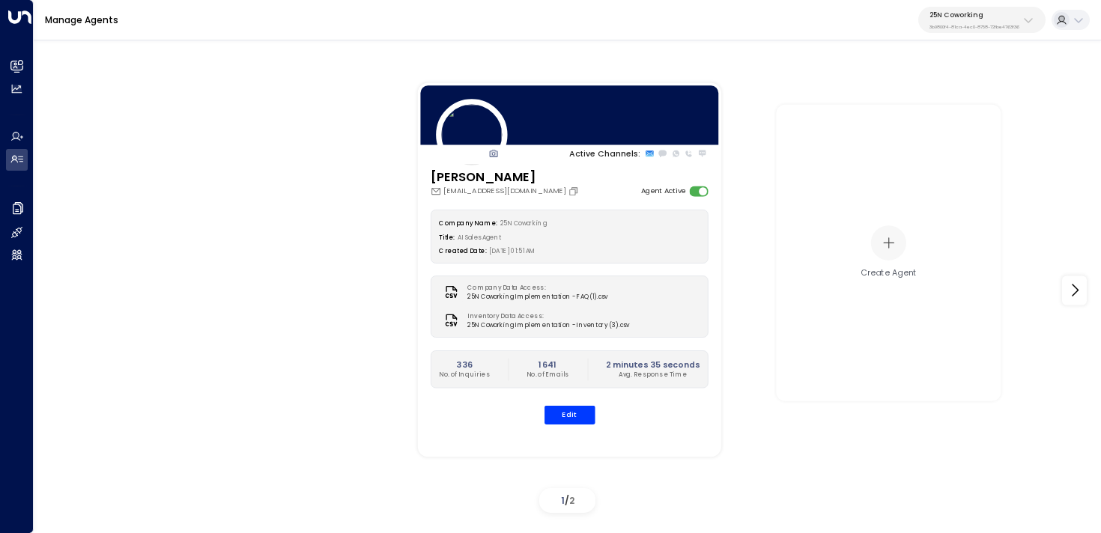
click at [929, 21] on div "25N Coworking 3b9800f4-81ca-4ec0-8758-72fbe4763f36" at bounding box center [974, 19] width 90 height 19
type input "*******"
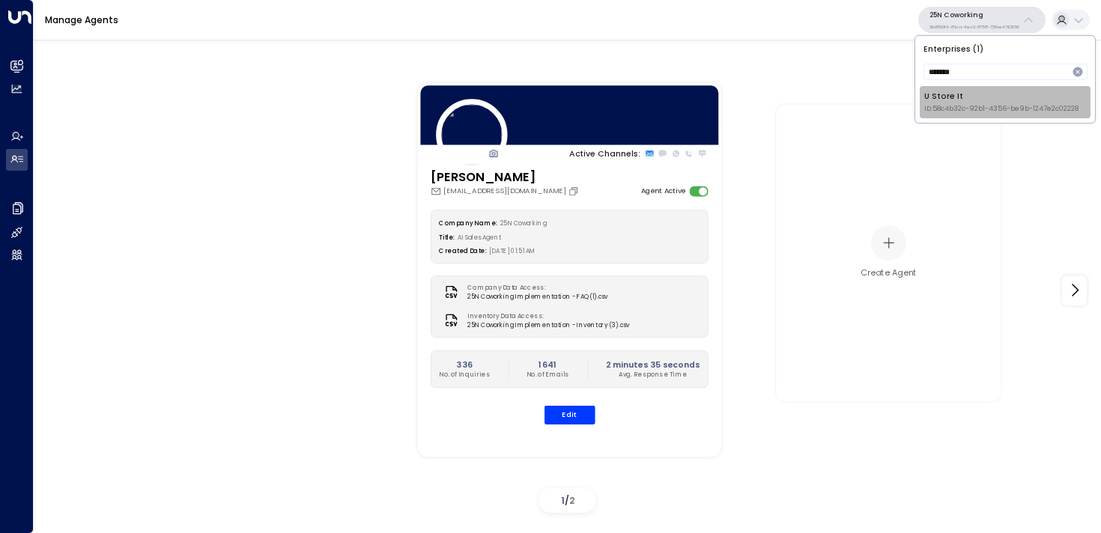
click at [944, 111] on span "ID: 58c4b32c-92b1-4356-be9b-1247e2c02228" at bounding box center [1001, 109] width 154 height 10
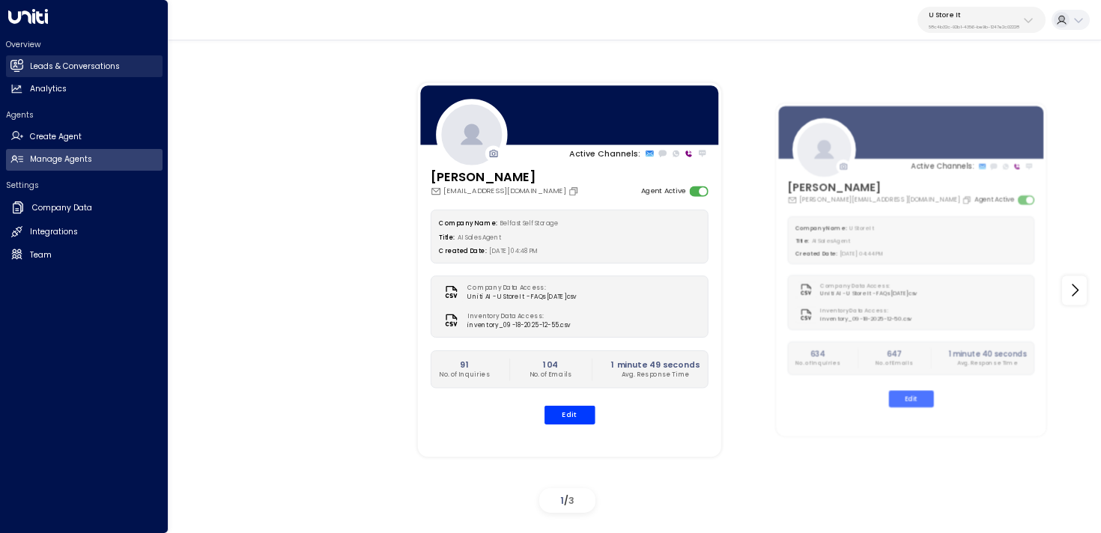
click at [46, 61] on h2 "Leads & Conversations" at bounding box center [75, 67] width 90 height 12
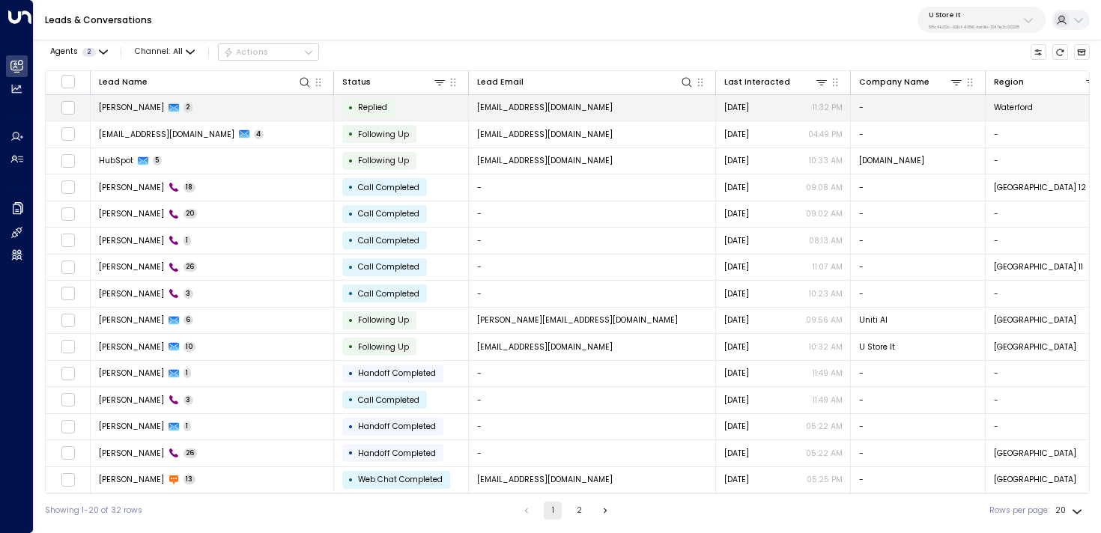
click at [191, 103] on td "[PERSON_NAME] 2" at bounding box center [212, 108] width 243 height 26
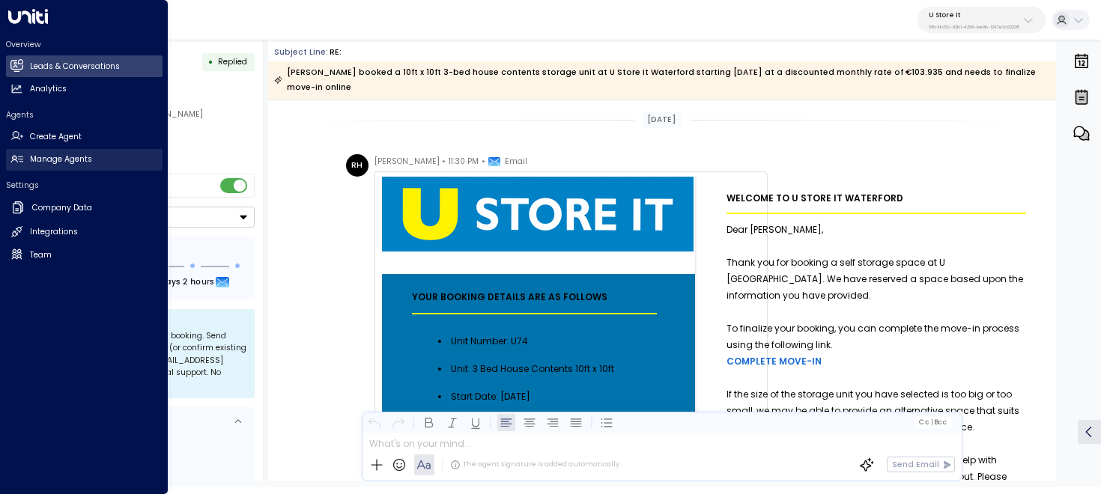
click at [26, 161] on link "Manage Agents Manage Agents" at bounding box center [84, 160] width 157 height 22
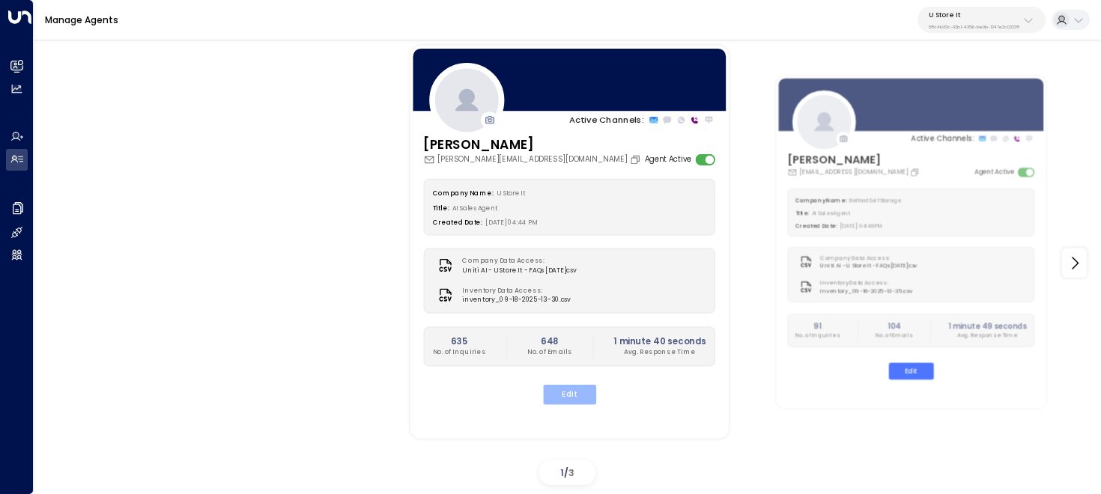
click at [576, 391] on button "Edit" at bounding box center [568, 394] width 53 height 19
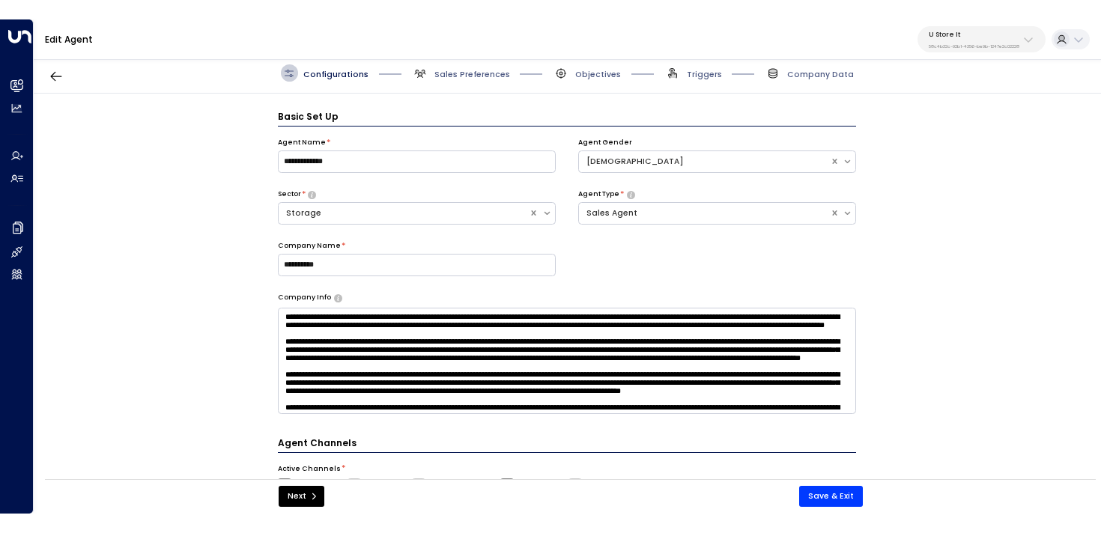
scroll to position [16, 0]
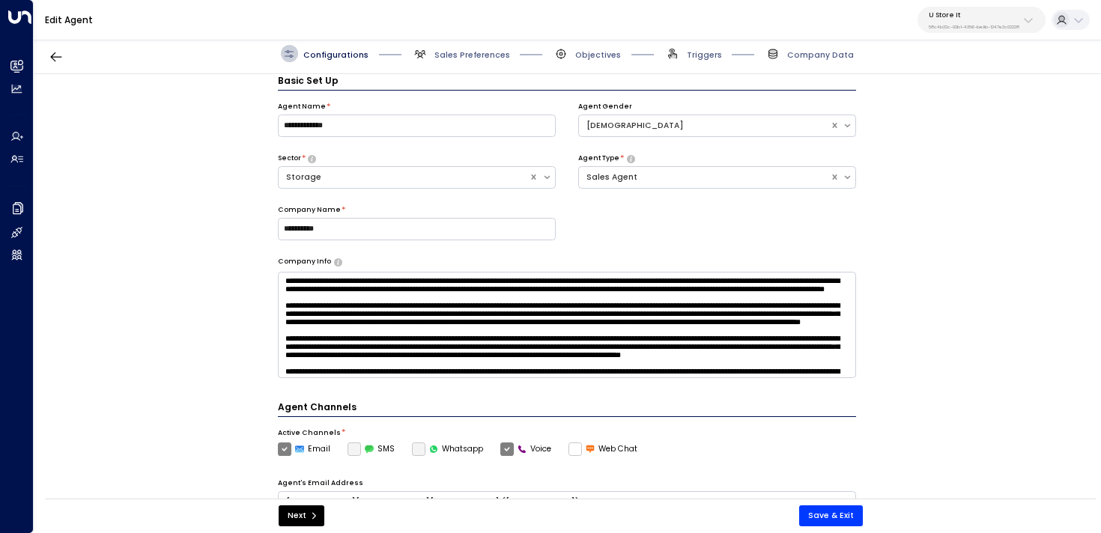
click at [947, 26] on p "58c4b32c-92b1-4356-be9b-1247e2c02228" at bounding box center [974, 27] width 91 height 6
type input "*******"
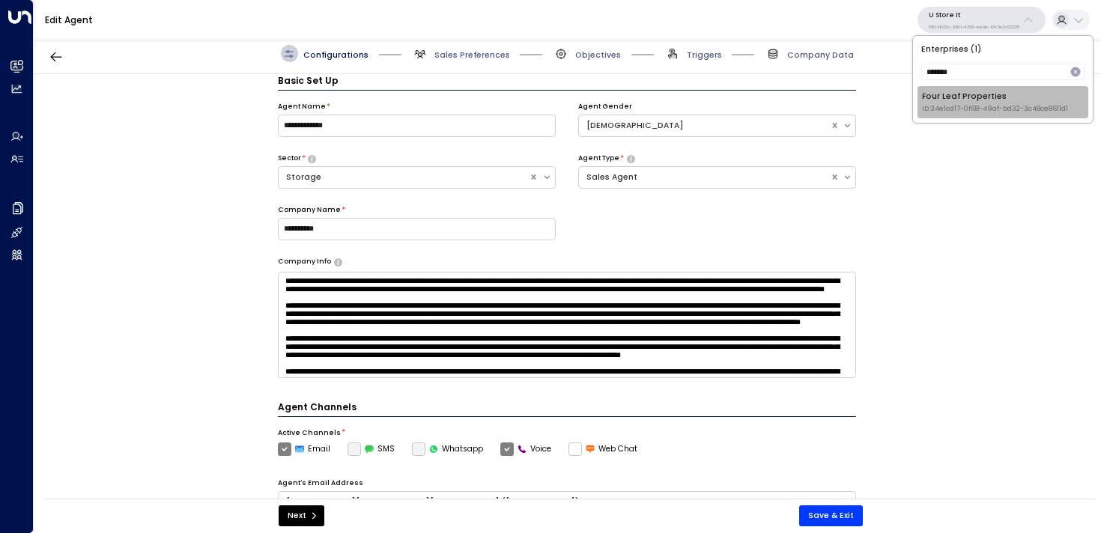
click at [969, 104] on span "ID: 34e1cd17-0f68-49af-bd32-3c48ce8611d1" at bounding box center [995, 109] width 146 height 10
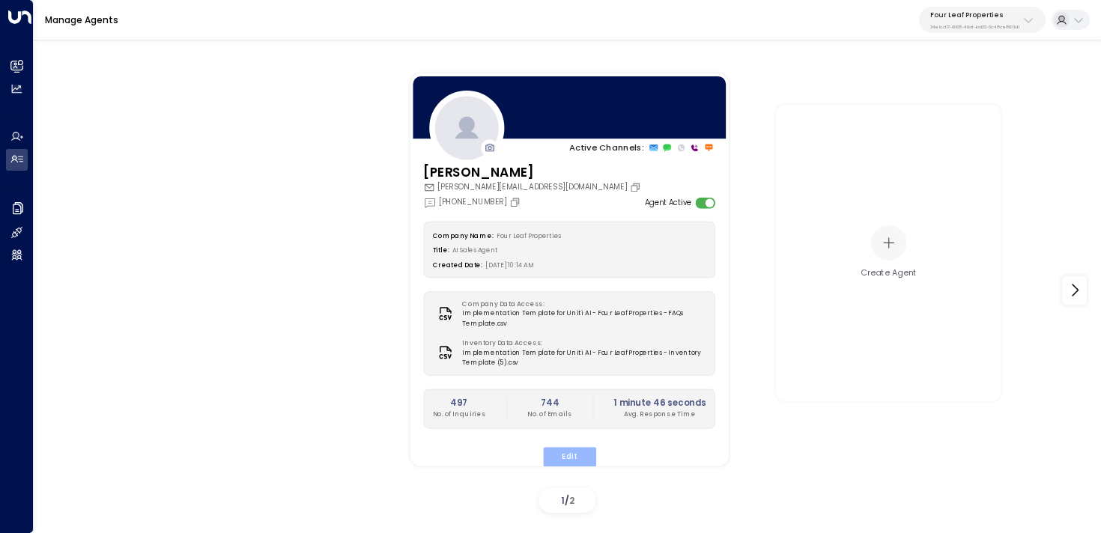
click at [565, 449] on button "Edit" at bounding box center [568, 456] width 53 height 19
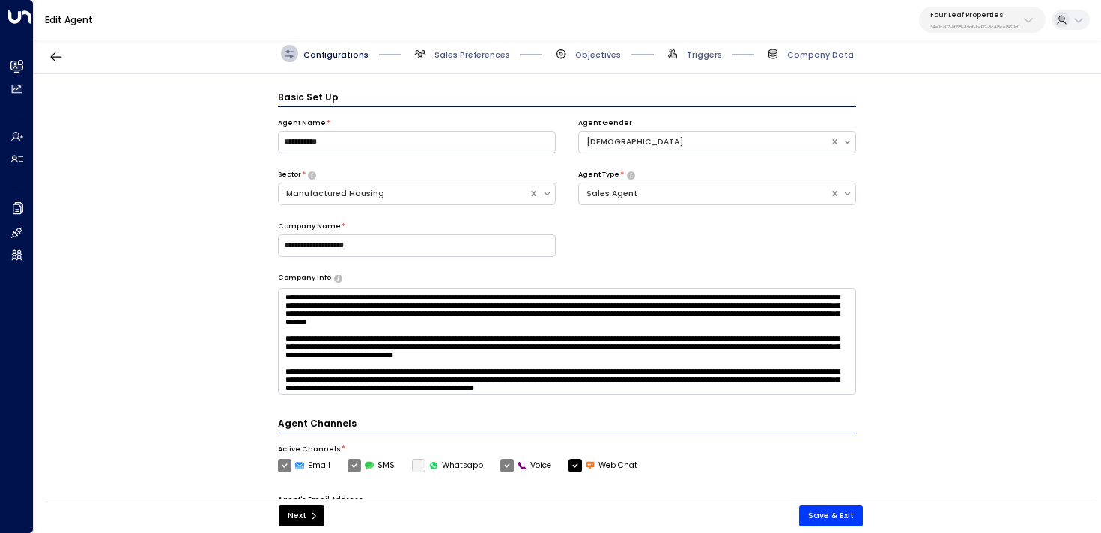
scroll to position [16, 0]
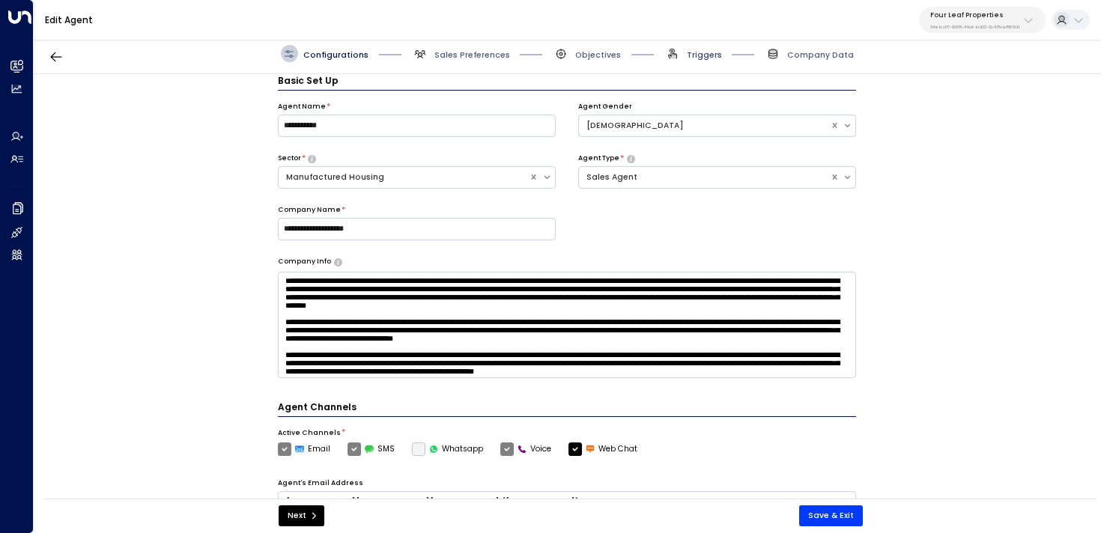
click at [706, 51] on span "Triggers" at bounding box center [704, 54] width 35 height 11
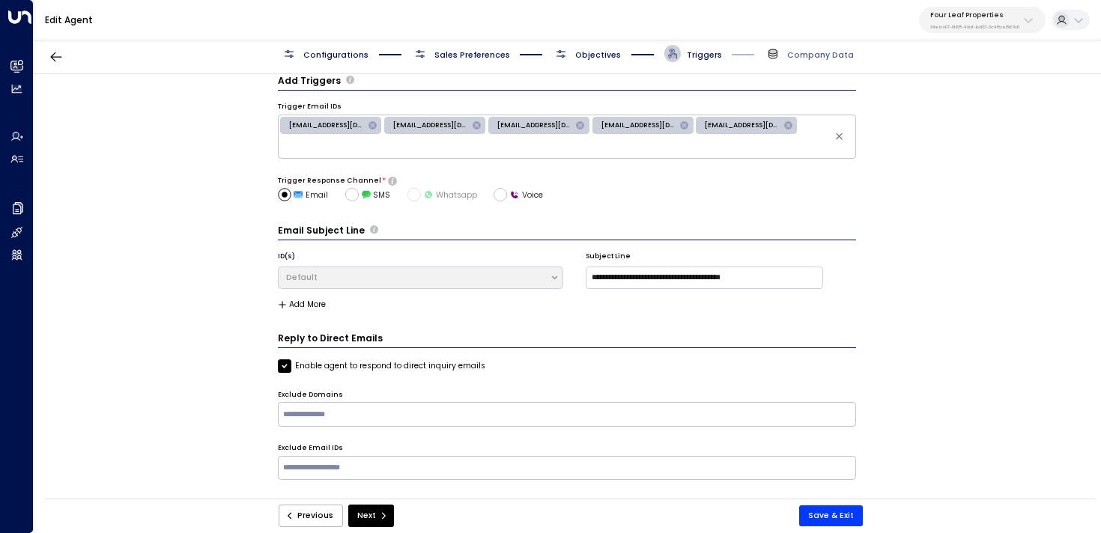
click at [598, 52] on span "Objectives" at bounding box center [598, 54] width 46 height 11
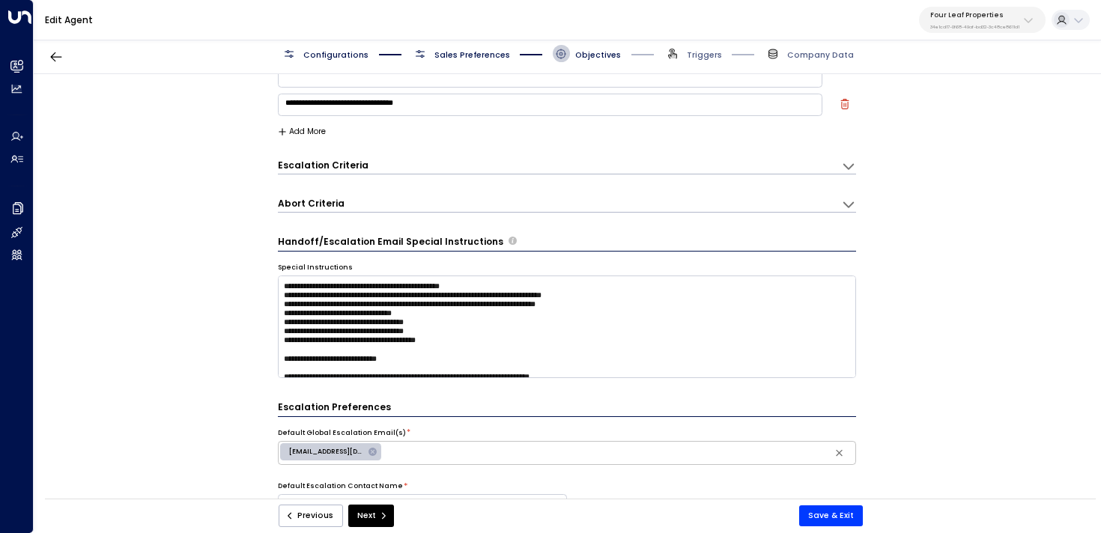
scroll to position [100, 0]
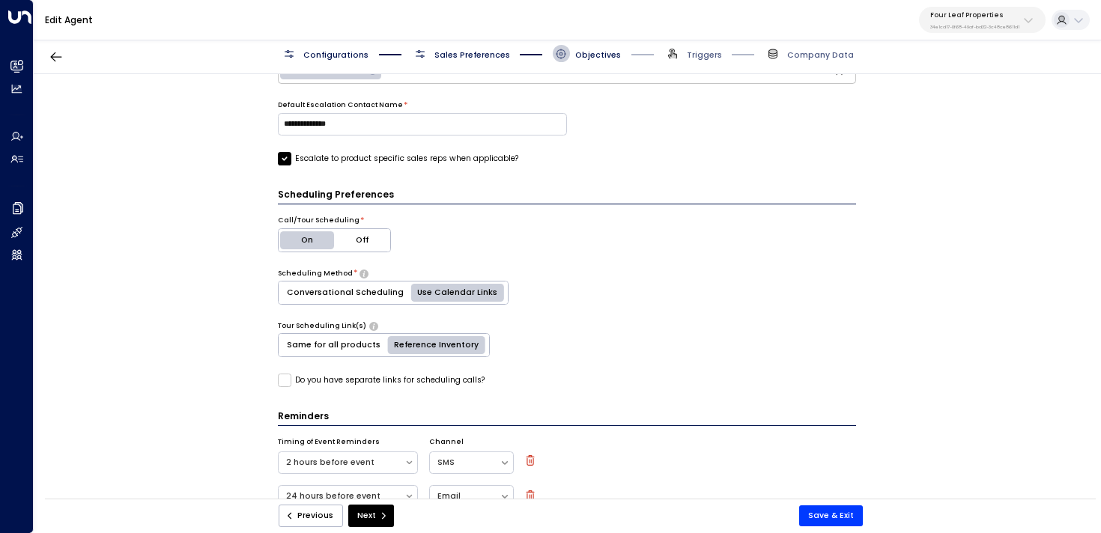
click at [325, 52] on span "Configurations" at bounding box center [335, 54] width 65 height 11
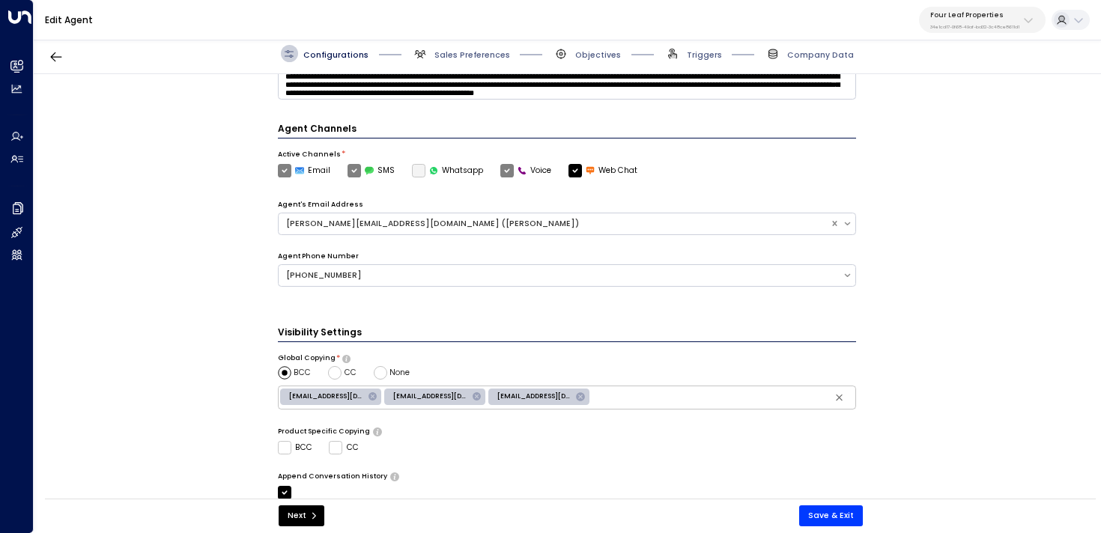
scroll to position [409, 0]
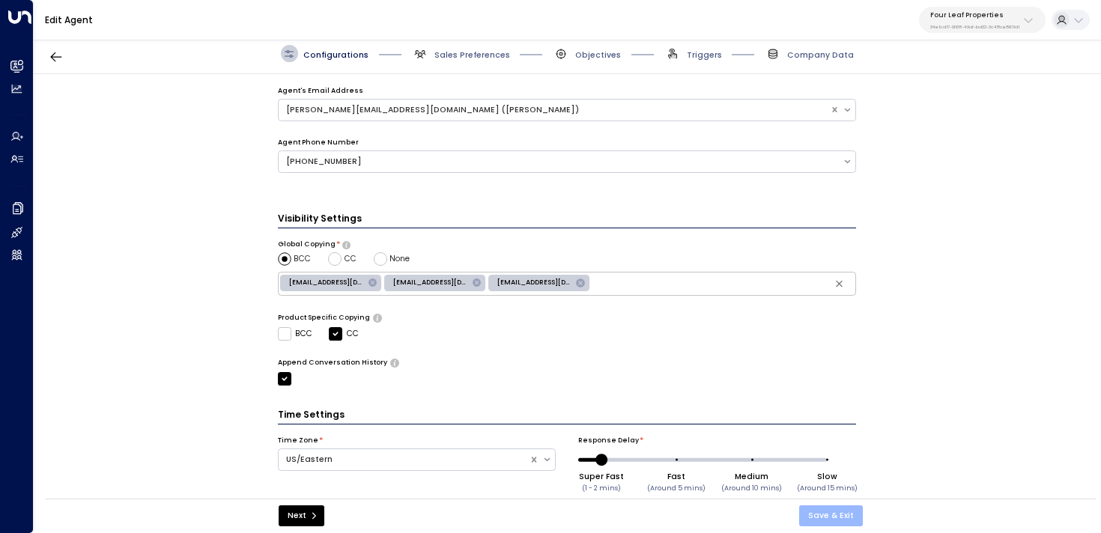
click at [817, 522] on button "Save & Exit" at bounding box center [831, 515] width 64 height 21
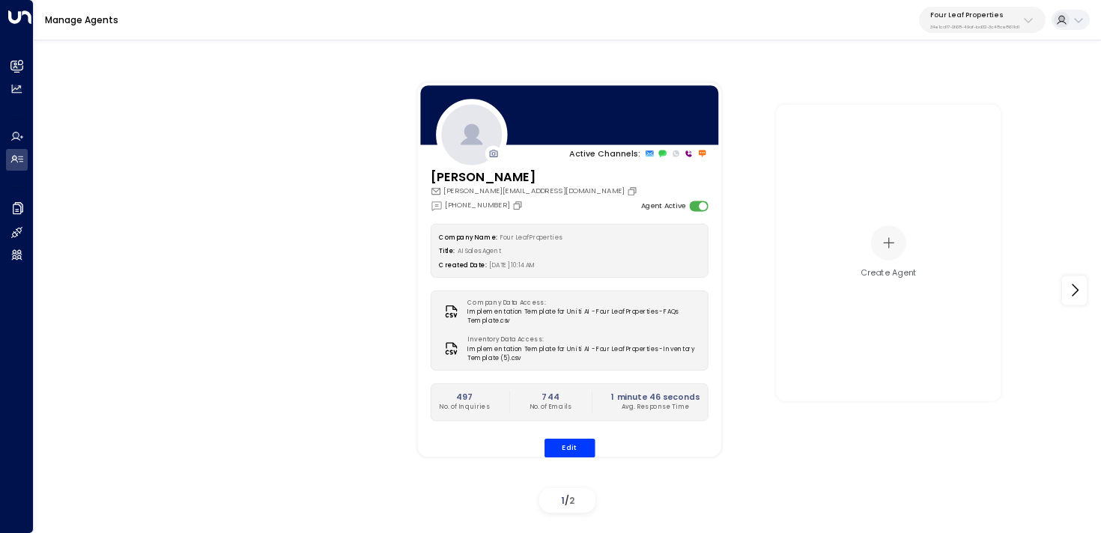
click at [954, 14] on p "Four Leaf Properties" at bounding box center [974, 14] width 89 height 9
type input "*****"
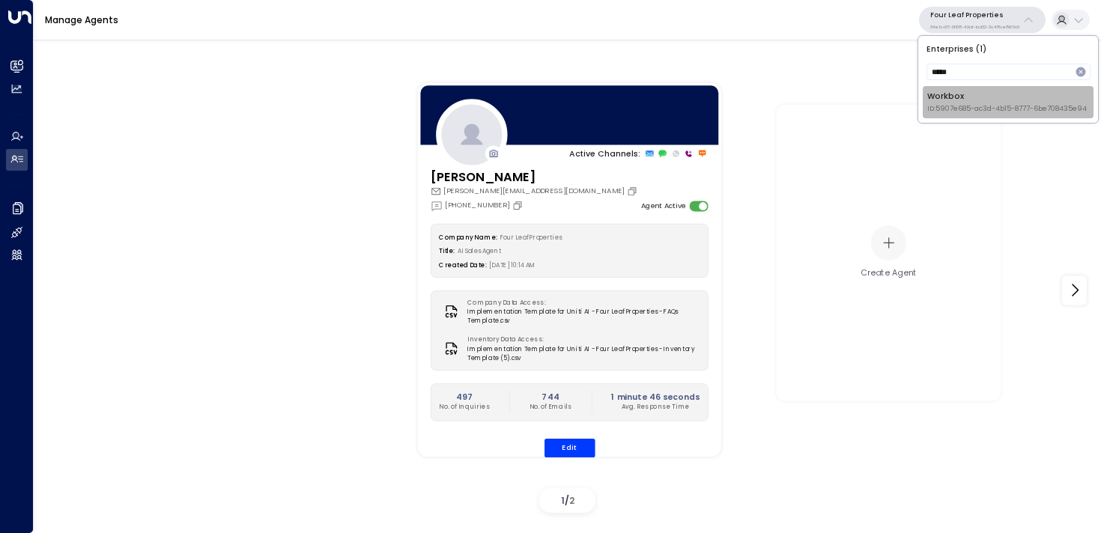
click at [965, 93] on div "Workbox ID: 5907e685-ac3d-4b15-8777-6be708435e94" at bounding box center [1007, 102] width 160 height 23
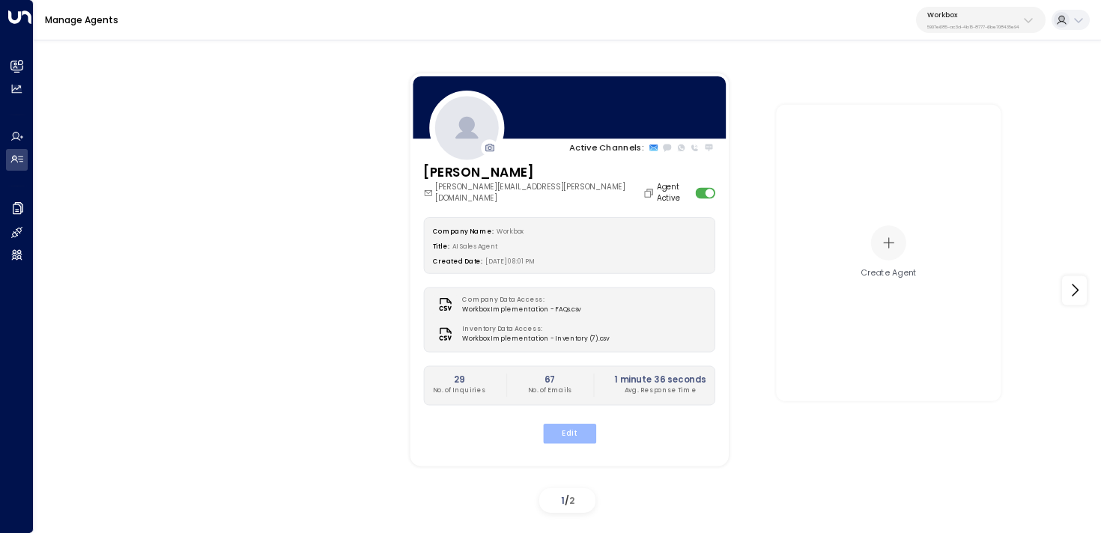
click at [586, 424] on button "Edit" at bounding box center [568, 432] width 53 height 19
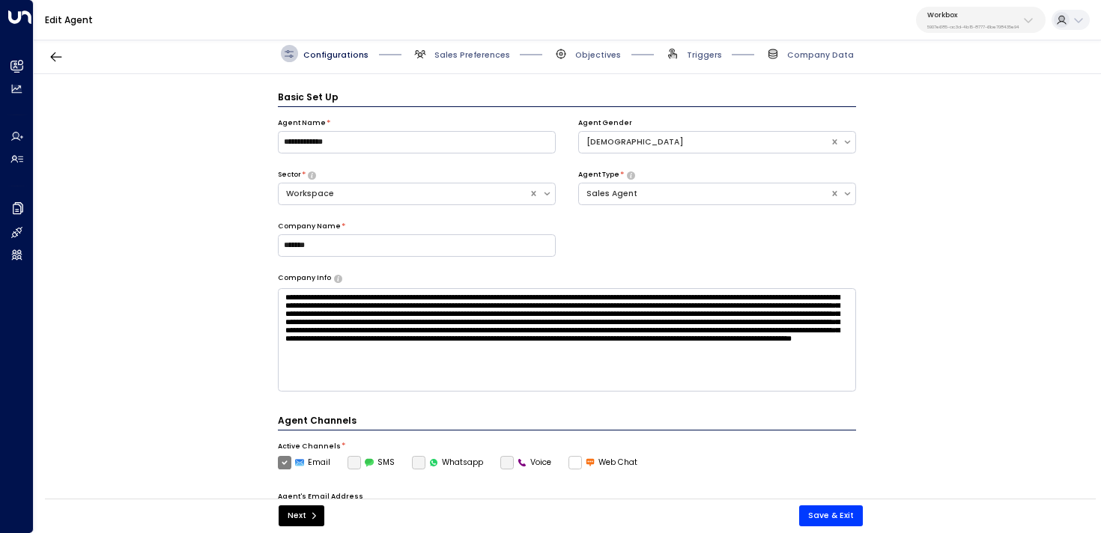
scroll to position [16, 0]
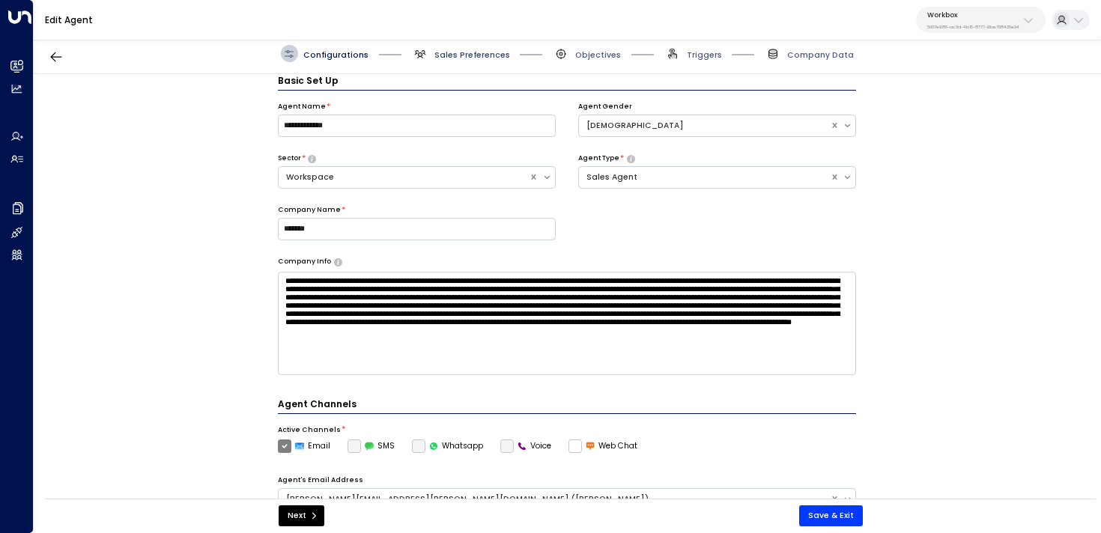
click at [478, 52] on span "Sales Preferences" at bounding box center [472, 54] width 76 height 11
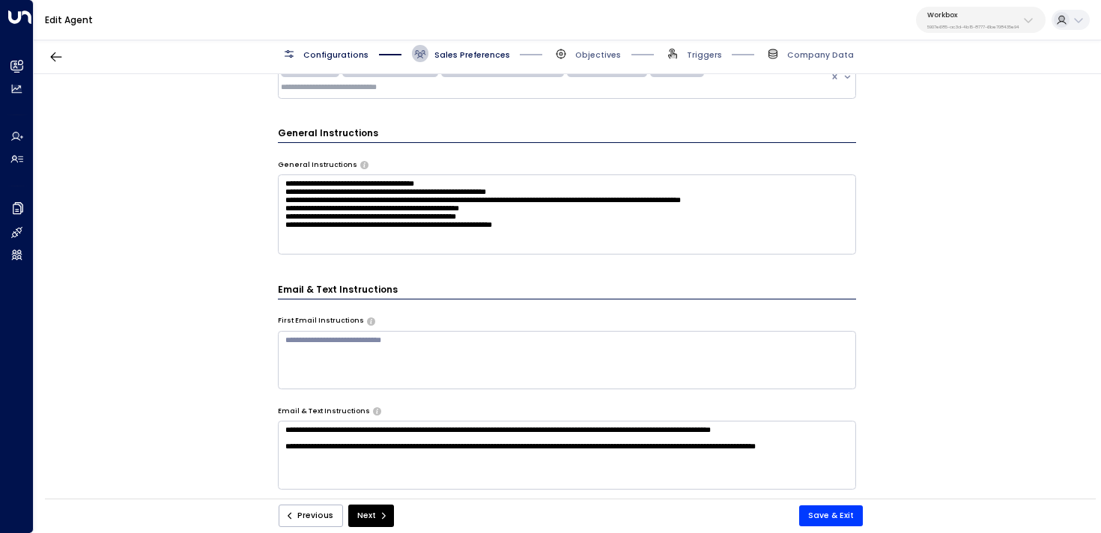
scroll to position [493, 0]
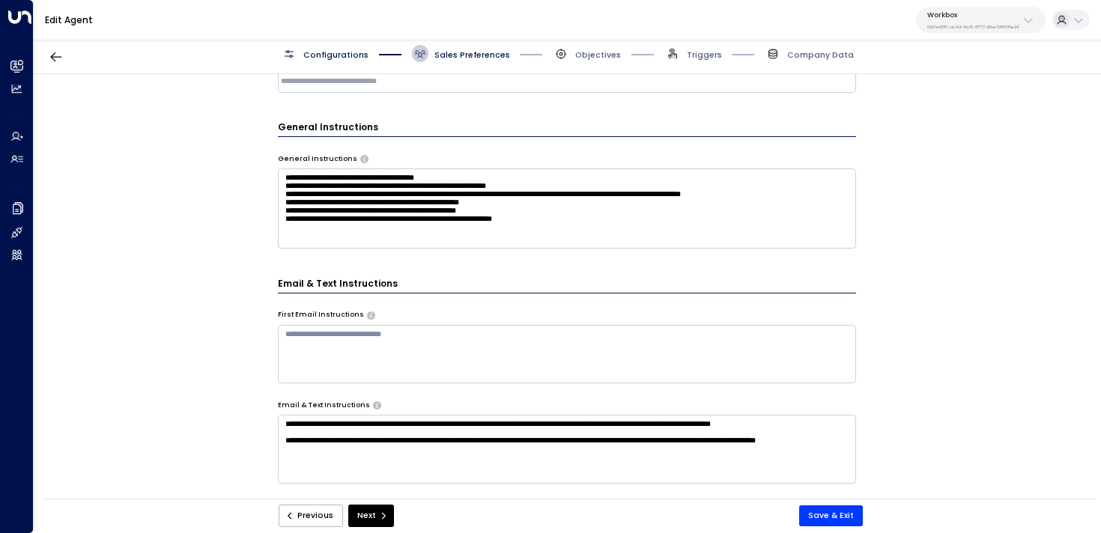
click at [376, 451] on textarea "**********" at bounding box center [567, 449] width 579 height 69
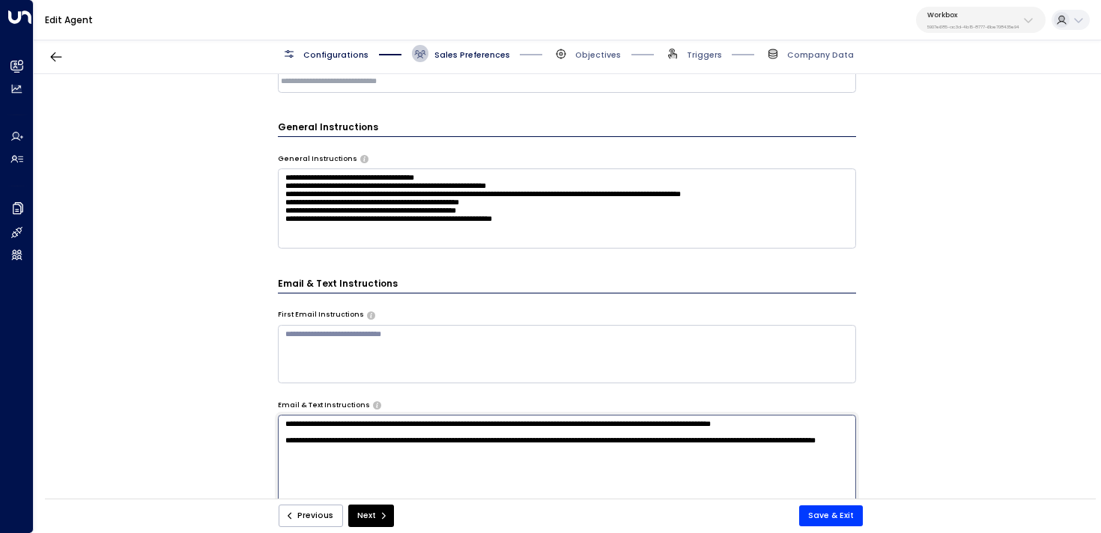
paste textarea "**********"
type textarea "**********"
click at [833, 509] on button "Save & Exit" at bounding box center [831, 515] width 64 height 21
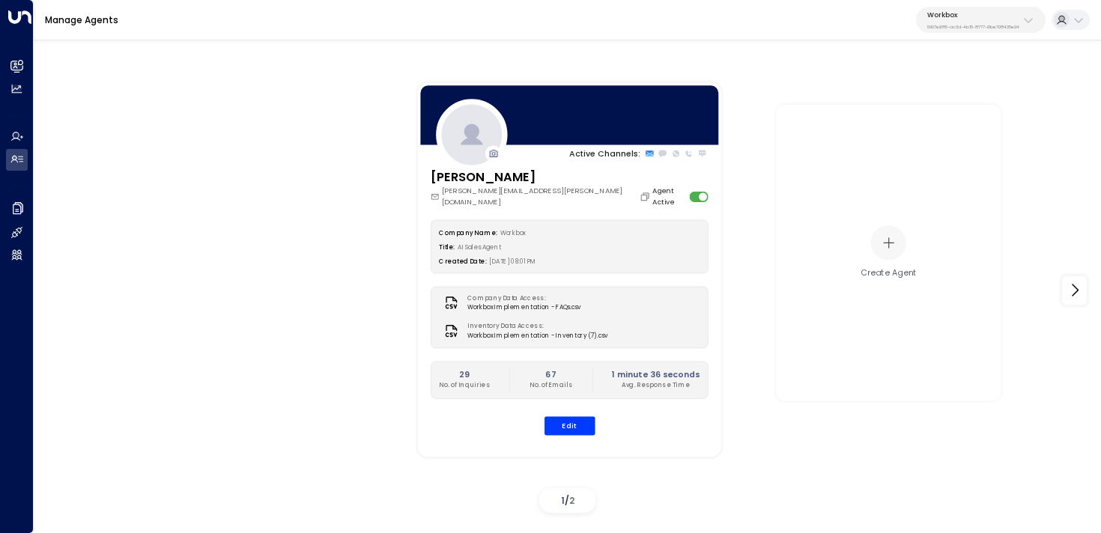
click at [1005, 17] on p "Workbox" at bounding box center [973, 14] width 92 height 9
type input "********"
click at [978, 104] on span "ID: 34e1cd17-0f68-49af-bd32-3c48ce8611d1" at bounding box center [993, 109] width 146 height 10
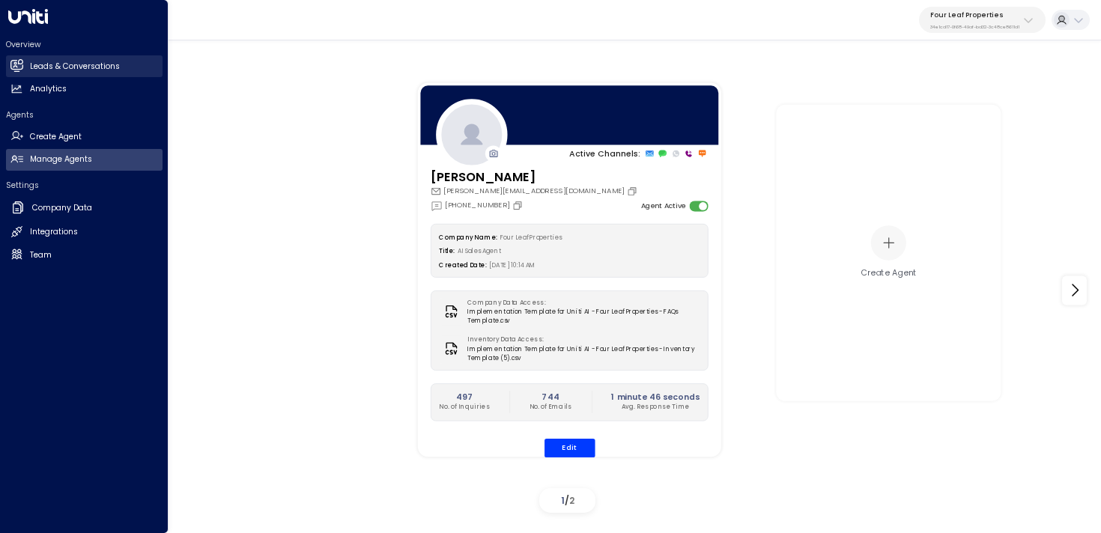
click at [27, 66] on link "Leads & Conversations Leads & Conversations" at bounding box center [84, 66] width 157 height 22
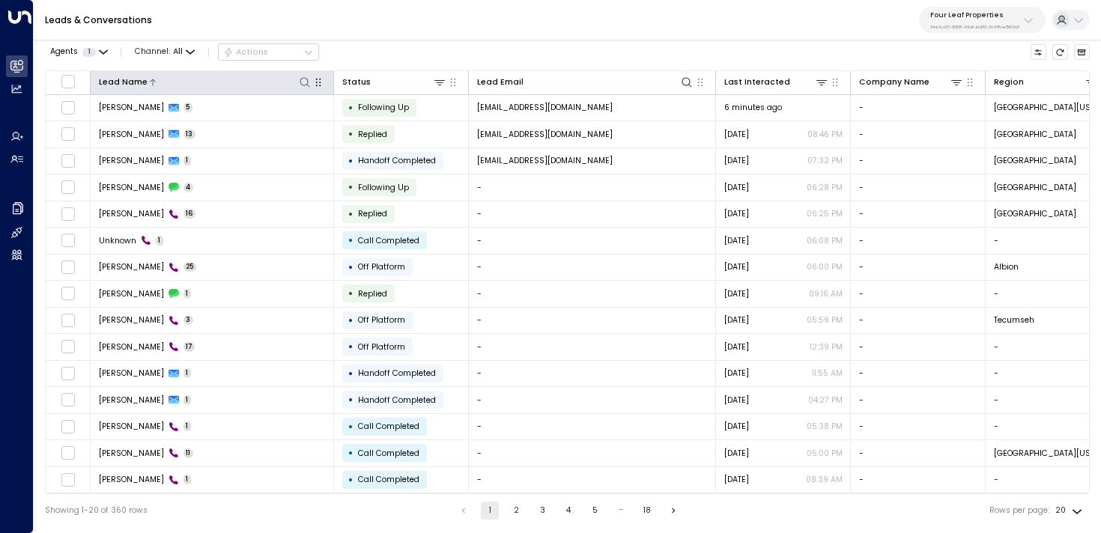
click at [305, 82] on icon at bounding box center [305, 82] width 12 height 12
type input "*********"
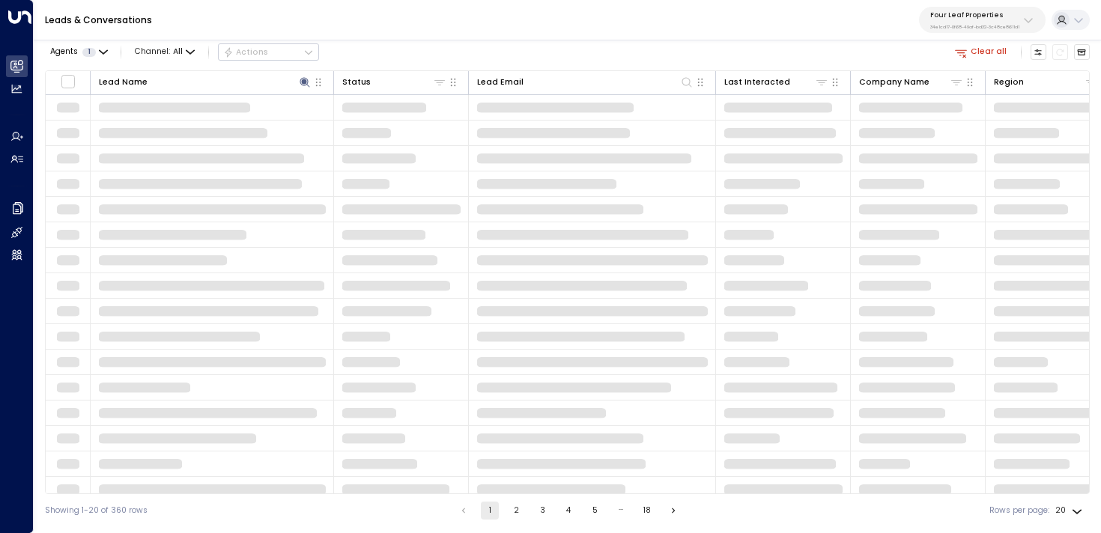
click at [413, 45] on div "Agents 1 Channel: All Actions Clear all" at bounding box center [567, 52] width 1045 height 25
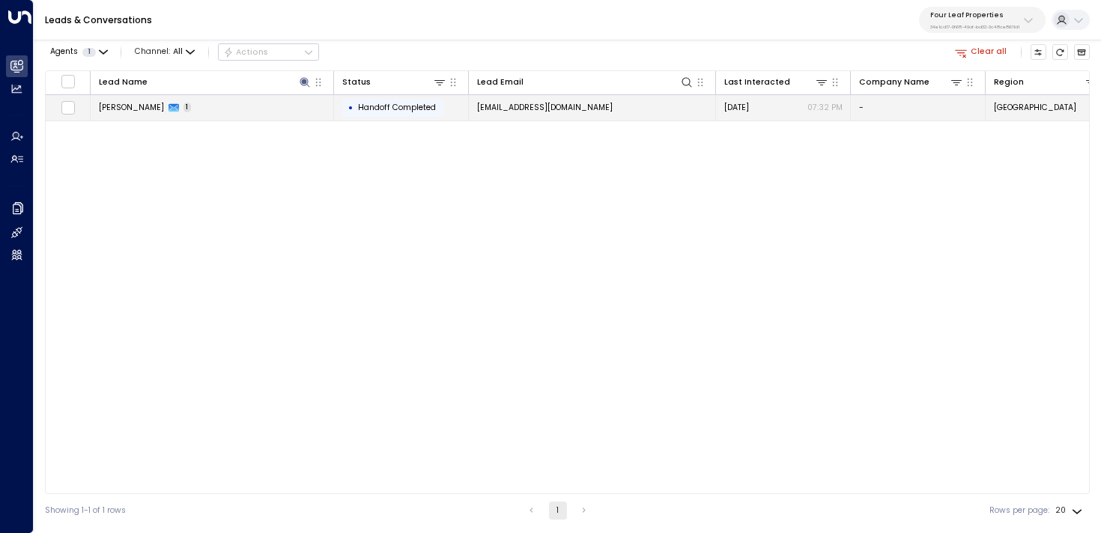
click at [252, 114] on td "Cassandra Davis 1" at bounding box center [212, 108] width 243 height 26
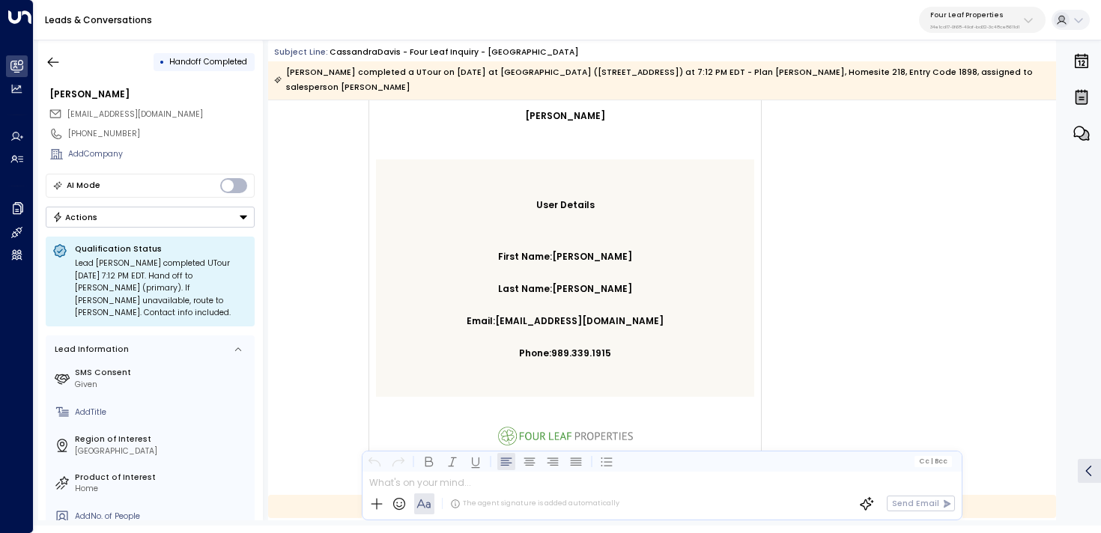
scroll to position [1340, 0]
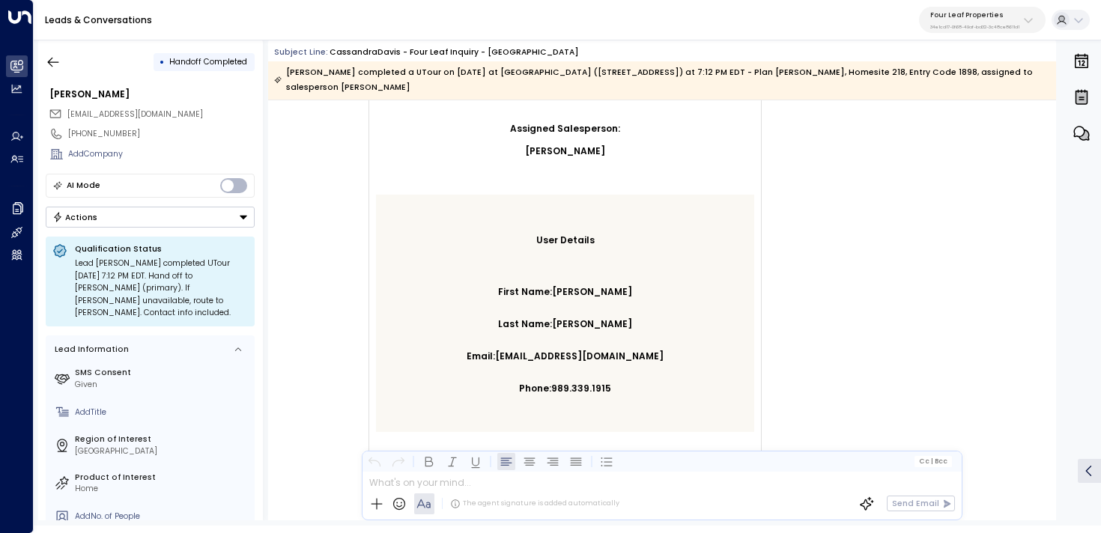
click at [1010, 21] on div "Four Leaf Properties 34e1cd17-0f68-49af-bd32-3c48ce8611d1" at bounding box center [974, 19] width 89 height 19
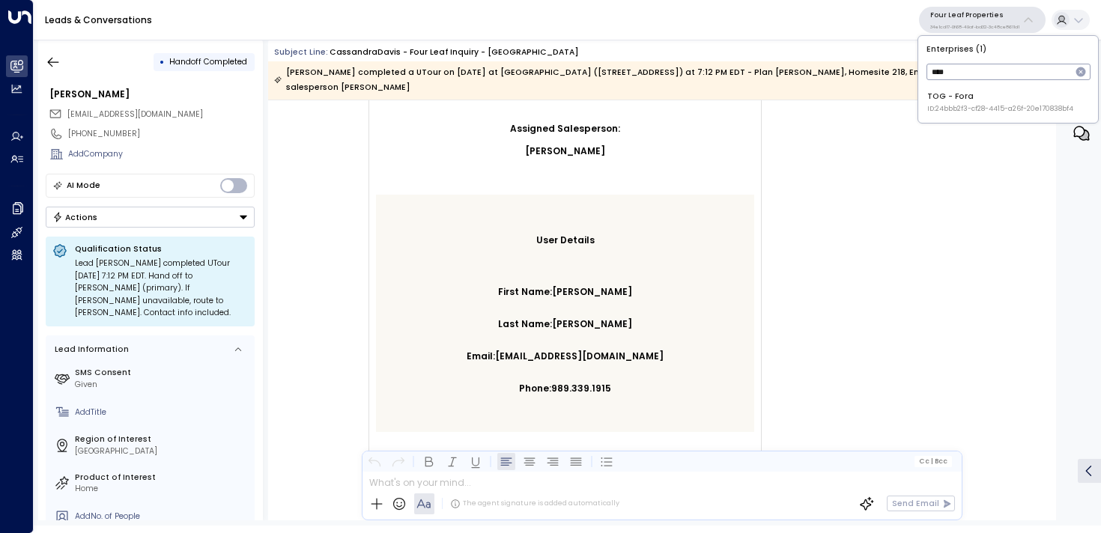
type input "****"
click at [943, 103] on div "TOG - Fora ID: 24bbb2f3-cf28-4415-a26f-20e170838bf4" at bounding box center [1000, 102] width 146 height 23
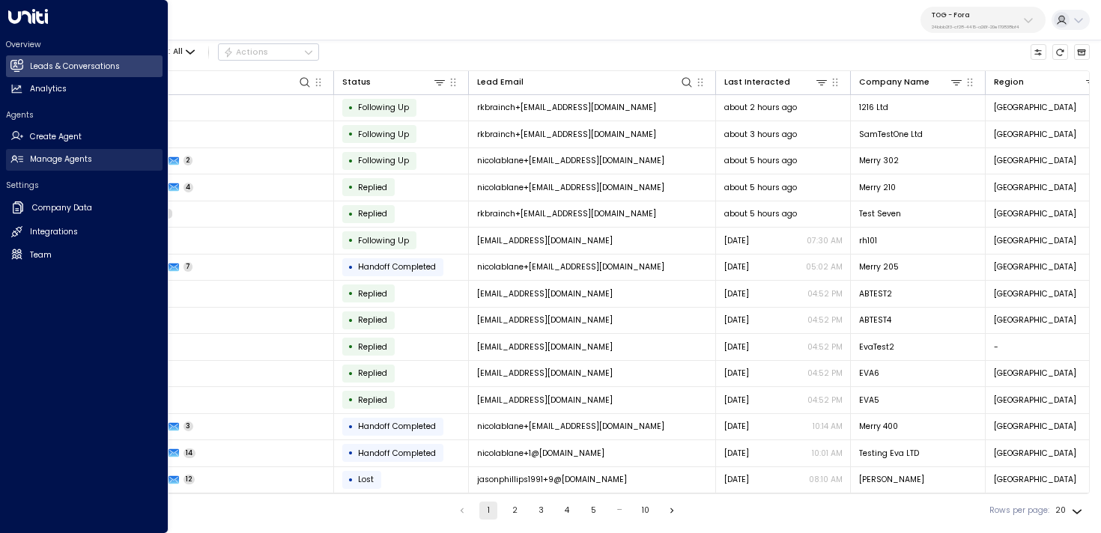
click at [18, 166] on link "Manage Agents Manage Agents" at bounding box center [84, 160] width 157 height 22
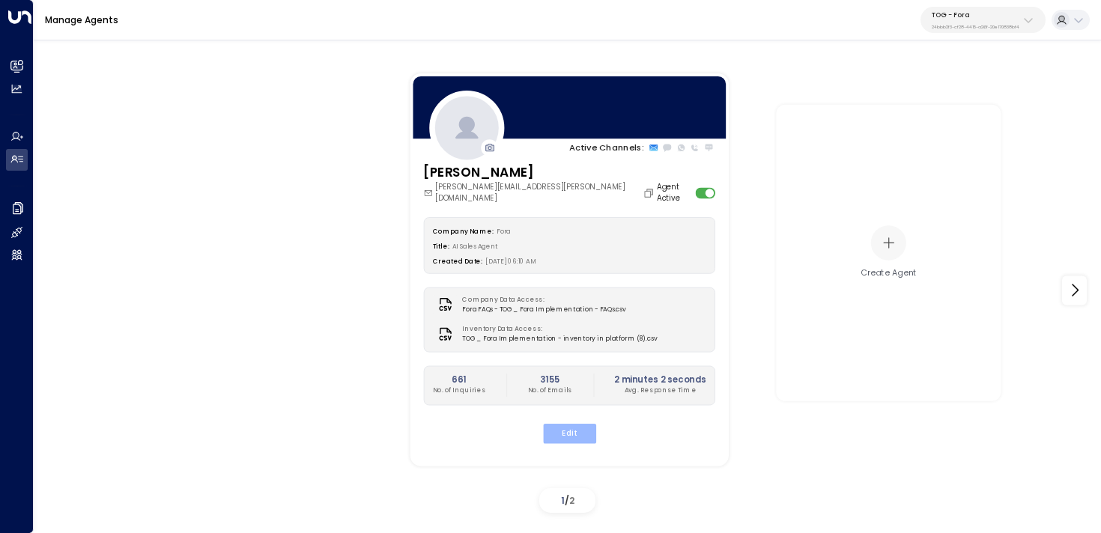
click at [548, 423] on button "Edit" at bounding box center [568, 432] width 53 height 19
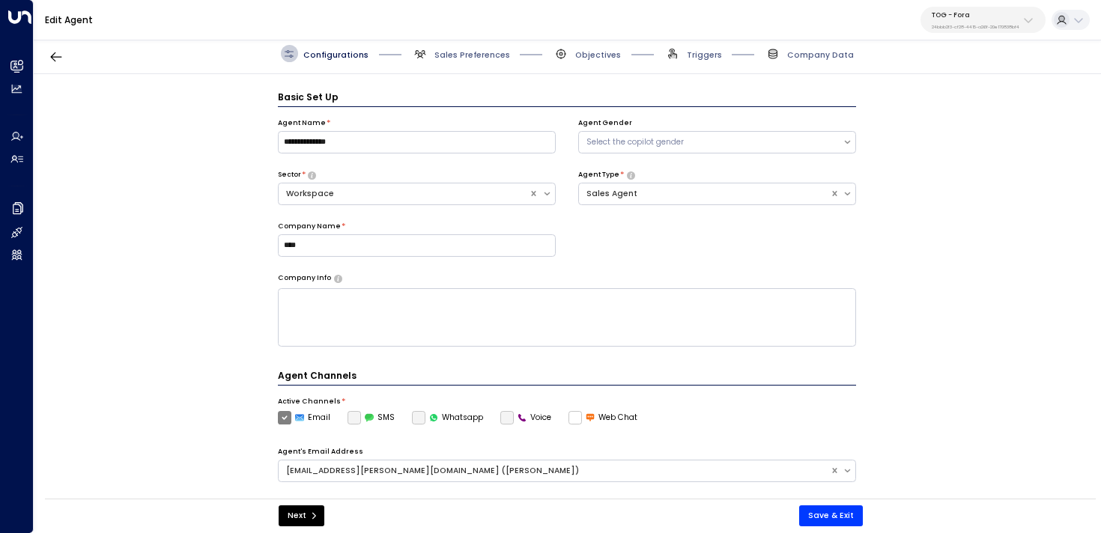
scroll to position [16, 0]
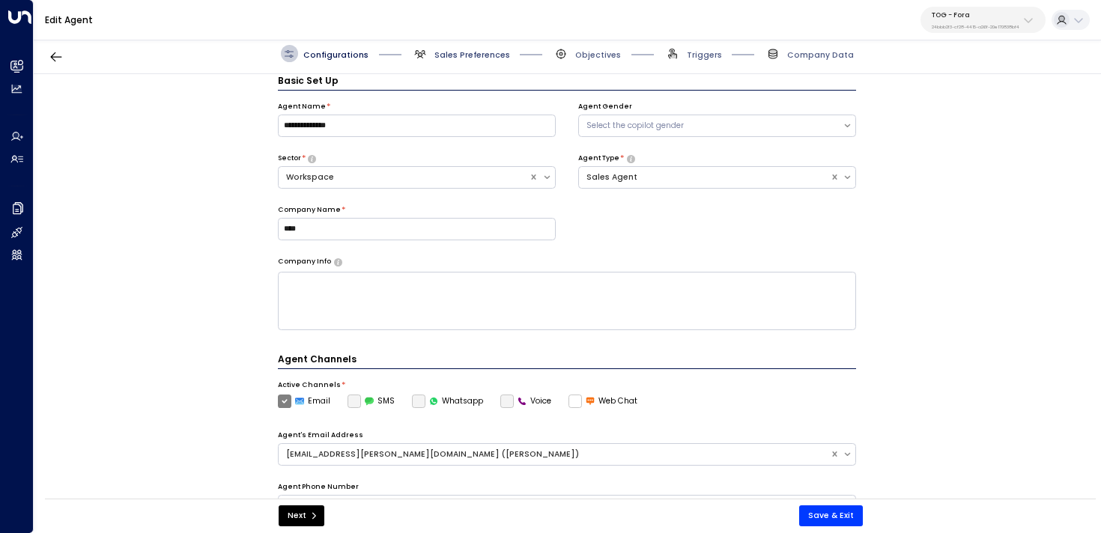
click at [437, 50] on span "Sales Preferences" at bounding box center [472, 54] width 76 height 11
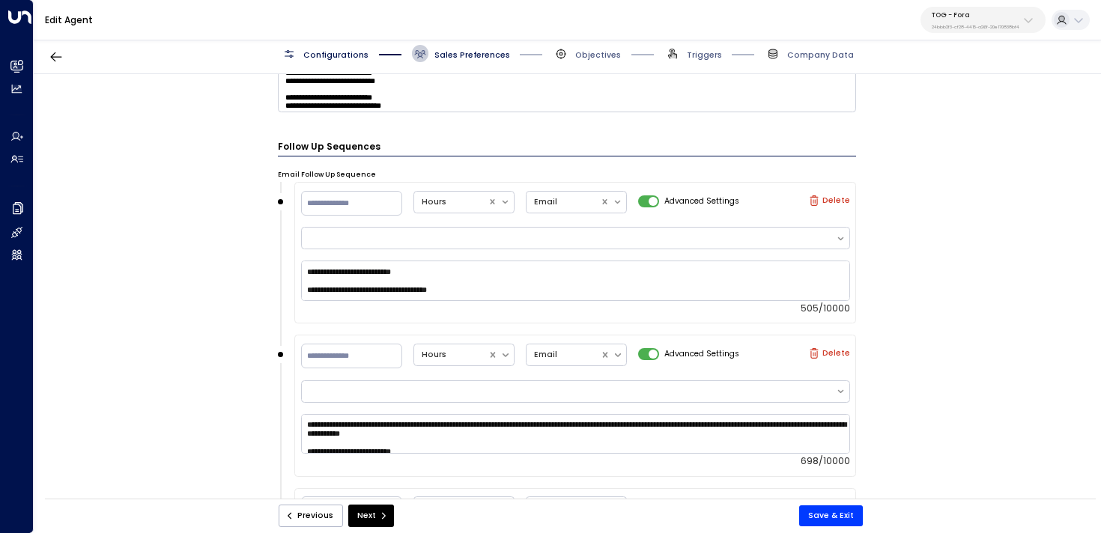
scroll to position [1132, 0]
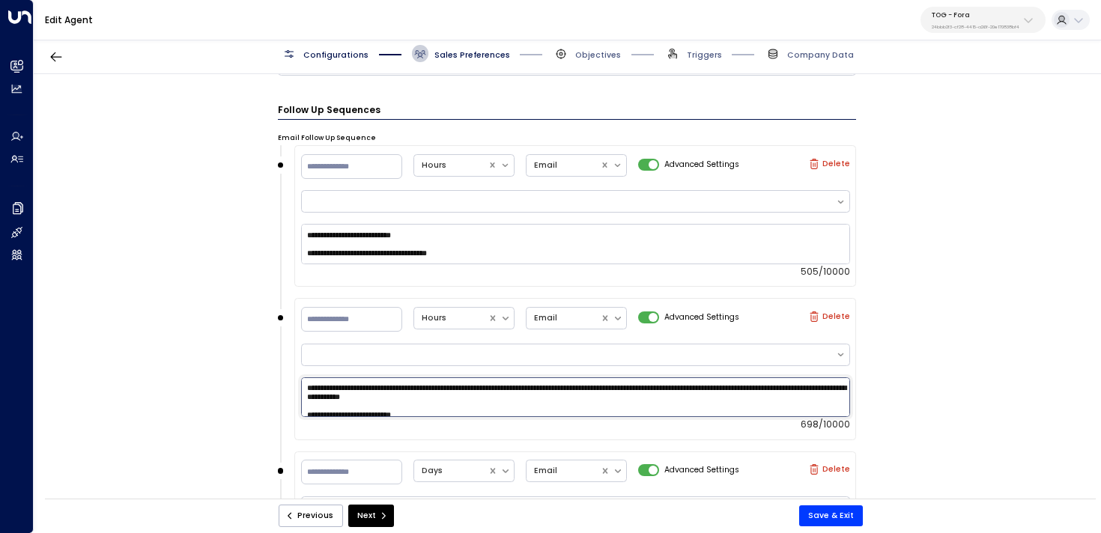
drag, startPoint x: 622, startPoint y: 388, endPoint x: 215, endPoint y: 334, distance: 410.9
click at [215, 334] on div "**********" at bounding box center [567, 290] width 1066 height 432
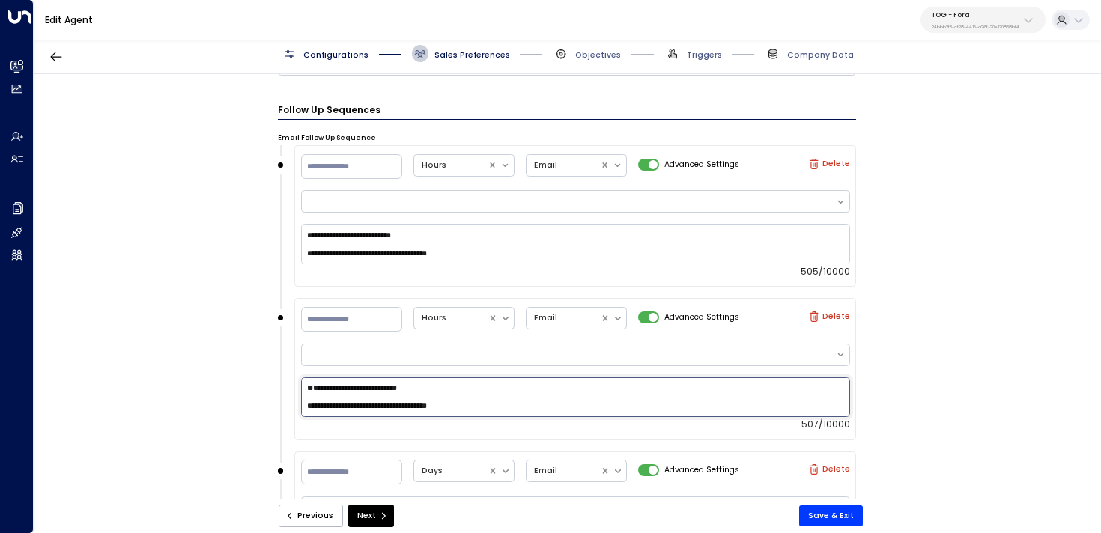
type textarea "**********"
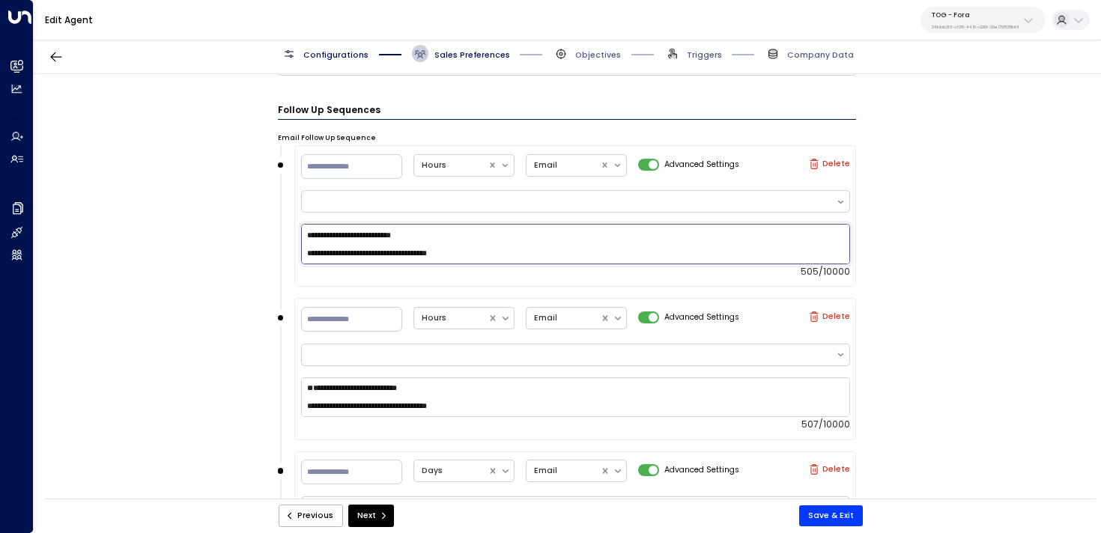
click at [303, 224] on textarea "**********" at bounding box center [575, 244] width 549 height 40
paste textarea "**********"
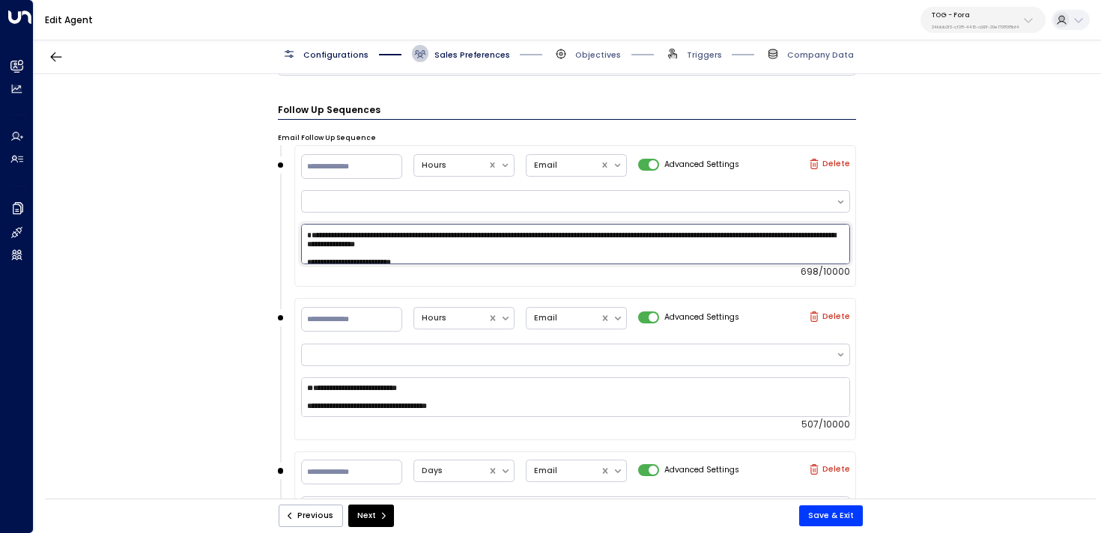
scroll to position [4, 0]
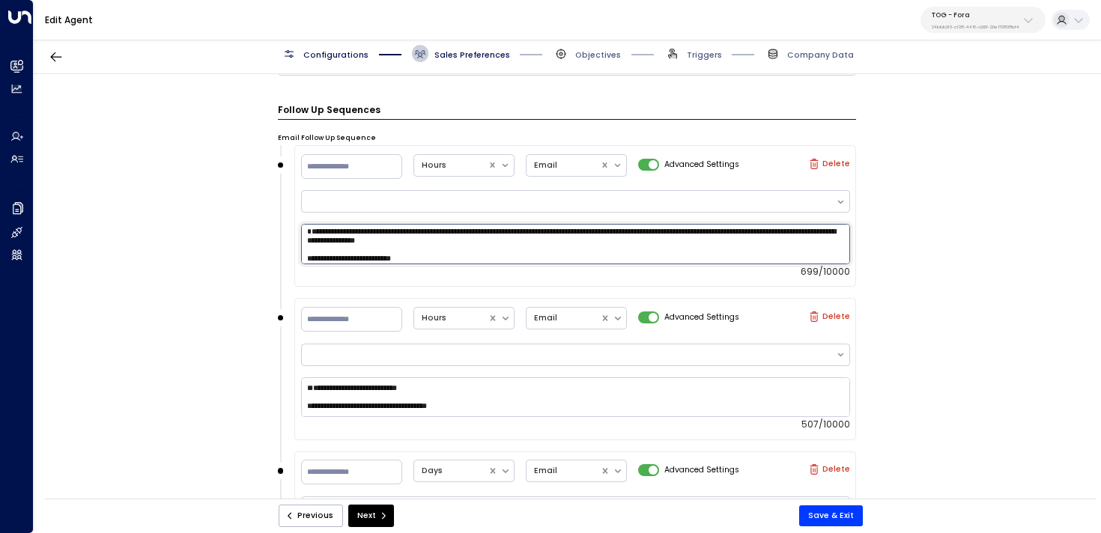
click at [306, 234] on textarea "**********" at bounding box center [575, 244] width 549 height 40
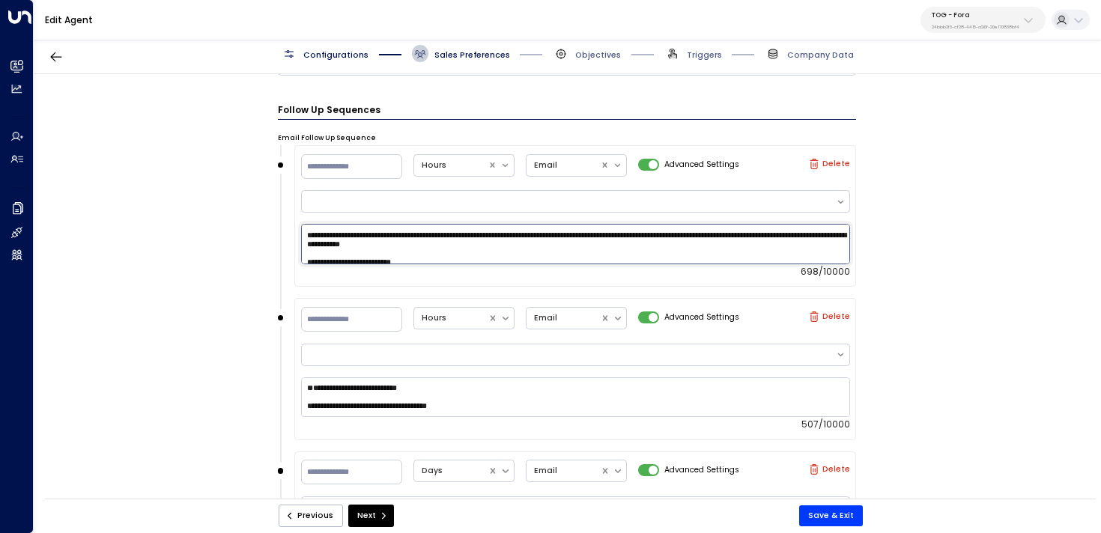
type textarea "**********"
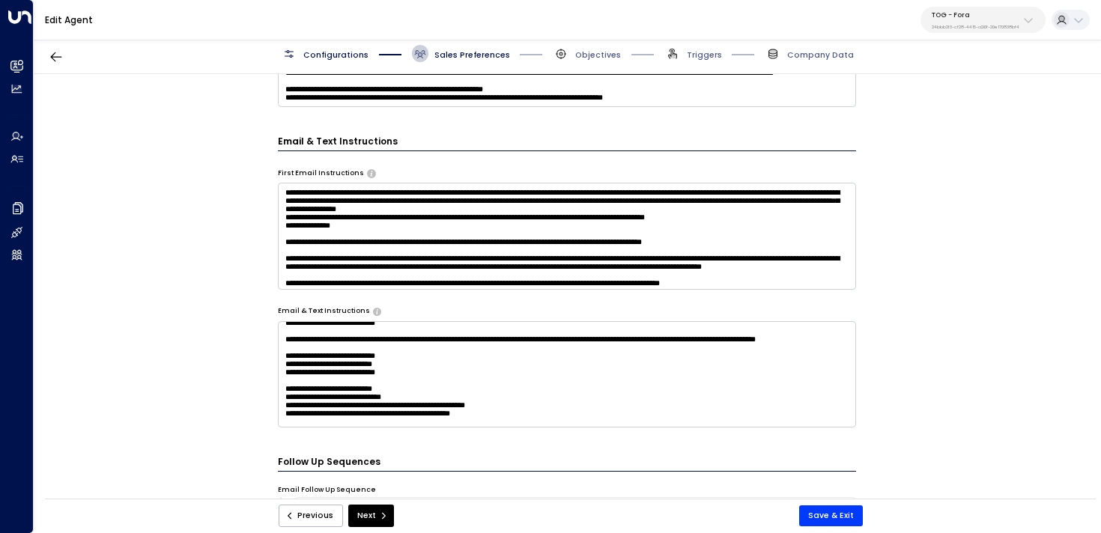
scroll to position [62, 0]
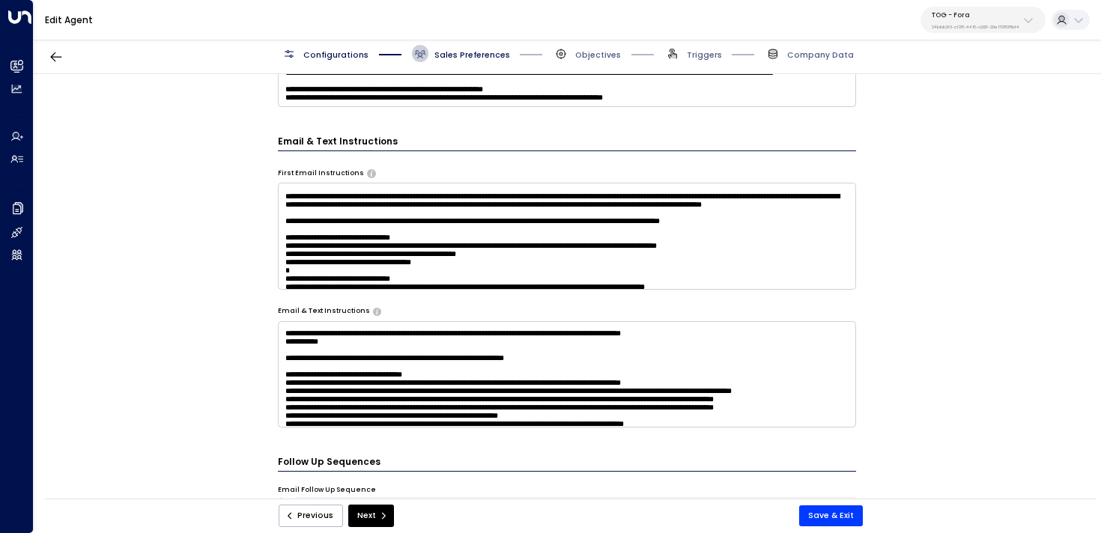
click at [430, 380] on textarea at bounding box center [567, 374] width 579 height 106
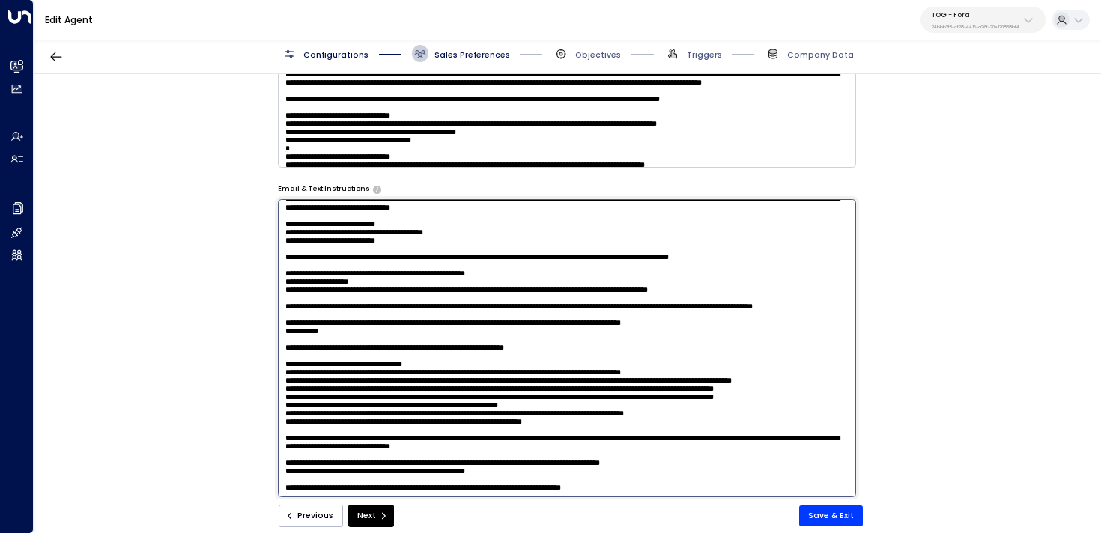
scroll to position [902, 0]
click at [332, 372] on textarea at bounding box center [567, 349] width 579 height 298
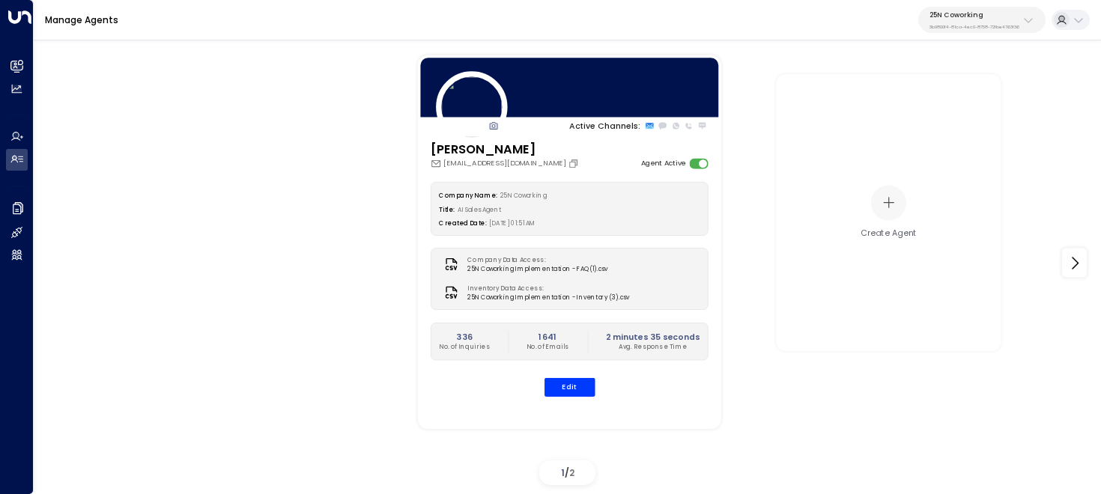
click at [991, 20] on div "25N Coworking 3b9800f4-81ca-4ec0-8758-72fbe4763f36" at bounding box center [974, 19] width 90 height 19
type input "*******"
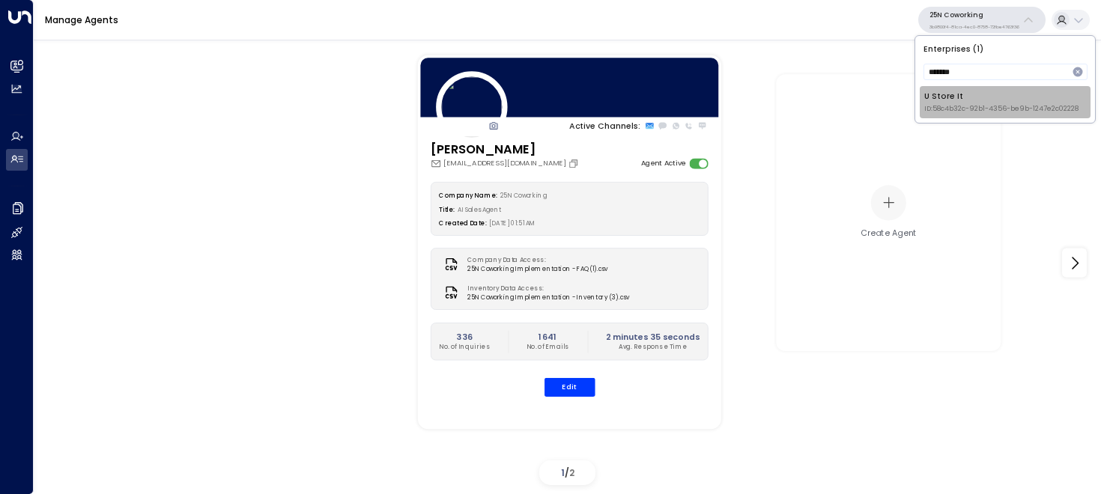
click at [932, 112] on span "ID: 58c4b32c-92b1-4356-be9b-1247e2c02228" at bounding box center [1001, 109] width 154 height 10
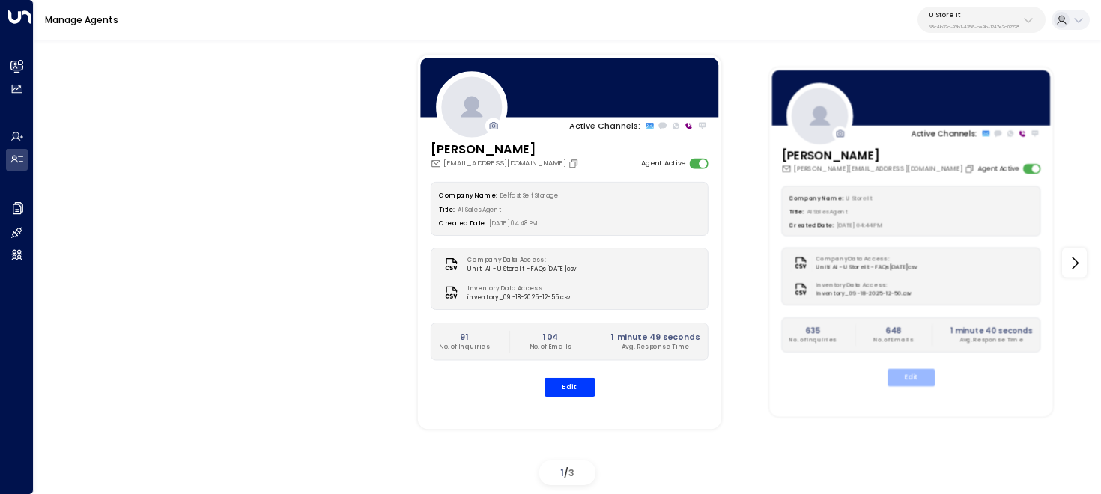
click at [917, 374] on button "Edit" at bounding box center [910, 377] width 47 height 17
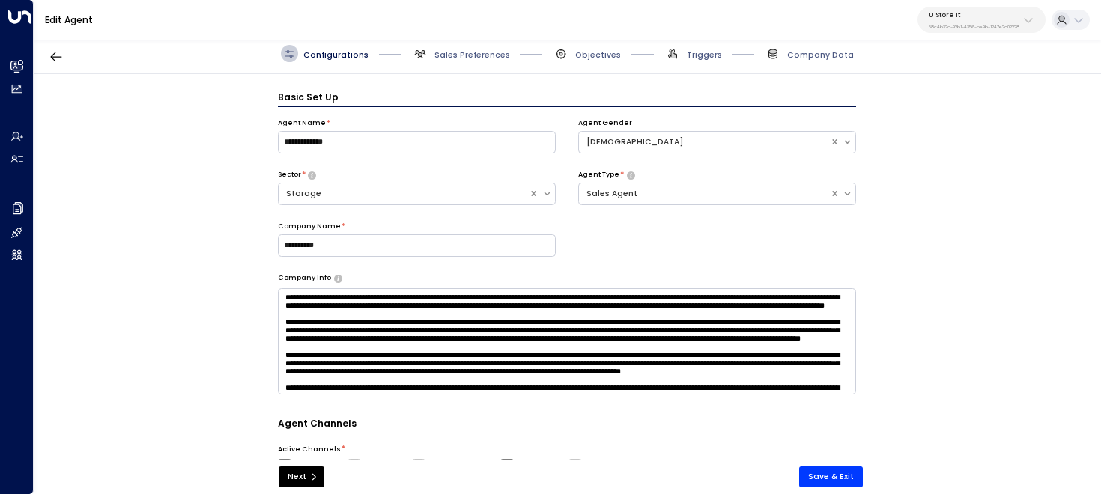
scroll to position [16, 0]
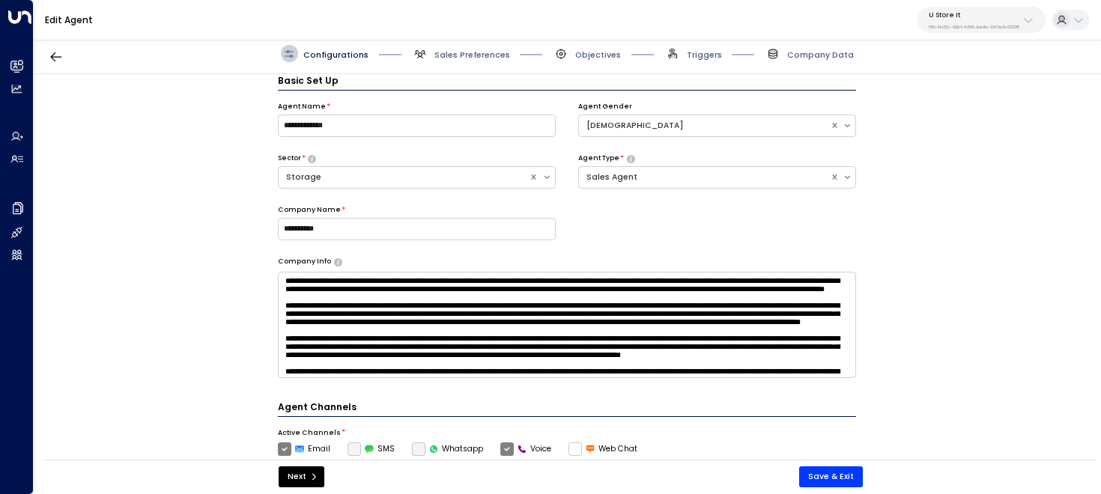
click at [452, 45] on span "Sales Preferences" at bounding box center [461, 53] width 98 height 17
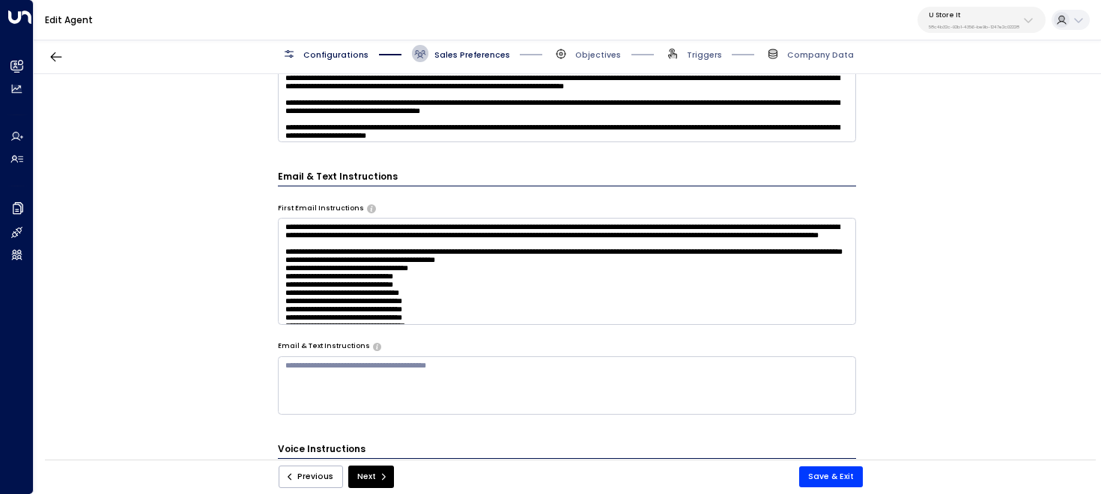
scroll to position [601, 0]
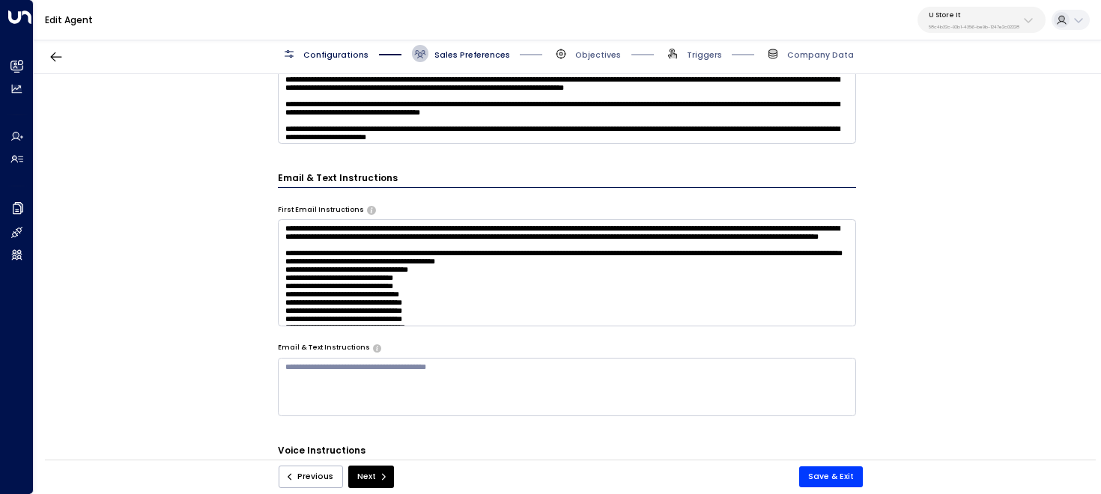
click at [612, 259] on textarea "**********" at bounding box center [567, 272] width 579 height 106
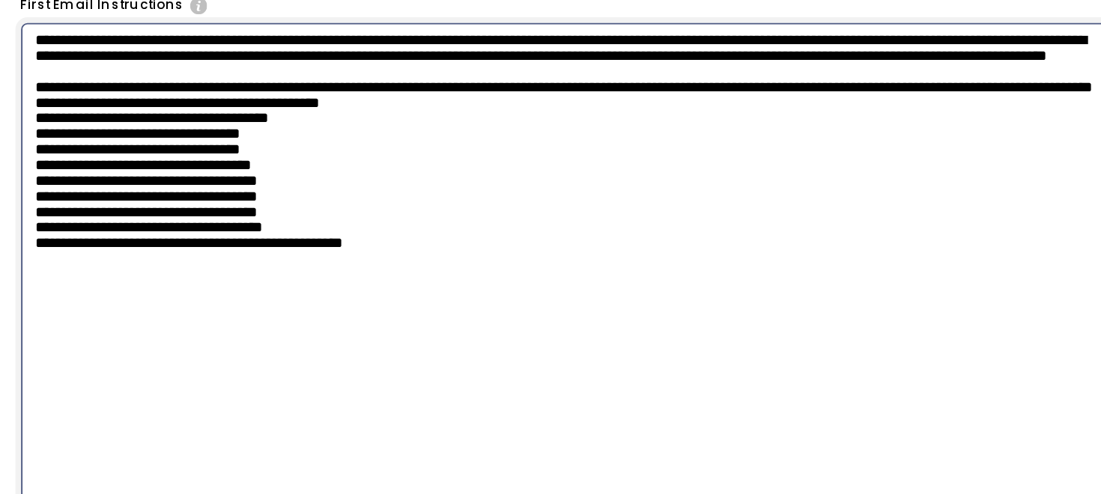
scroll to position [648, 0]
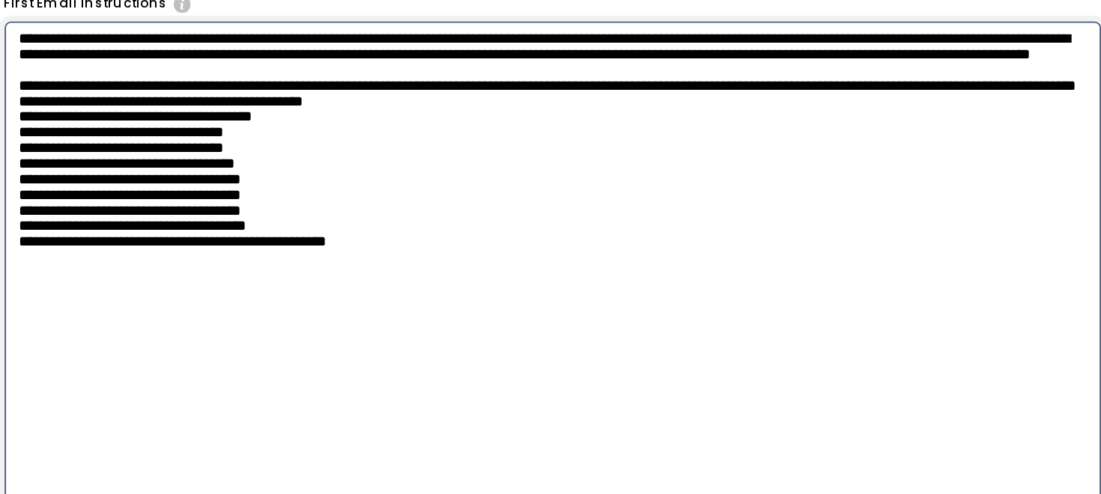
click at [549, 360] on textarea "**********" at bounding box center [567, 321] width 579 height 298
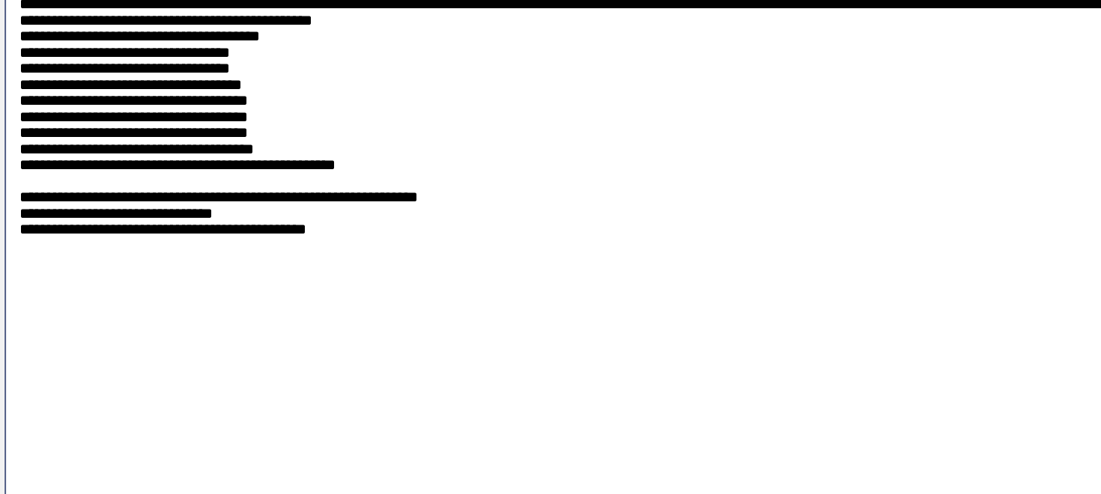
scroll to position [795, 0]
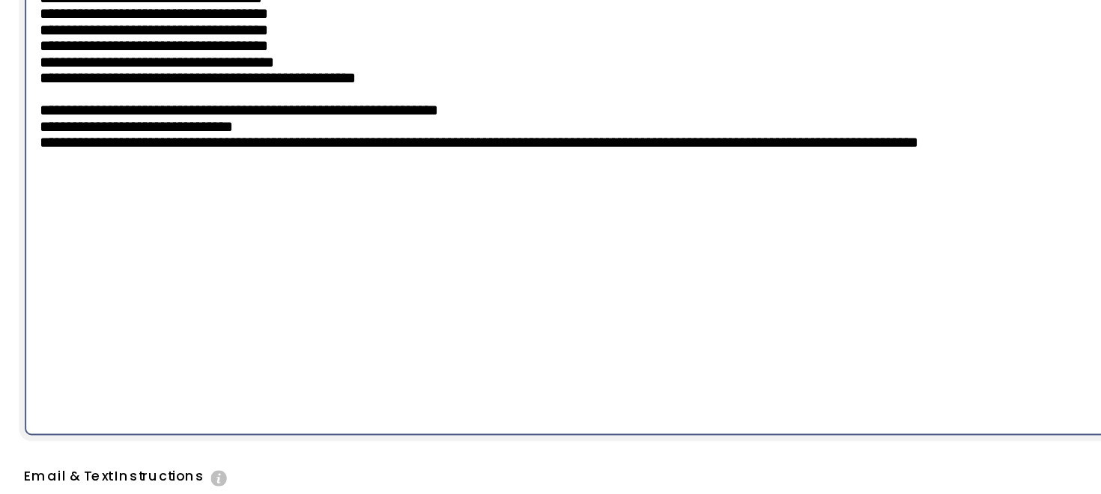
click at [390, 258] on textarea at bounding box center [567, 174] width 579 height 298
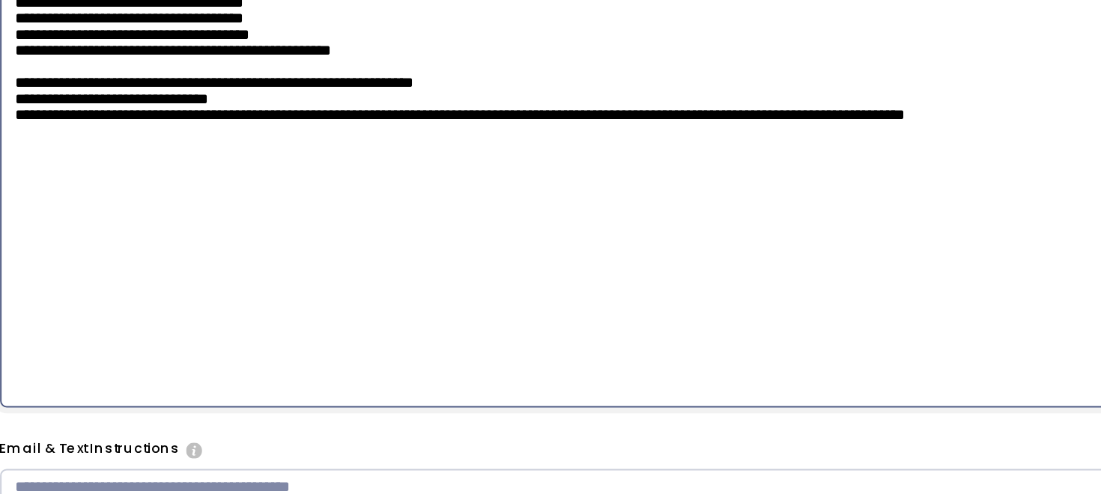
drag, startPoint x: 326, startPoint y: 249, endPoint x: 279, endPoint y: 238, distance: 48.3
click at [278, 238] on textarea at bounding box center [567, 159] width 579 height 298
type textarea "**********"
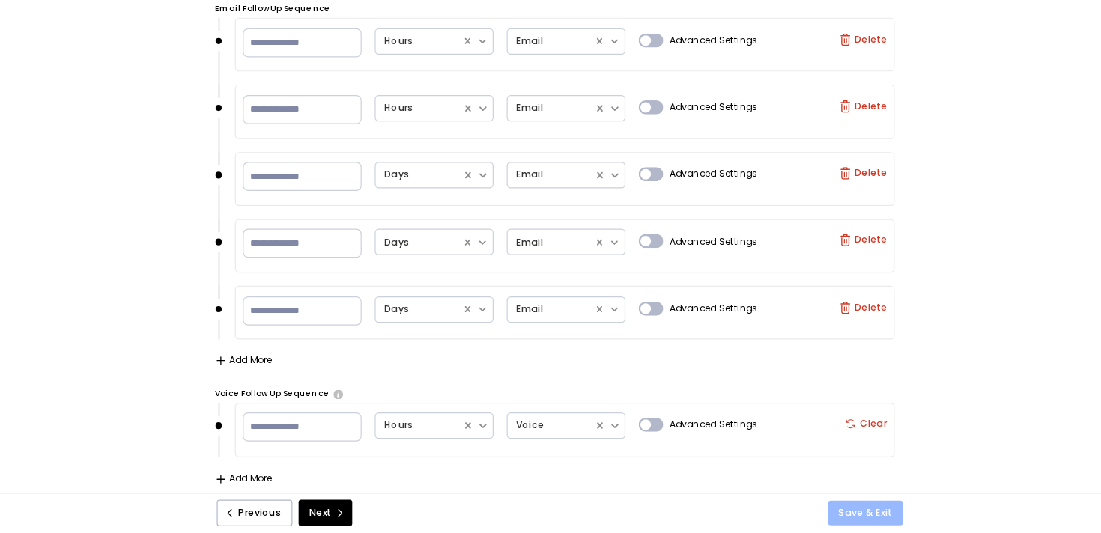
scroll to position [1355, 0]
click at [836, 493] on button "Save & Exit" at bounding box center [831, 515] width 64 height 21
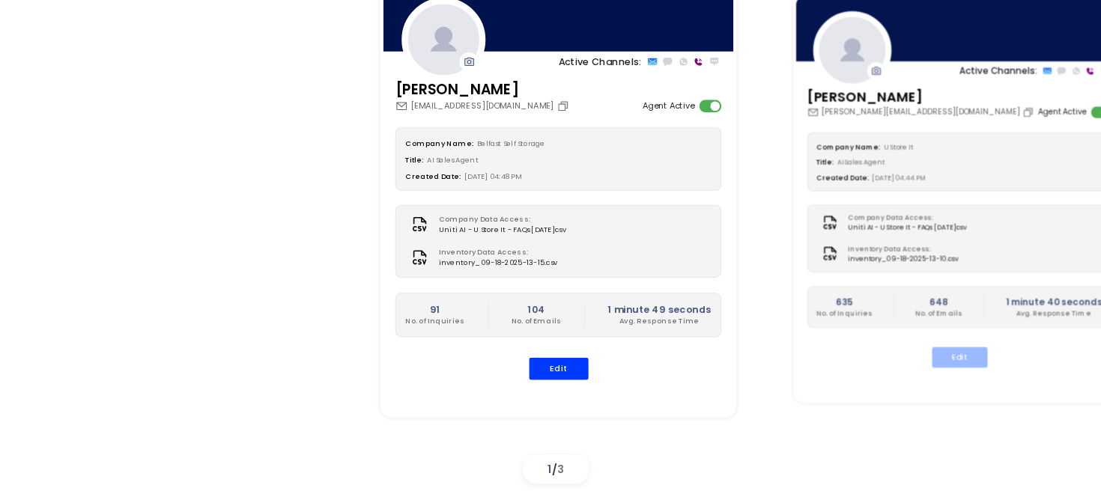
click at [910, 384] on button "Edit" at bounding box center [910, 377] width 47 height 17
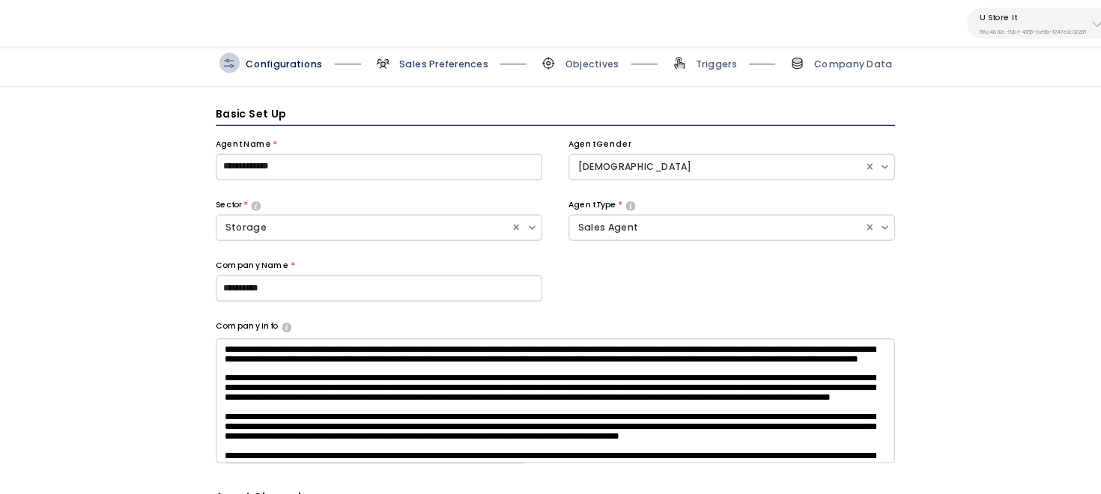
click at [485, 52] on span "Sales Preferences" at bounding box center [472, 54] width 76 height 11
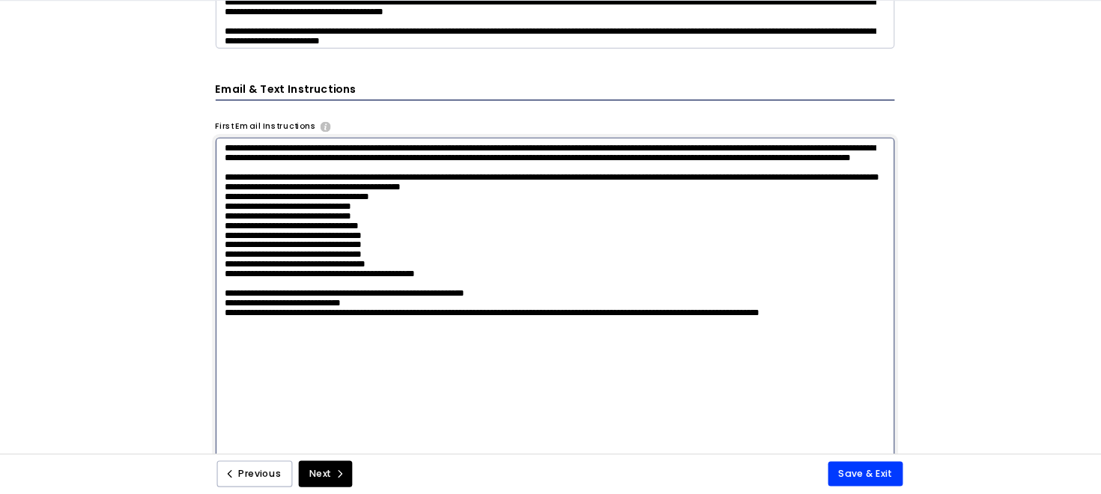
drag, startPoint x: 335, startPoint y: 285, endPoint x: 297, endPoint y: 261, distance: 45.1
click at [297, 261] on textarea at bounding box center [567, 339] width 579 height 298
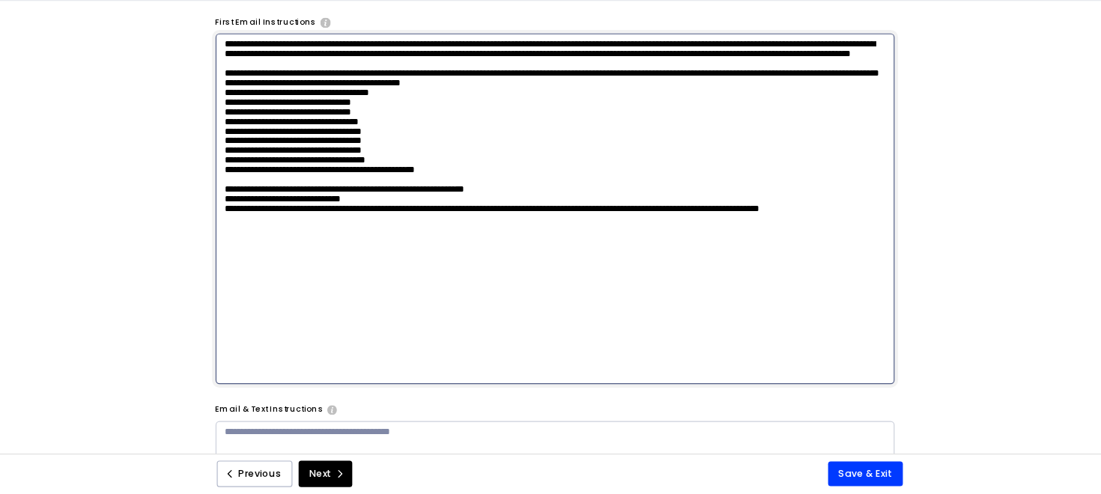
scroll to position [787, 0]
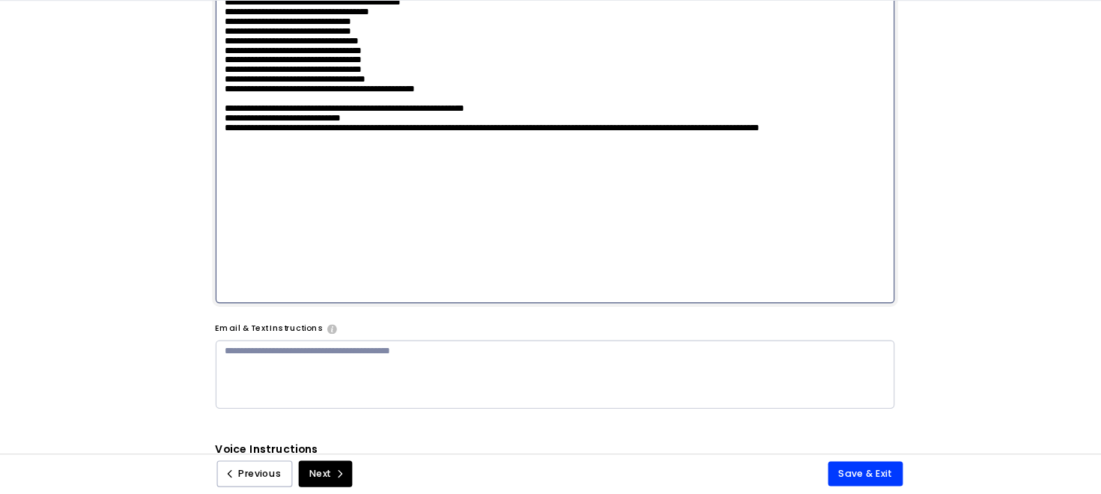
drag, startPoint x: 332, startPoint y: 281, endPoint x: 283, endPoint y: 246, distance: 60.2
click at [283, 246] on textarea at bounding box center [567, 182] width 579 height 298
click at [392, 270] on textarea at bounding box center [567, 182] width 579 height 298
drag, startPoint x: 359, startPoint y: 273, endPoint x: 261, endPoint y: 258, distance: 98.5
click at [261, 258] on div "**********" at bounding box center [567, 270] width 1066 height 393
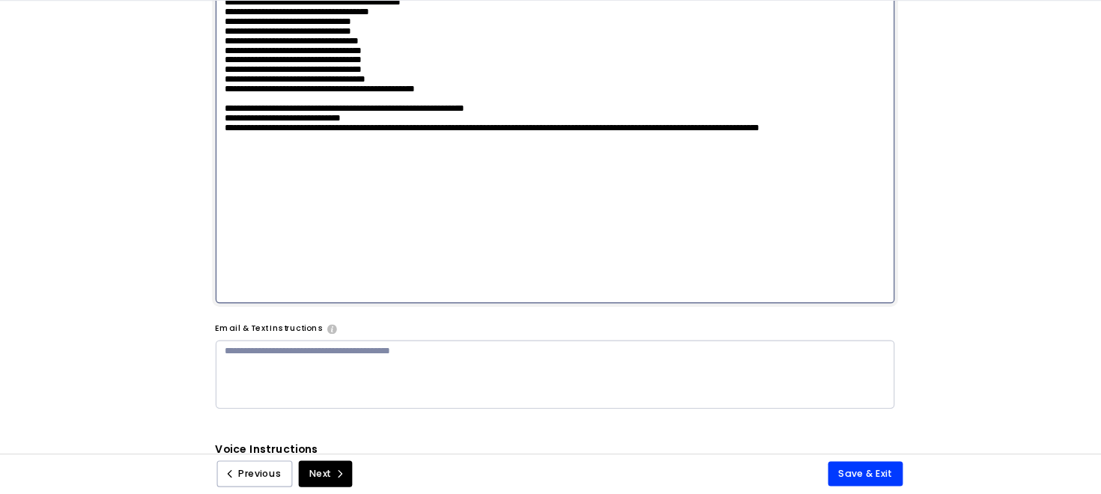
click at [315, 278] on textarea at bounding box center [567, 182] width 579 height 298
click at [535, 262] on textarea at bounding box center [567, 182] width 579 height 298
click at [546, 263] on textarea at bounding box center [567, 182] width 579 height 298
click at [320, 276] on textarea at bounding box center [567, 182] width 579 height 298
drag, startPoint x: 441, startPoint y: 250, endPoint x: 281, endPoint y: 247, distance: 160.3
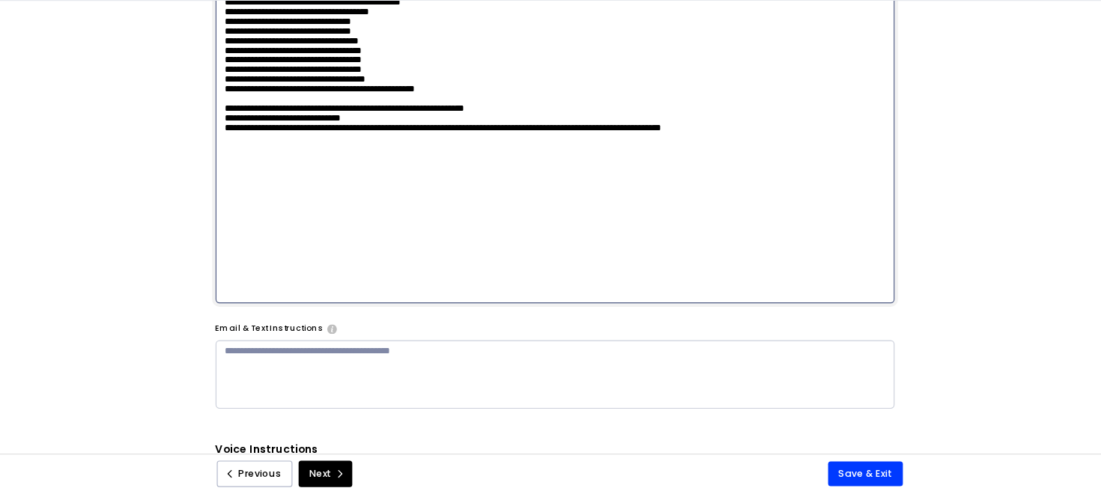
click at [281, 247] on textarea at bounding box center [567, 182] width 579 height 298
click at [296, 268] on textarea at bounding box center [567, 182] width 579 height 298
click at [297, 273] on textarea at bounding box center [567, 182] width 579 height 298
paste textarea "**********"
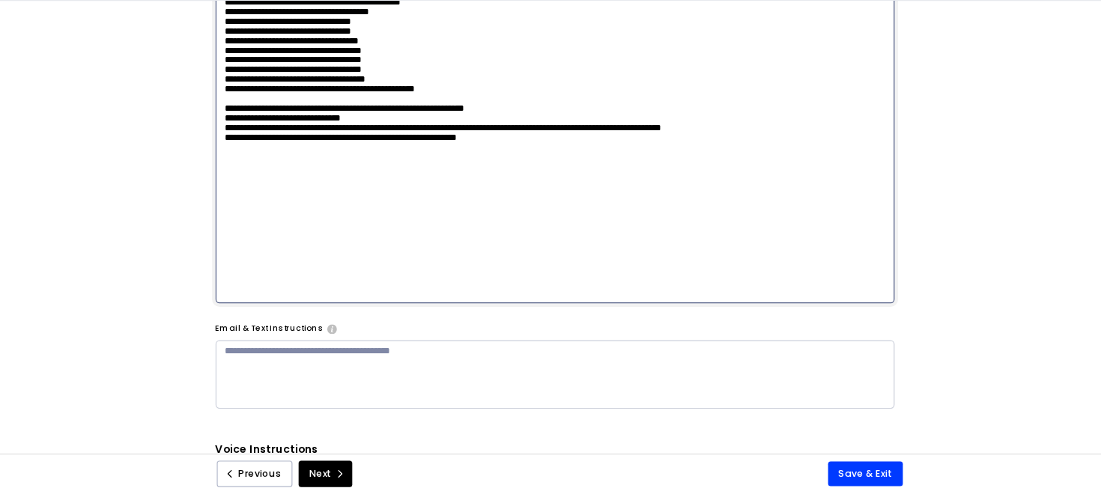
paste textarea "**********"
click at [461, 260] on textarea at bounding box center [567, 182] width 579 height 298
click at [461, 254] on textarea at bounding box center [567, 182] width 579 height 298
paste textarea "**********"
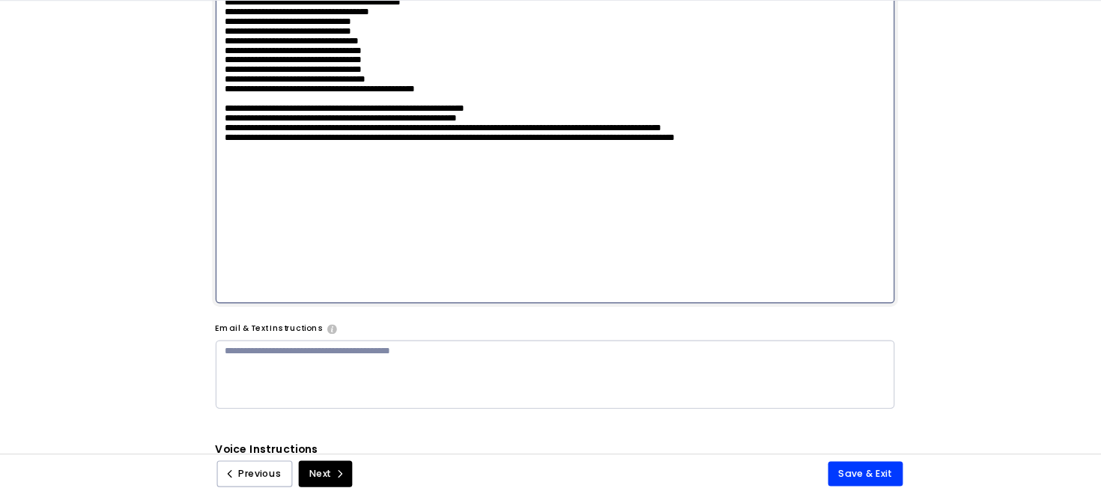
paste textarea "**********"
type textarea "**********"
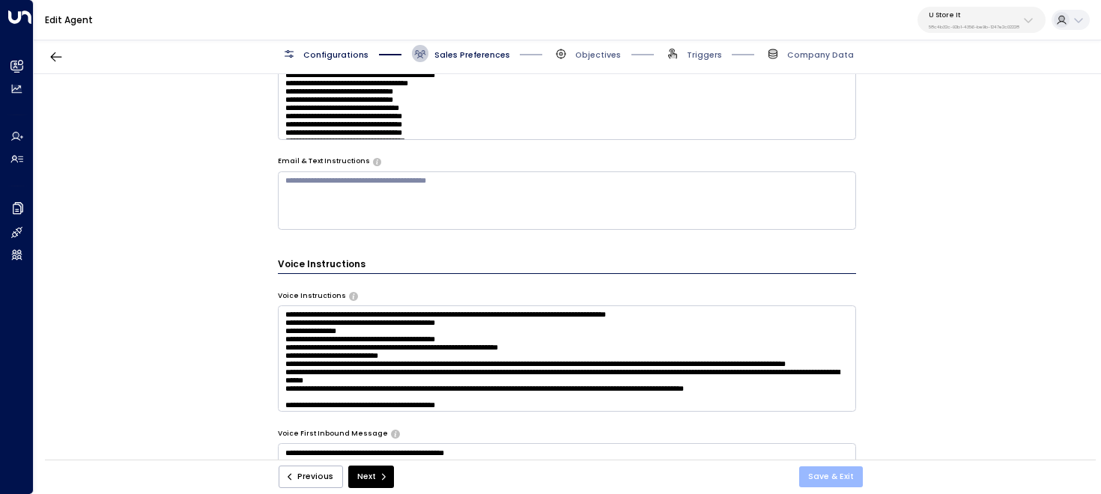
click at [840, 470] on button "Save & Exit" at bounding box center [831, 477] width 64 height 21
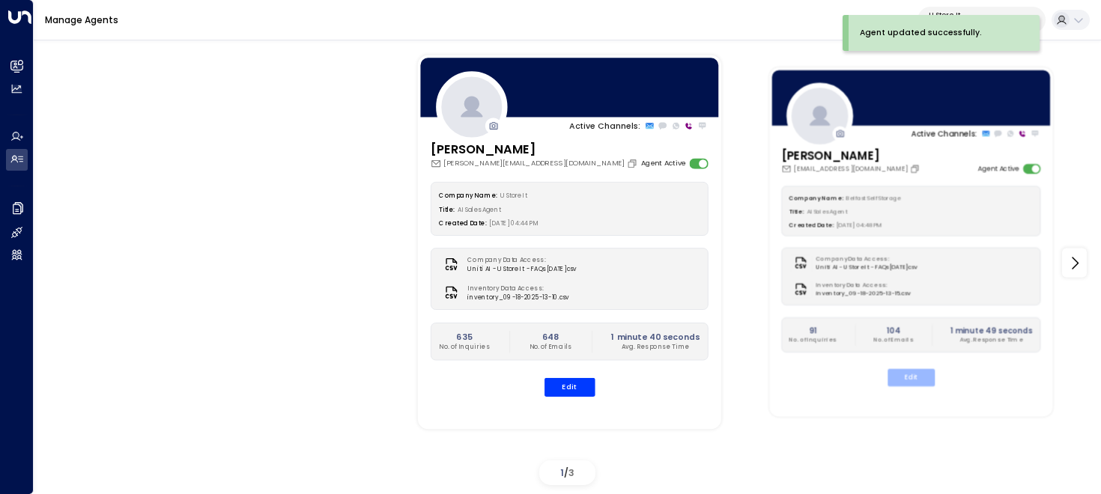
click at [915, 379] on button "Edit" at bounding box center [910, 377] width 47 height 17
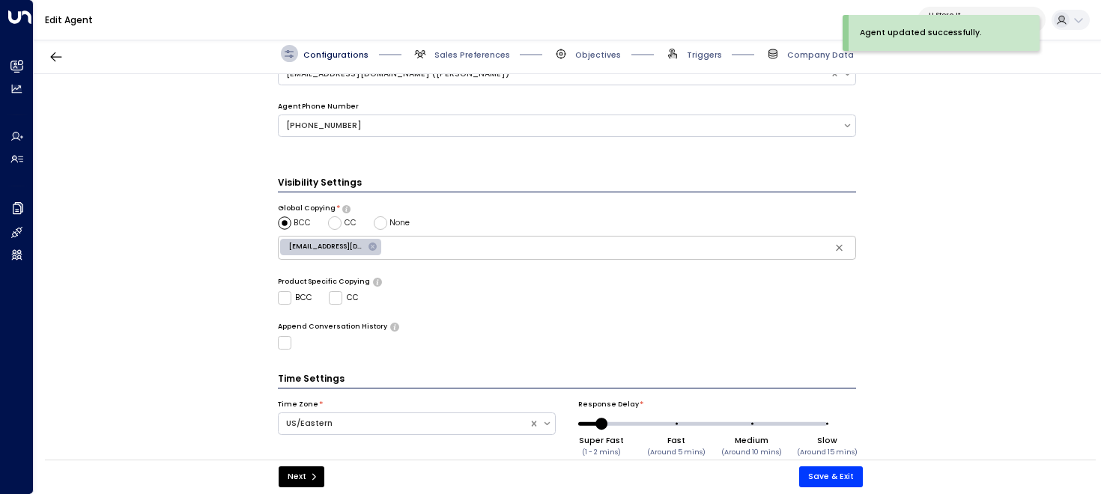
scroll to position [467, 0]
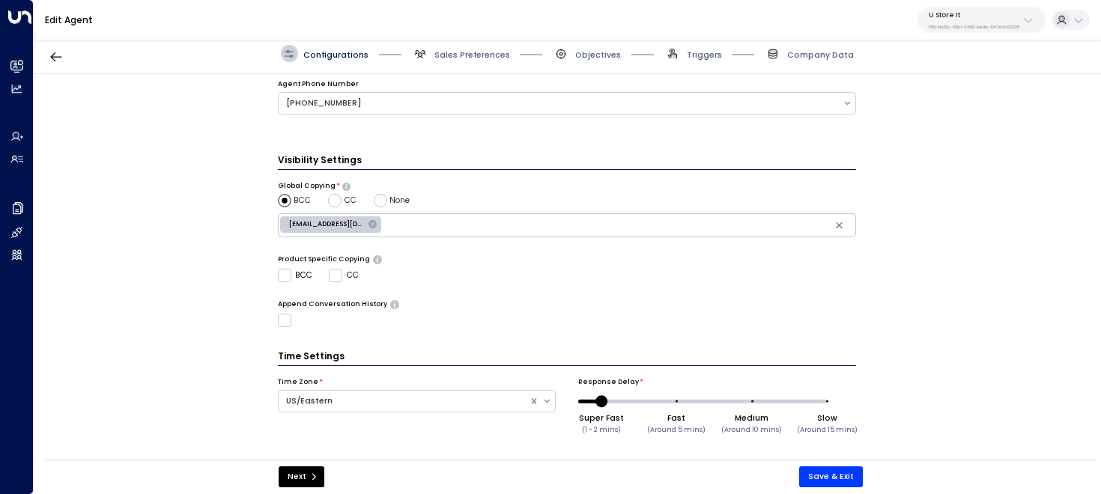
click at [477, 48] on span "Sales Preferences" at bounding box center [461, 53] width 98 height 17
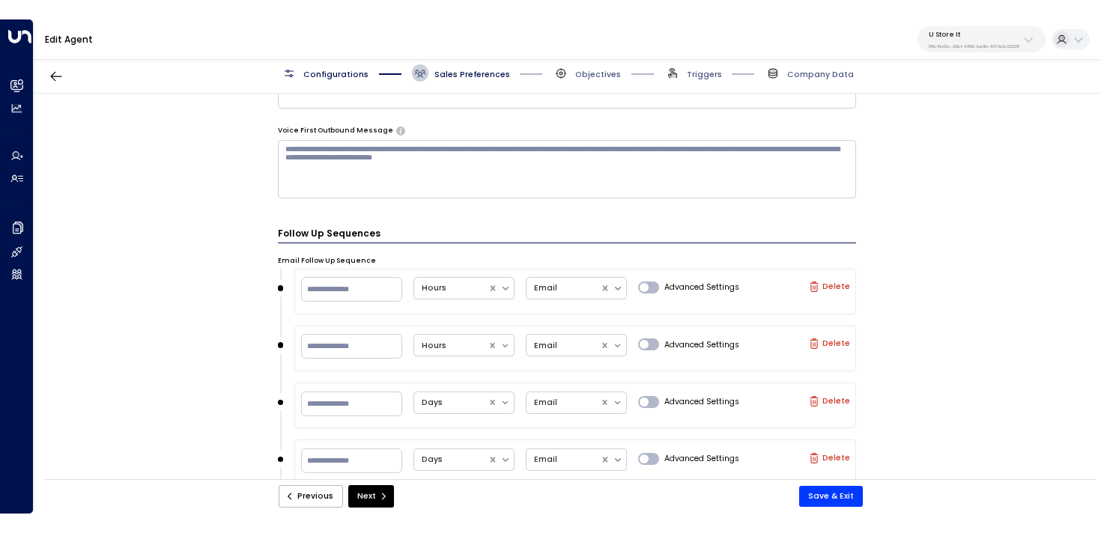
scroll to position [1137, 0]
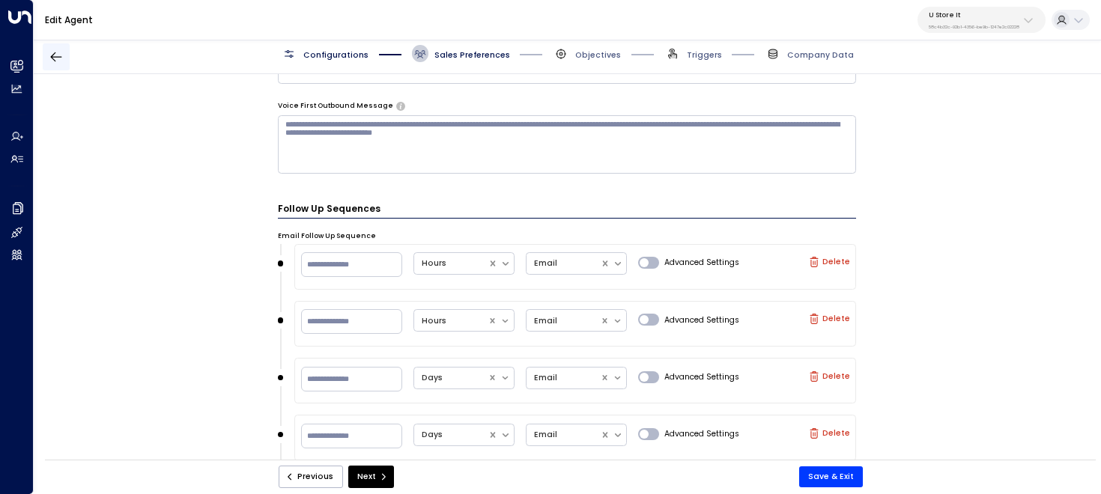
click at [66, 59] on button "button" at bounding box center [56, 56] width 27 height 27
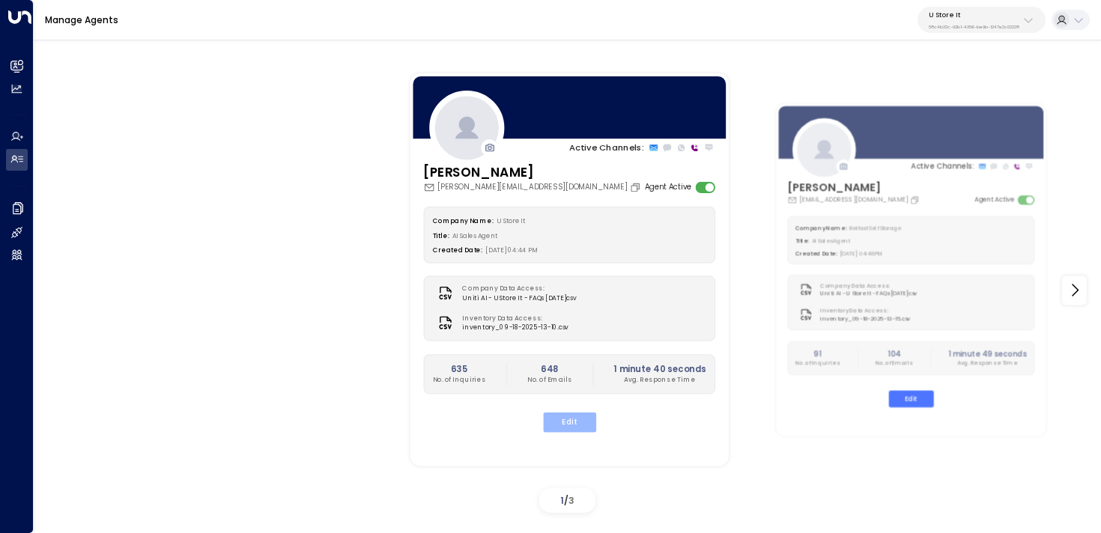
click at [575, 421] on button "Edit" at bounding box center [568, 422] width 53 height 19
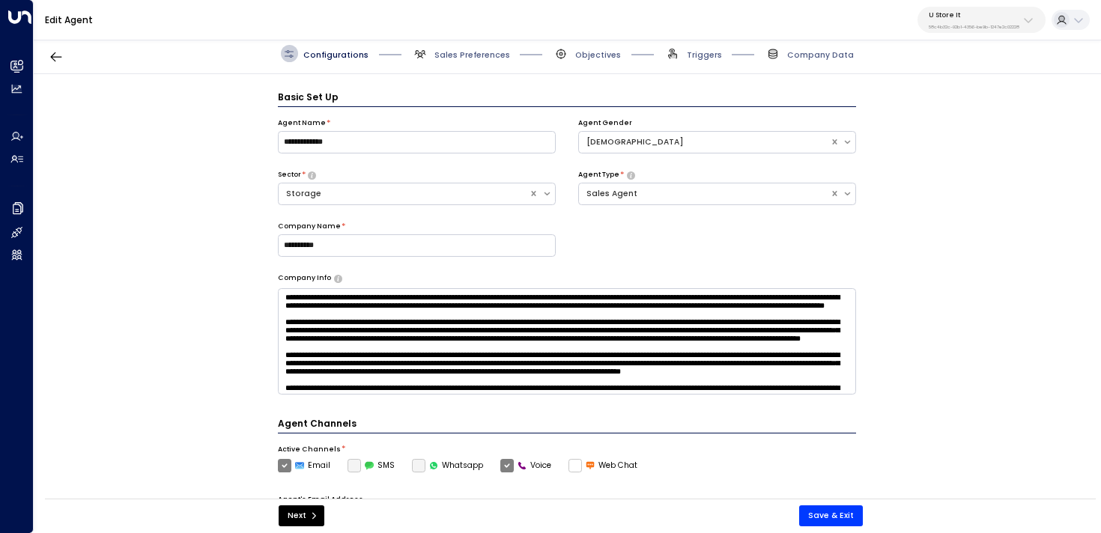
scroll to position [16, 0]
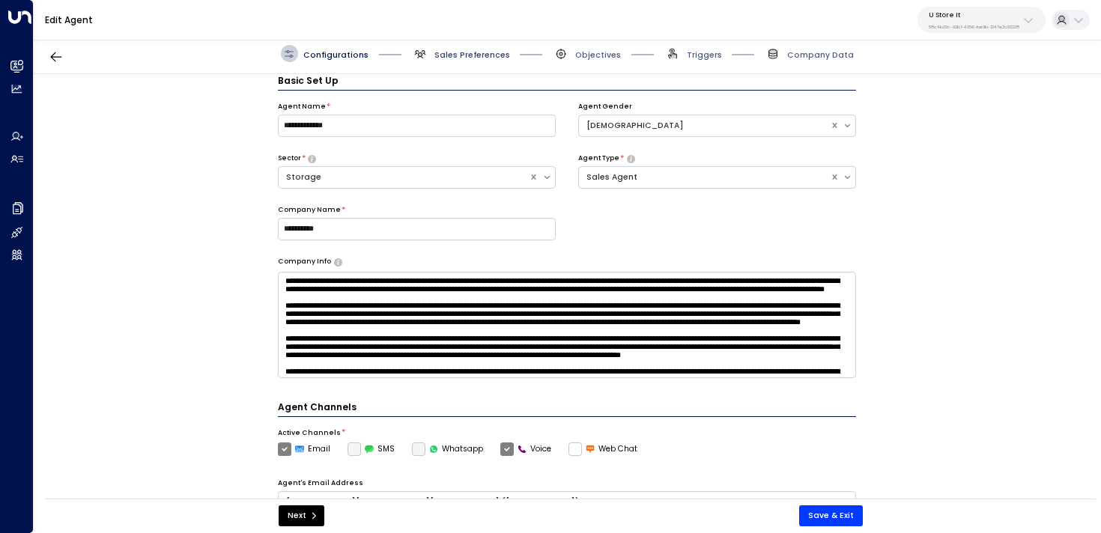
click at [434, 51] on span "Sales Preferences" at bounding box center [472, 54] width 76 height 11
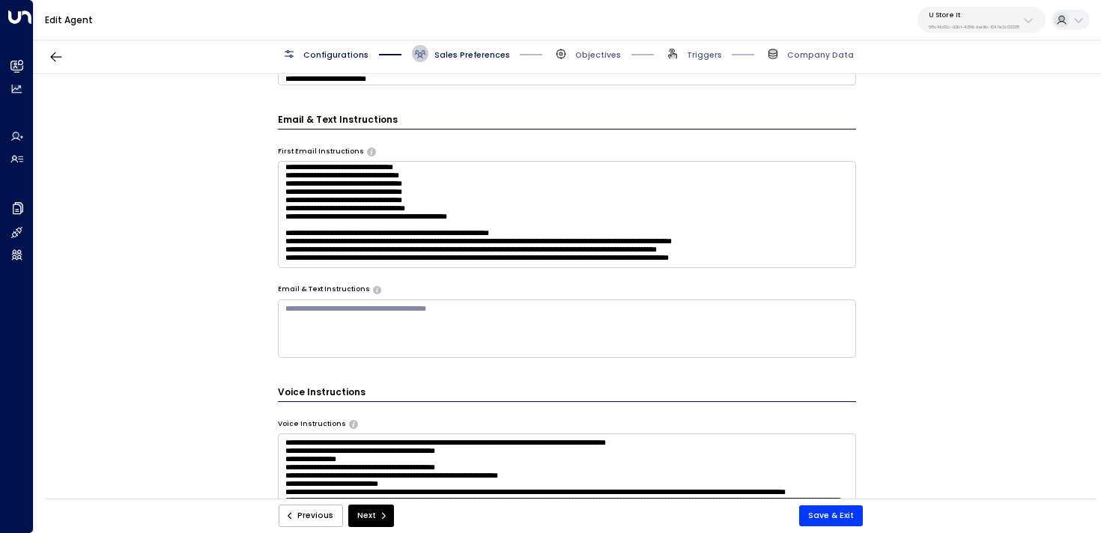
scroll to position [661, 0]
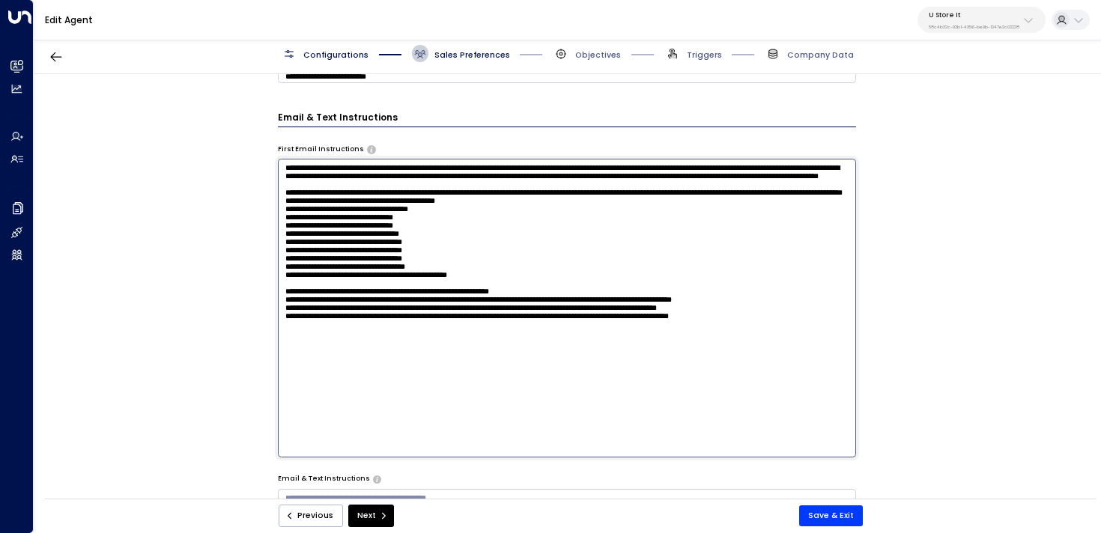
click at [743, 239] on textarea at bounding box center [567, 308] width 579 height 298
type textarea "**********"
click at [827, 493] on button "Save & Exit" at bounding box center [831, 515] width 64 height 21
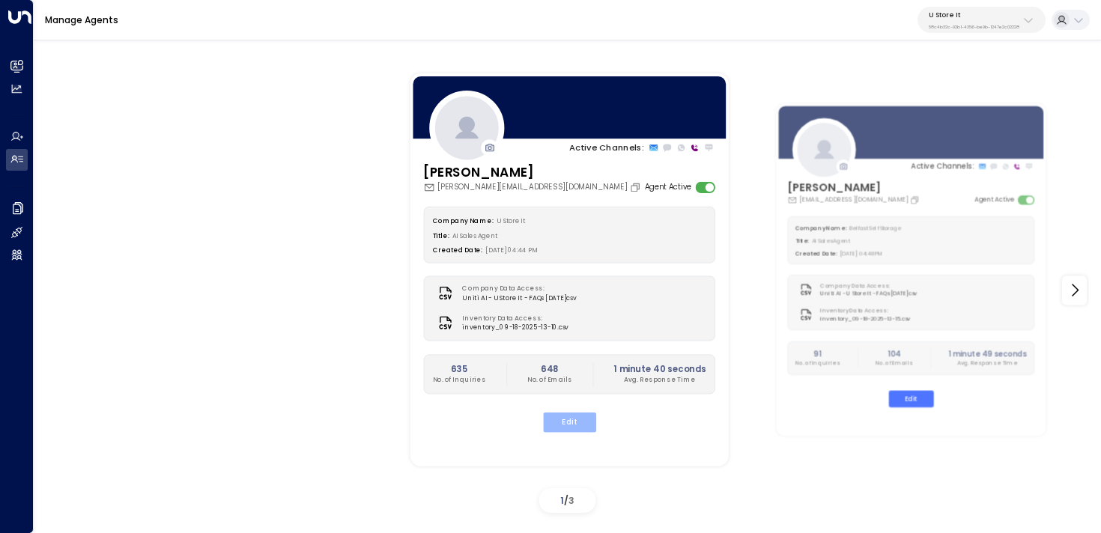
click at [586, 430] on button "Edit" at bounding box center [568, 422] width 53 height 19
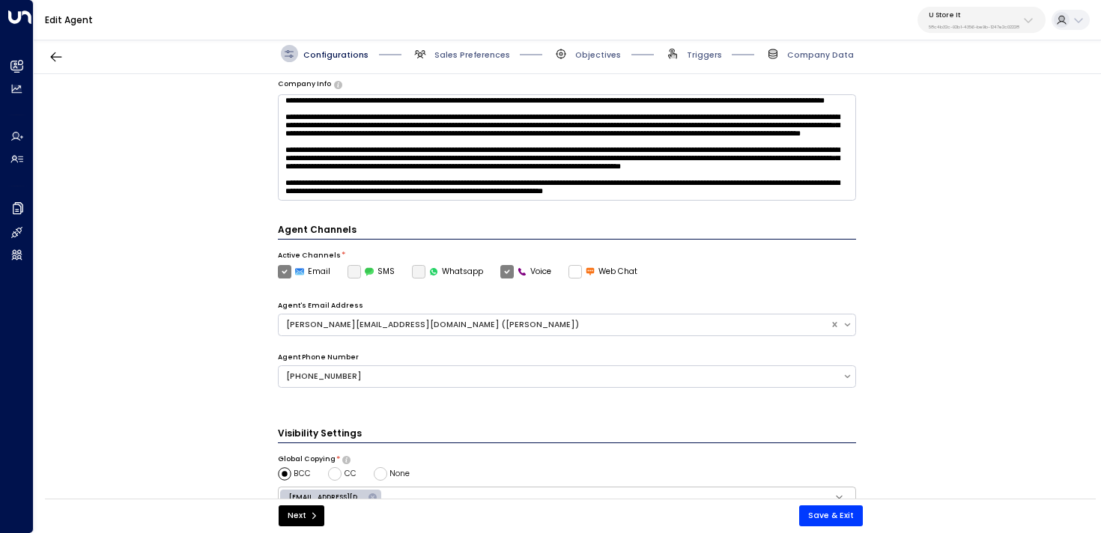
scroll to position [428, 0]
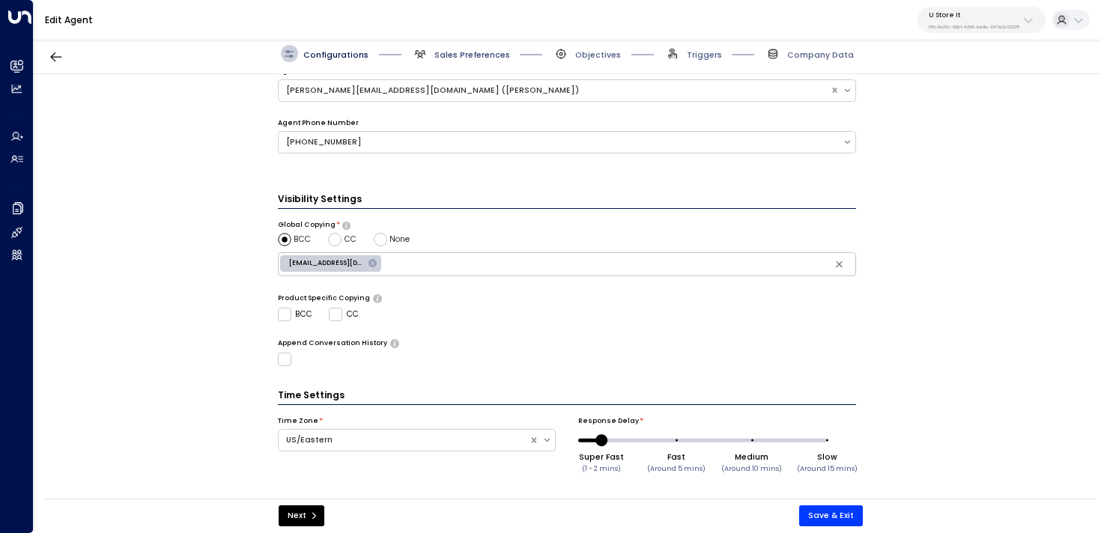
click at [490, 56] on span "Sales Preferences" at bounding box center [472, 54] width 76 height 11
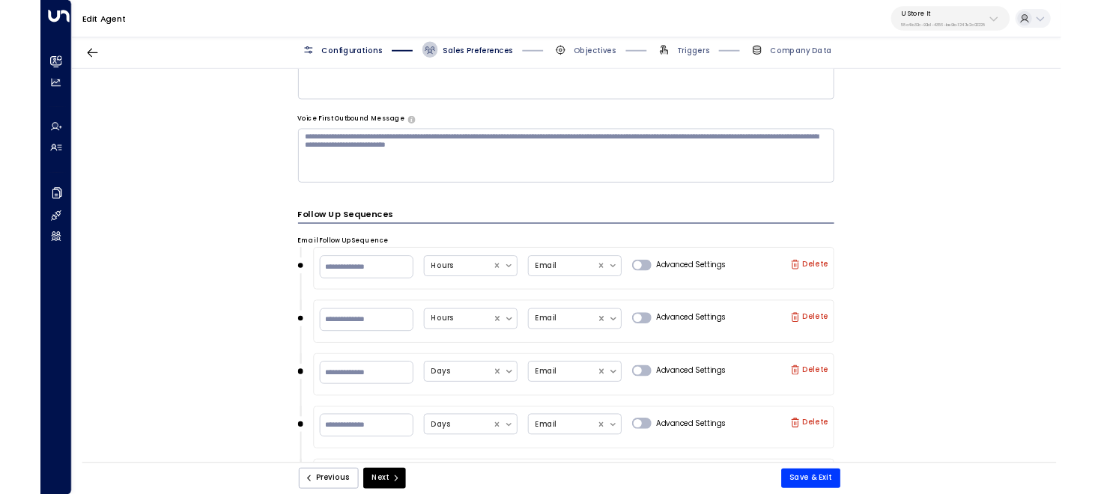
scroll to position [1355, 0]
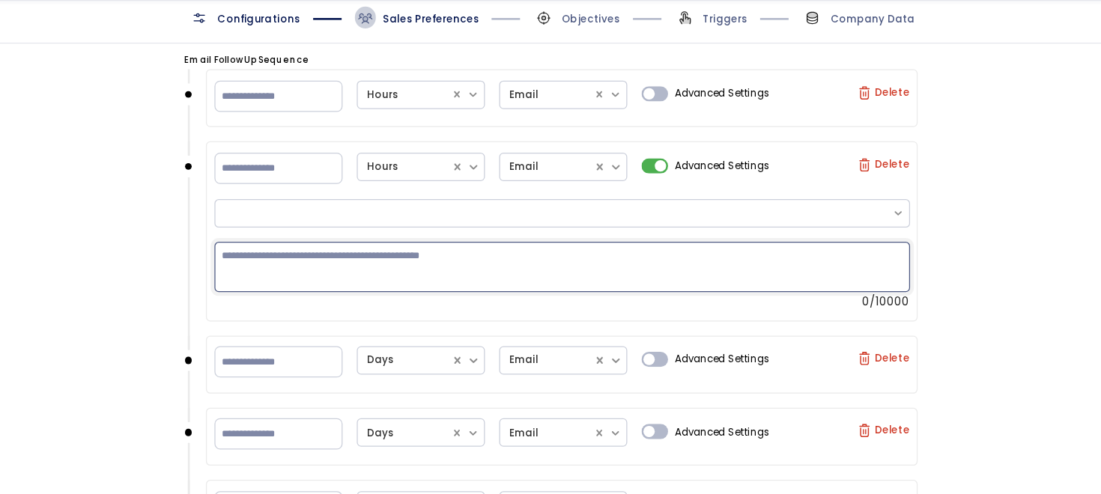
click at [501, 246] on textarea at bounding box center [575, 251] width 549 height 40
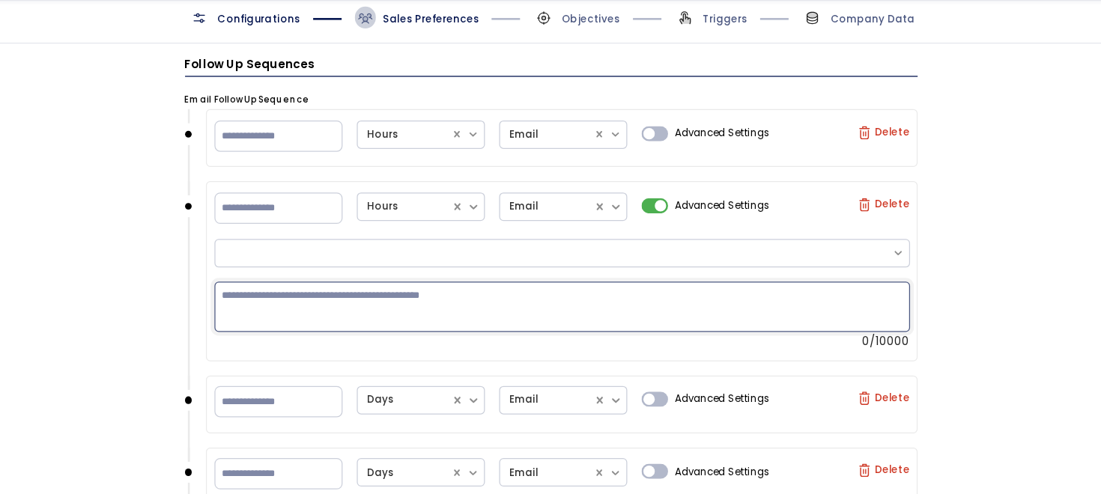
scroll to position [1314, 0]
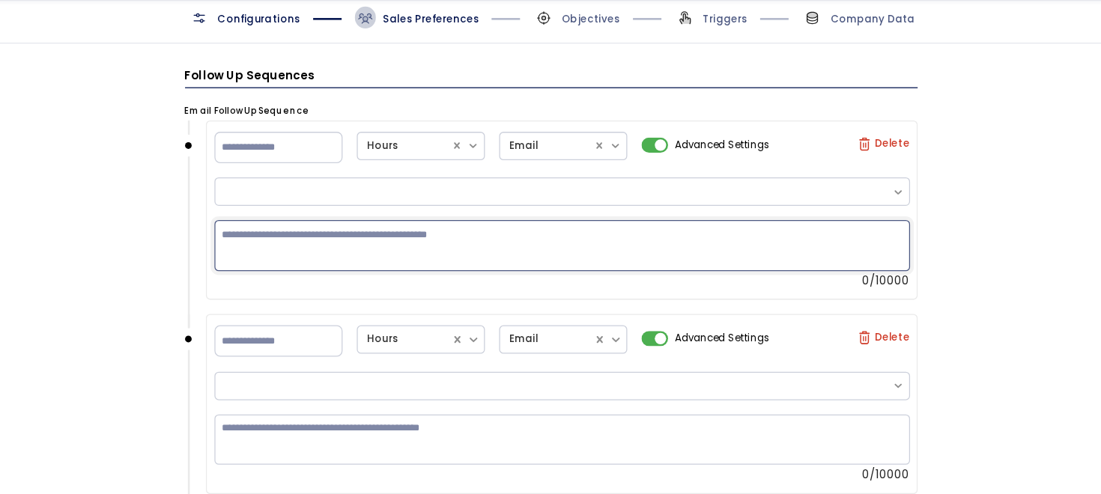
click at [561, 228] on textarea at bounding box center [575, 233] width 549 height 40
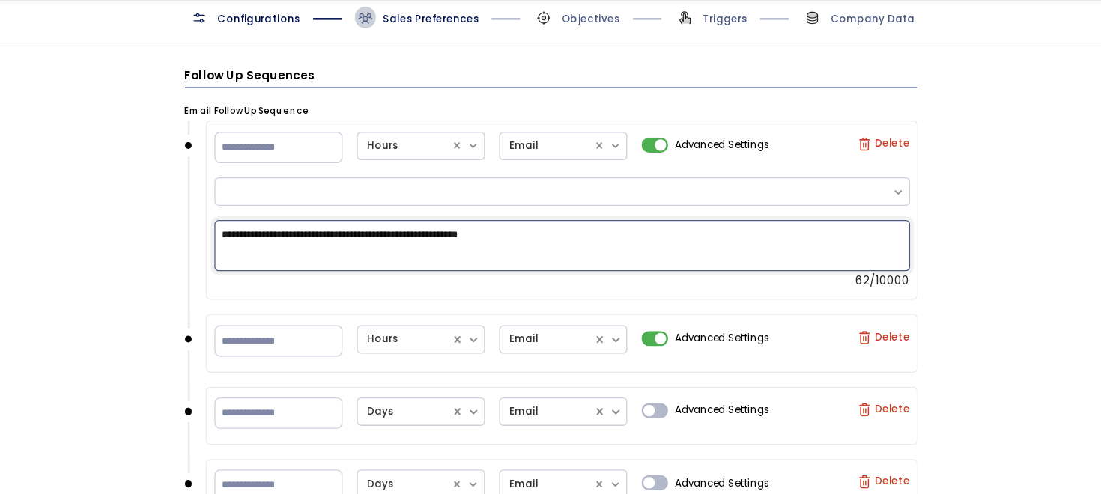
type textarea "**********"
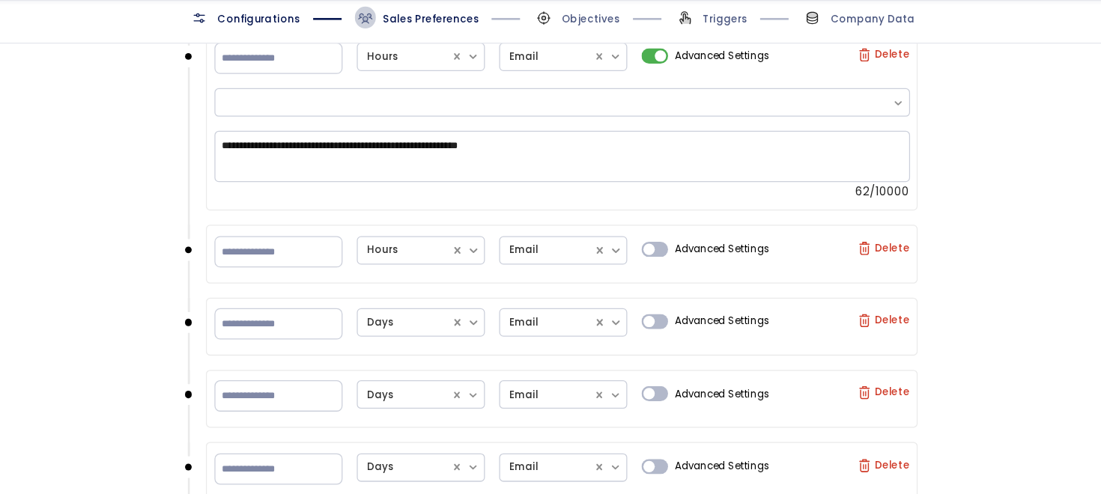
scroll to position [1489, 0]
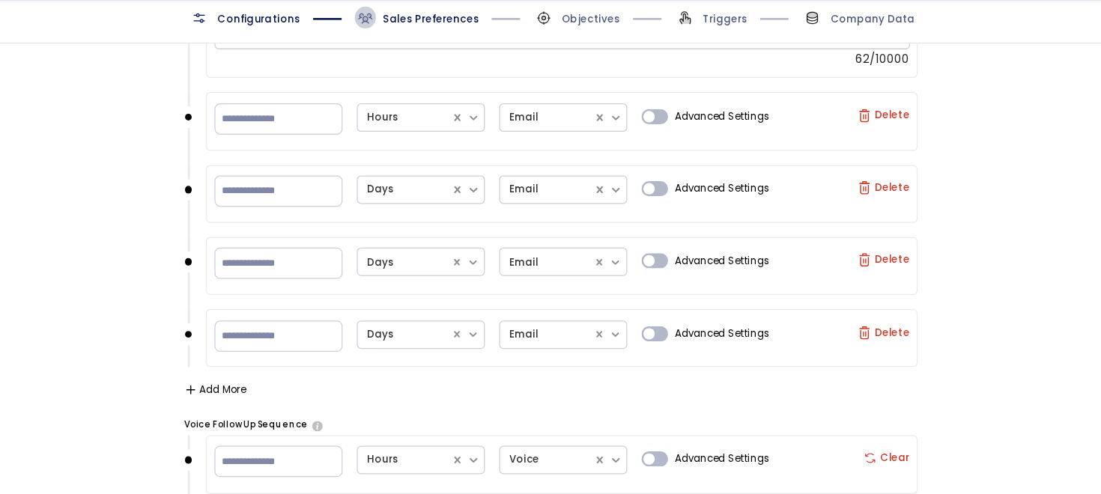
click at [312, 344] on button "Add More" at bounding box center [302, 347] width 49 height 9
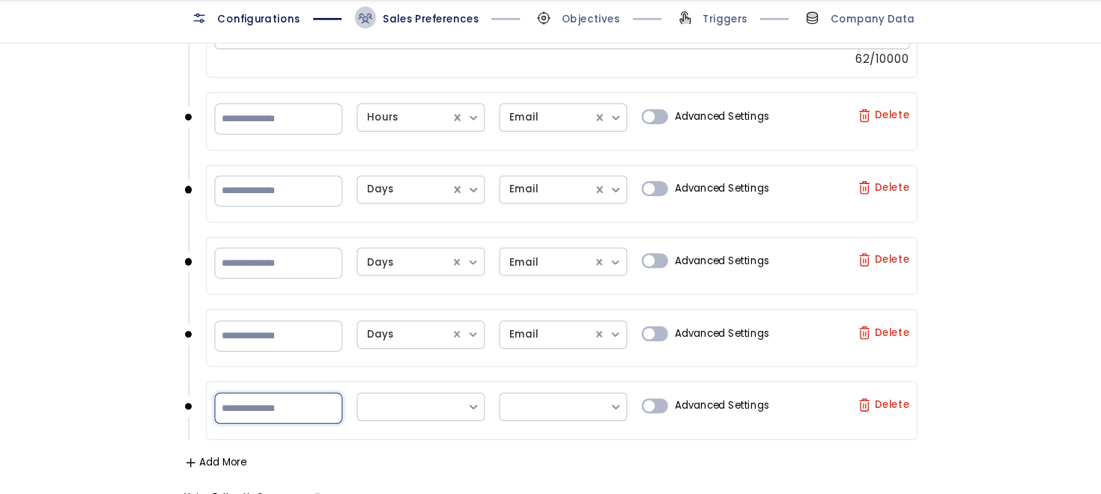
click at [346, 357] on input "number" at bounding box center [351, 362] width 101 height 25
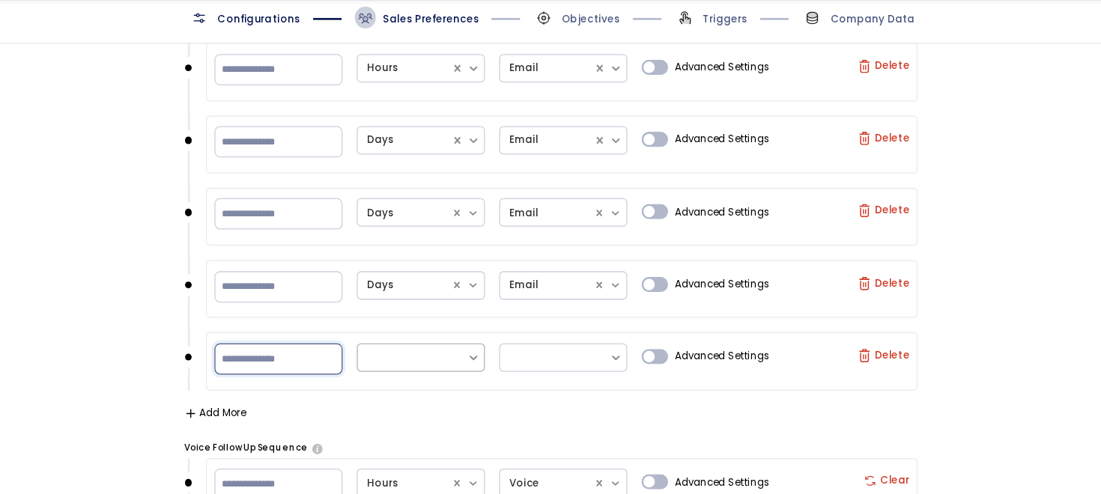
type input "**"
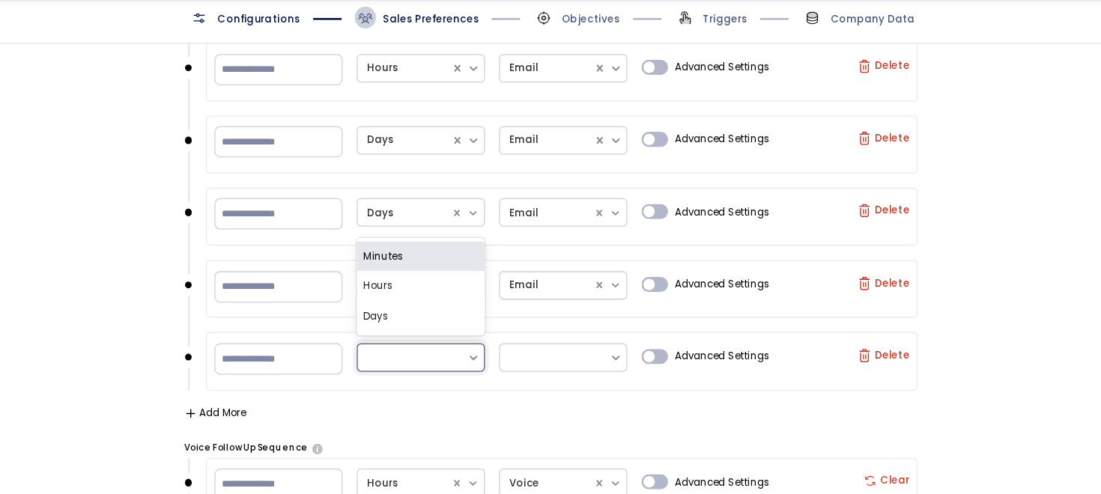
click at [477, 319] on div at bounding box center [458, 322] width 72 height 15
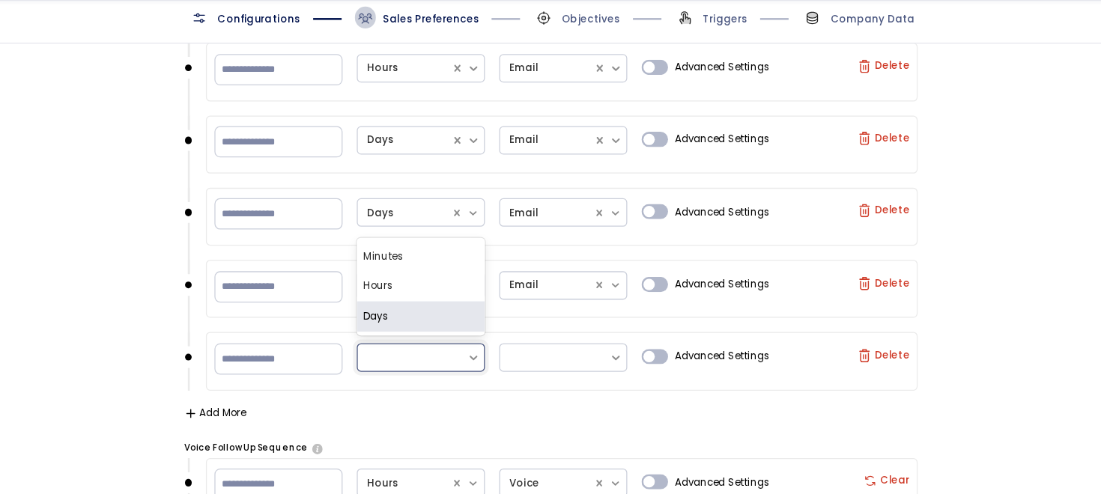
click at [478, 284] on div "Days" at bounding box center [463, 290] width 101 height 24
click at [571, 318] on div at bounding box center [570, 322] width 72 height 15
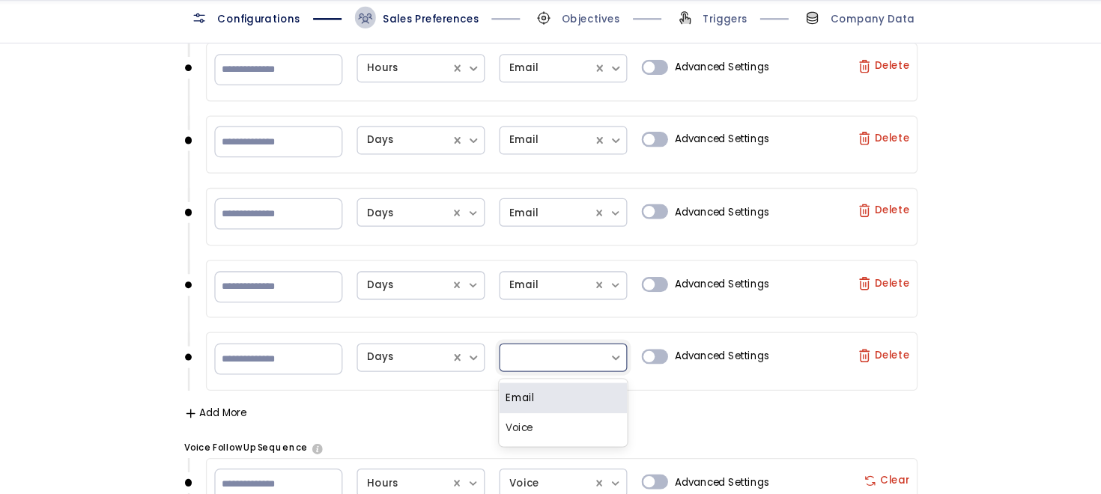
click at [564, 344] on div "Email" at bounding box center [576, 354] width 101 height 24
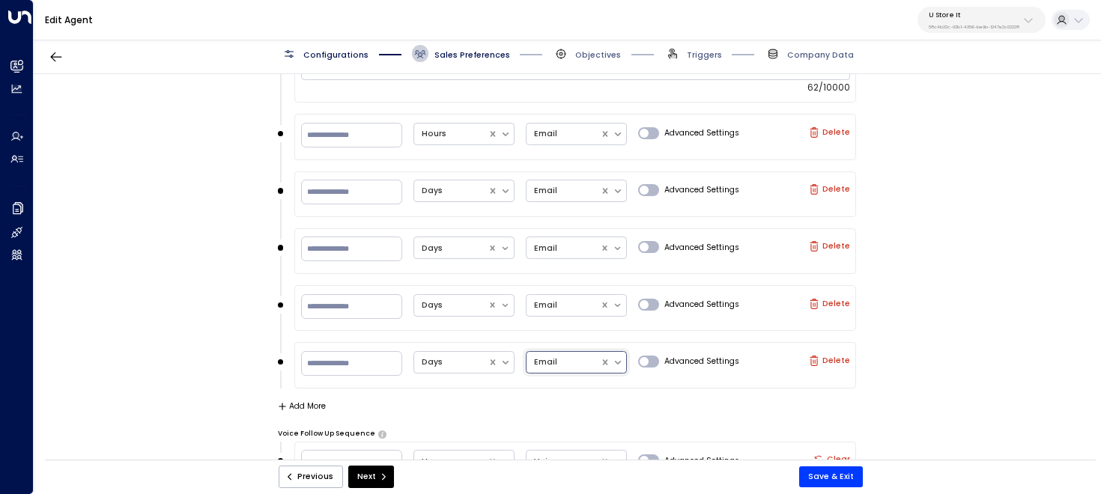
scroll to position [1496, 0]
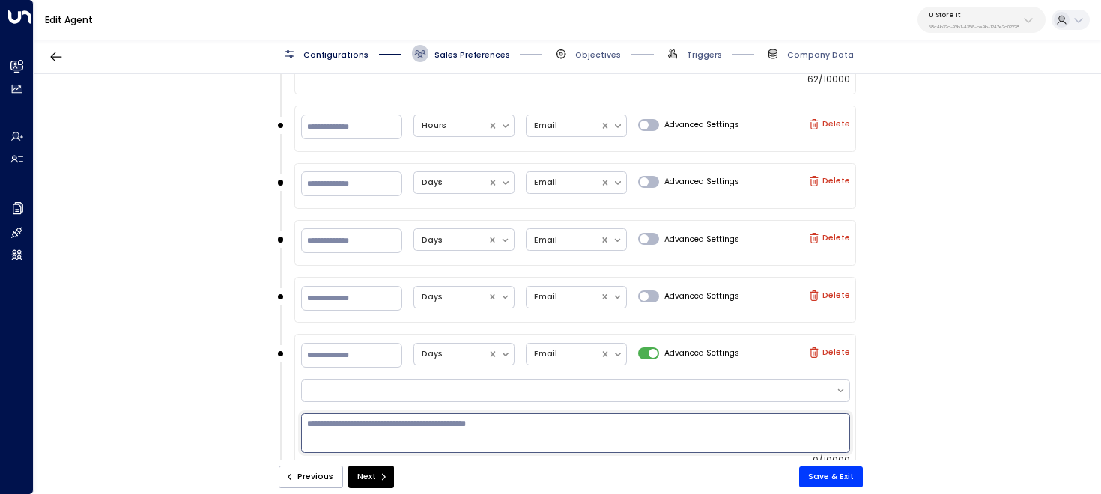
click at [607, 417] on textarea at bounding box center [575, 433] width 549 height 40
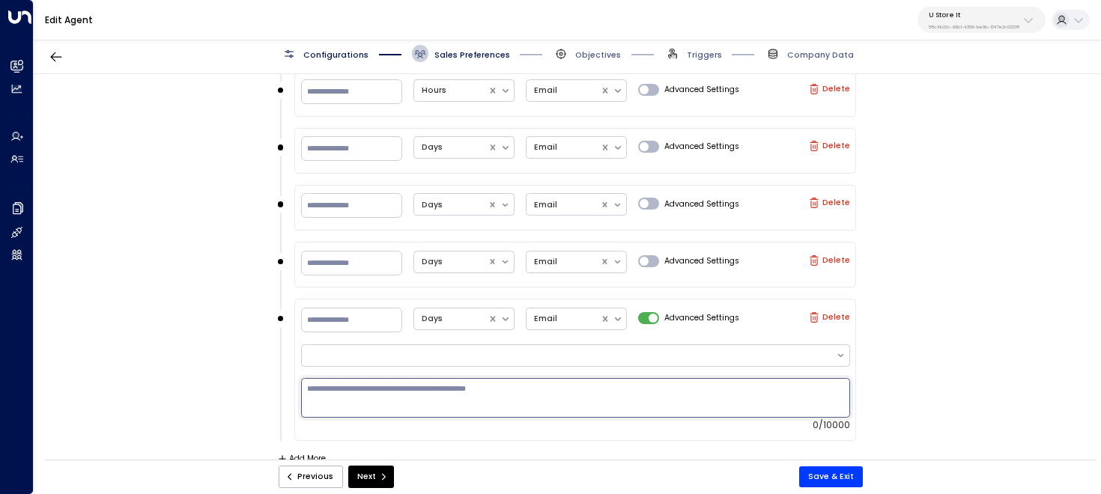
scroll to position [1537, 0]
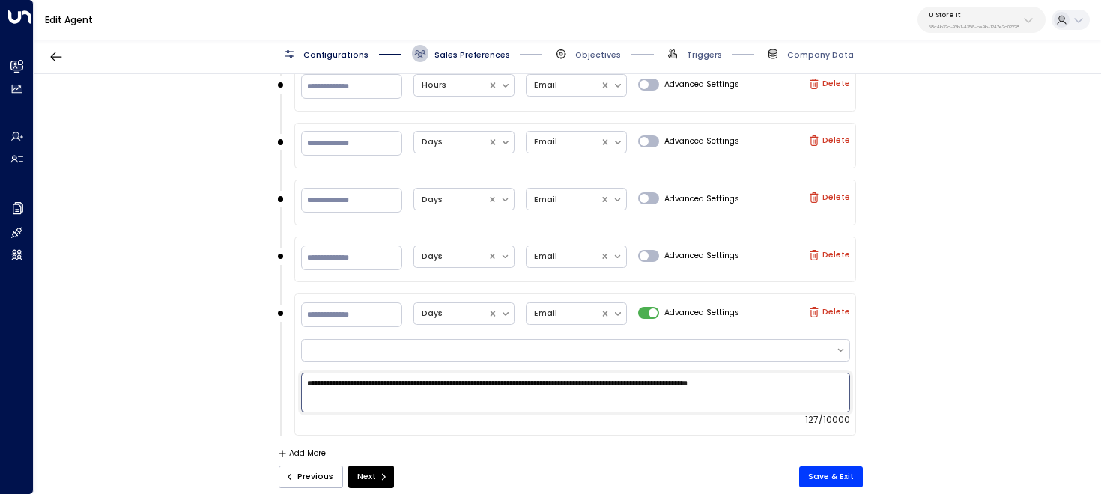
click at [368, 377] on textarea "**********" at bounding box center [575, 393] width 549 height 40
drag, startPoint x: 833, startPoint y: 377, endPoint x: 300, endPoint y: 367, distance: 533.3
click at [301, 371] on div "**********" at bounding box center [575, 398] width 549 height 55
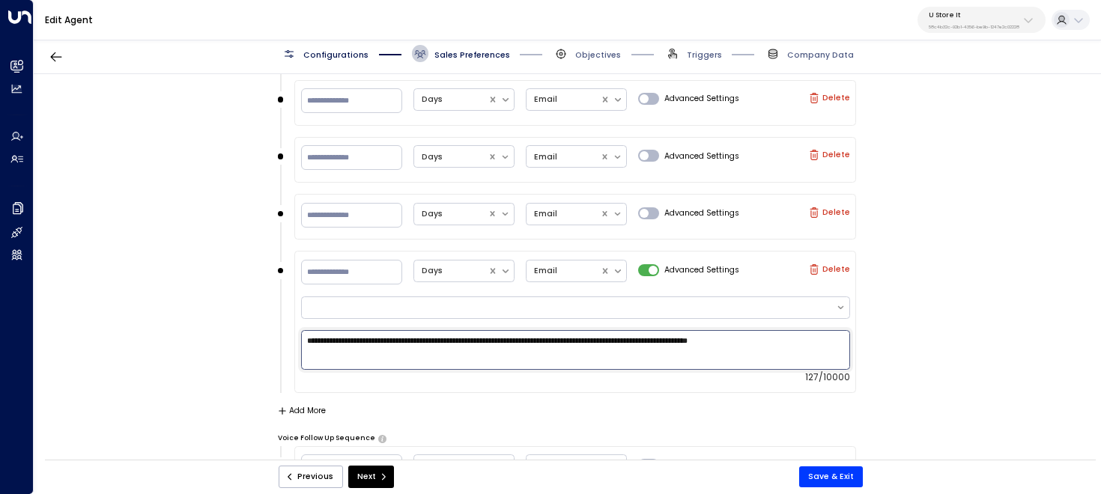
scroll to position [1584, 0]
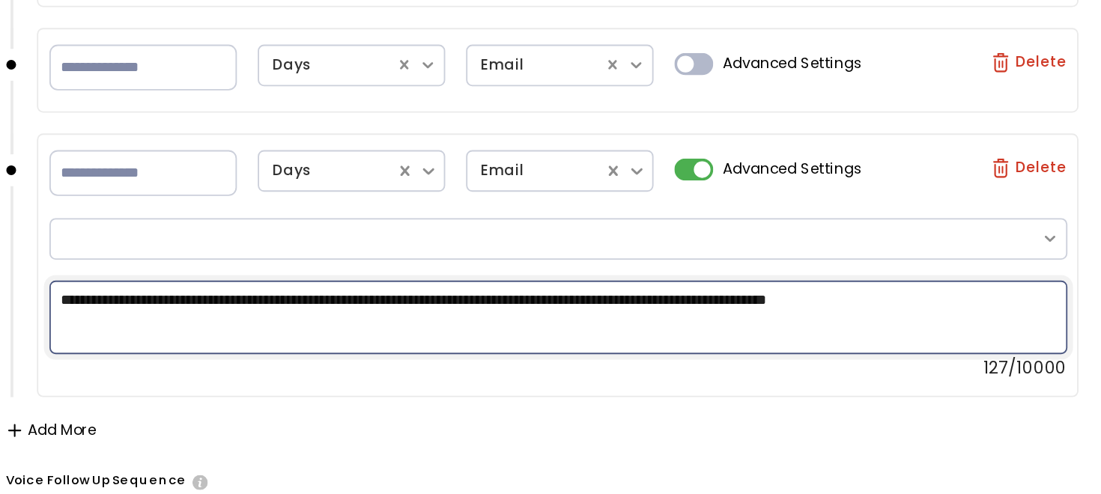
click at [520, 336] on textarea "**********" at bounding box center [575, 346] width 549 height 40
click at [574, 334] on textarea "**********" at bounding box center [575, 346] width 549 height 40
click at [585, 335] on textarea "**********" at bounding box center [575, 346] width 549 height 40
type textarea "**********"
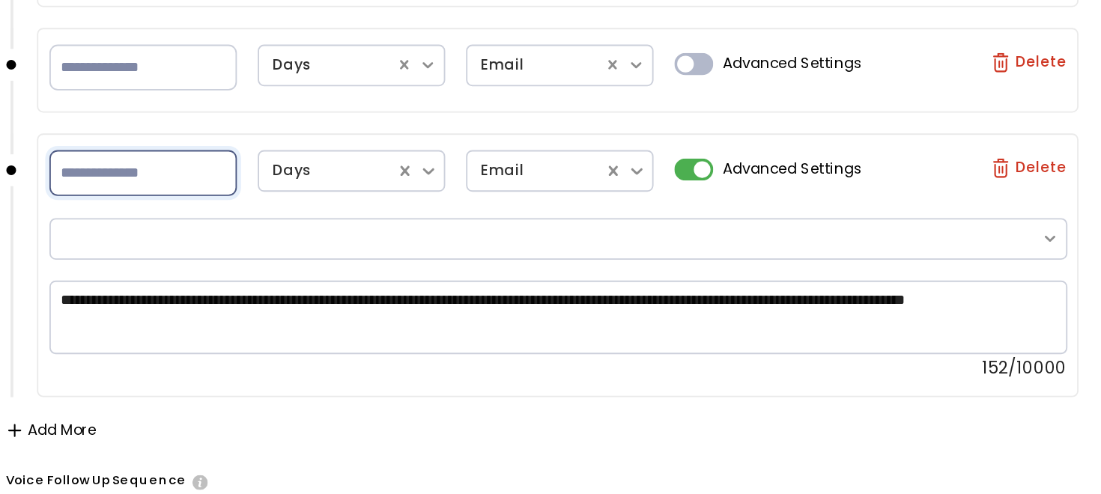
click at [308, 268] on input "**" at bounding box center [351, 267] width 101 height 25
type input "**"
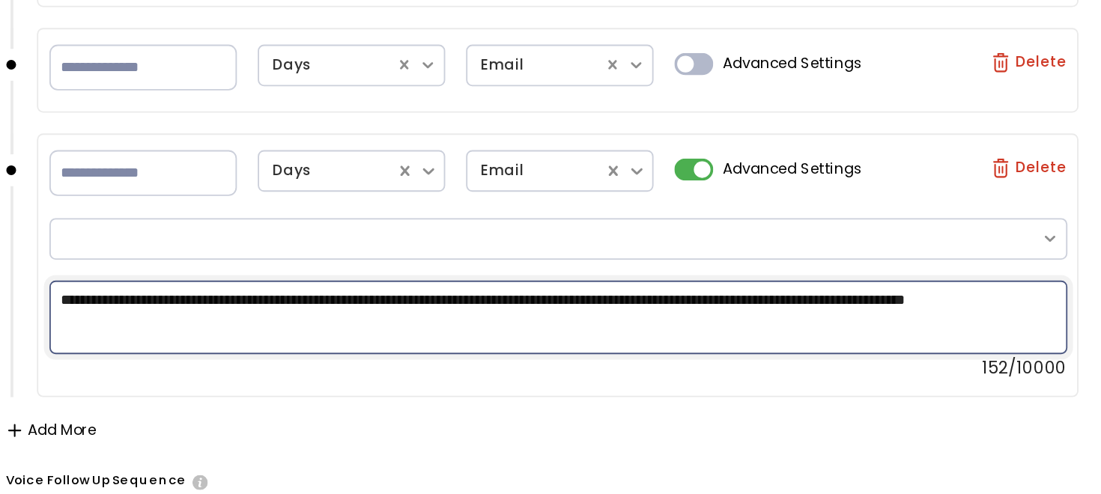
click at [606, 342] on textarea "**********" at bounding box center [575, 346] width 549 height 40
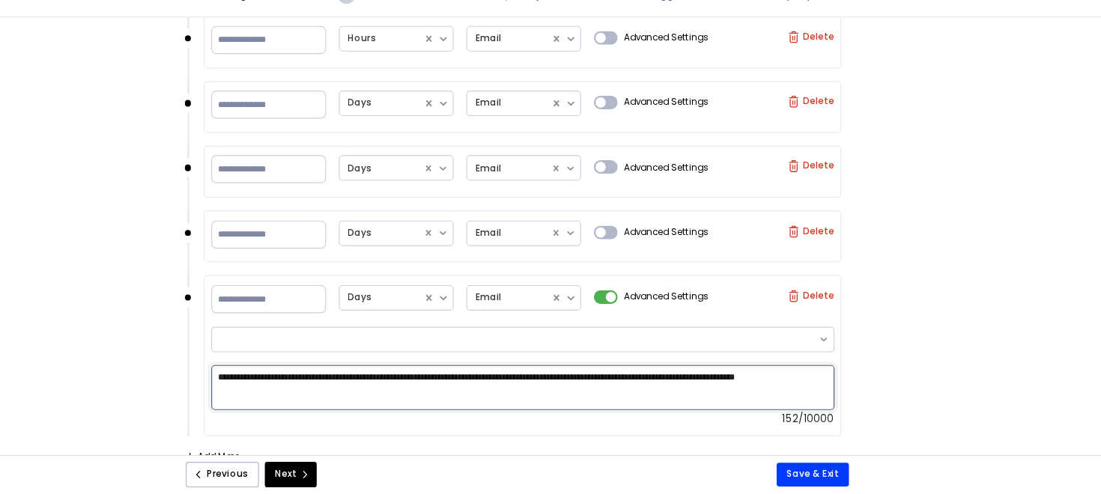
scroll to position [1569, 0]
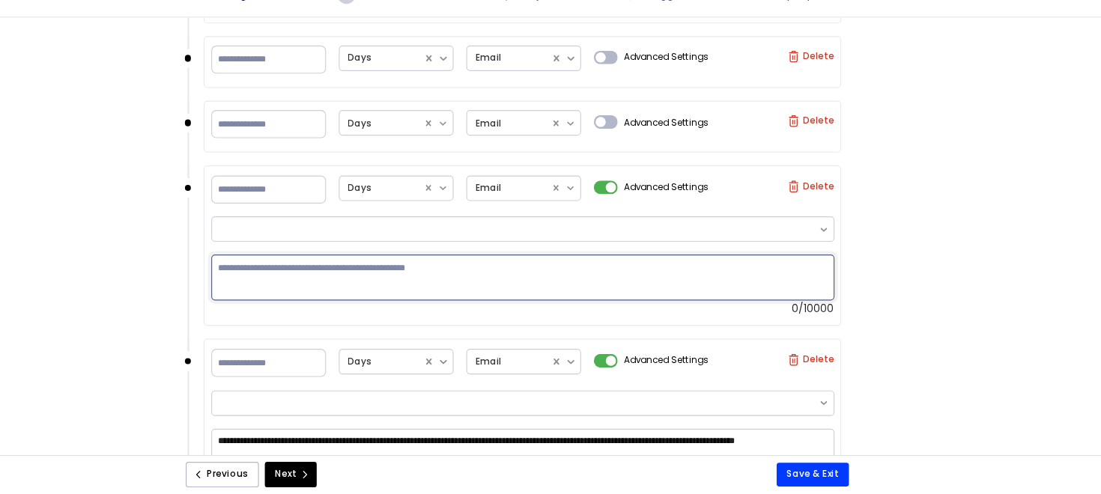
click at [619, 287] on textarea at bounding box center [575, 303] width 549 height 40
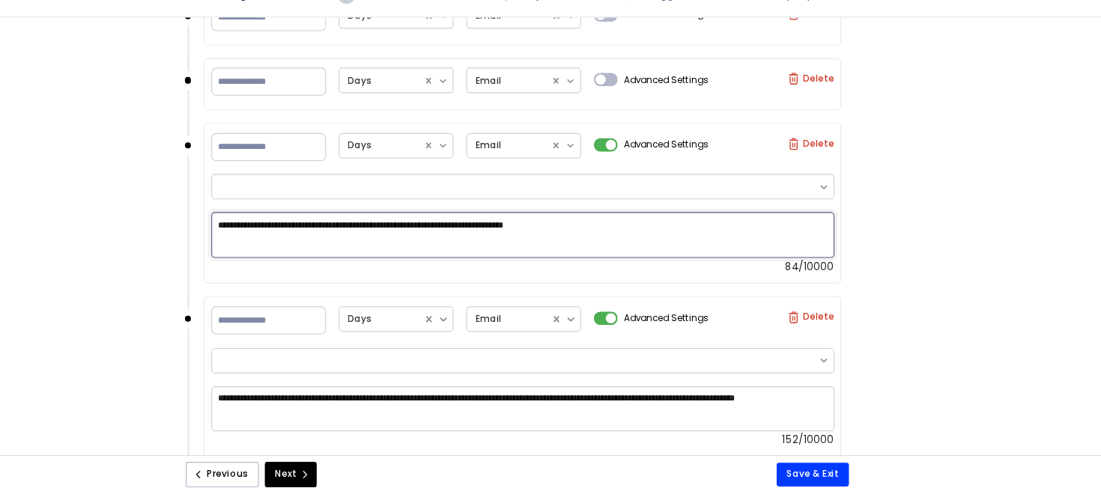
scroll to position [1611, 0]
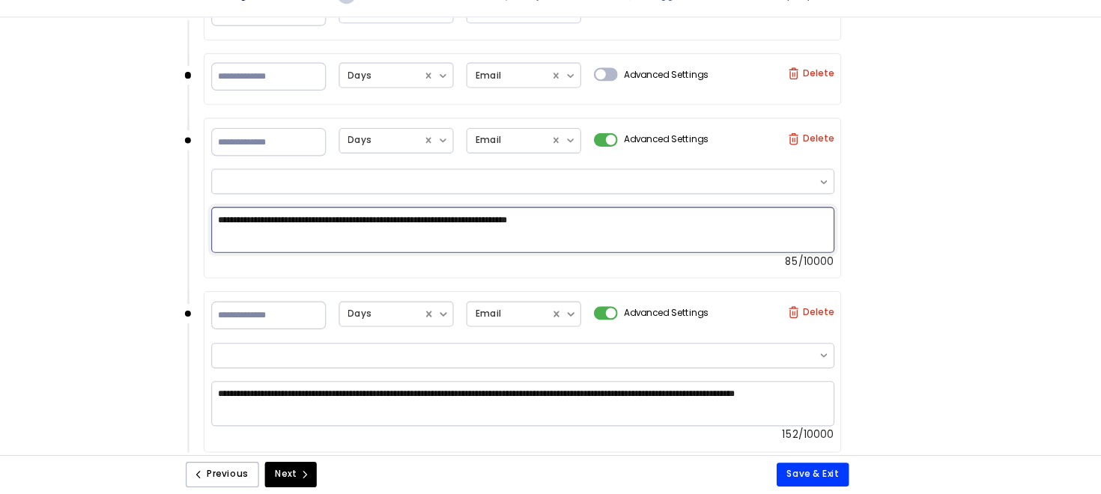
click at [562, 249] on textarea "**********" at bounding box center [575, 261] width 549 height 40
click at [713, 247] on textarea "**********" at bounding box center [575, 261] width 549 height 40
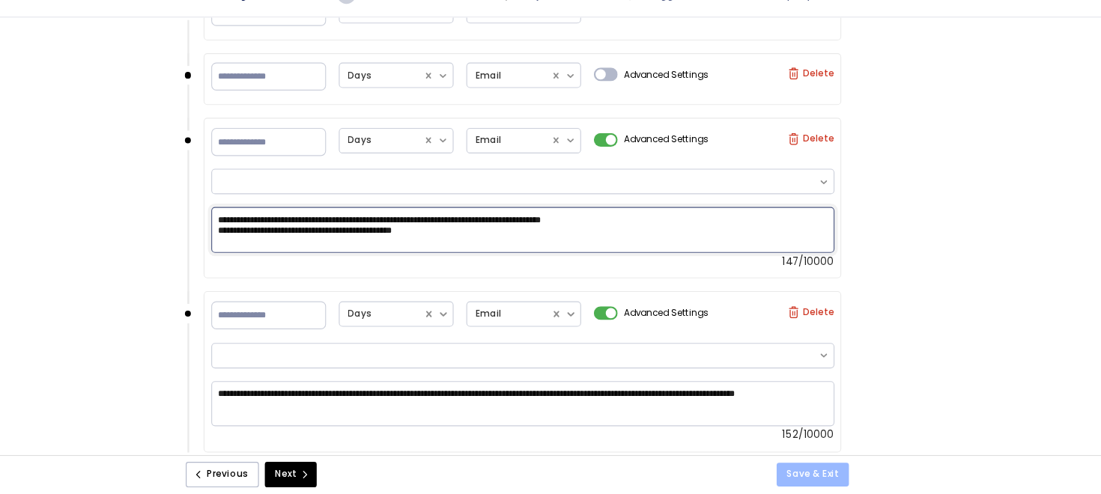
type textarea "**********"
click at [849, 482] on button "Save & Exit" at bounding box center [831, 477] width 64 height 21
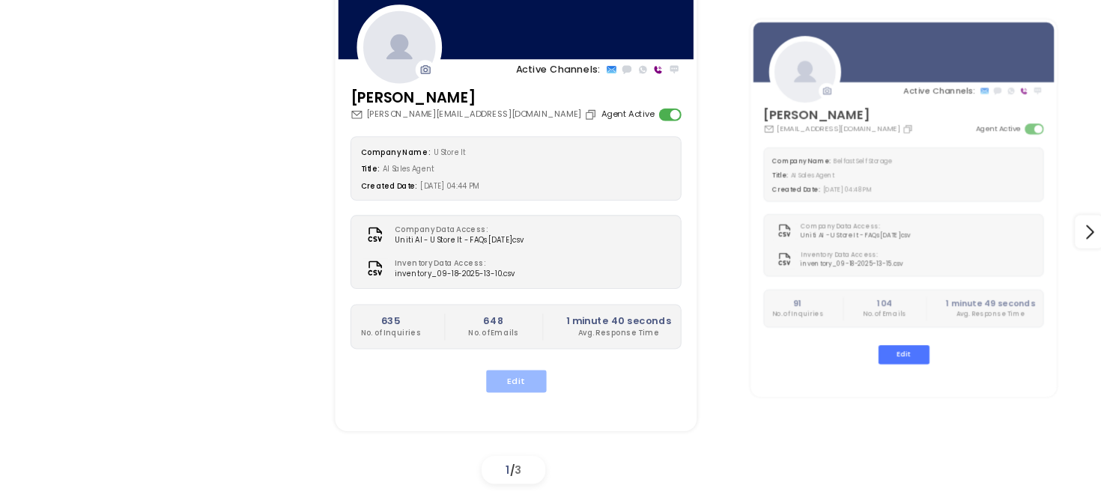
click at [570, 397] on button "Edit" at bounding box center [568, 394] width 53 height 19
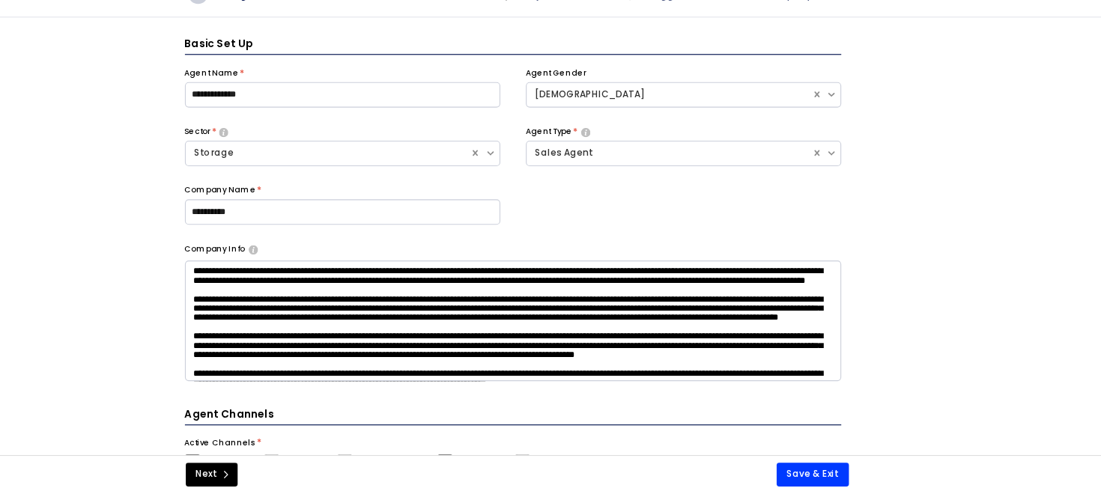
scroll to position [16, 0]
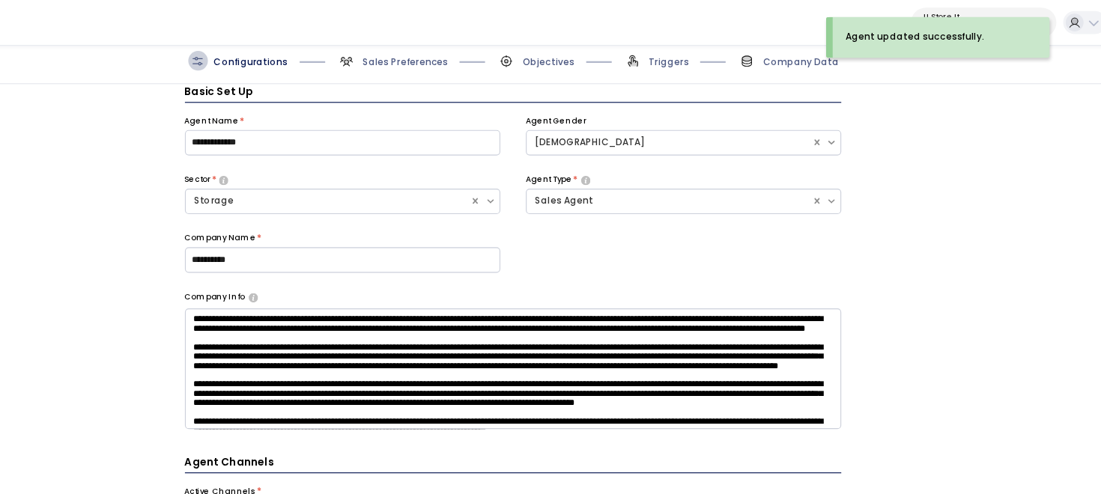
click at [467, 47] on span "Sales Preferences" at bounding box center [461, 53] width 98 height 17
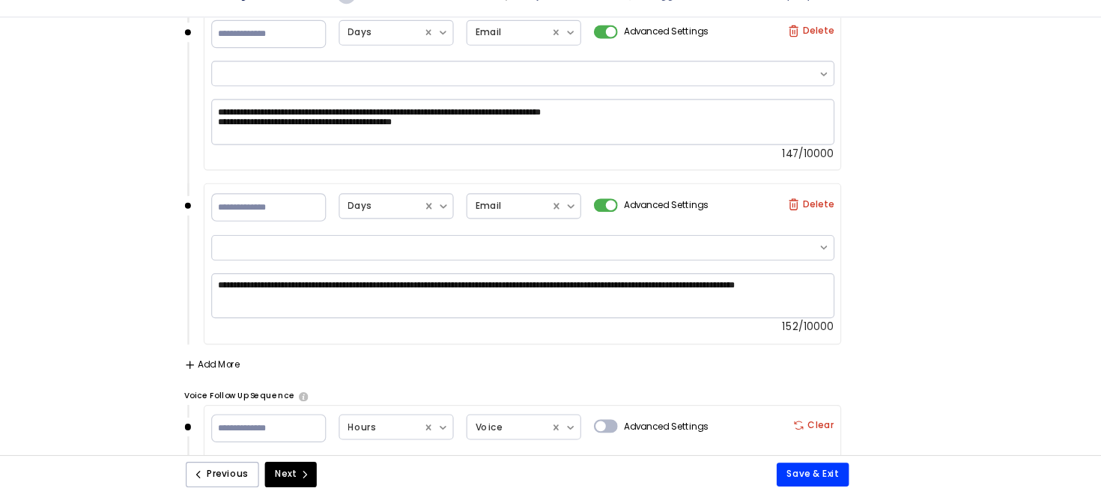
scroll to position [1680, 0]
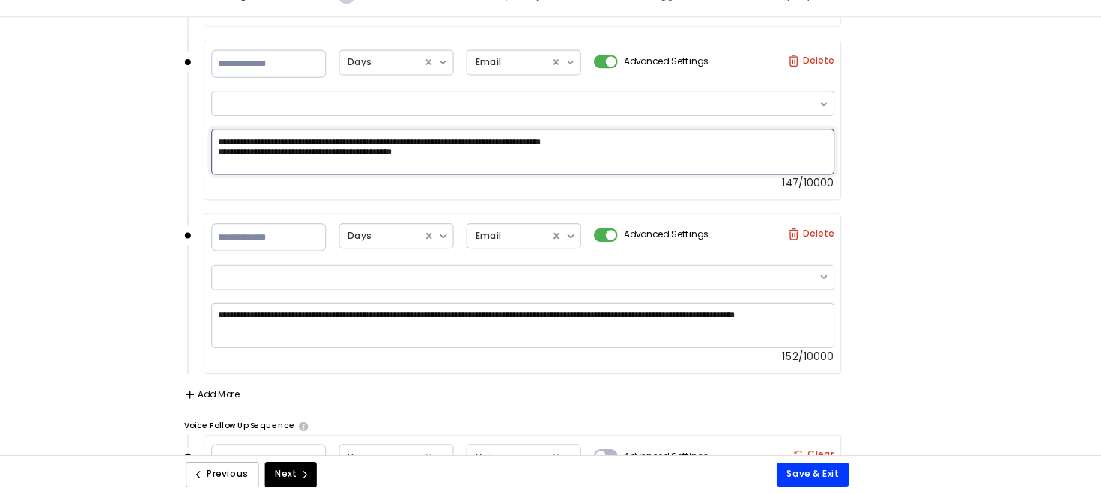
click at [532, 200] on textarea "**********" at bounding box center [575, 192] width 549 height 40
type textarea "**********"
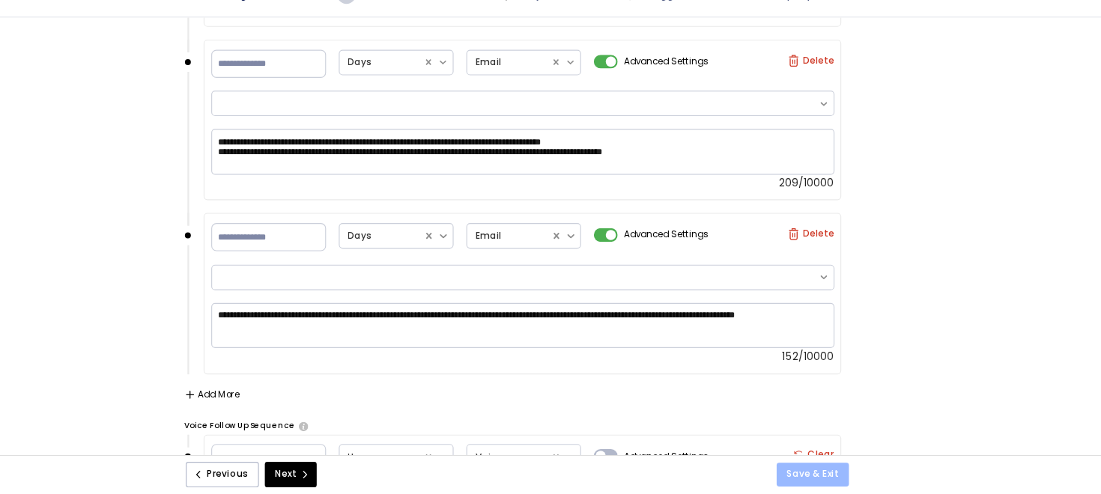
click at [818, 478] on button "Save & Exit" at bounding box center [831, 477] width 64 height 21
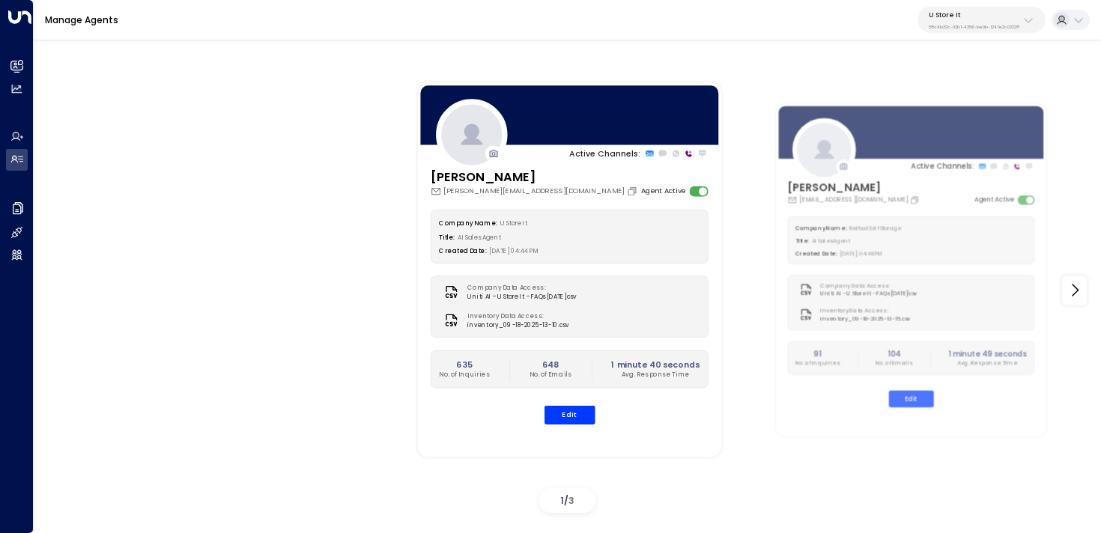
click at [1012, 24] on p "58c4b32c-92b1-4356-be9b-1247e2c02228" at bounding box center [974, 27] width 91 height 6
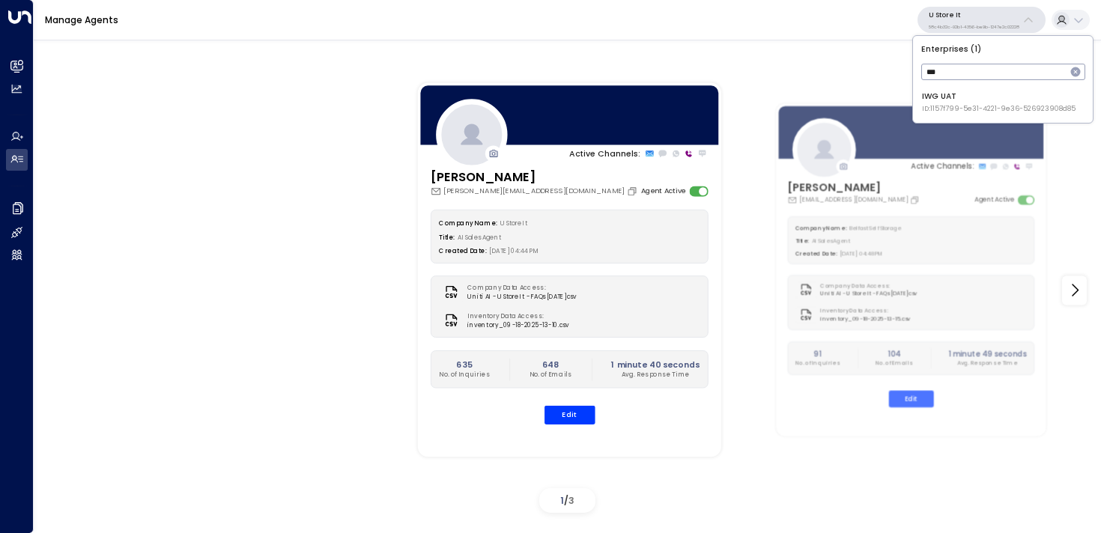
type input "***"
click at [985, 108] on span "ID: 1157f799-5e31-4221-9e36-526923908d85" at bounding box center [999, 109] width 154 height 10
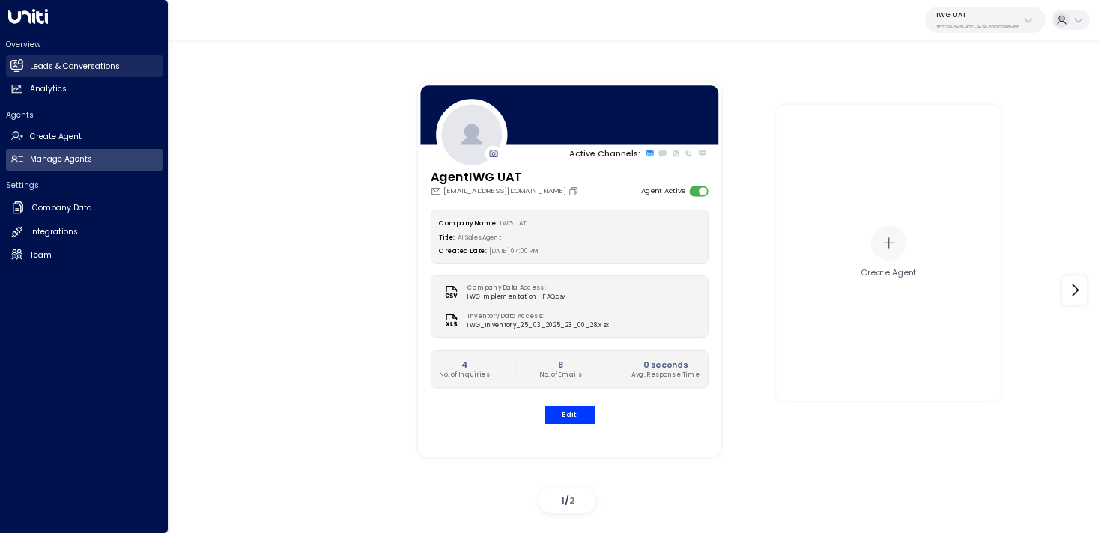
click at [68, 73] on link "Leads & Conversations Leads & Conversations" at bounding box center [84, 66] width 157 height 22
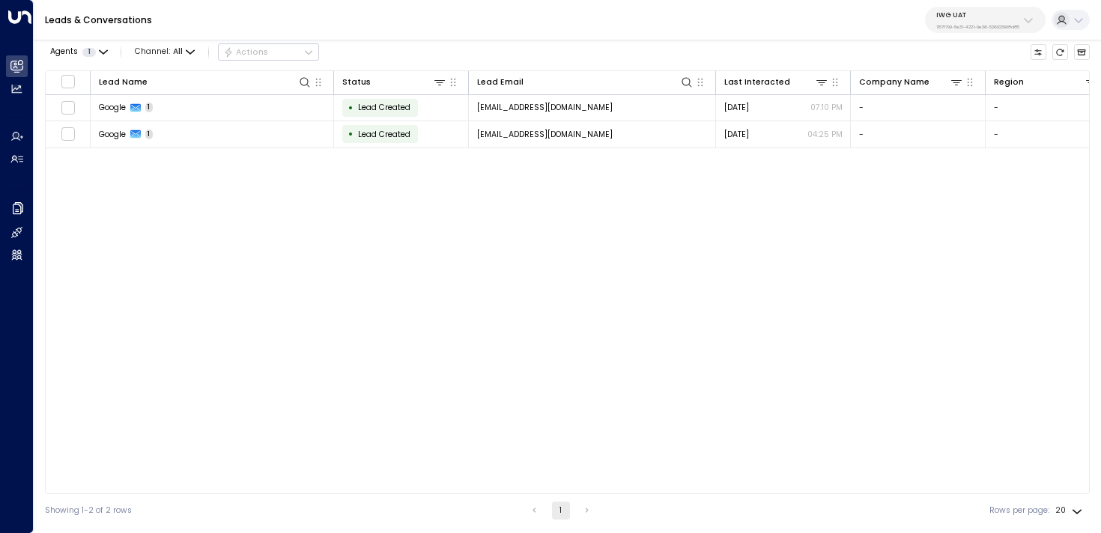
click at [956, 18] on p "IWG UAT" at bounding box center [977, 14] width 83 height 9
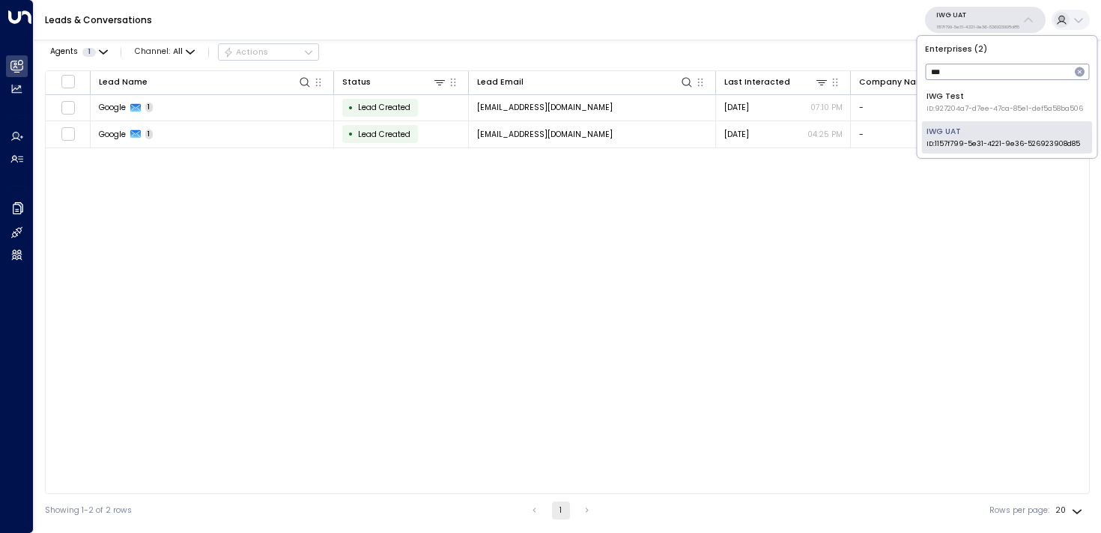
type input "***"
click at [944, 89] on li "IWG Test ID: 927204a7-d7ee-47ca-85e1-def5a58ba506" at bounding box center [1007, 102] width 171 height 32
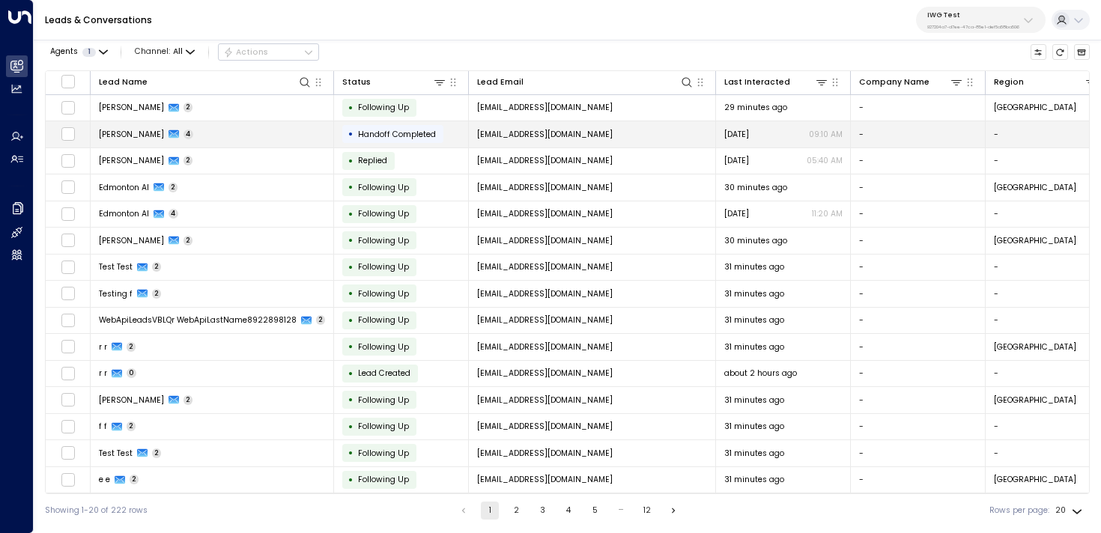
click at [252, 136] on td "mathew jose 4" at bounding box center [212, 134] width 243 height 26
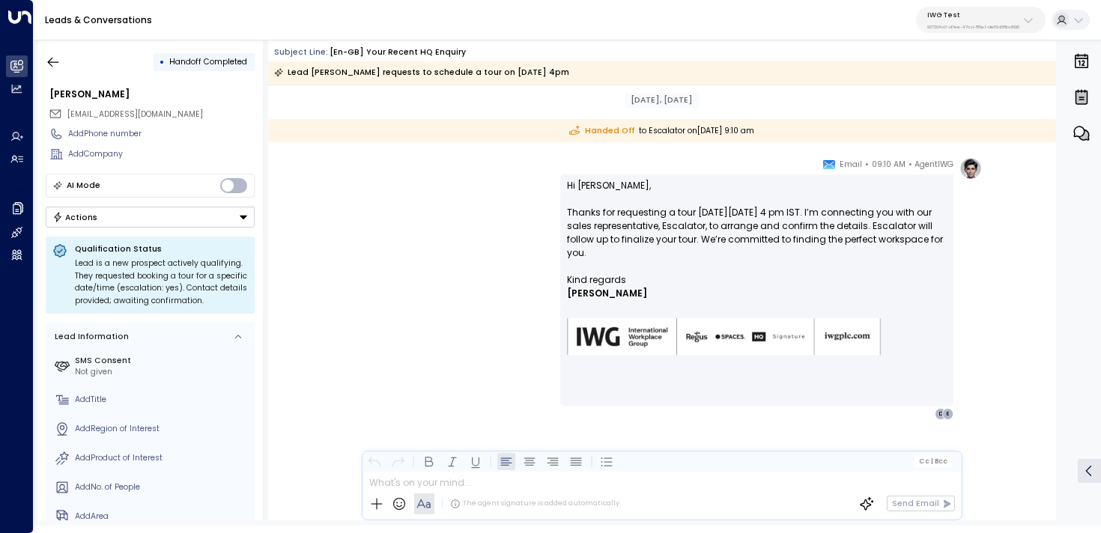
scroll to position [2158, 0]
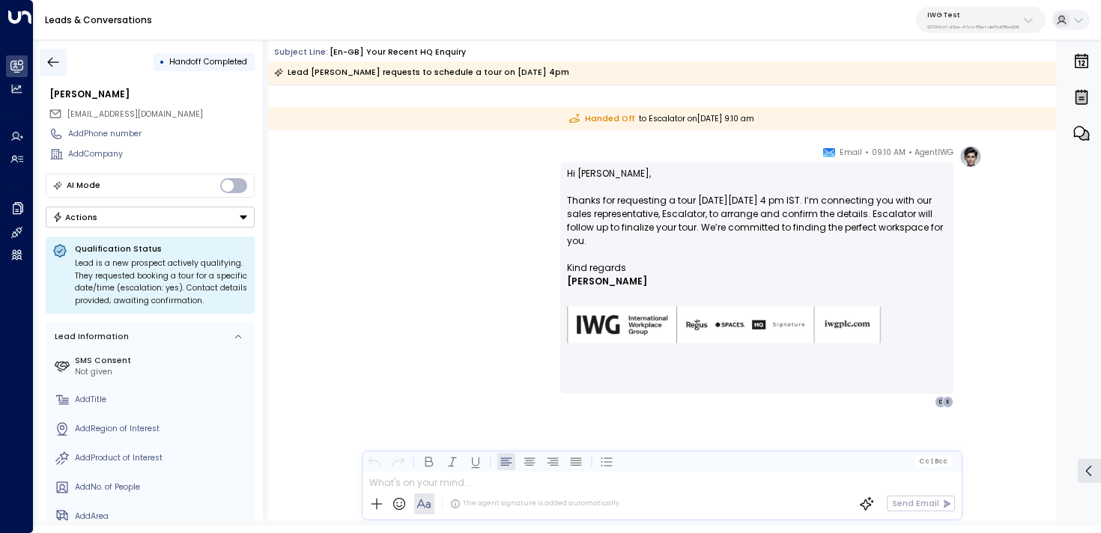
click at [56, 55] on icon "button" at bounding box center [53, 62] width 15 height 15
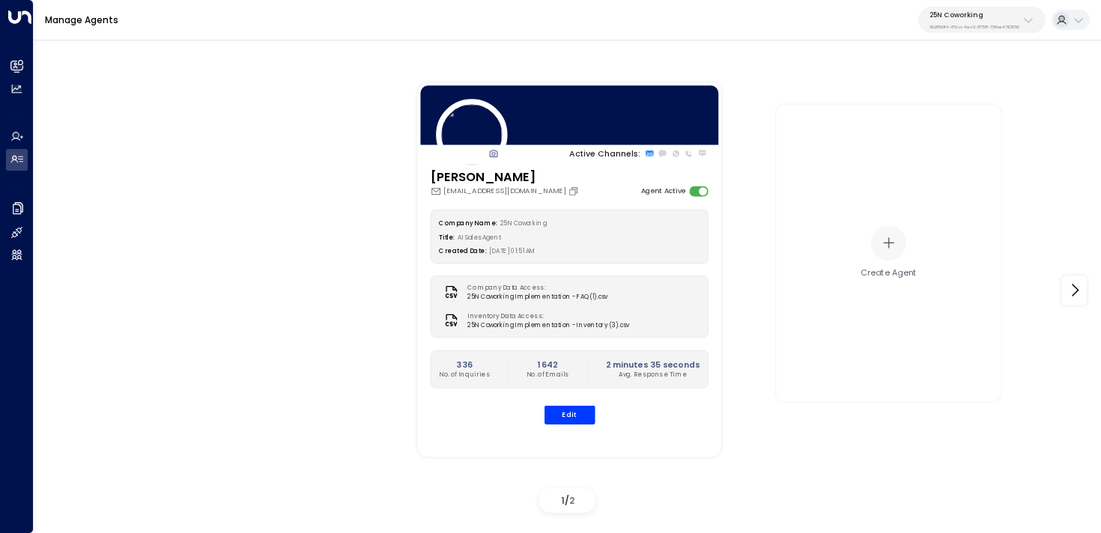
click at [958, 24] on p "3b9800f4-81ca-4ec0-8758-72fbe4763f36" at bounding box center [974, 27] width 90 height 6
type input "*****"
click at [945, 104] on span "ID: d62b4f3b-a803-4355-9bc8-4e5b658db589" at bounding box center [1005, 109] width 162 height 10
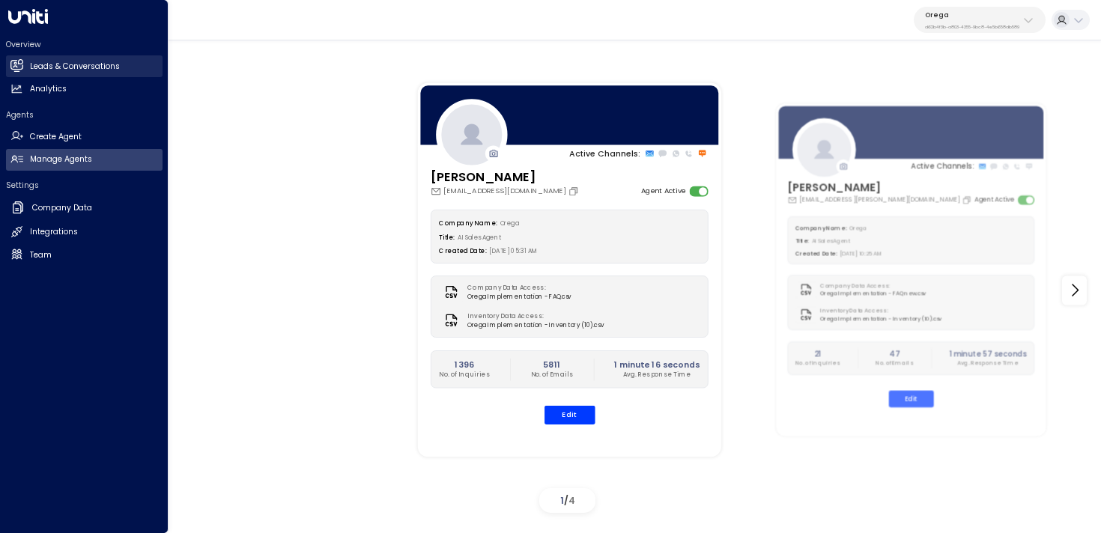
click at [21, 66] on icon at bounding box center [16, 65] width 12 height 9
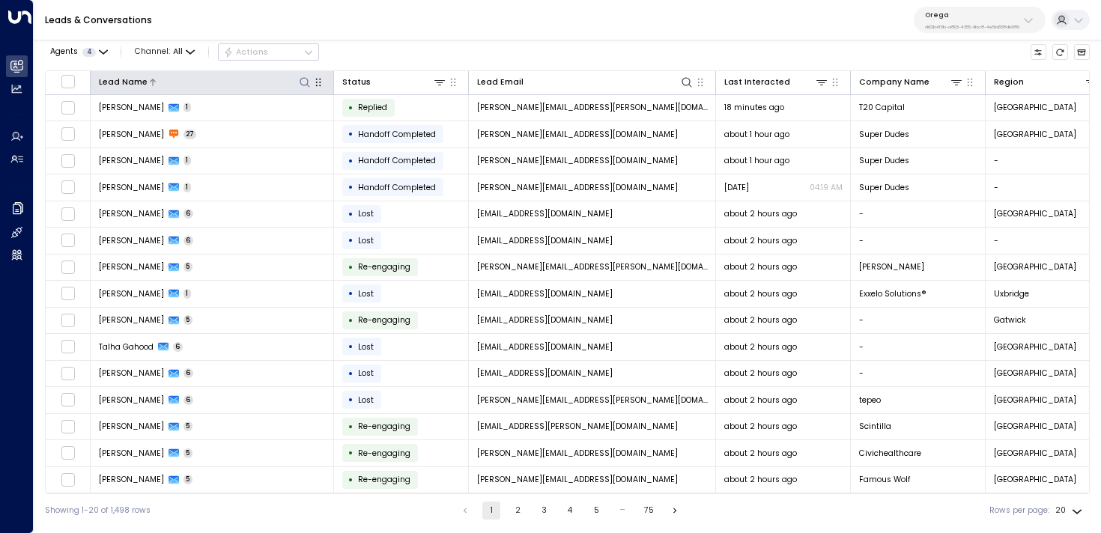
click at [303, 82] on icon at bounding box center [305, 82] width 12 height 12
type input "*****"
click at [101, 55] on icon "button" at bounding box center [103, 52] width 9 height 9
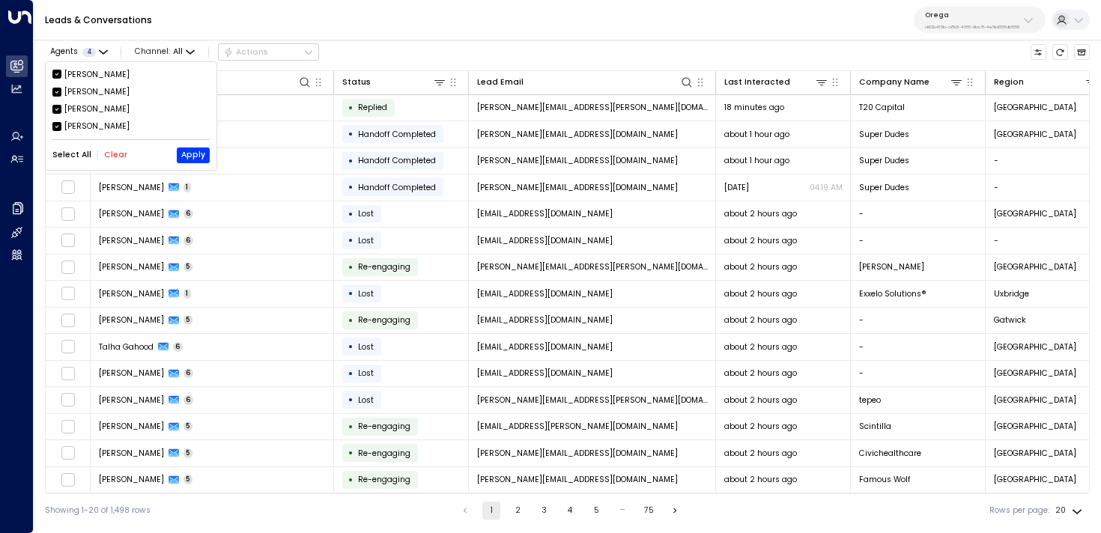
click at [104, 146] on div "Alex Ingram Aiden Ives Aimee Irwin Grace Nolan Select All Clear Apply" at bounding box center [131, 116] width 171 height 108
click at [117, 163] on div "Alex Ingram Aiden Ives Aimee Irwin Grace Nolan Select All Clear Apply" at bounding box center [131, 116] width 171 height 108
click at [117, 159] on button "Clear" at bounding box center [115, 155] width 23 height 9
click at [104, 131] on div "Grace Nolan" at bounding box center [96, 127] width 65 height 12
click at [209, 160] on button "Apply" at bounding box center [193, 156] width 33 height 16
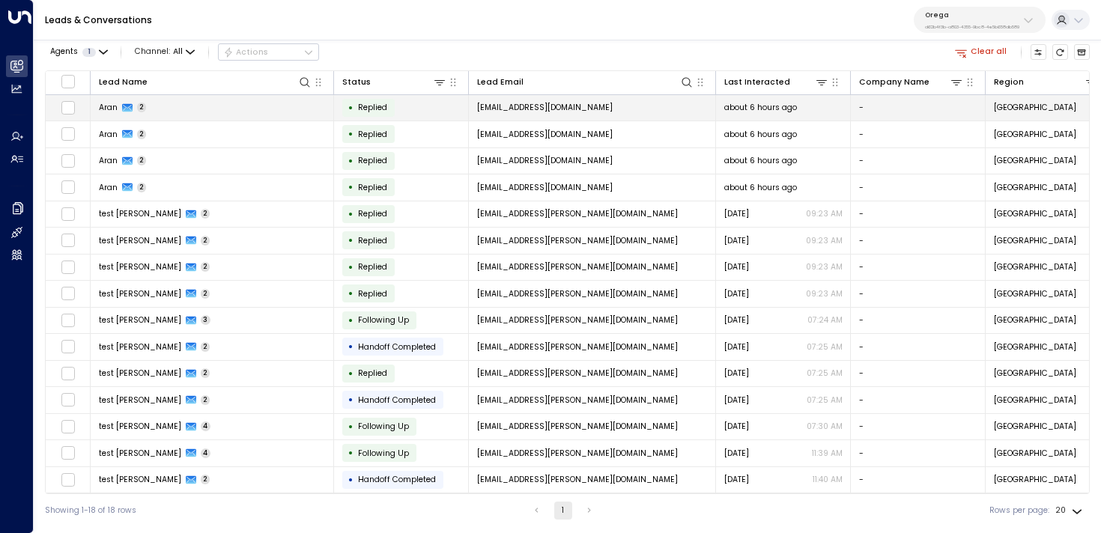
click at [255, 100] on td "Aran 2" at bounding box center [212, 108] width 243 height 26
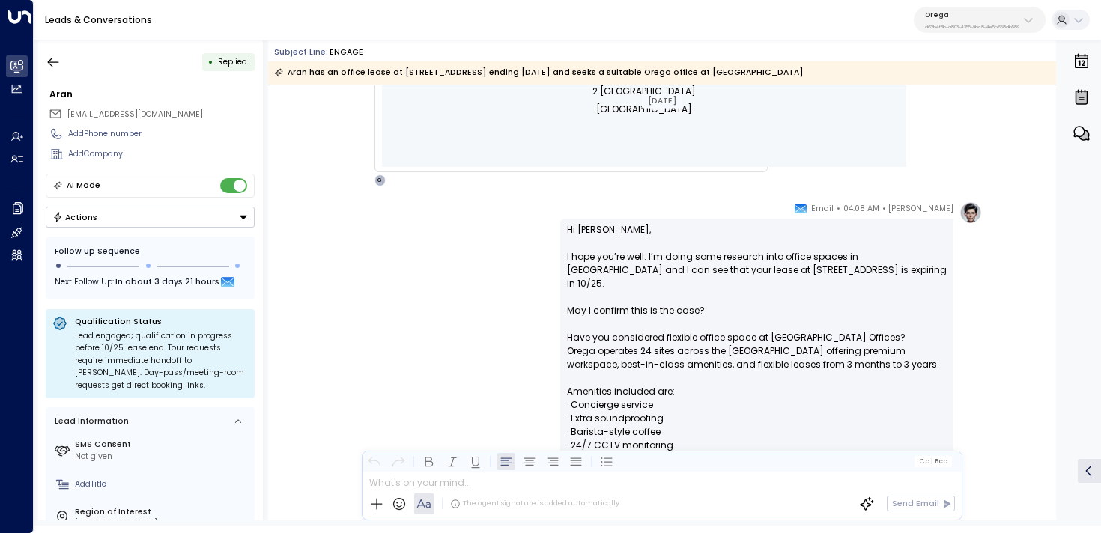
scroll to position [720, 0]
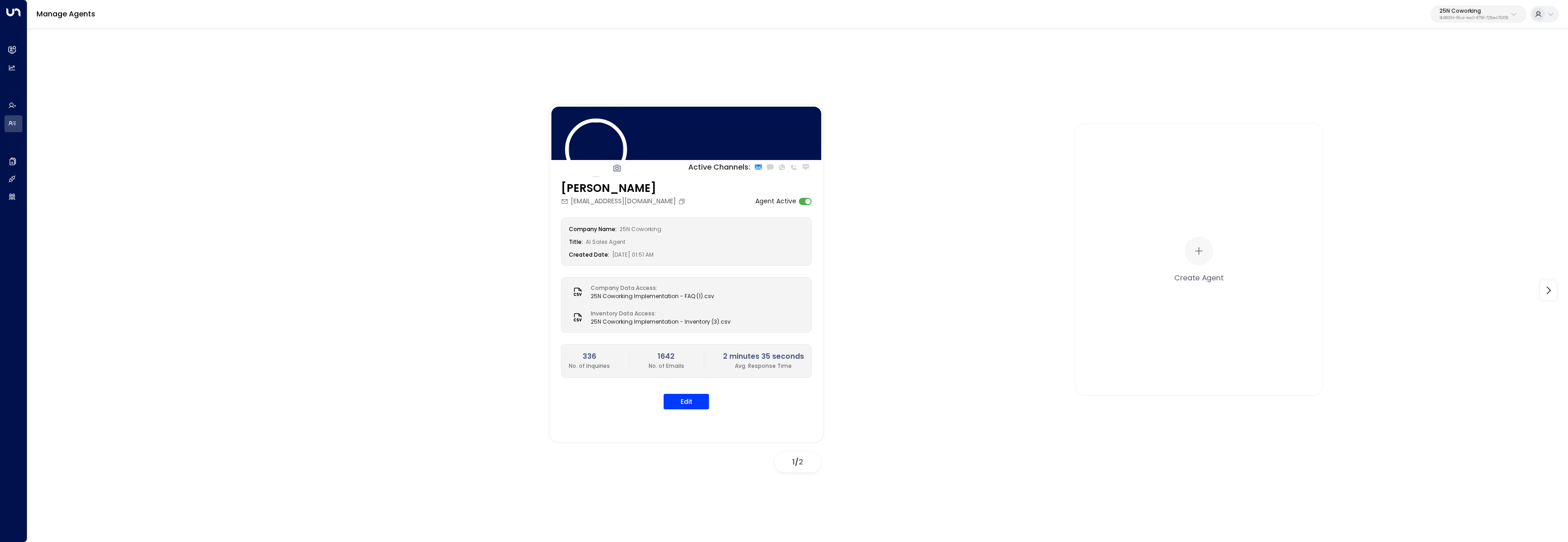
click at [1460, 16] on p "3b9800f4-81ca-4ec0-8758-72fbe4763f36" at bounding box center [1474, 18] width 69 height 4
type input "******"
click at [1453, 70] on div "Oneder ID: b6d56953-0354-4d8c-85a9-b9f5de32c6fb" at bounding box center [1453, 72] width 131 height 19
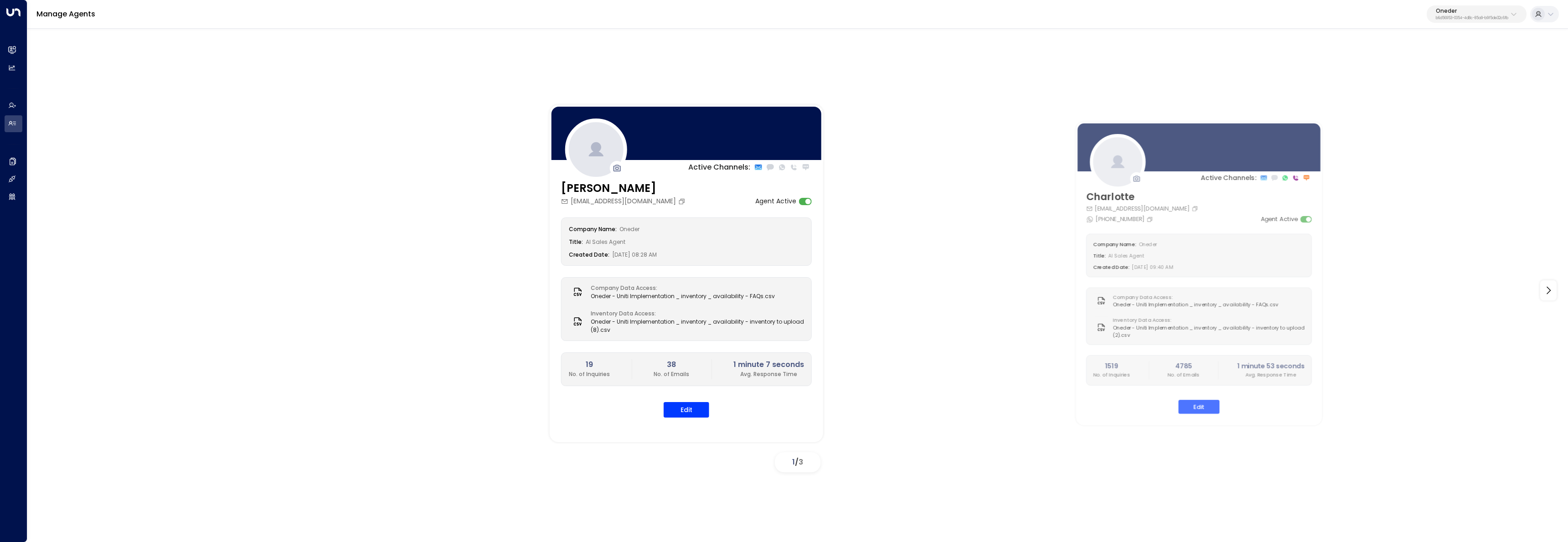
click at [1558, 291] on div "Active Channels: Maisy Clarke maisy@withoneder.com Agent Active Company Name: O…" at bounding box center [1297, 273] width 1495 height 337
click at [1551, 292] on icon at bounding box center [1549, 290] width 11 height 11
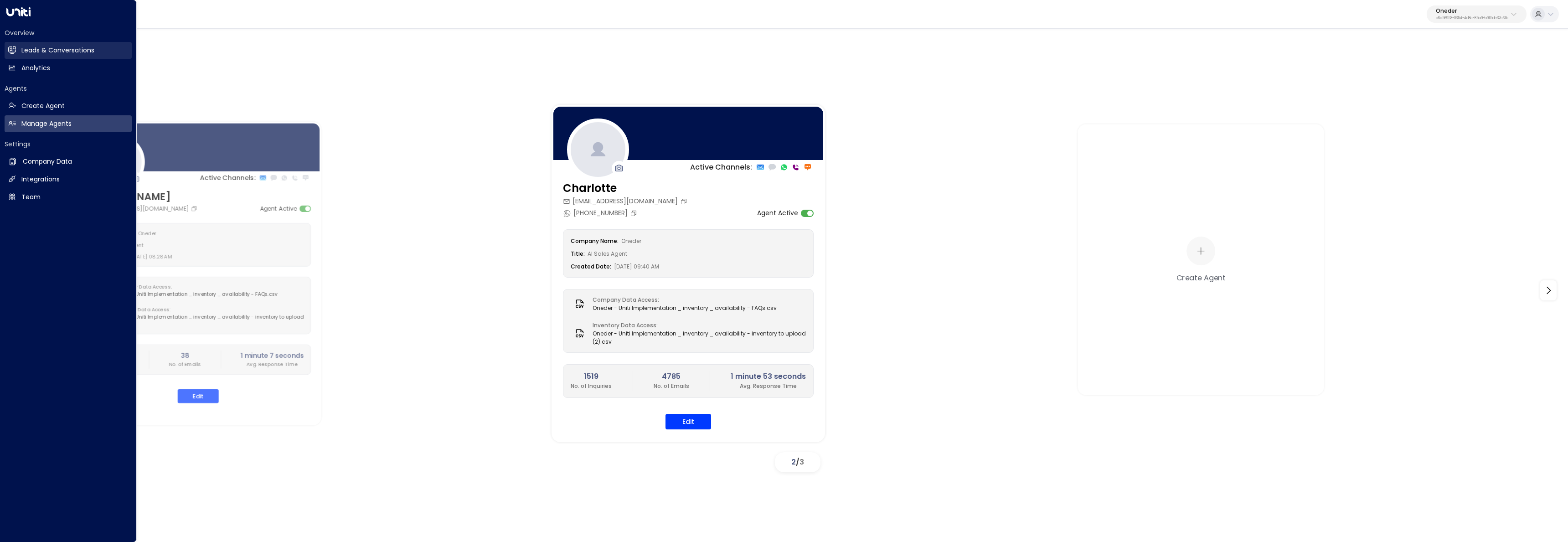
click at [23, 52] on h2 "Leads & Conversations" at bounding box center [58, 51] width 73 height 10
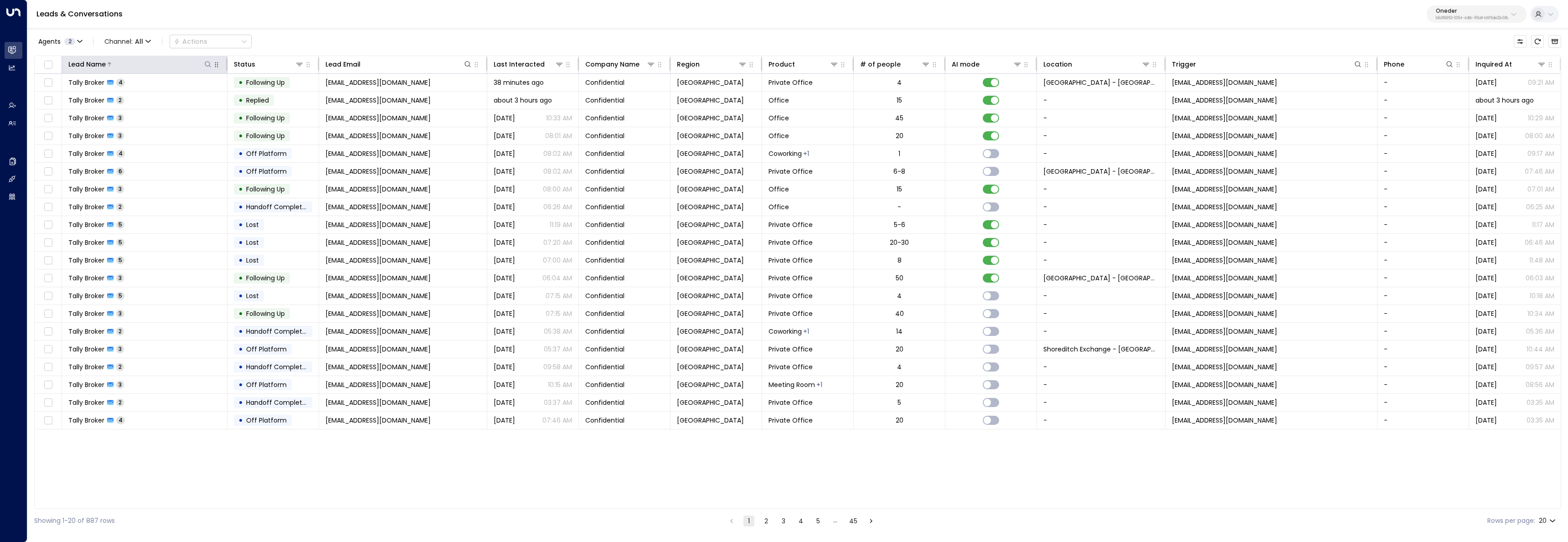
click at [205, 65] on icon at bounding box center [208, 65] width 7 height 7
type input "******"
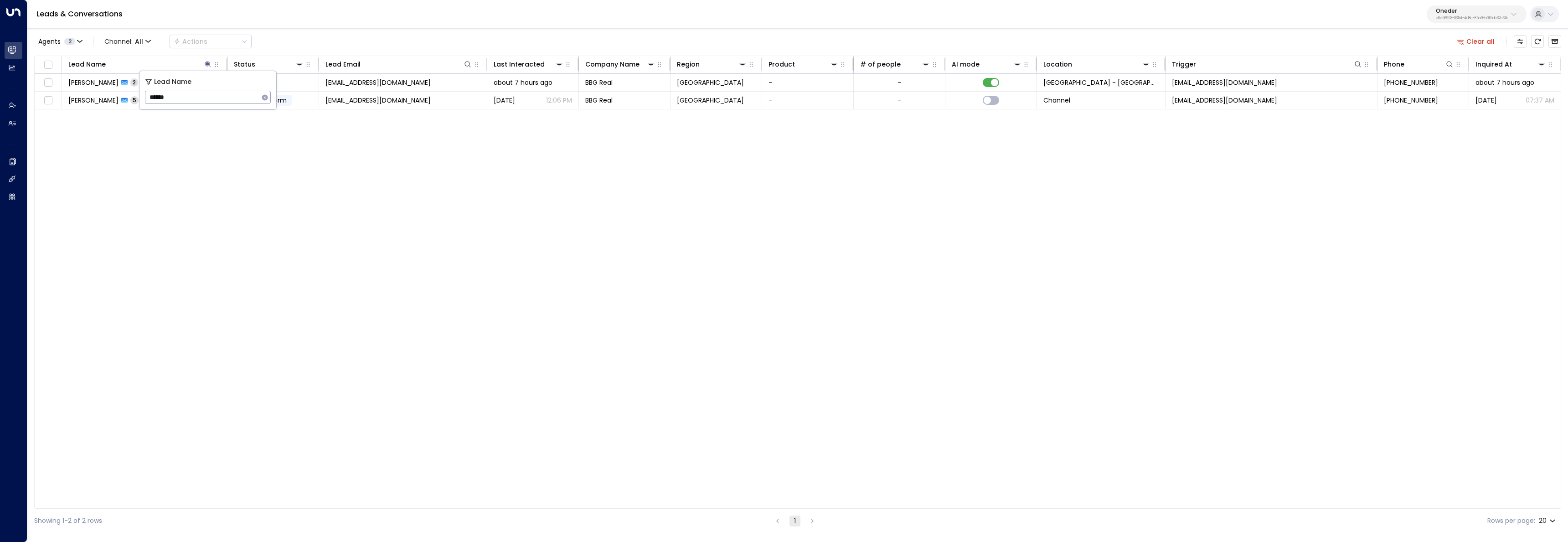
click at [282, 326] on div "Lead Name Status Lead Email Last Interacted Company Name Region Product # of pe…" at bounding box center [797, 282] width 1527 height 453
click at [197, 77] on td "Fergus Findlay 2" at bounding box center [145, 82] width 166 height 17
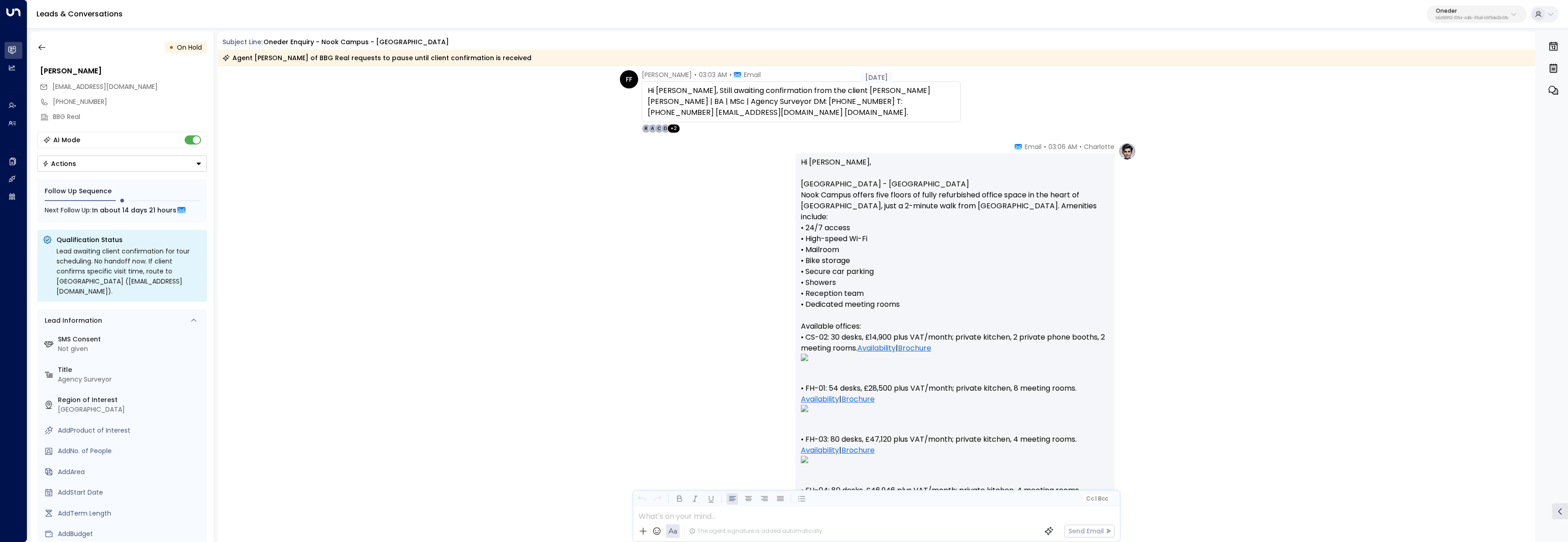
scroll to position [30, 0]
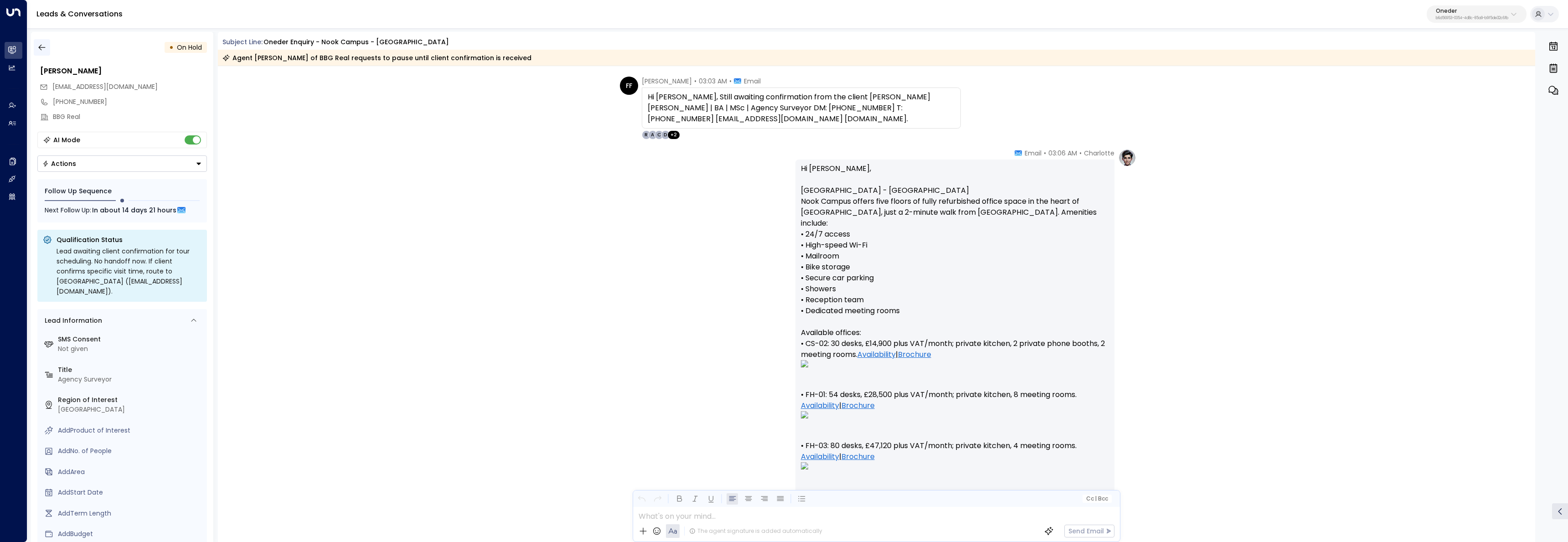
click at [43, 46] on icon "button" at bounding box center [41, 47] width 9 height 9
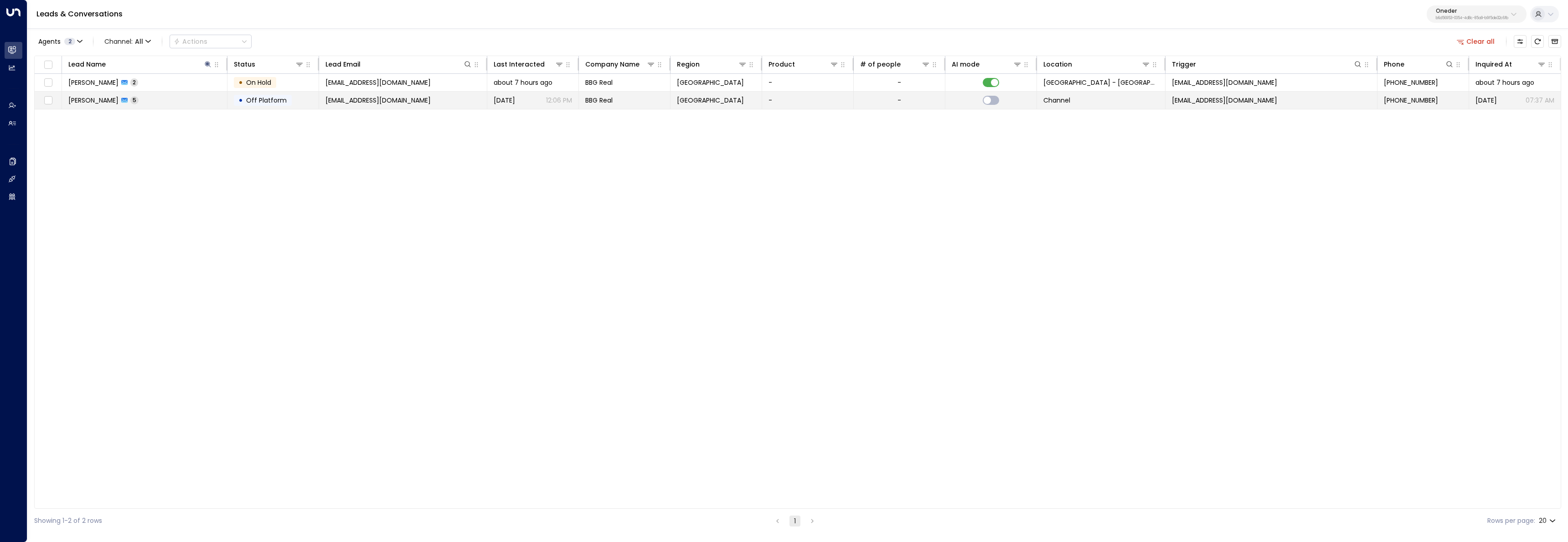
click at [135, 95] on td "Fergus Findlay 5" at bounding box center [145, 100] width 166 height 17
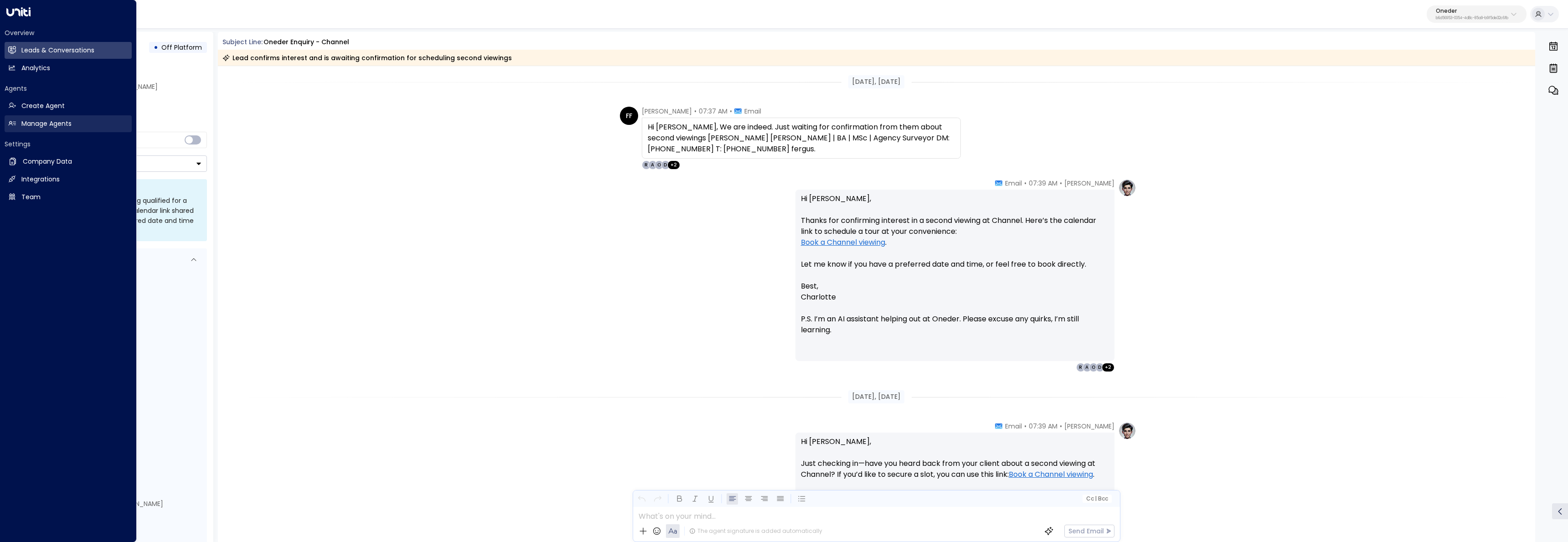
click at [22, 119] on h2 "Manage Agents" at bounding box center [46, 124] width 50 height 10
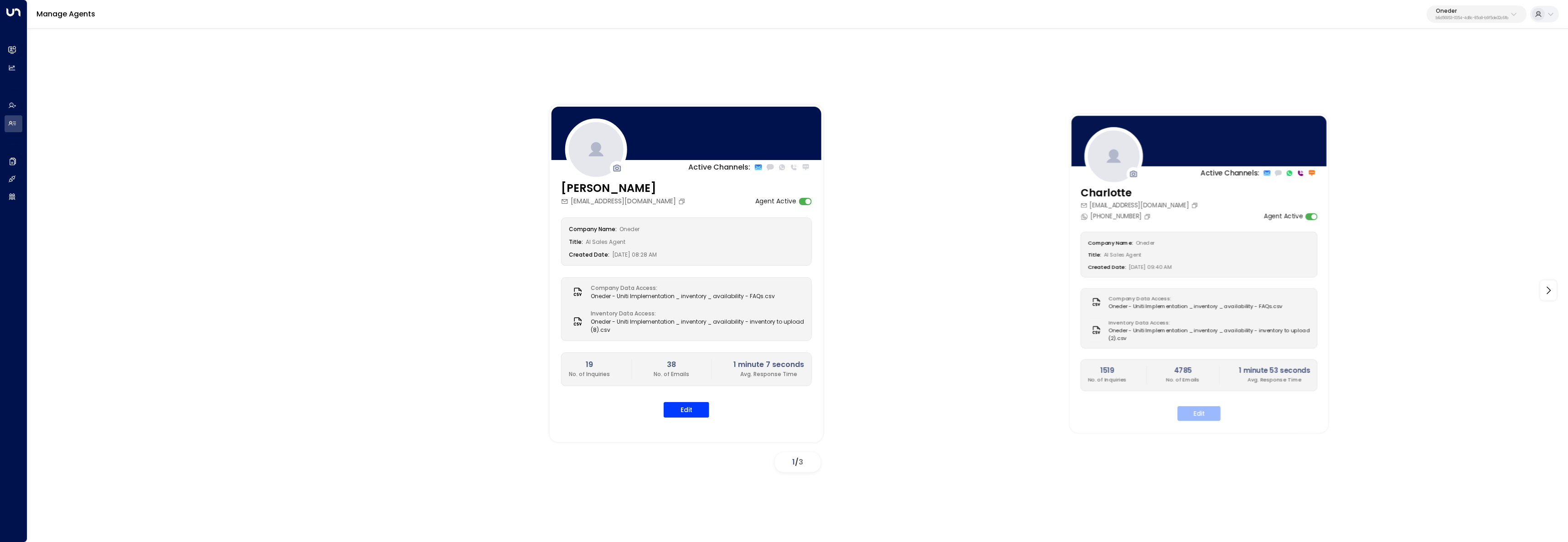
click at [1194, 418] on button "Edit" at bounding box center [1199, 414] width 43 height 15
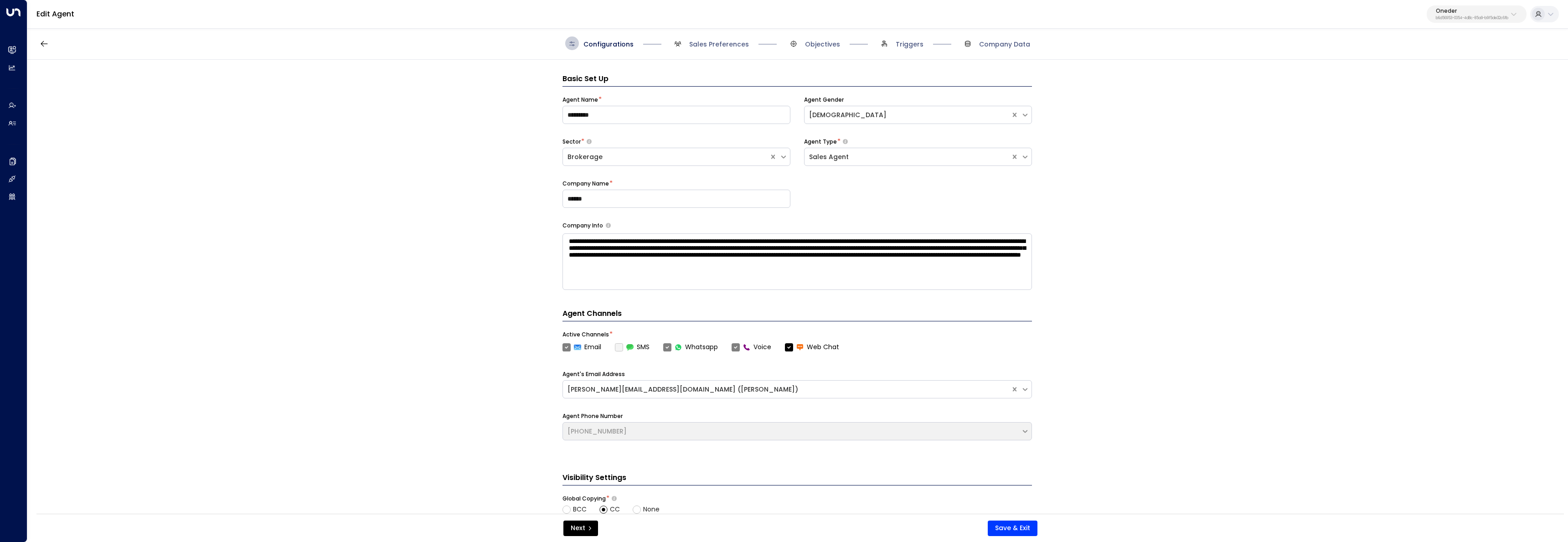
scroll to position [13, 0]
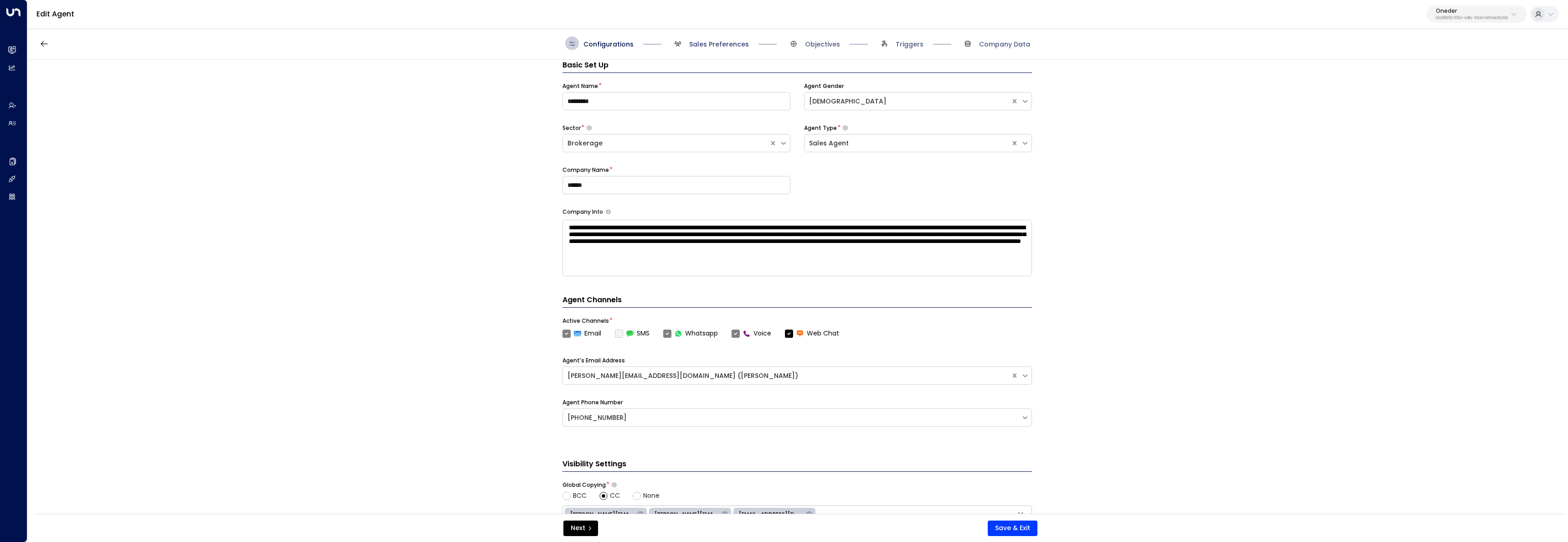
click at [698, 44] on span "Sales Preferences" at bounding box center [719, 44] width 60 height 9
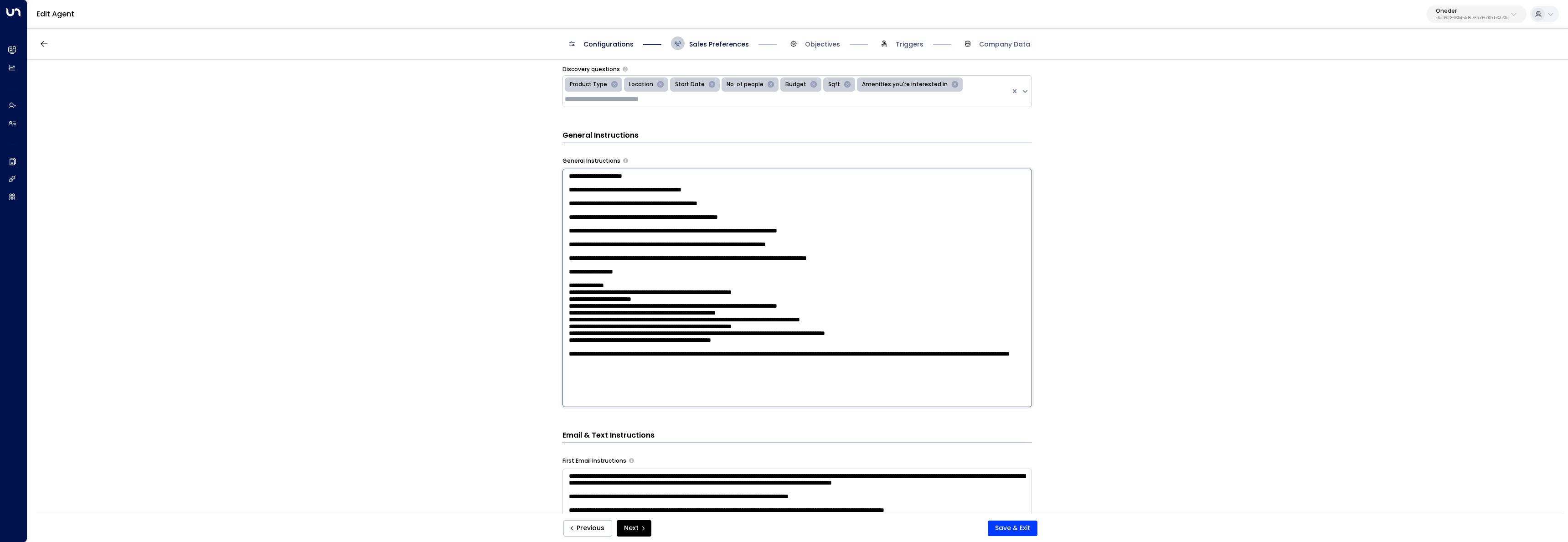
scroll to position [48, 0]
click at [786, 241] on textarea at bounding box center [797, 288] width 469 height 239
paste textarea "**********"
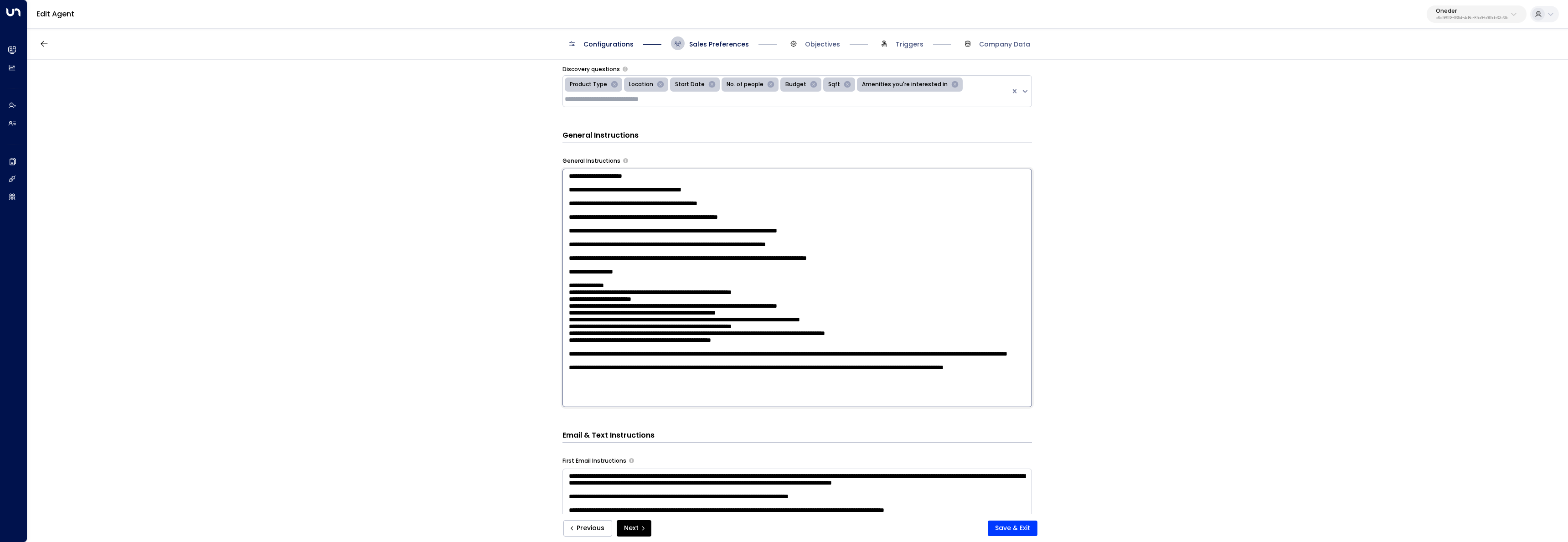
drag, startPoint x: 598, startPoint y: 401, endPoint x: 550, endPoint y: 385, distance: 50.6
click at [550, 385] on div "**********" at bounding box center [797, 290] width 1540 height 460
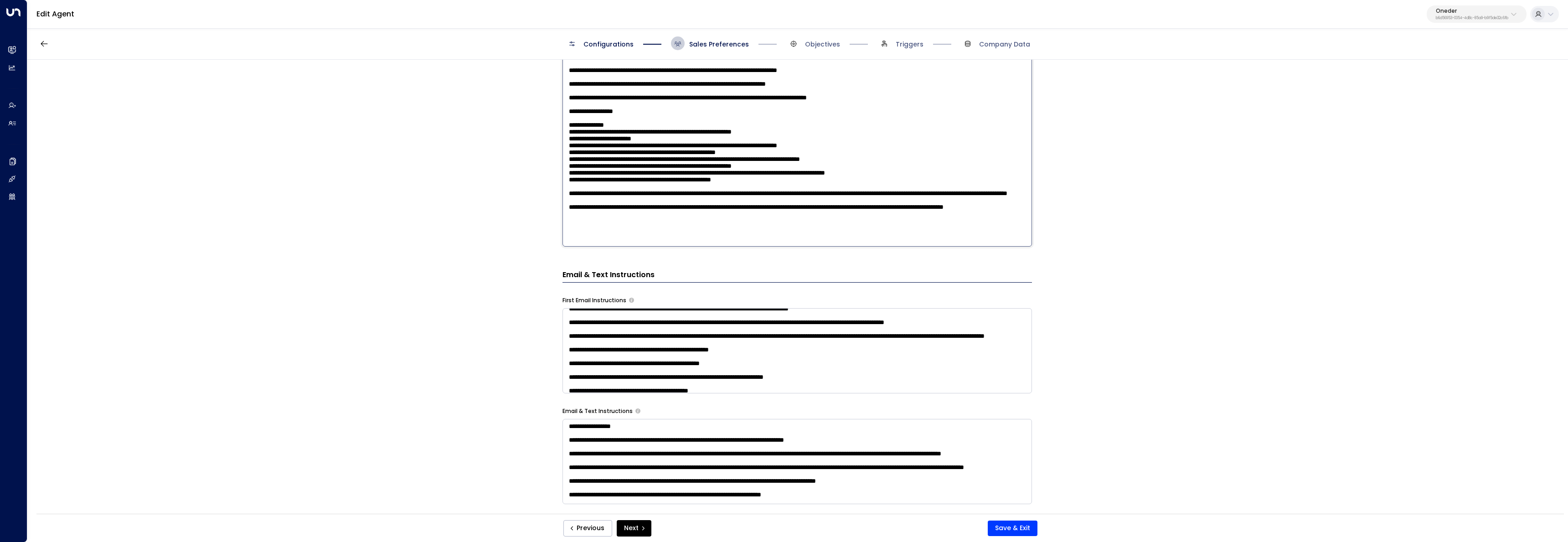
scroll to position [134, 0]
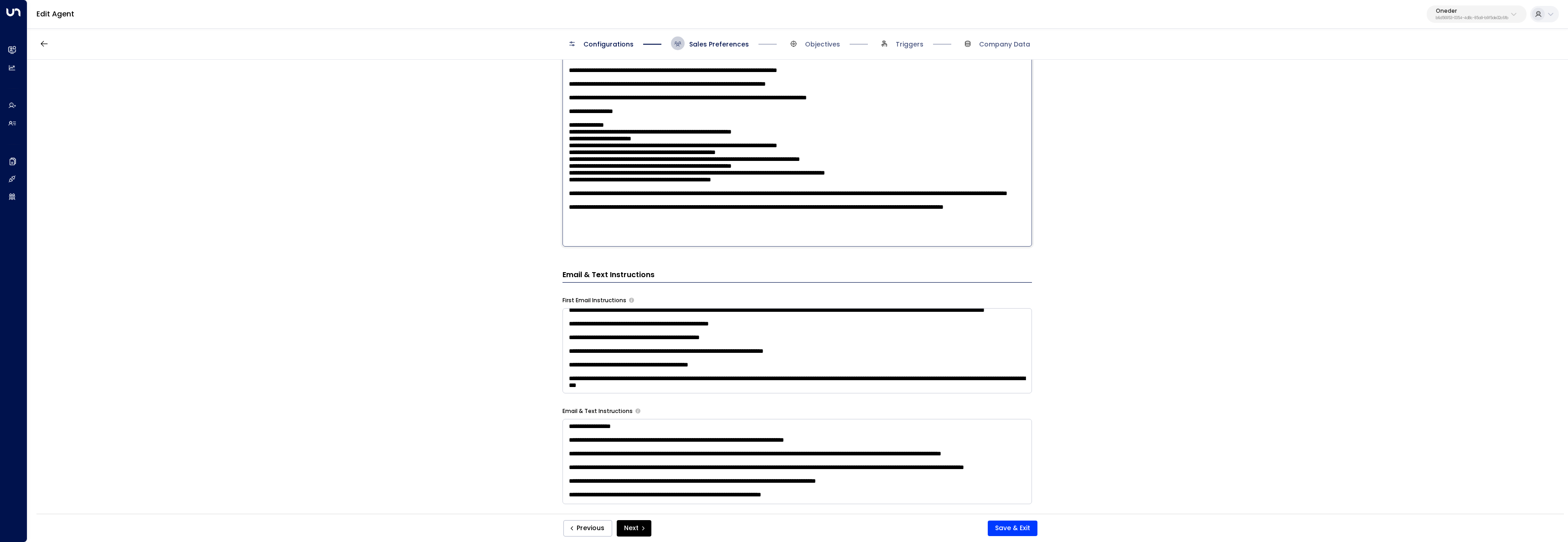
type textarea "**********"
click at [802, 384] on textarea at bounding box center [797, 351] width 469 height 85
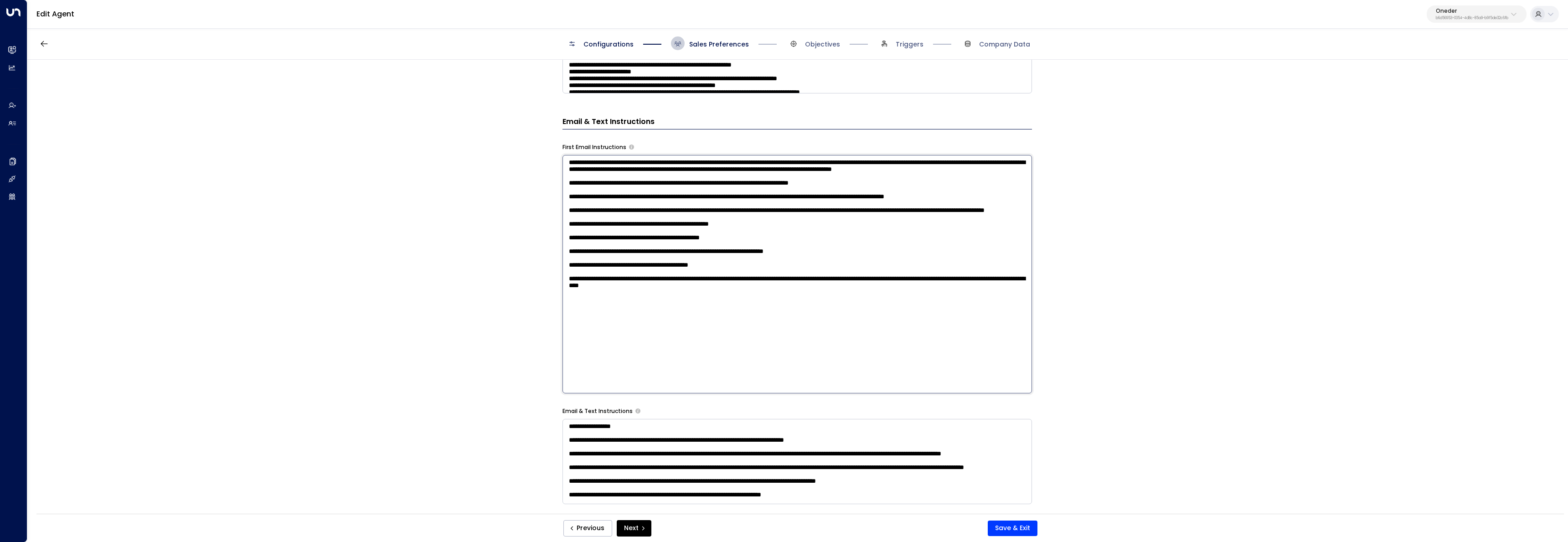
paste textarea "**********"
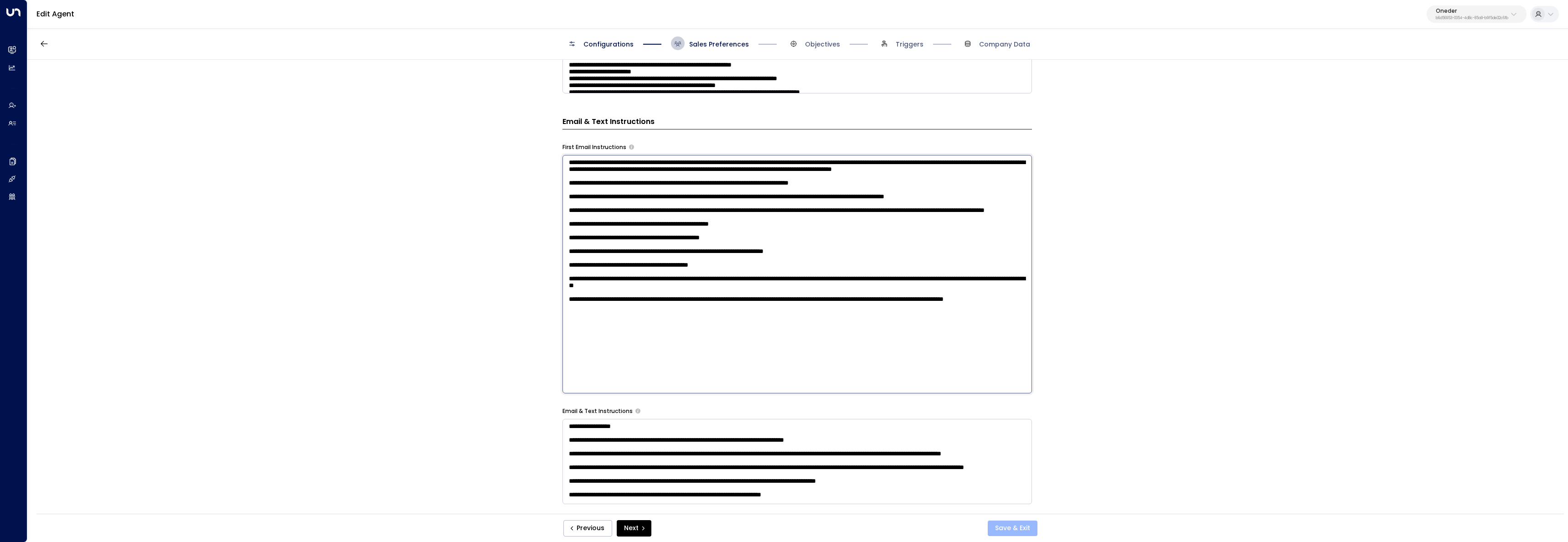
type textarea "**********"
click at [1026, 526] on button "Save & Exit" at bounding box center [1013, 528] width 50 height 15
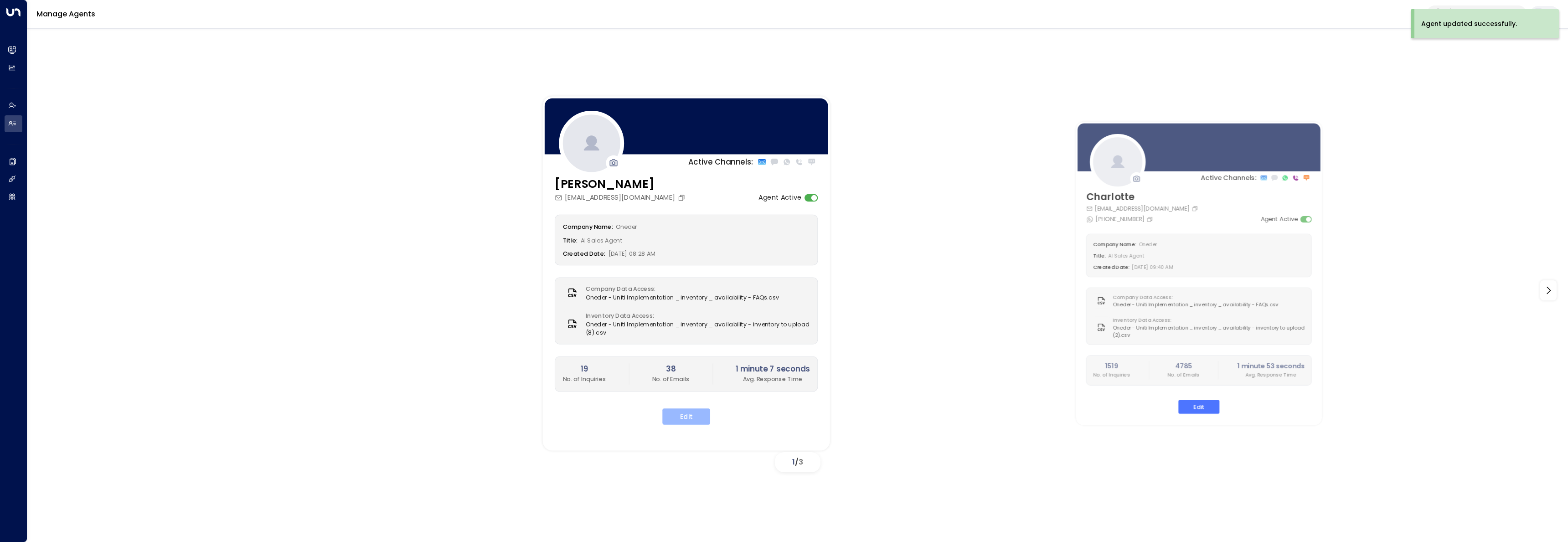
click at [690, 417] on button "Edit" at bounding box center [686, 417] width 48 height 16
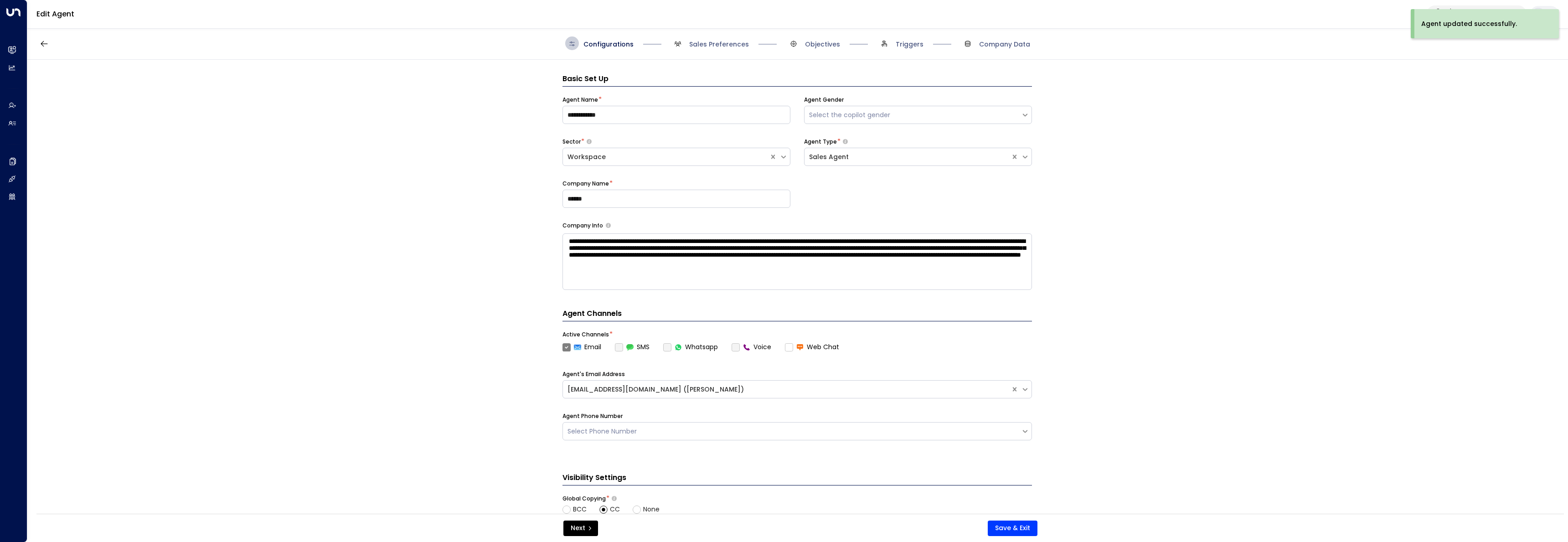
scroll to position [13, 0]
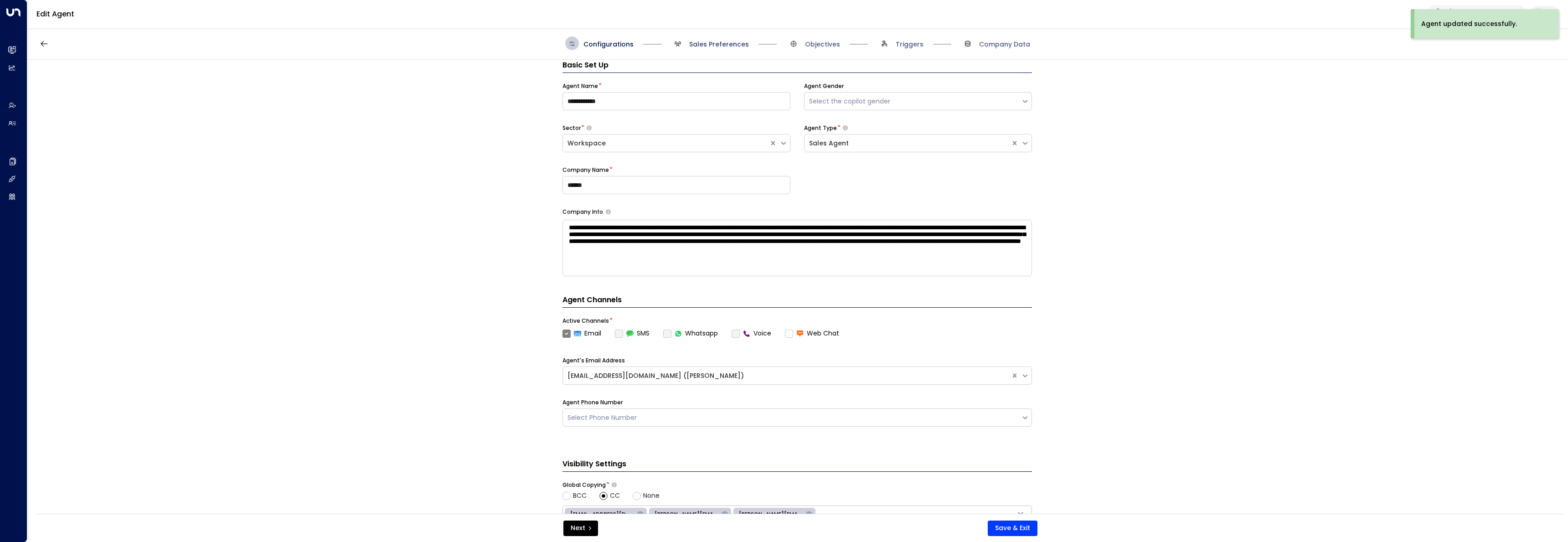
click at [703, 48] on span "Sales Preferences" at bounding box center [719, 44] width 60 height 9
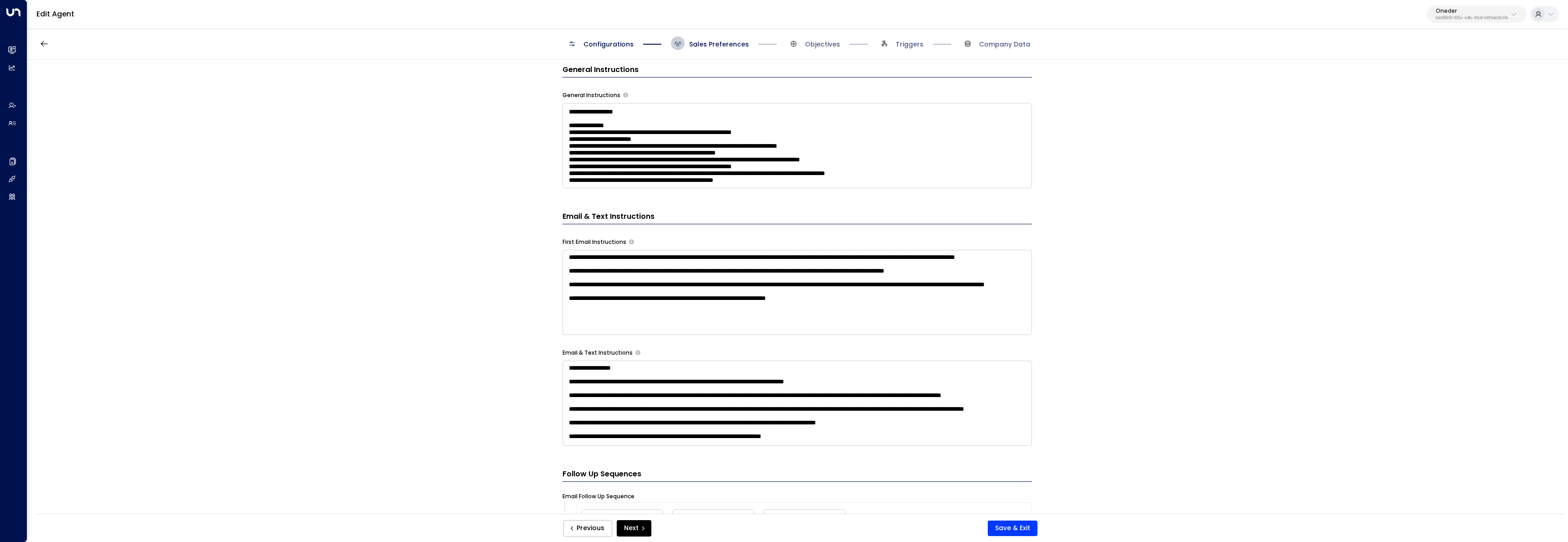
scroll to position [0, 0]
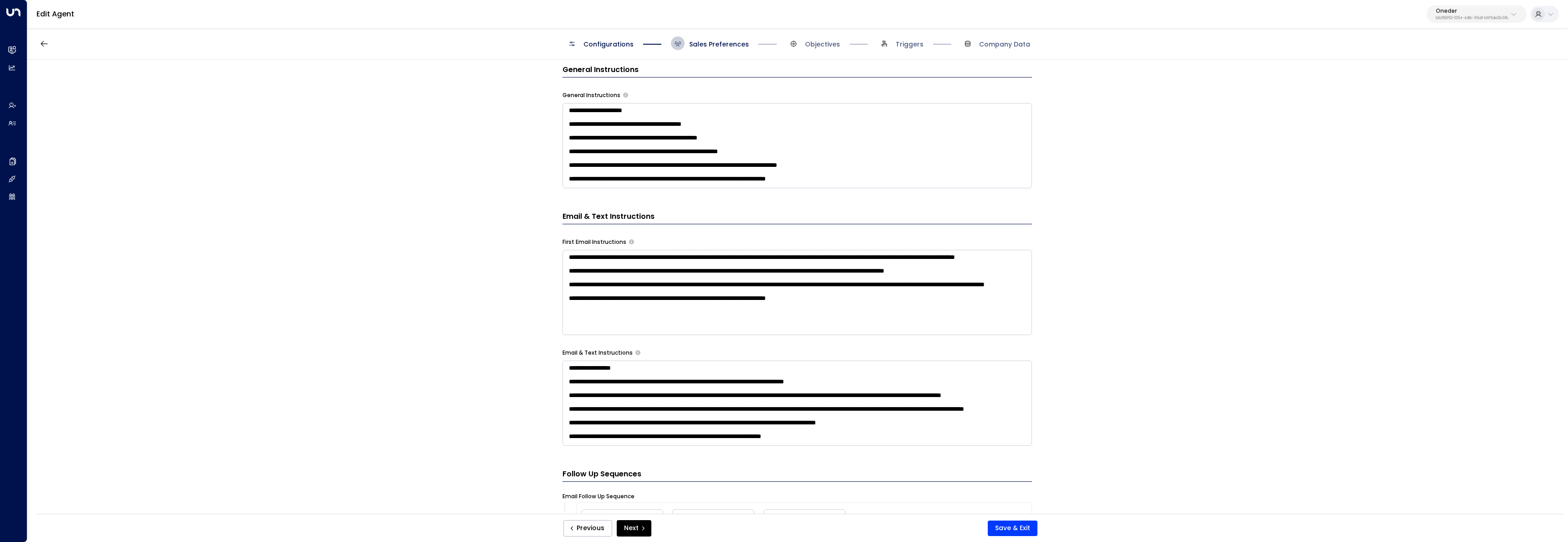
click at [799, 169] on textarea at bounding box center [797, 146] width 469 height 85
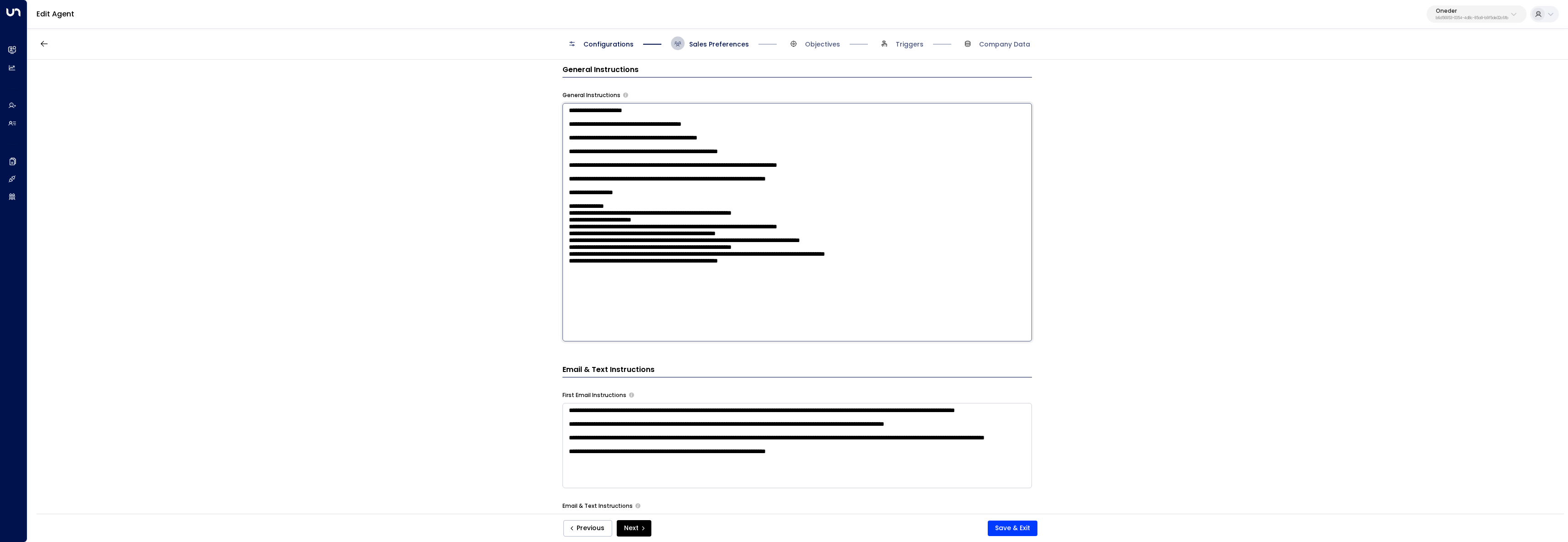
paste textarea "**********"
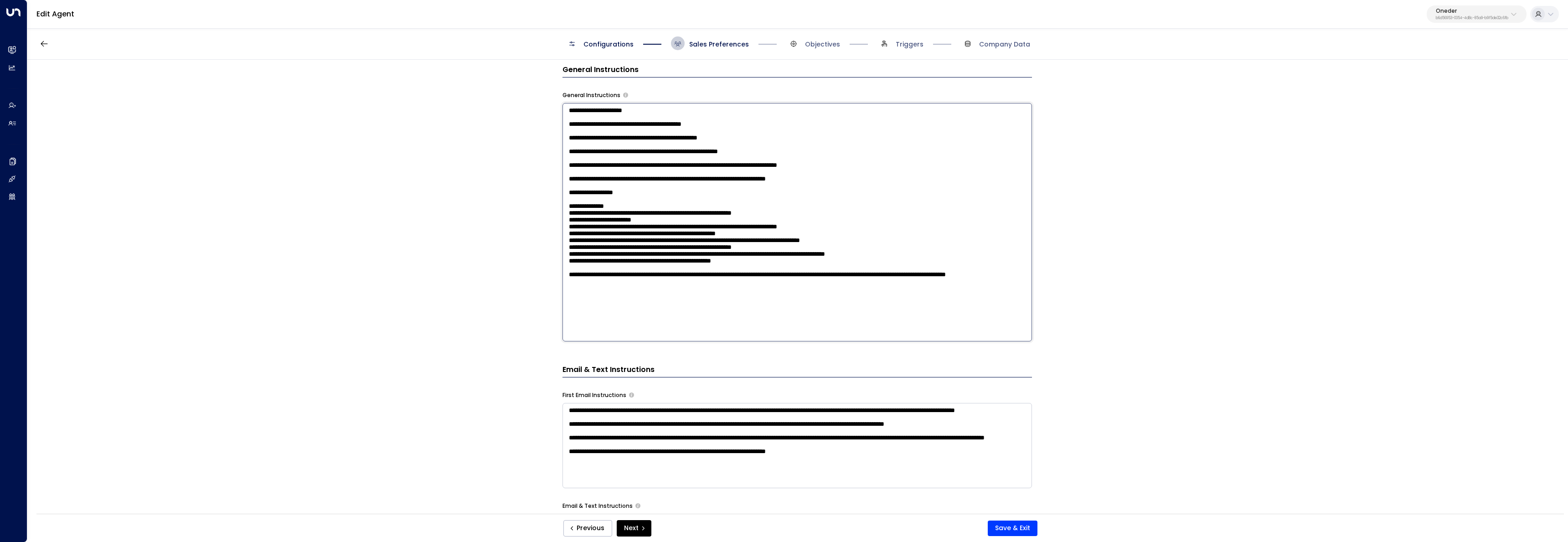
scroll to position [19, 0]
type textarea "**********"
click at [853, 470] on textarea "**********" at bounding box center [797, 446] width 469 height 85
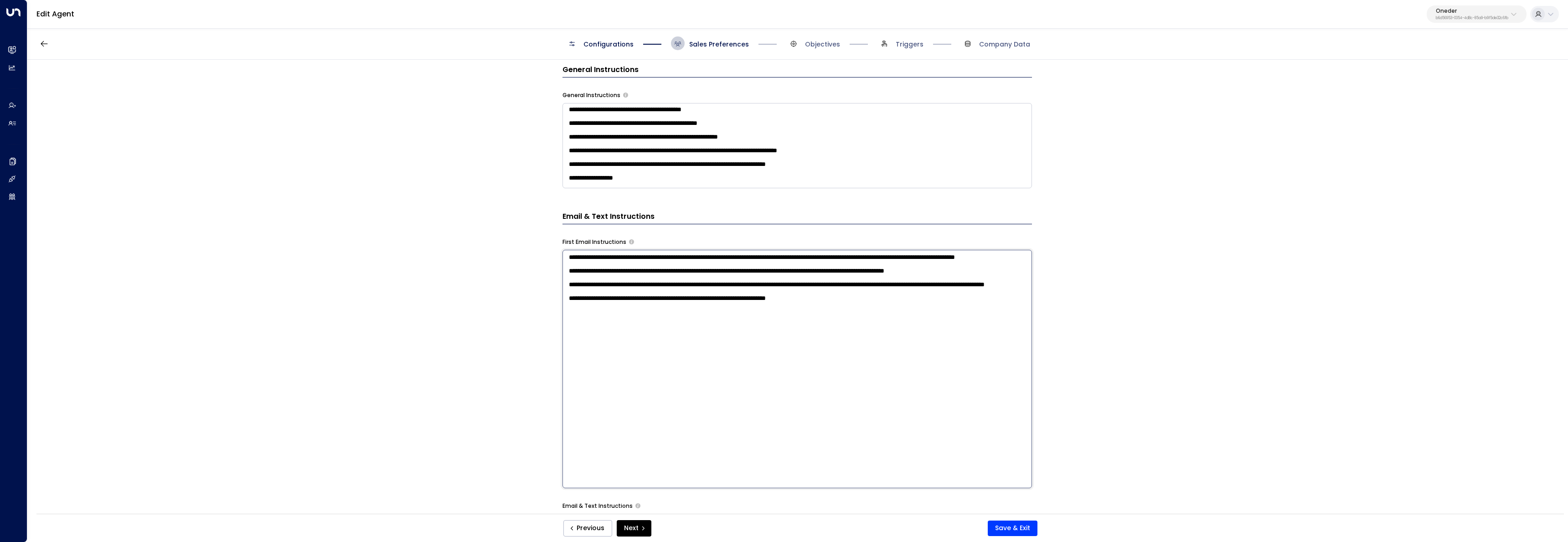
scroll to position [0, 0]
paste textarea "**********"
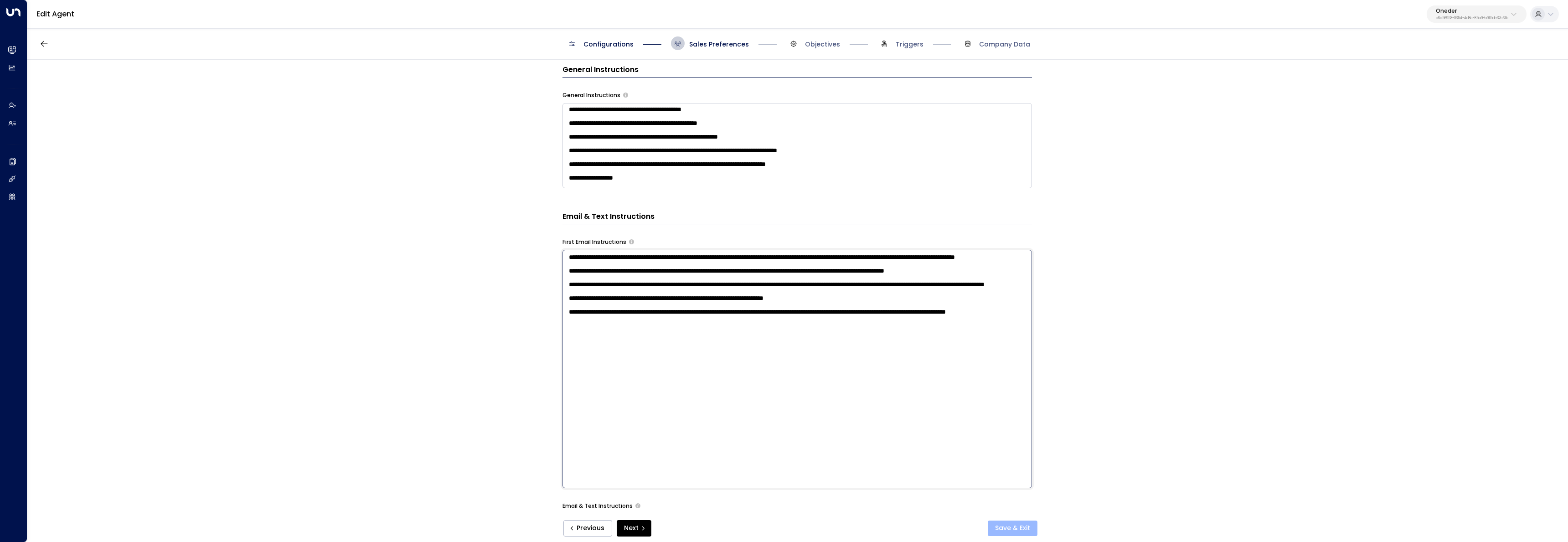
type textarea "**********"
click at [1007, 523] on button "Save & Exit" at bounding box center [1013, 528] width 50 height 15
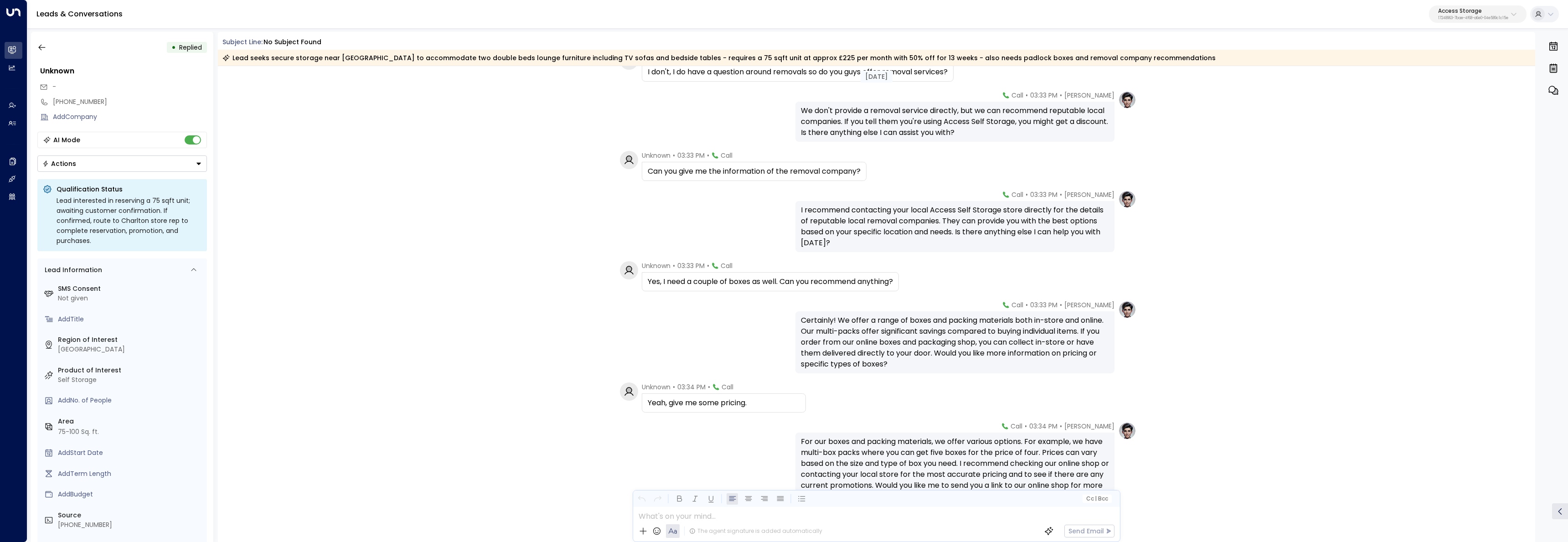
scroll to position [963, 0]
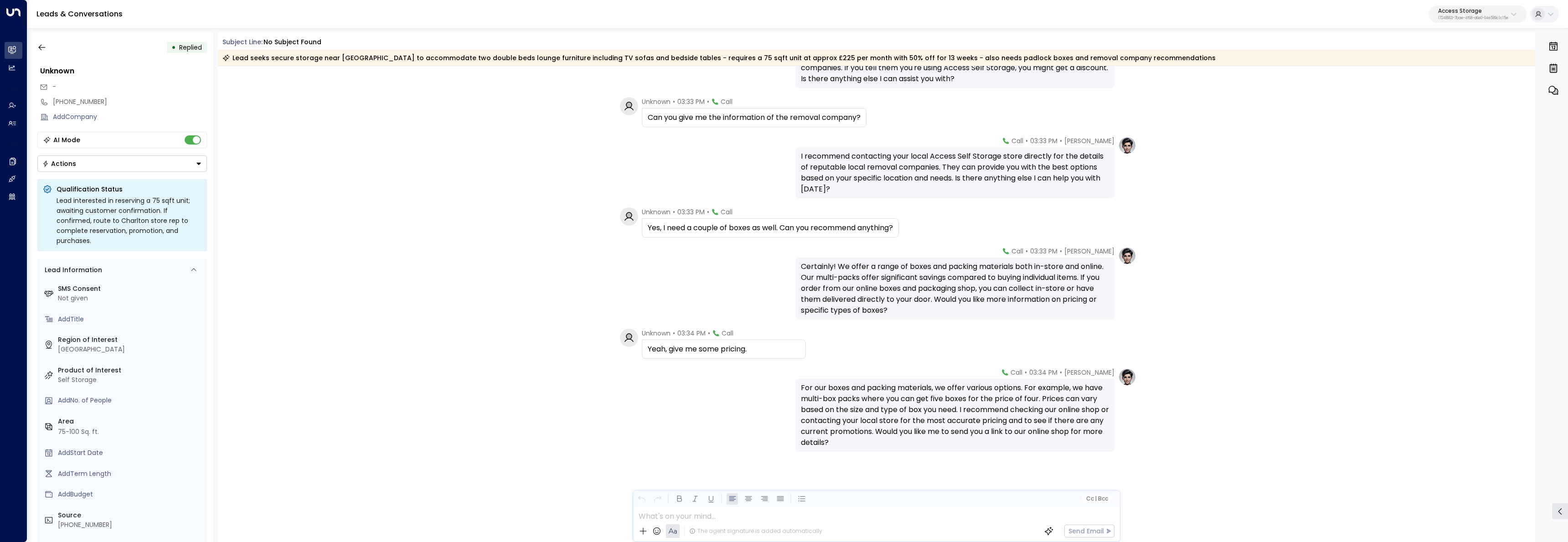
scroll to position [2057, 0]
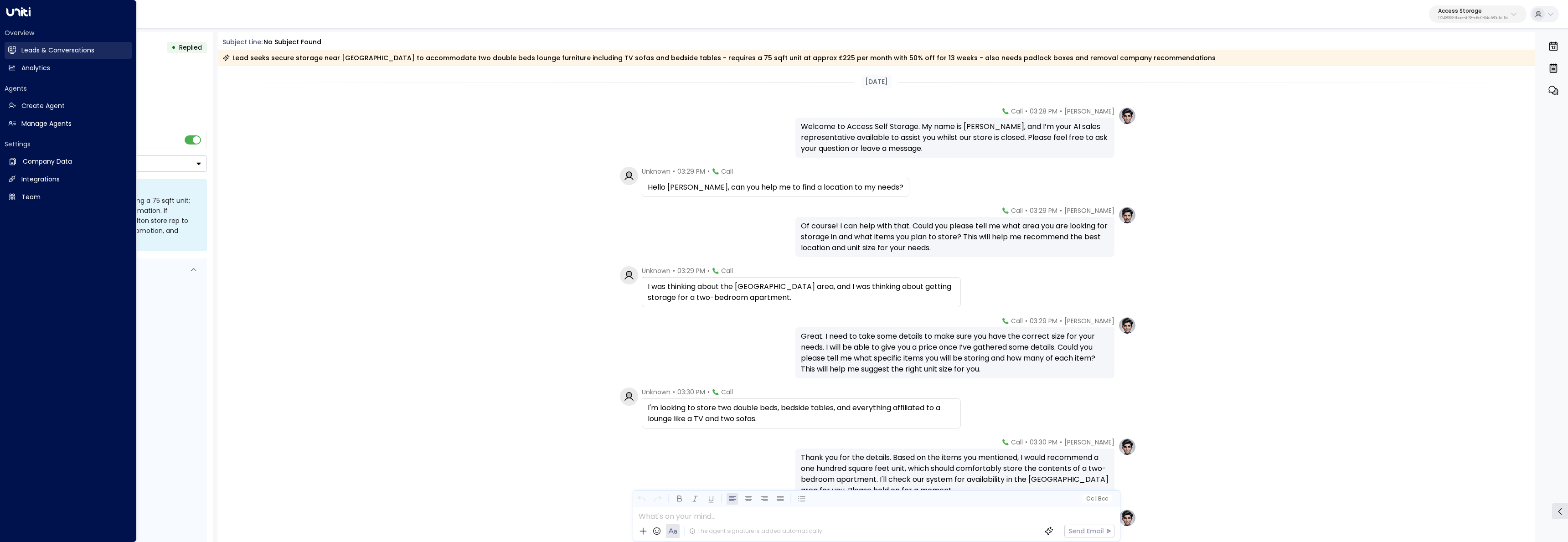
click at [10, 53] on icon at bounding box center [13, 50] width 6 height 8
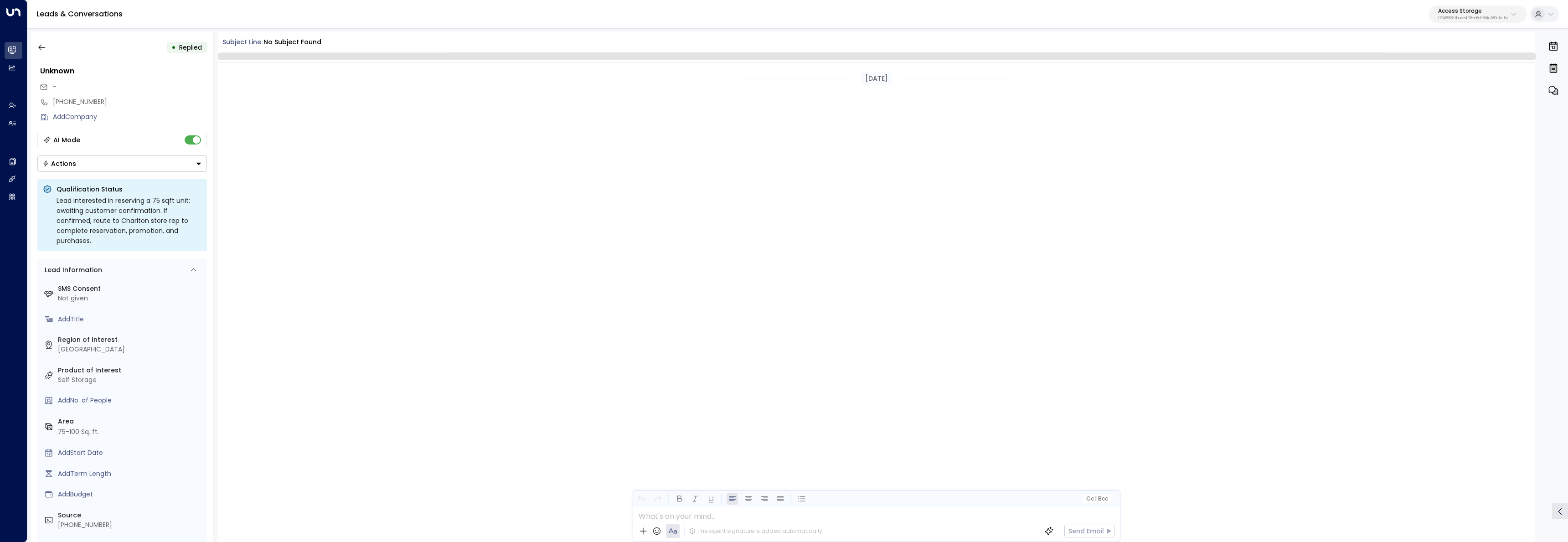
scroll to position [2053, 0]
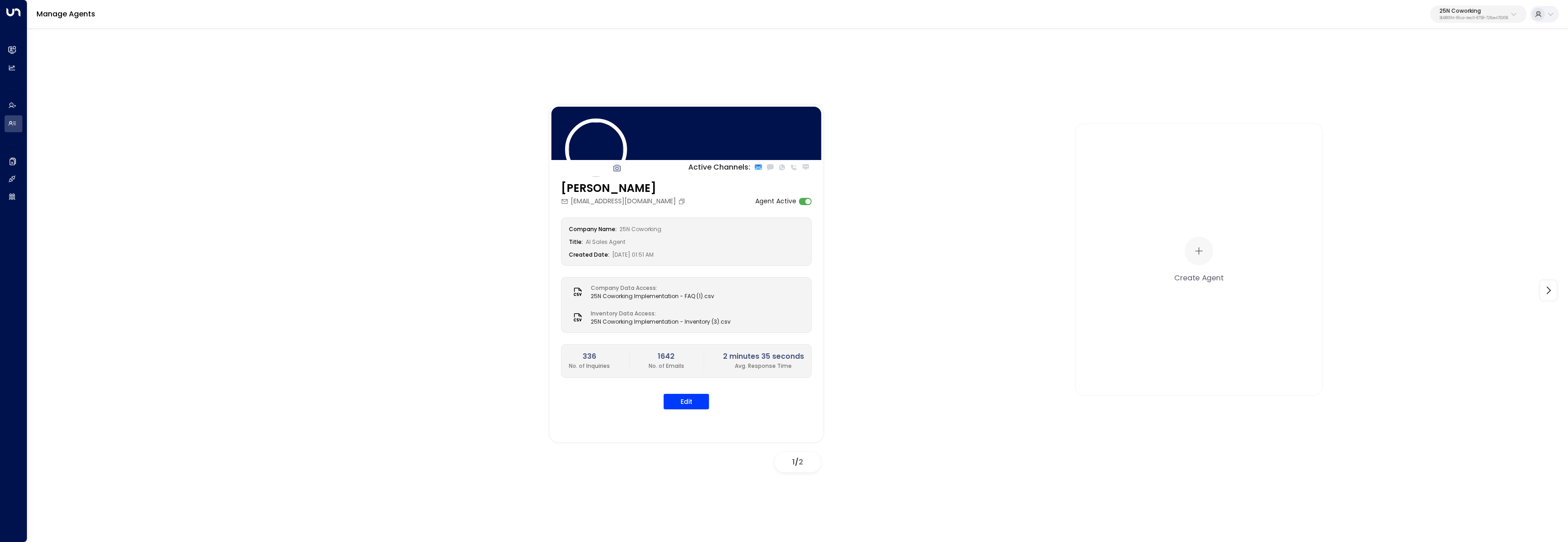
drag, startPoint x: 1516, startPoint y: 7, endPoint x: 1512, endPoint y: 12, distance: 6.4
click at [1516, 7] on button "25N Coworking 3b9800f4-81ca-4ec0-8758-72fbe4763f36" at bounding box center [1479, 14] width 96 height 17
type input "*****"
click at [1409, 76] on span "ID: 17248963-7bae-4f68-a6e0-04e589c1c15e" at bounding box center [1450, 77] width 126 height 8
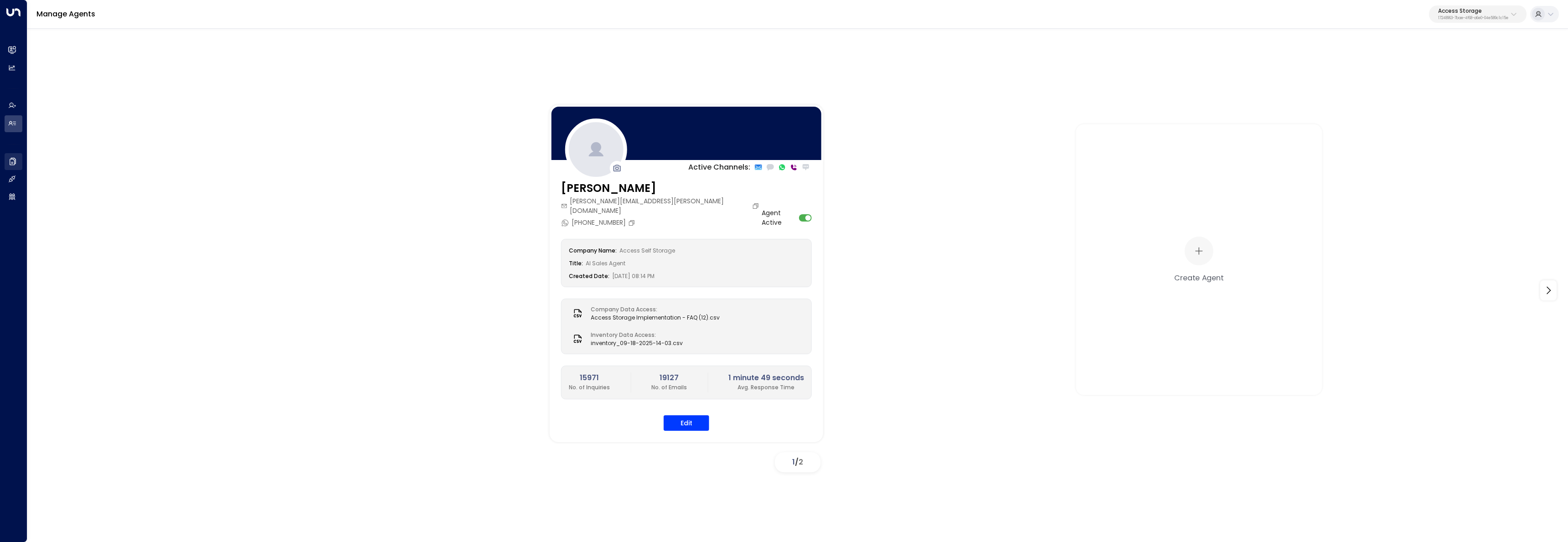
click at [13, 161] on icon at bounding box center [12, 161] width 9 height 9
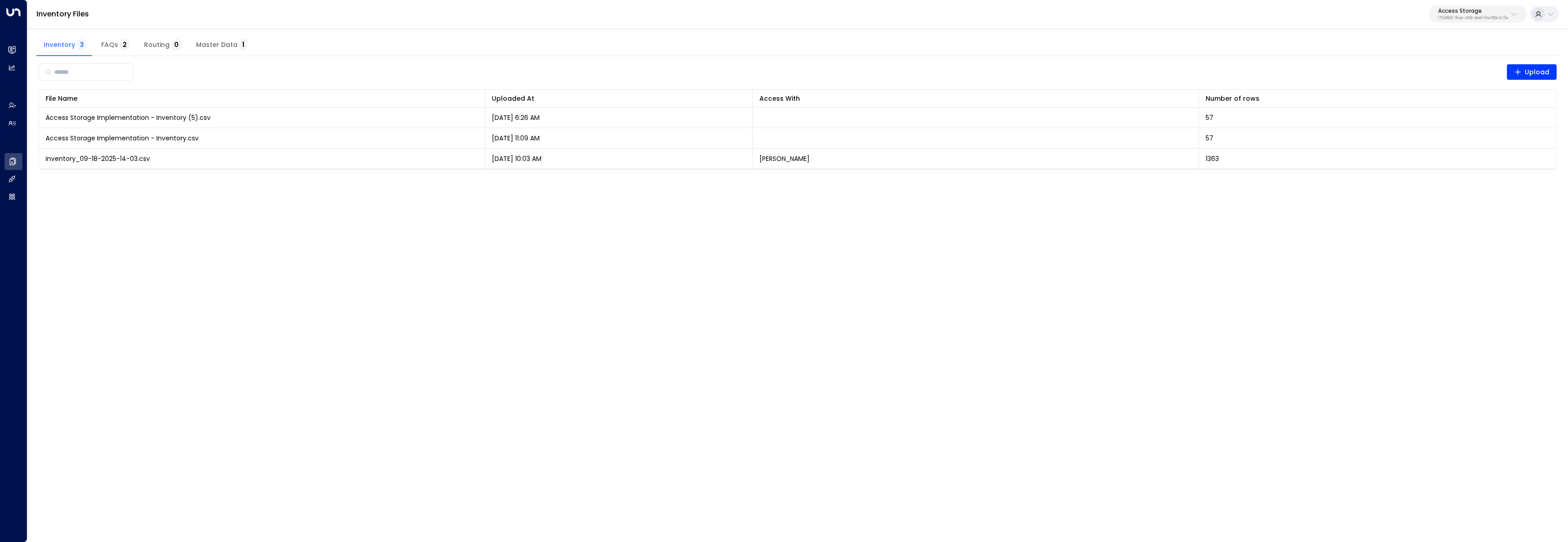
click at [105, 42] on span "FAQs 2" at bounding box center [115, 44] width 28 height 8
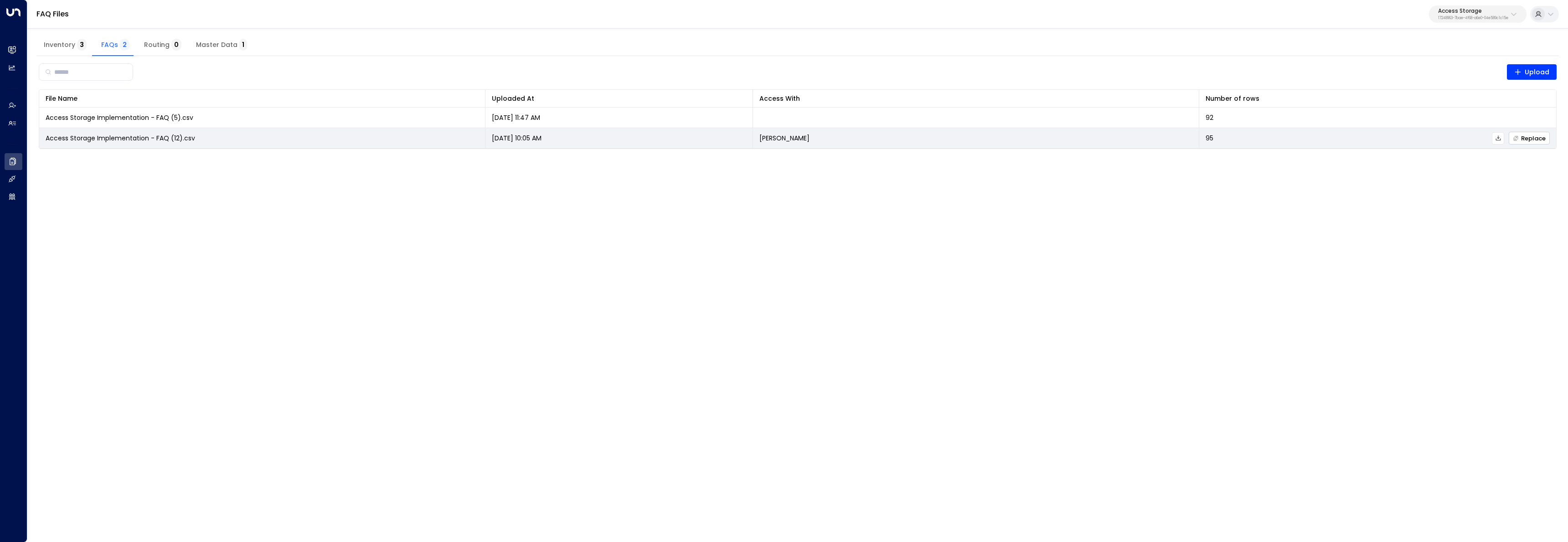
click at [1528, 141] on span "Replace" at bounding box center [1529, 138] width 33 height 6
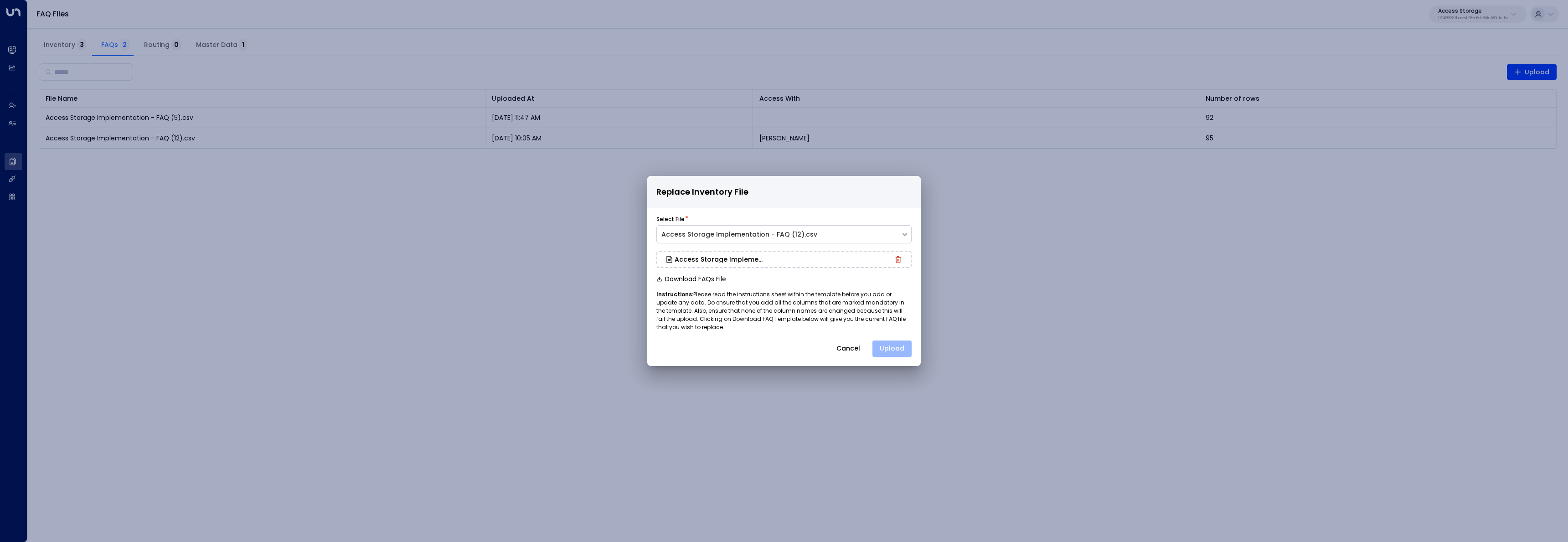
click at [895, 348] on button "Upload" at bounding box center [892, 348] width 39 height 16
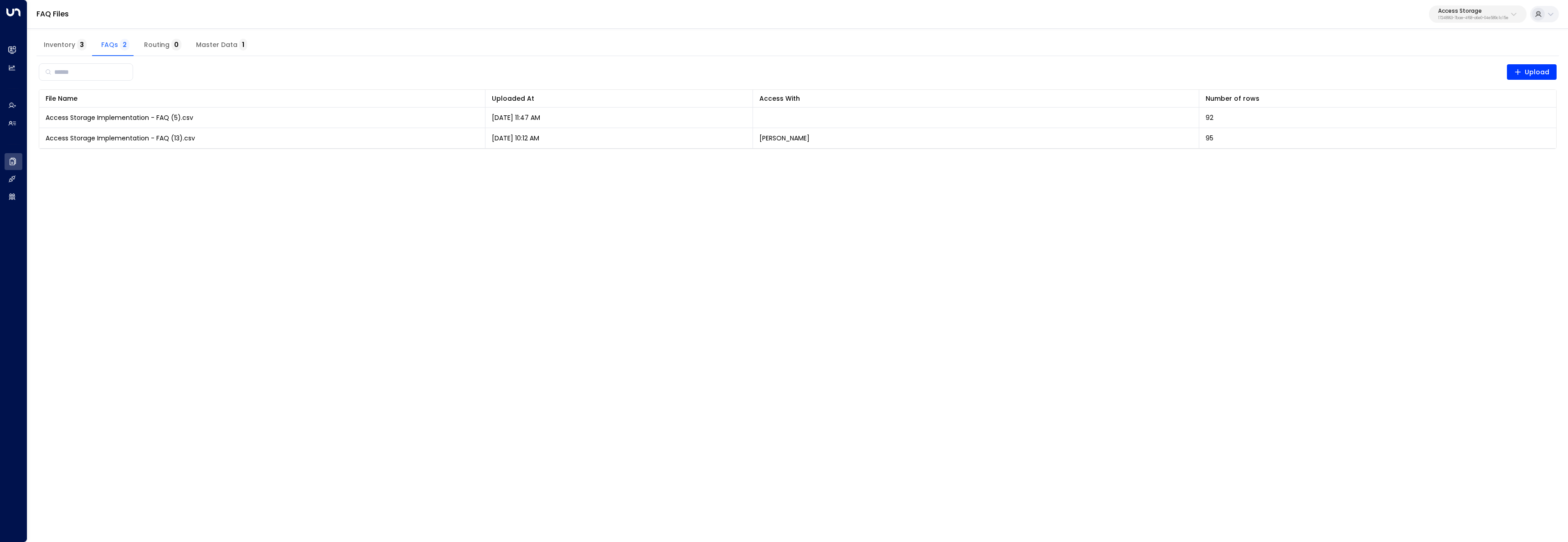
click at [1477, 6] on button "Access Storage 17248963-7bae-4f68-a6e0-04e589c1c15e" at bounding box center [1478, 14] width 97 height 17
drag, startPoint x: 878, startPoint y: 313, endPoint x: 852, endPoint y: 300, distance: 29.1
click at [878, 161] on html "Overview Leads & Conversations Leads & Conversations Analytics Analytics Agents…" at bounding box center [784, 80] width 1568 height 161
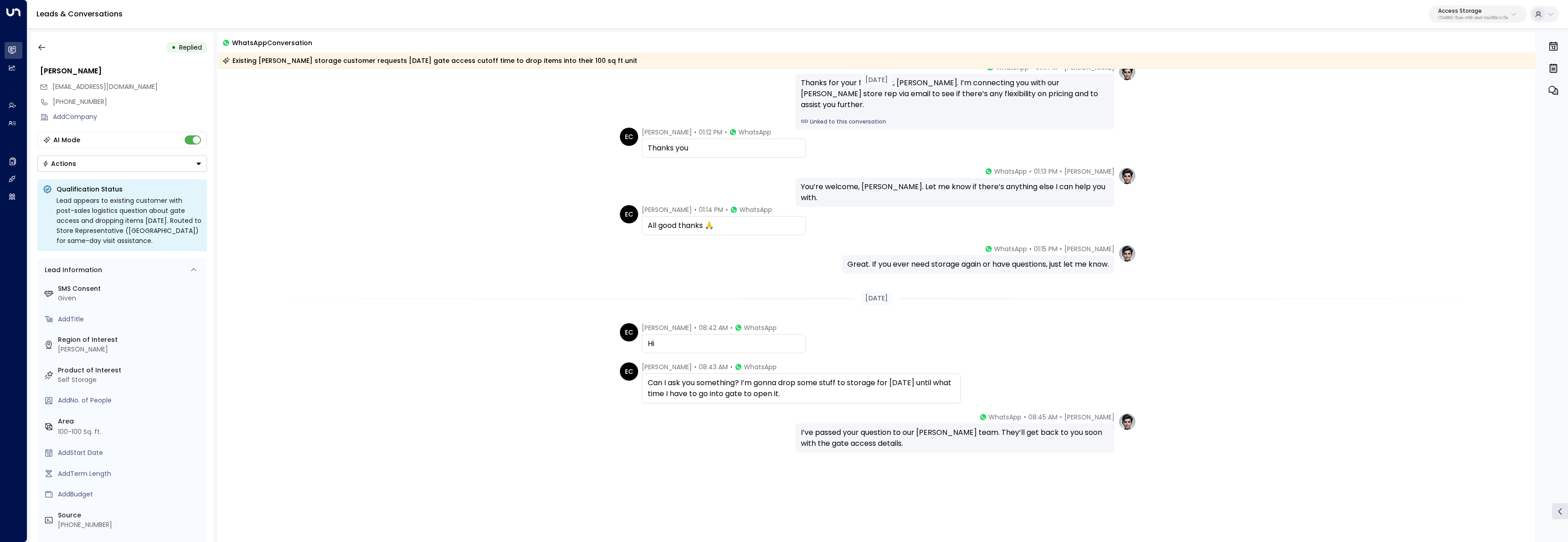
scroll to position [509, 0]
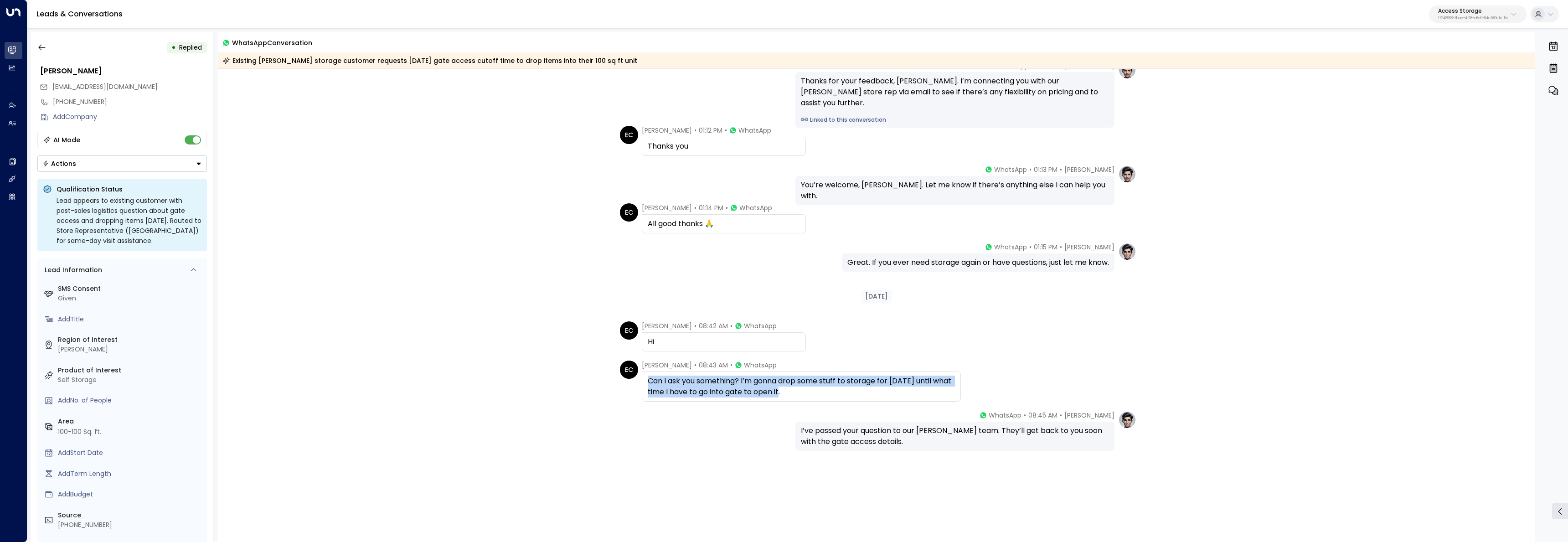
drag, startPoint x: 803, startPoint y: 393, endPoint x: 643, endPoint y: 373, distance: 161.2
click at [643, 373] on div "Can I ask you something? I’m gonna drop some stuff to storage for [DATE] until …" at bounding box center [801, 386] width 319 height 30
copy div "Can I ask you something? I’m gonna drop some stuff to storage for [DATE] until …"
drag, startPoint x: 898, startPoint y: 466, endPoint x: 884, endPoint y: 451, distance: 20.5
click at [898, 465] on div "Laura Chambers • 08:45 AM • WhatsApp I’ve passed your question to our Sutton te…" at bounding box center [877, 477] width 1318 height 132
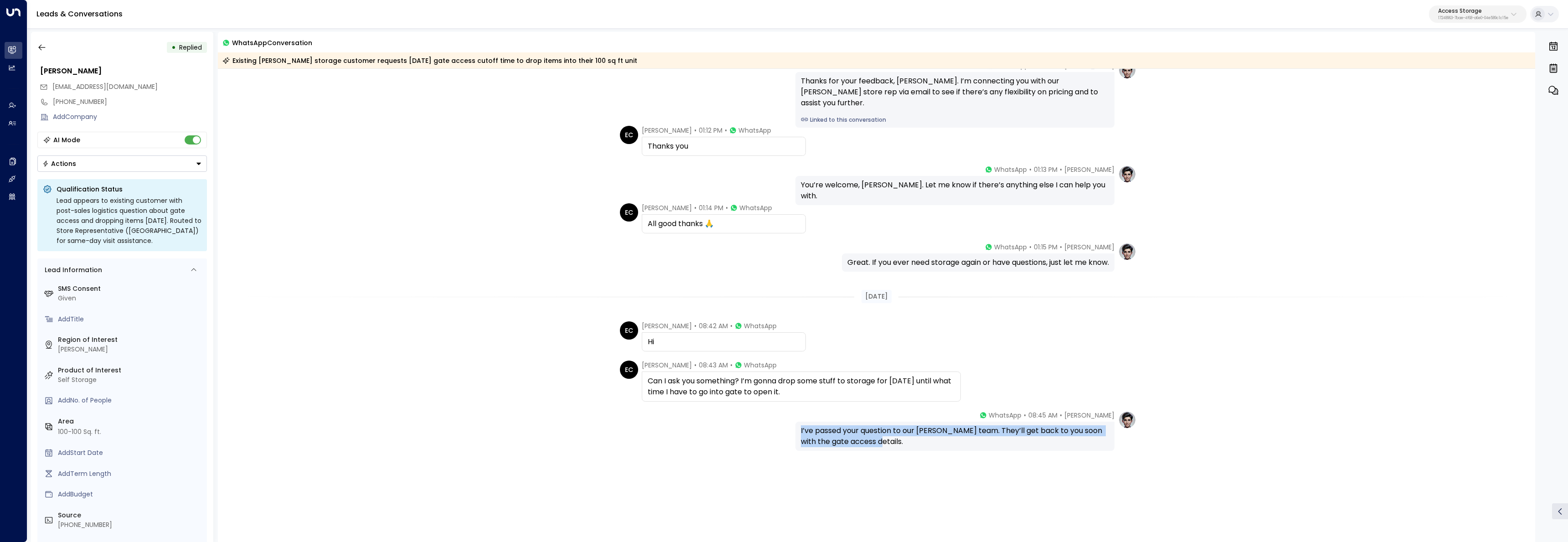
drag, startPoint x: 881, startPoint y: 445, endPoint x: 796, endPoint y: 423, distance: 87.8
click at [796, 423] on div "I’ve passed your question to our Sutton team. They’ll get back to you soon with…" at bounding box center [955, 437] width 319 height 29
copy div "I’ve passed your question to our Sutton team. They’ll get back to you soon with…"
click at [39, 49] on icon "button" at bounding box center [41, 47] width 9 height 9
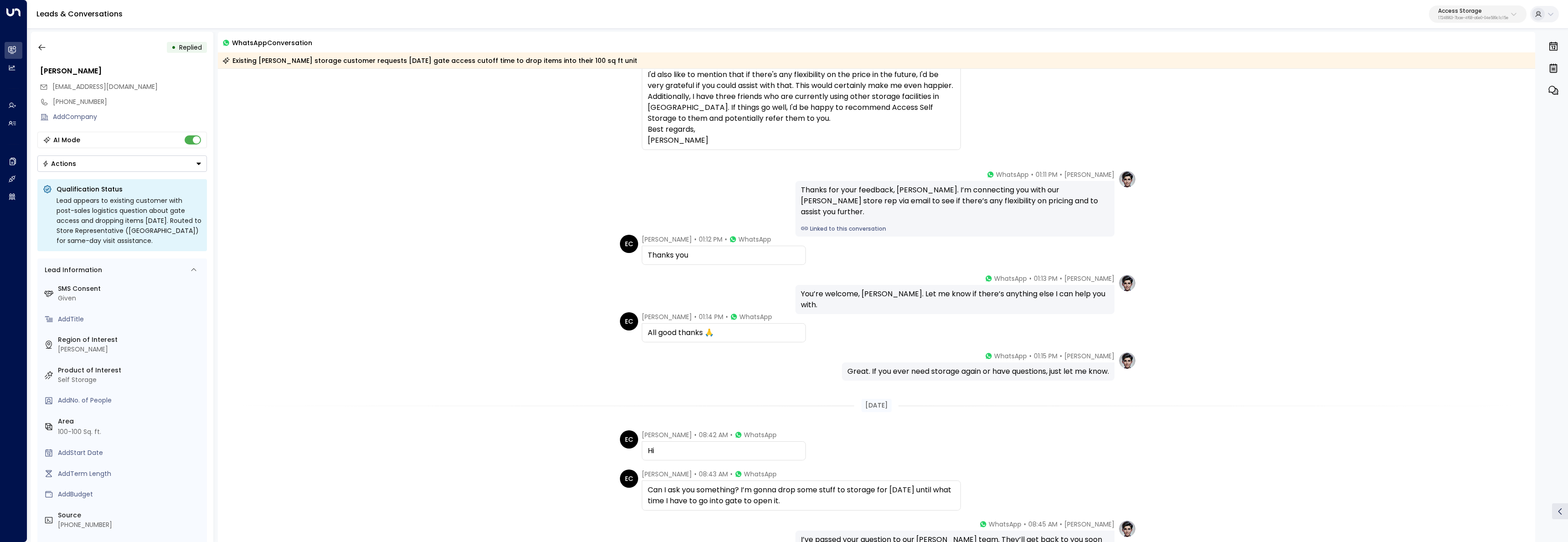
scroll to position [509, 0]
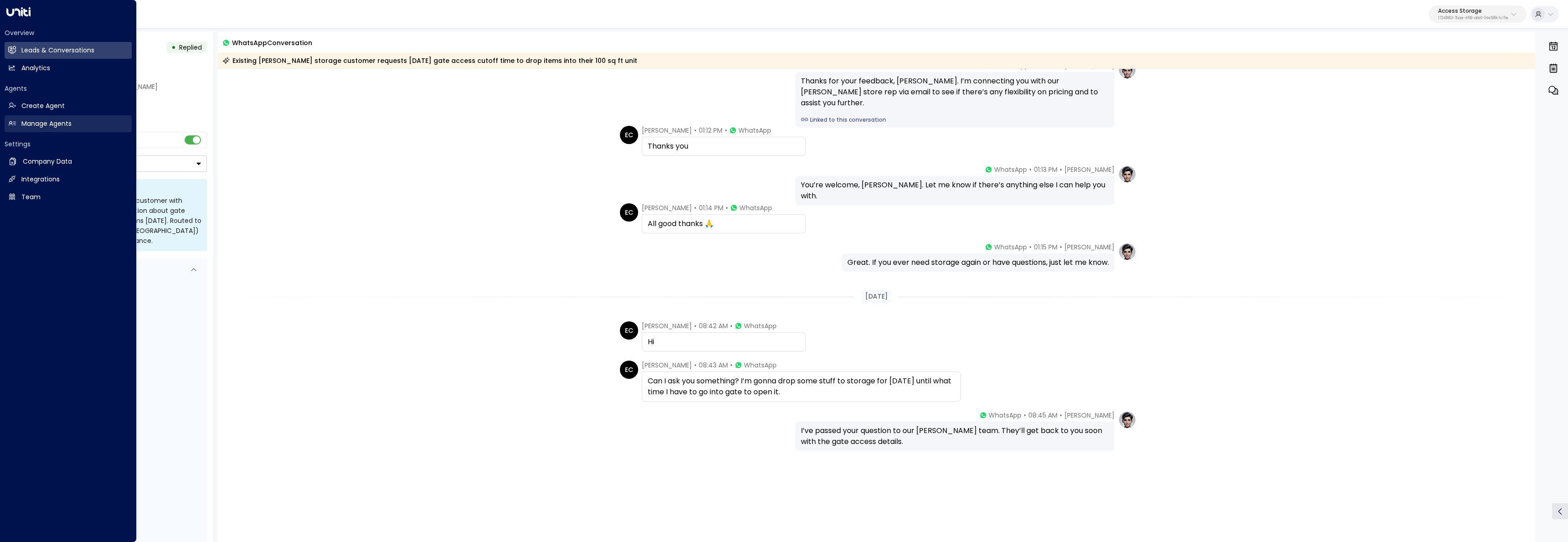
click at [30, 119] on h2 "Manage Agents" at bounding box center [46, 124] width 50 height 10
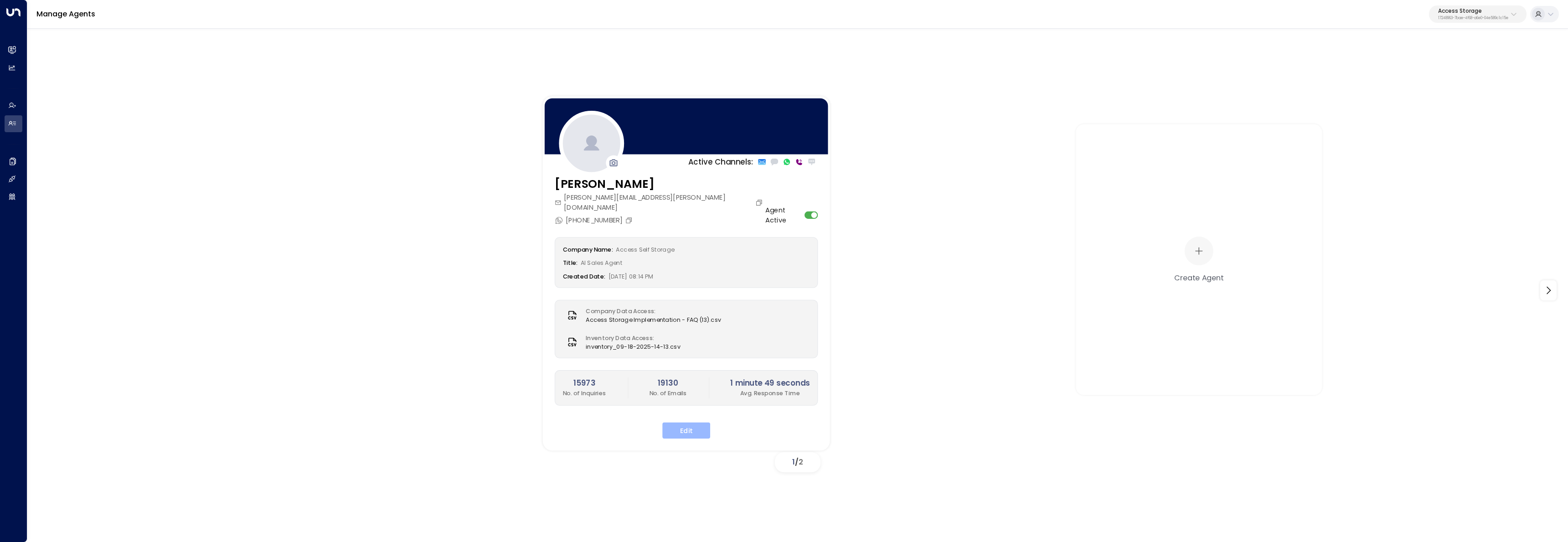
click at [678, 423] on button "Edit" at bounding box center [686, 431] width 48 height 16
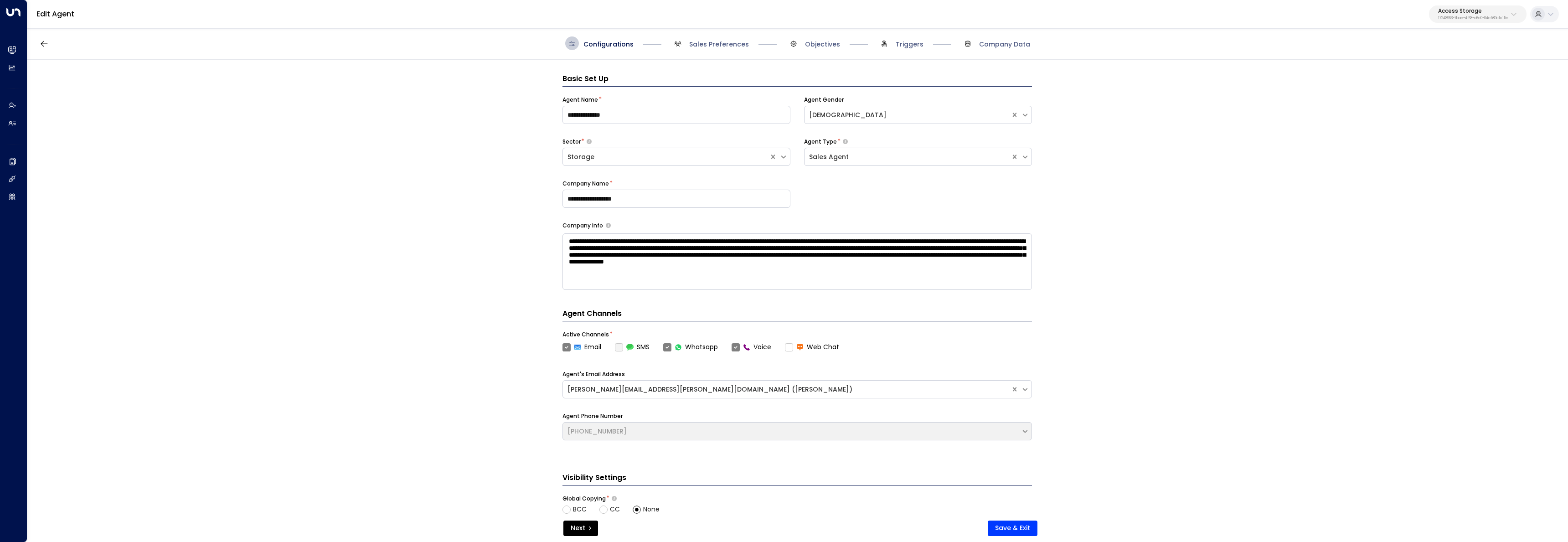
scroll to position [13, 0]
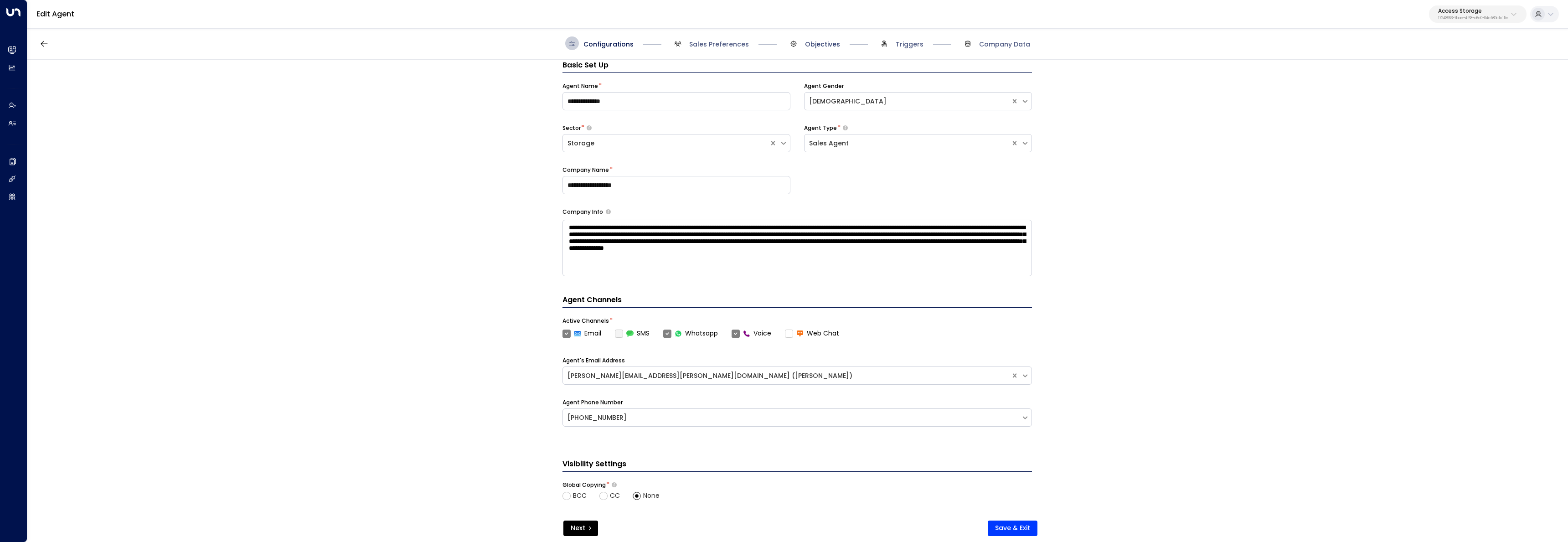
click at [818, 44] on span "Objectives" at bounding box center [822, 44] width 35 height 9
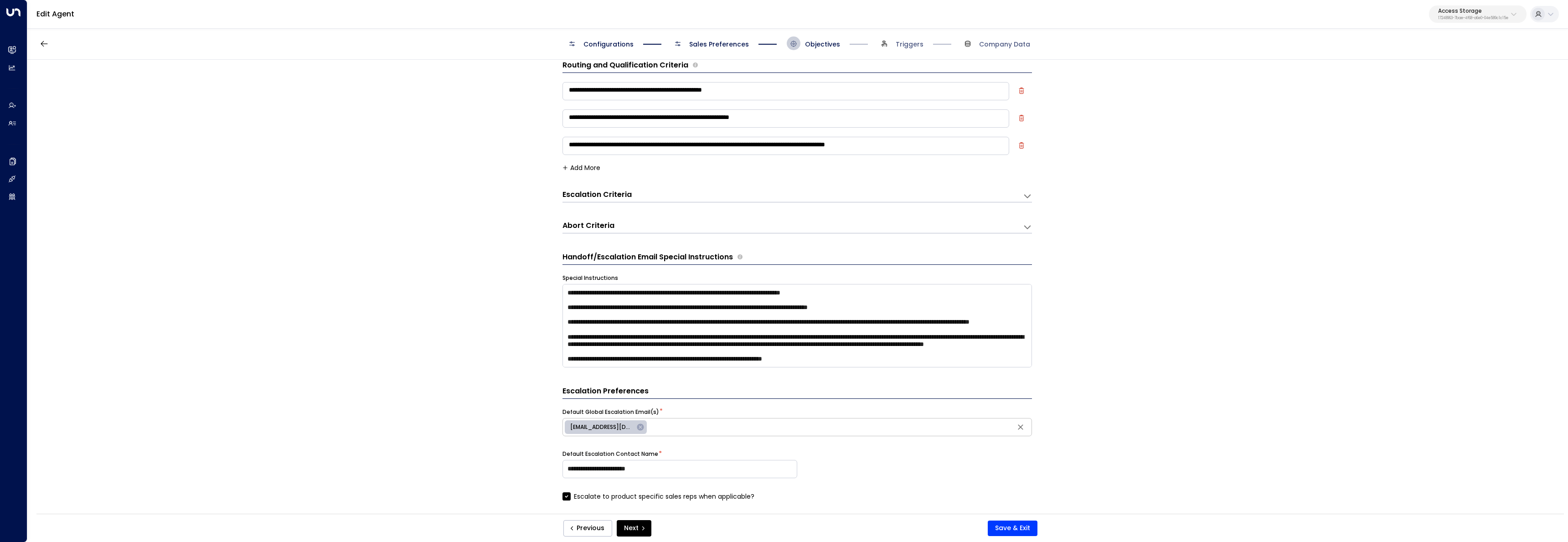
click at [894, 46] on span "Triggers" at bounding box center [901, 43] width 46 height 13
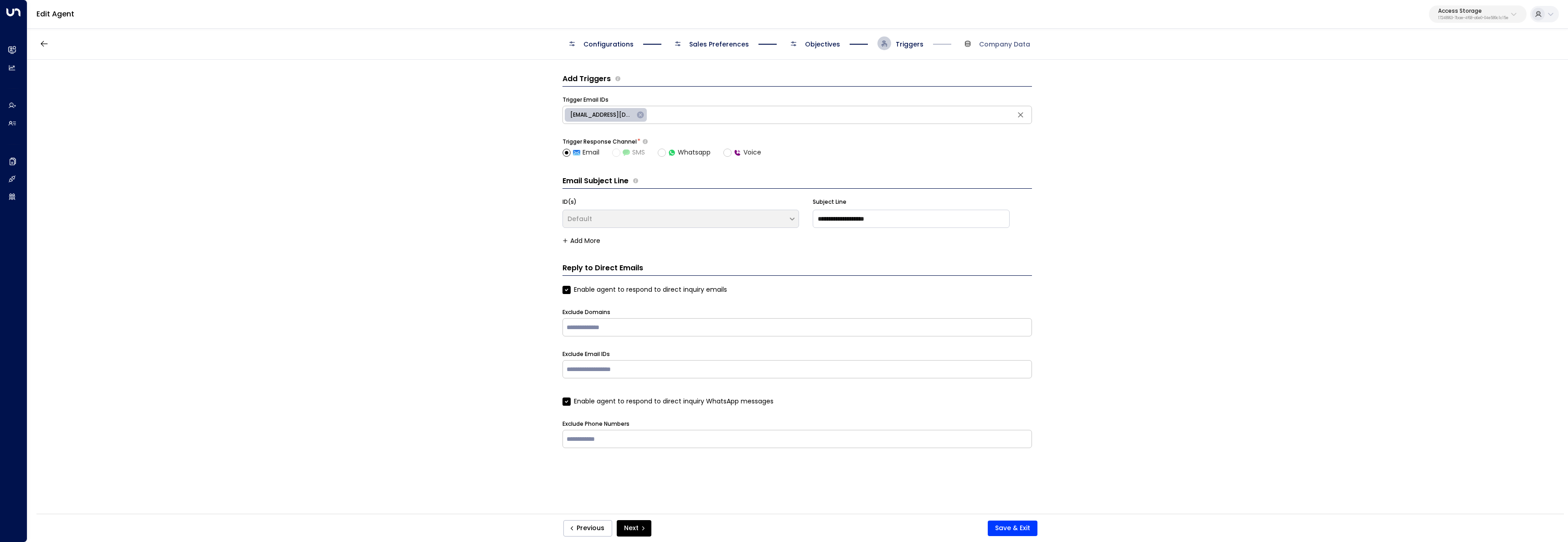
scroll to position [0, 0]
drag, startPoint x: 823, startPoint y: 41, endPoint x: 774, endPoint y: 40, distance: 49.0
click at [823, 41] on span "Objectives" at bounding box center [822, 44] width 35 height 9
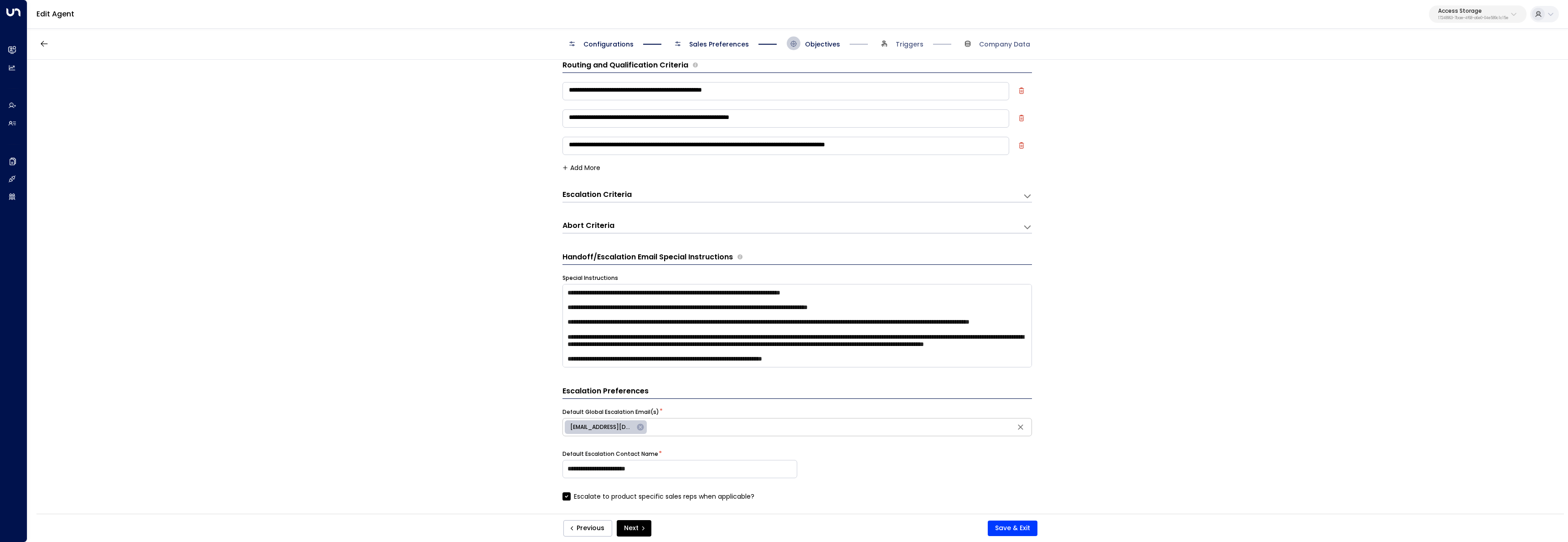
click at [730, 40] on span "Sales Preferences" at bounding box center [719, 44] width 60 height 9
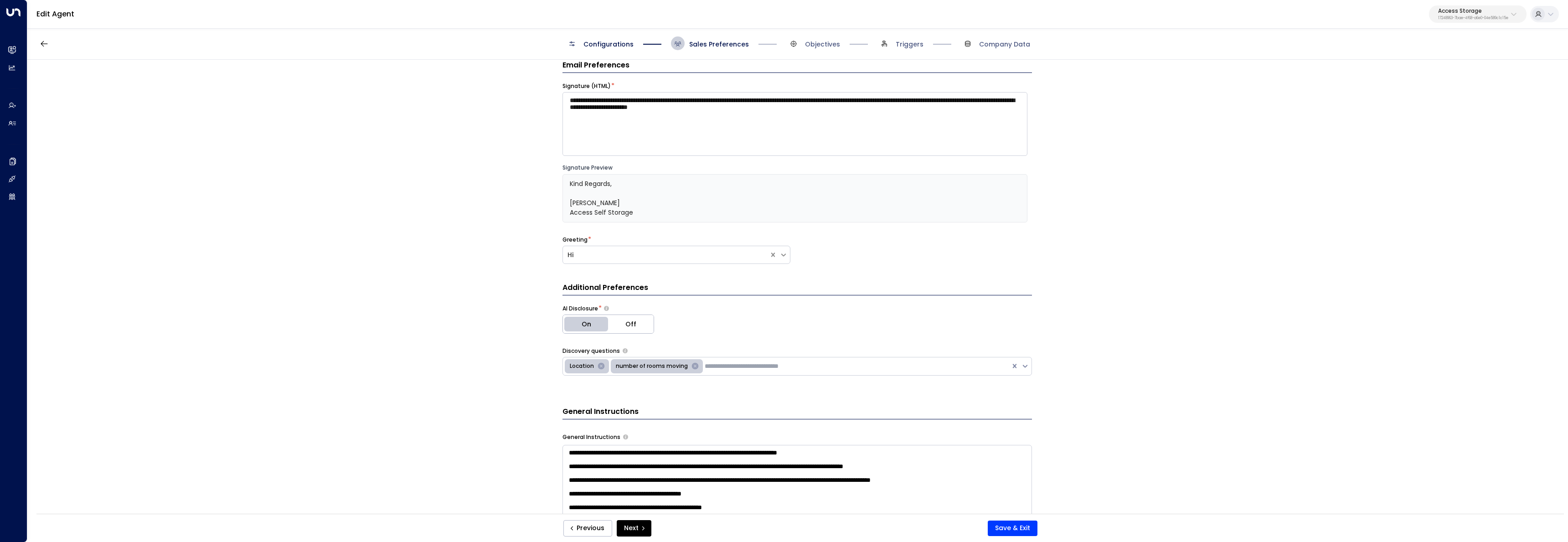
drag, startPoint x: 823, startPoint y: 40, endPoint x: 813, endPoint y: 52, distance: 15.6
click at [823, 40] on span "Objectives" at bounding box center [822, 44] width 35 height 9
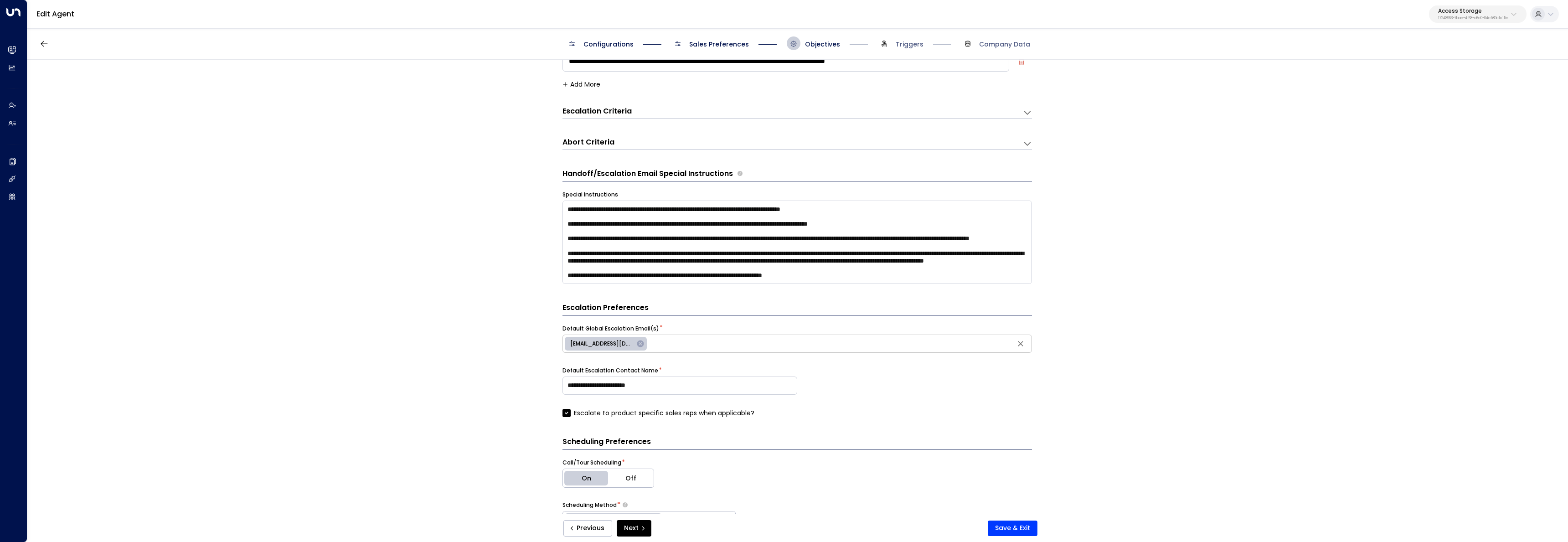
scroll to position [96, 0]
click at [638, 143] on div "Abort Criteria" at bounding box center [793, 145] width 460 height 12
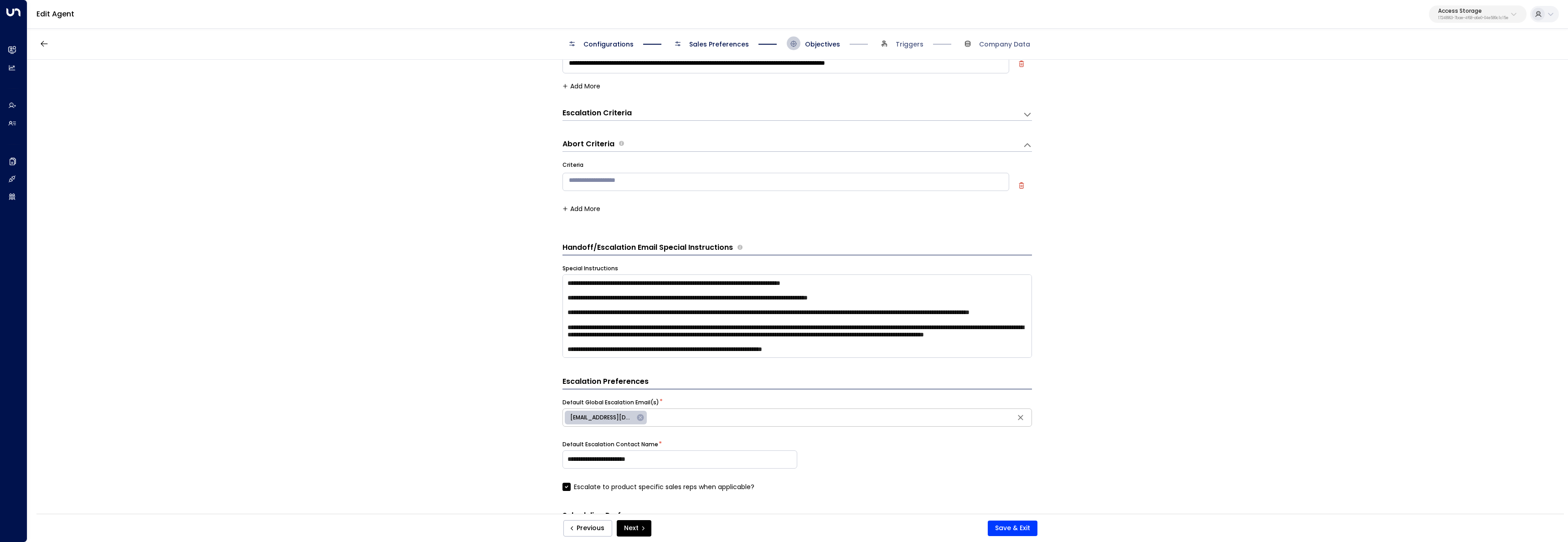
click at [646, 120] on div "Escalation Criteria Reset" at bounding box center [793, 114] width 460 height 12
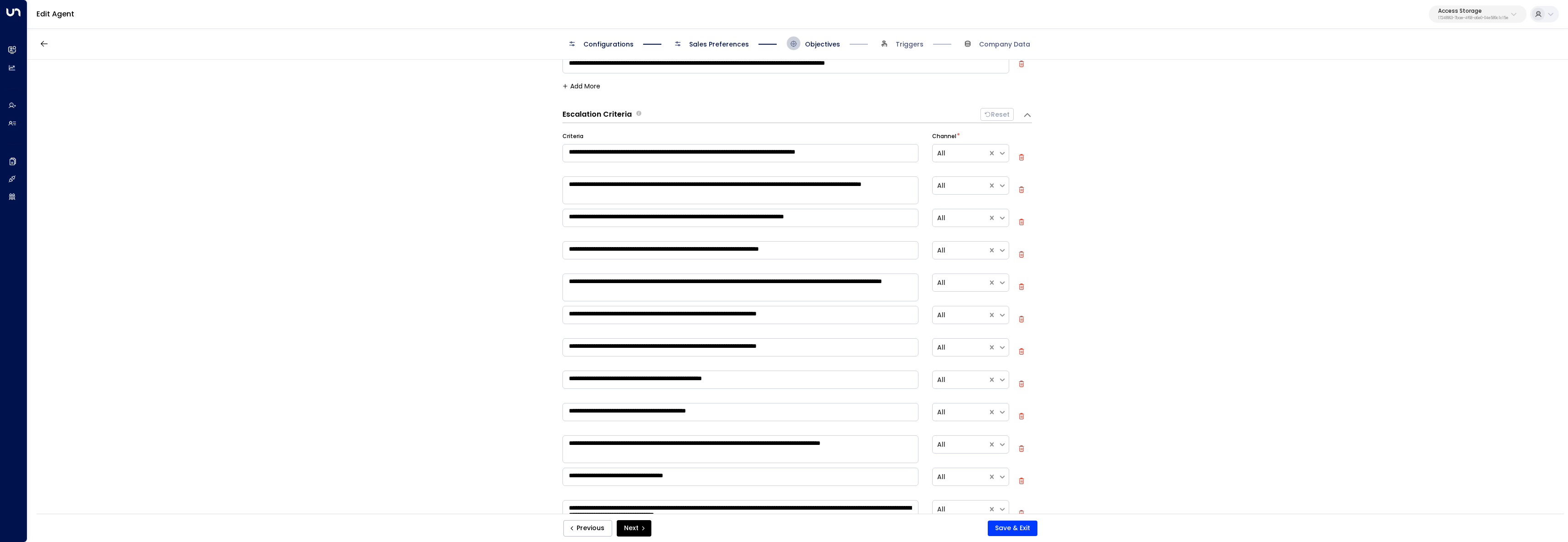
click at [873, 215] on textarea "**********" at bounding box center [740, 218] width 356 height 18
type textarea "**********"
click at [1030, 523] on button "Save & Exit" at bounding box center [1013, 528] width 50 height 15
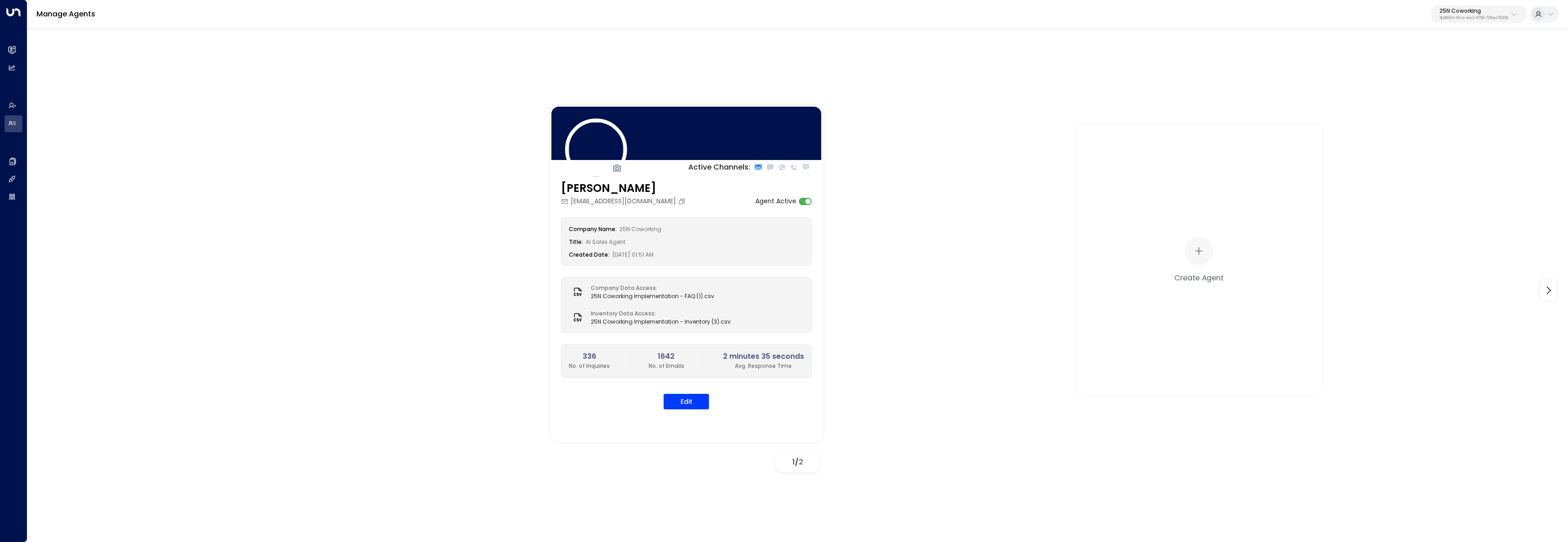
click at [1458, 10] on p "25N Coworking" at bounding box center [1474, 10] width 69 height 5
type input "****"
click at [1398, 68] on div "[PERSON_NAME] Workplaces ID: b7928a87-f434-4dea-b015-5ccb68974bfd" at bounding box center [1452, 72] width 130 height 19
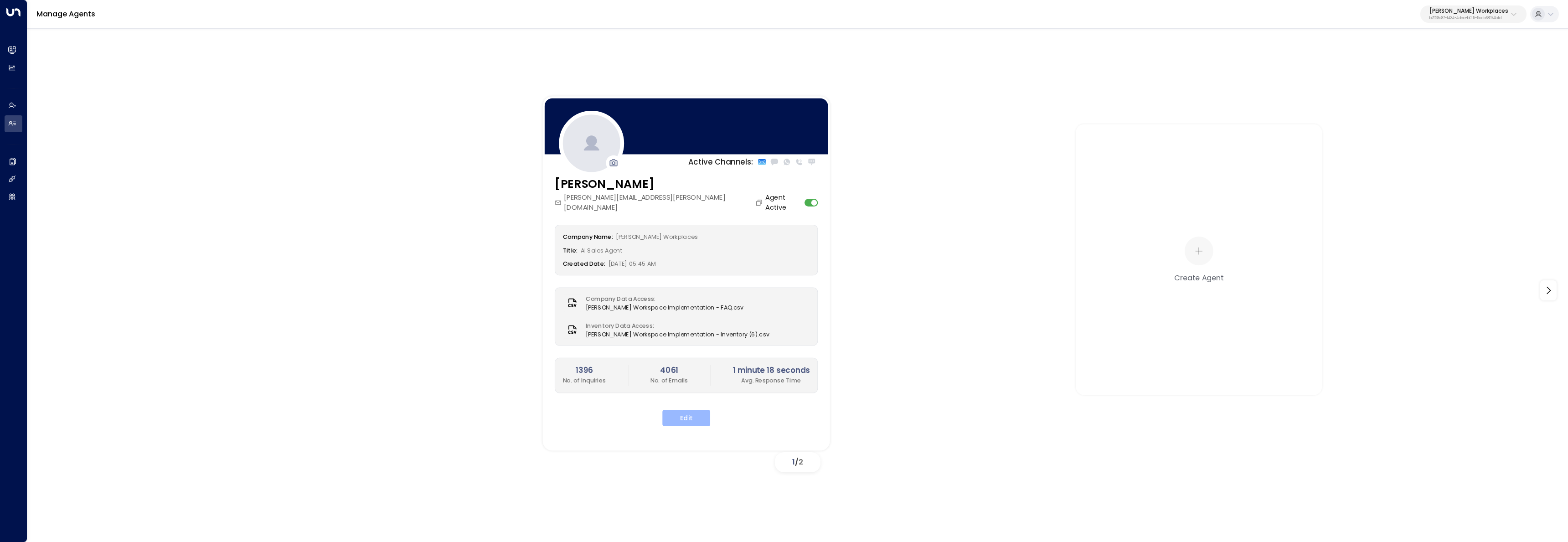
click at [690, 410] on button "Edit" at bounding box center [686, 418] width 48 height 16
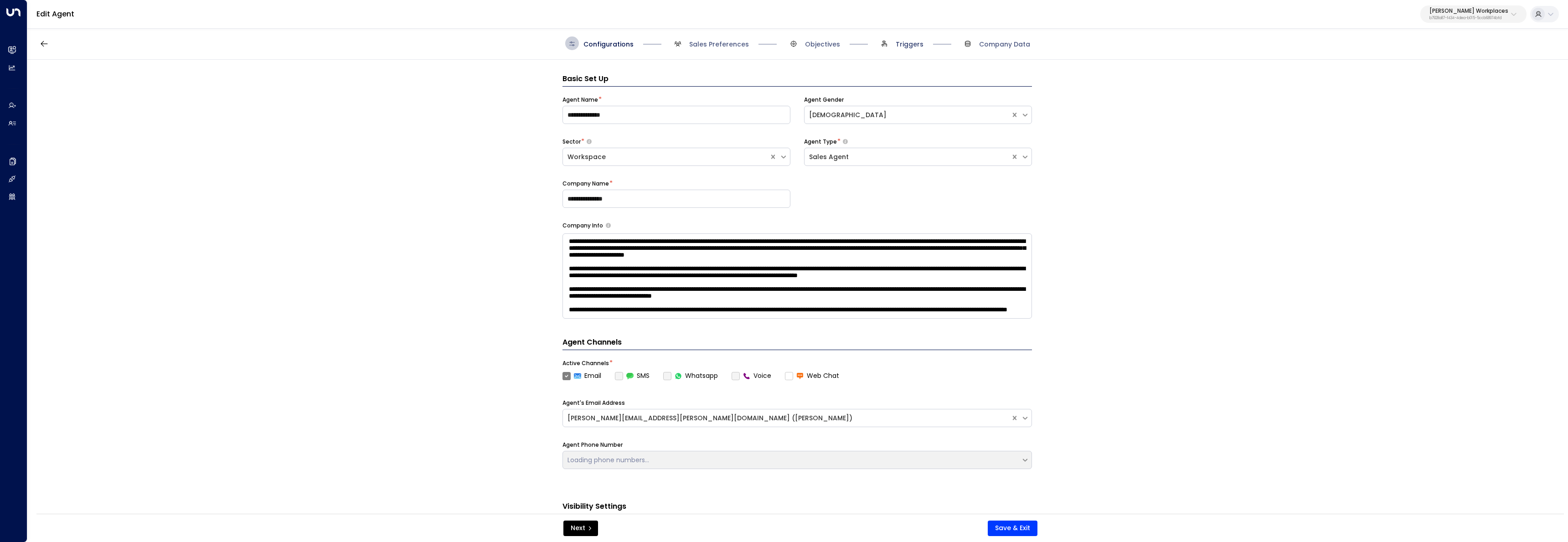
scroll to position [13, 0]
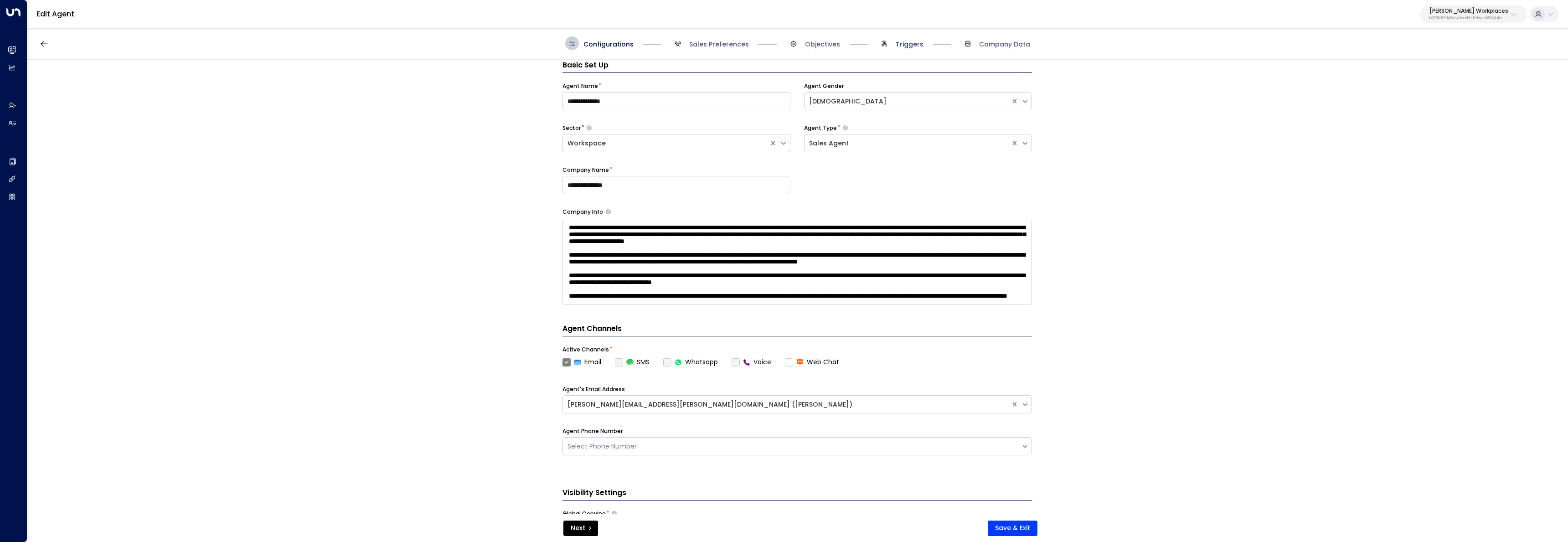
click at [917, 41] on span "Triggers" at bounding box center [909, 44] width 28 height 9
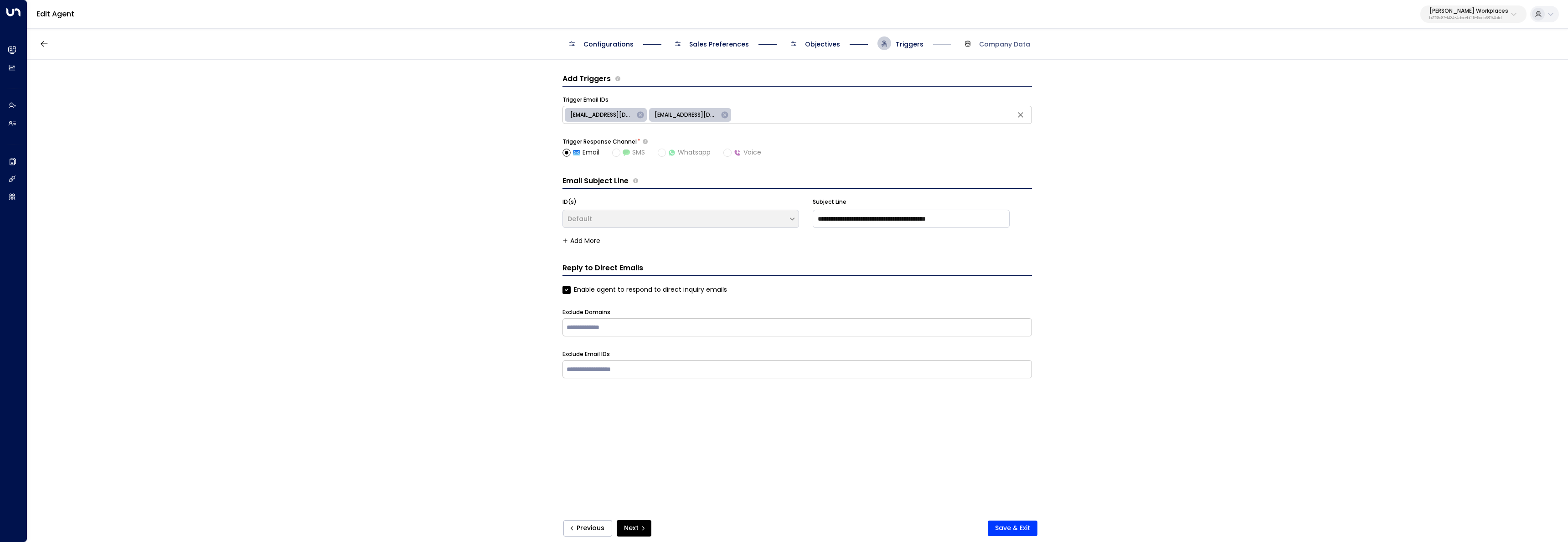
scroll to position [0, 0]
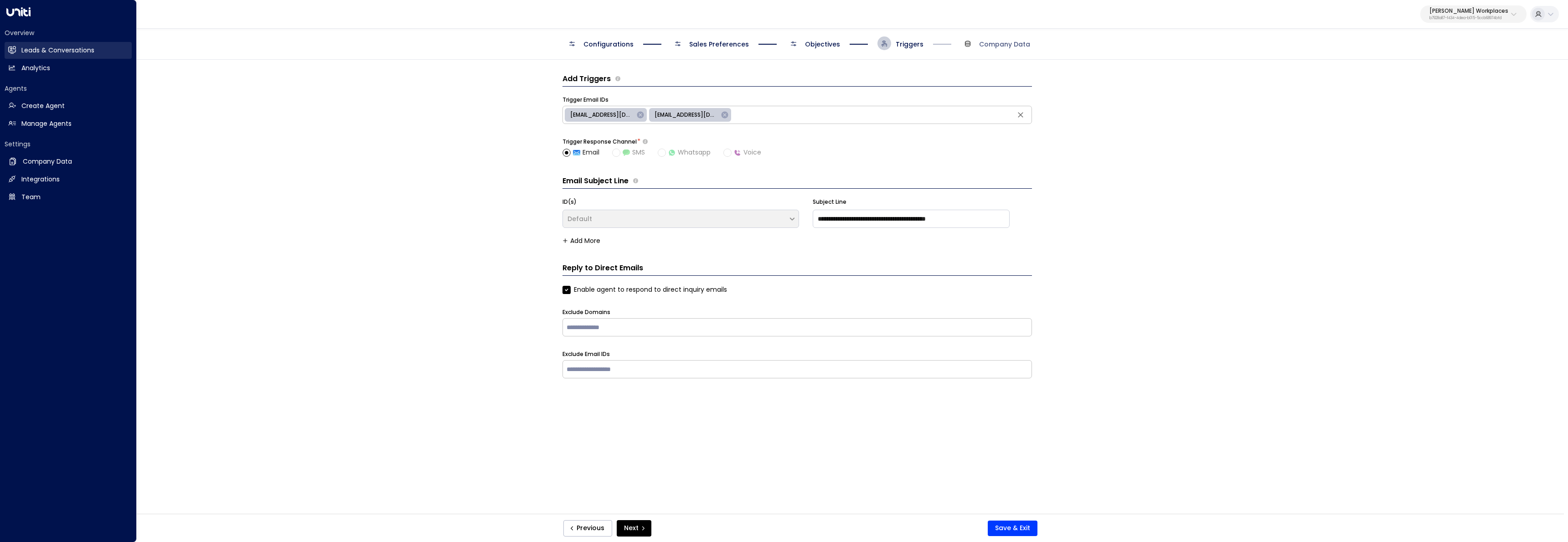
click at [23, 52] on h2 "Leads & Conversations" at bounding box center [58, 51] width 73 height 10
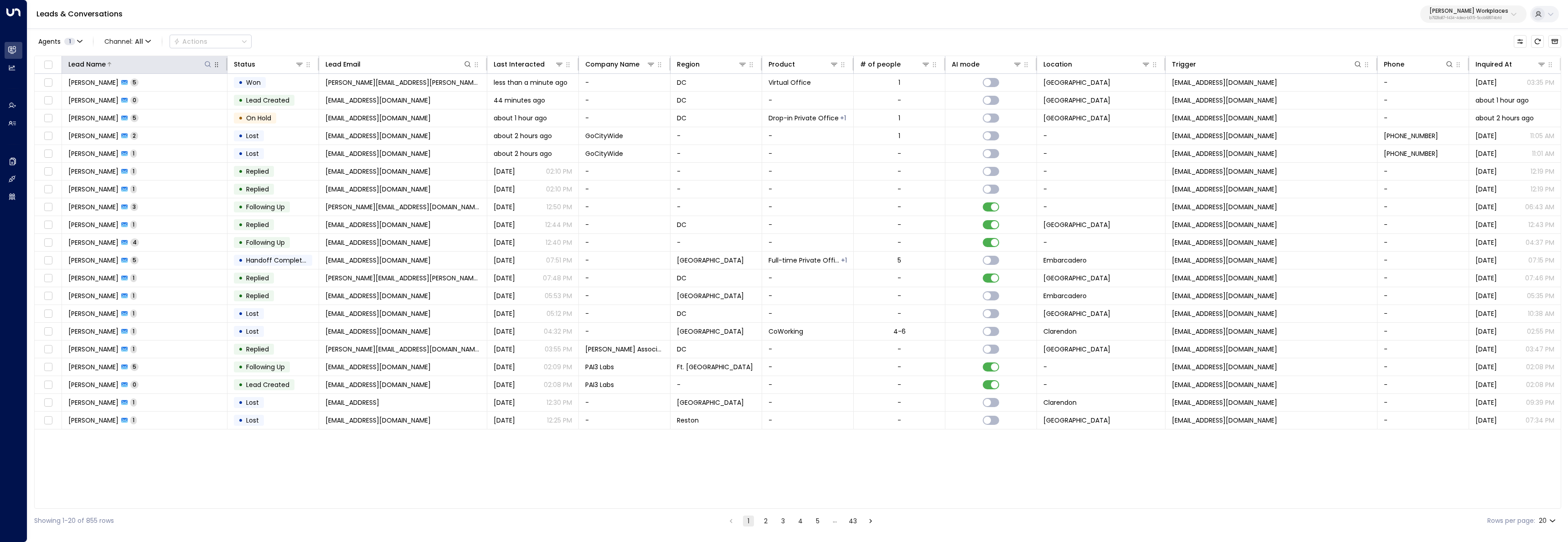
click at [206, 62] on icon at bounding box center [208, 65] width 7 height 7
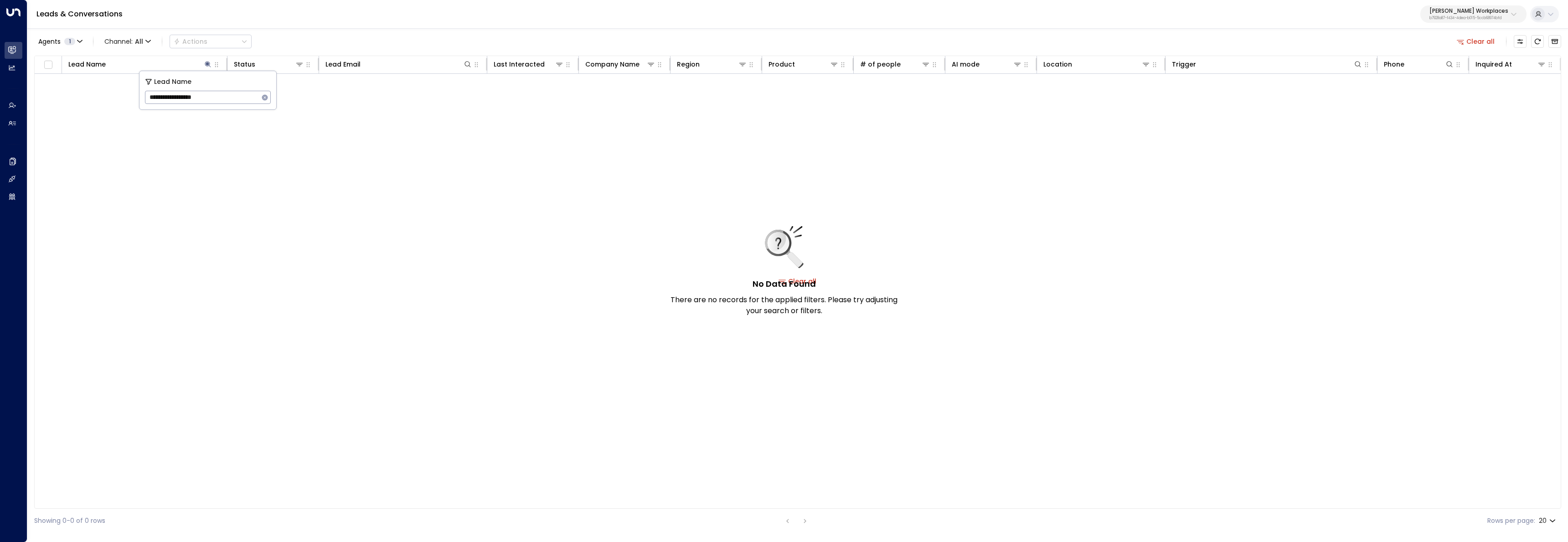
type input "**********"
click at [267, 99] on icon "button" at bounding box center [265, 97] width 6 height 6
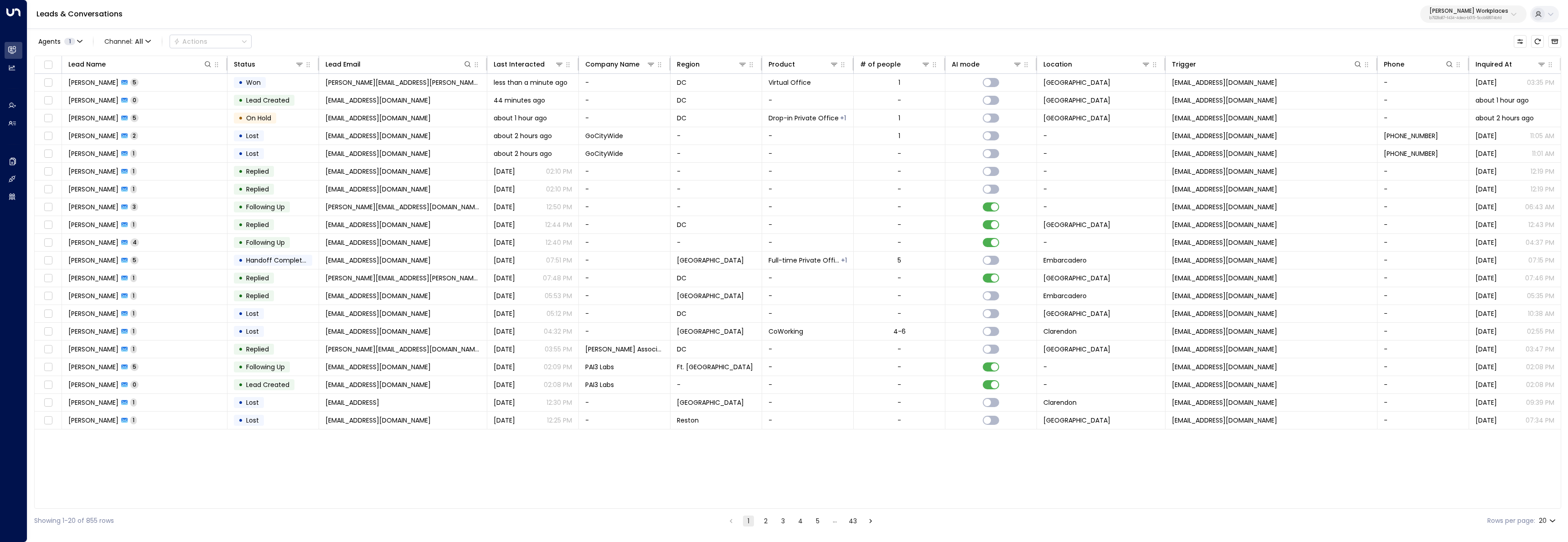
click at [310, 38] on div "Agents 1 Channel: All Actions" at bounding box center [797, 41] width 1527 height 19
click at [467, 63] on icon at bounding box center [467, 65] width 7 height 7
type input "**********"
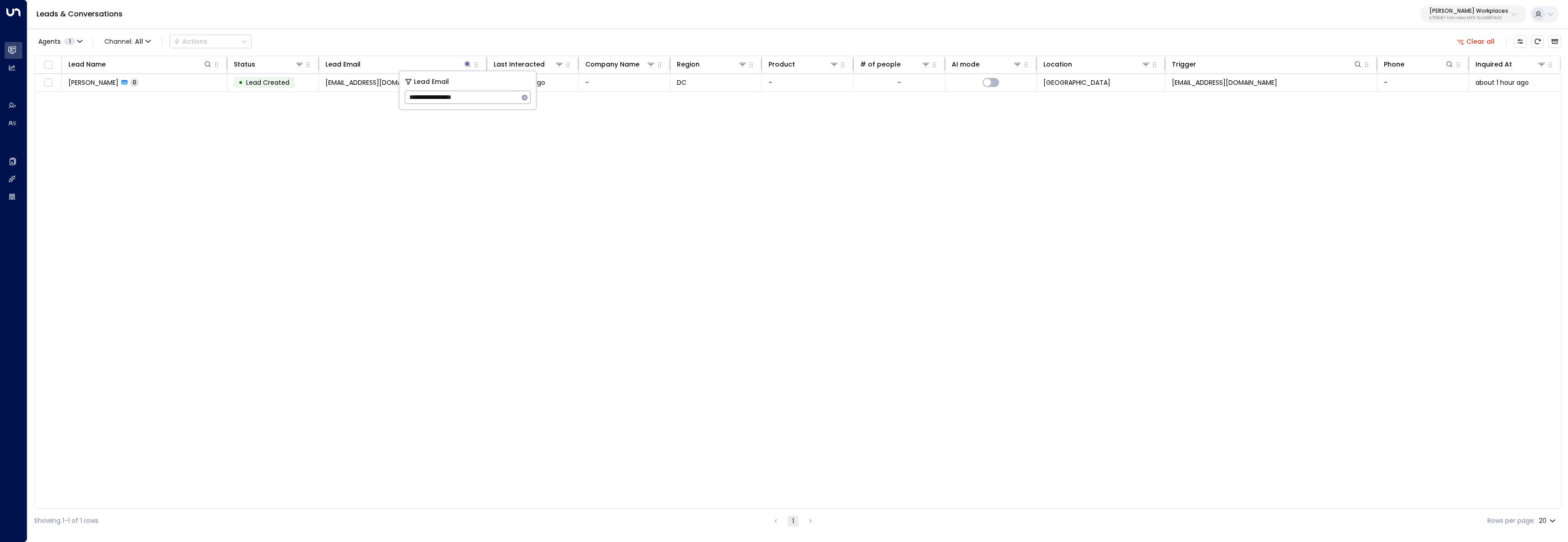
click at [354, 167] on div "Lead Name Status Lead Email Last Interacted Company Name Region Product # of pe…" at bounding box center [797, 282] width 1527 height 453
click at [155, 77] on td "[PERSON_NAME] 0" at bounding box center [145, 82] width 166 height 17
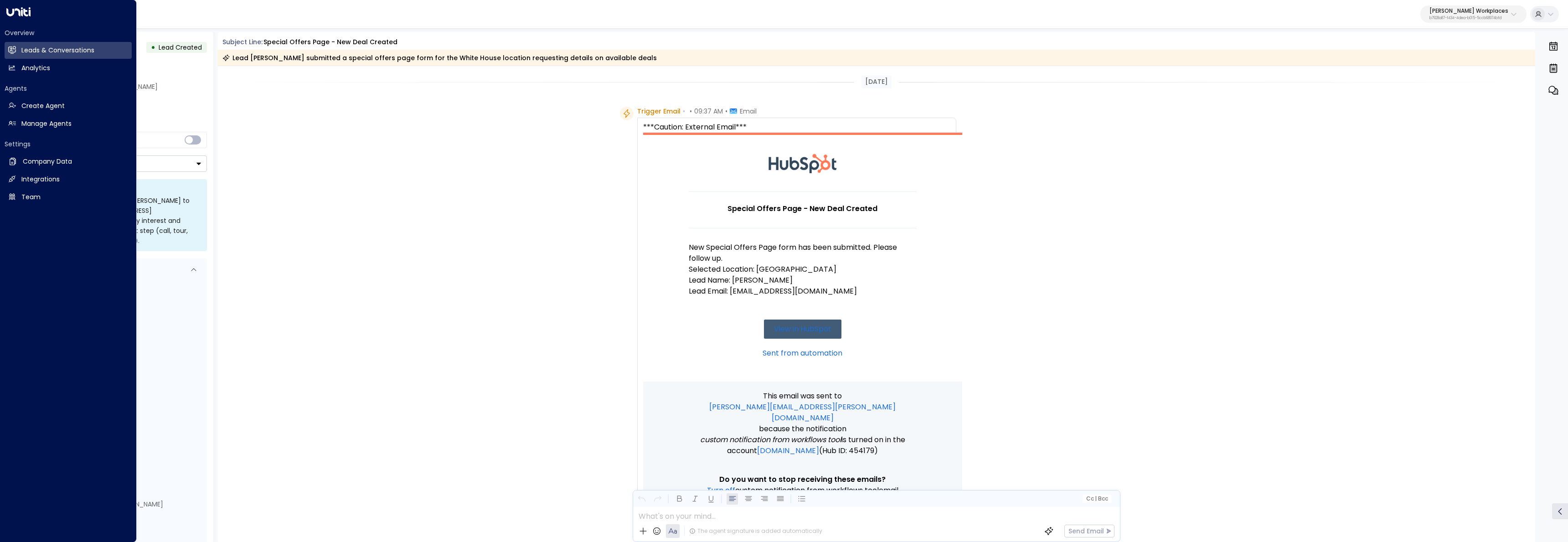
click at [44, 152] on div "Settings Company Data Company Data Integrations Integrations Team Team" at bounding box center [68, 172] width 127 height 66
click at [44, 159] on h2 "Company Data" at bounding box center [47, 162] width 49 height 10
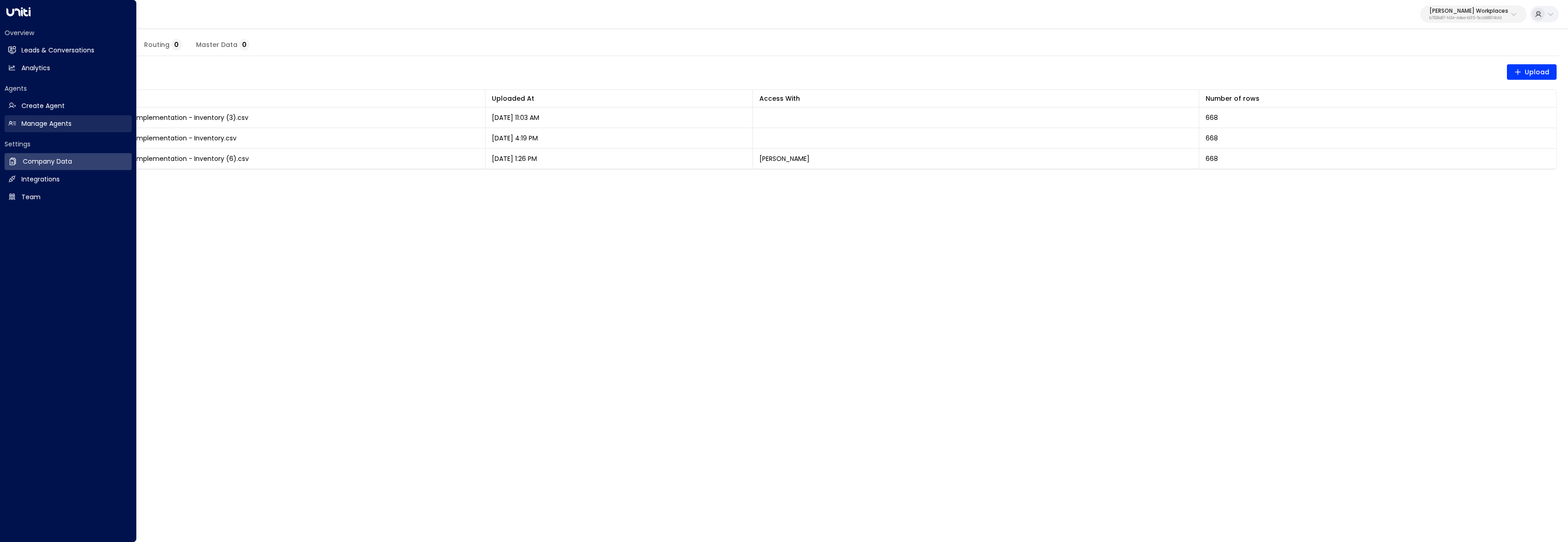
drag, startPoint x: 15, startPoint y: 125, endPoint x: 30, endPoint y: 125, distance: 15.0
click at [15, 125] on icon at bounding box center [12, 123] width 8 height 8
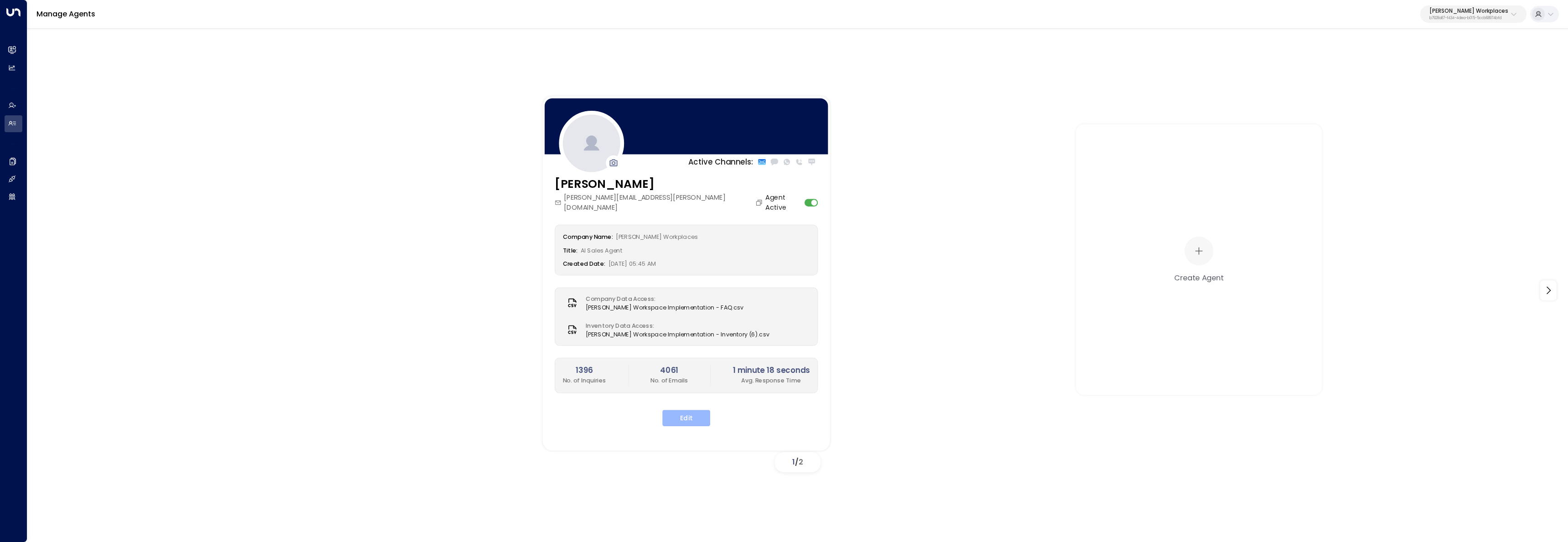
click at [695, 410] on button "Edit" at bounding box center [686, 418] width 48 height 16
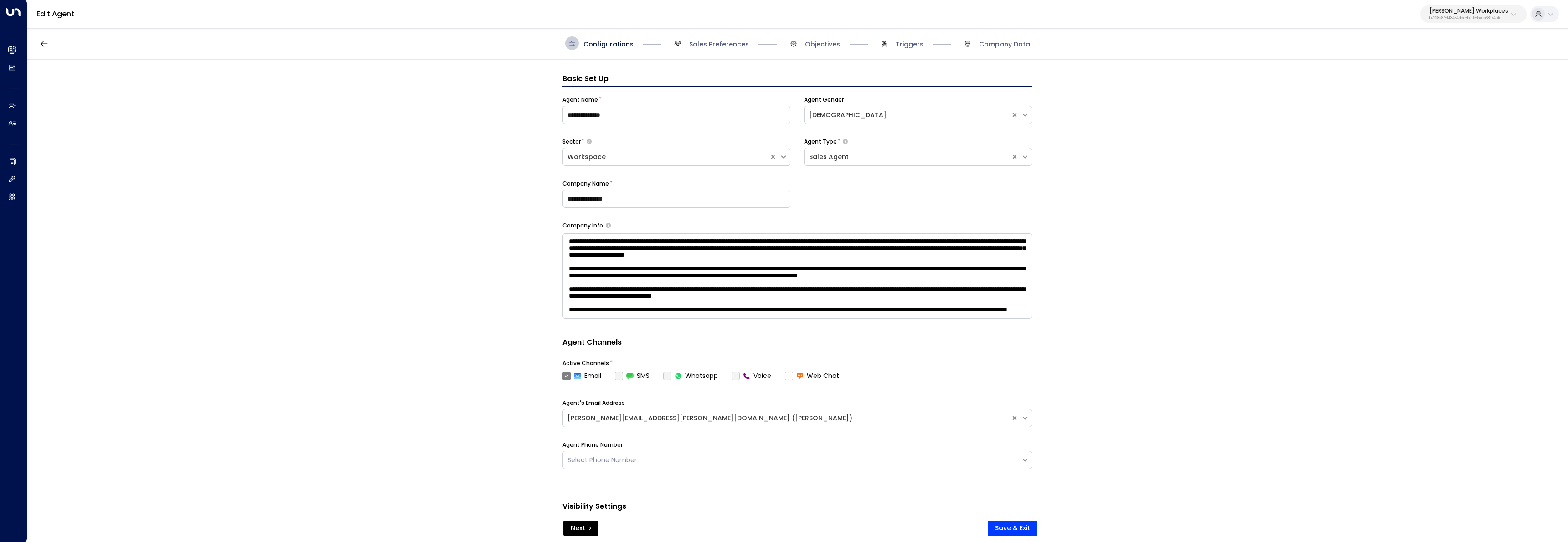
scroll to position [13, 0]
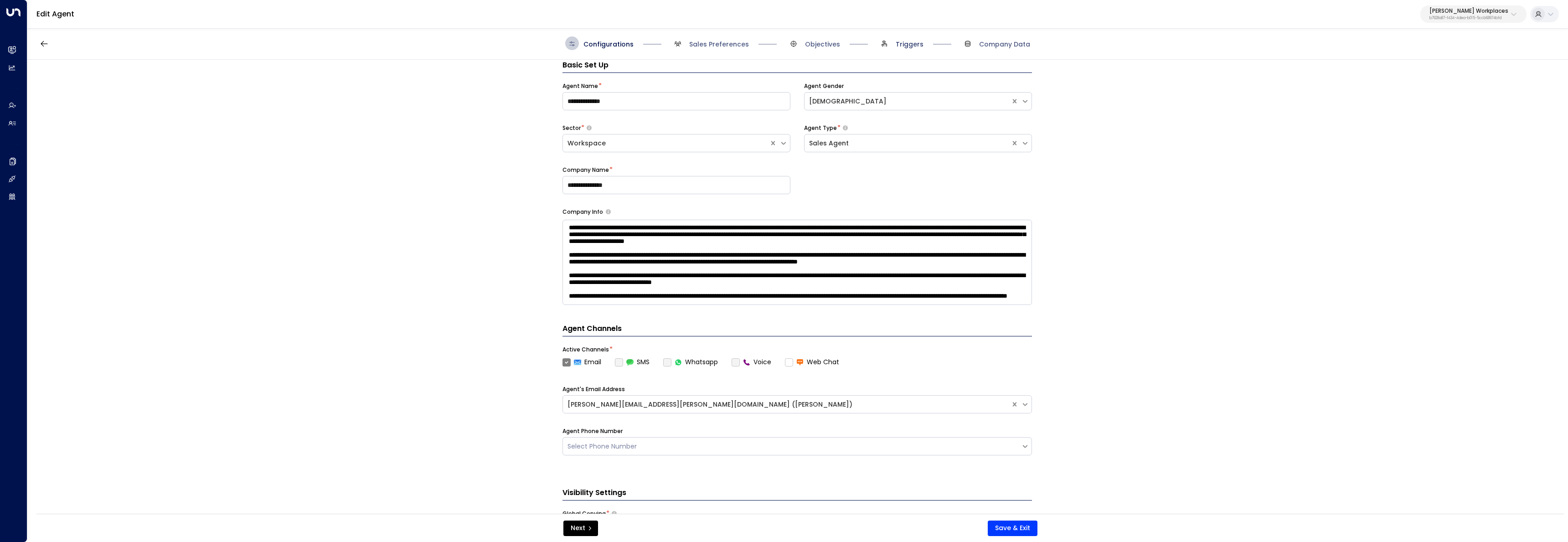
click at [902, 43] on span "Triggers" at bounding box center [909, 44] width 28 height 9
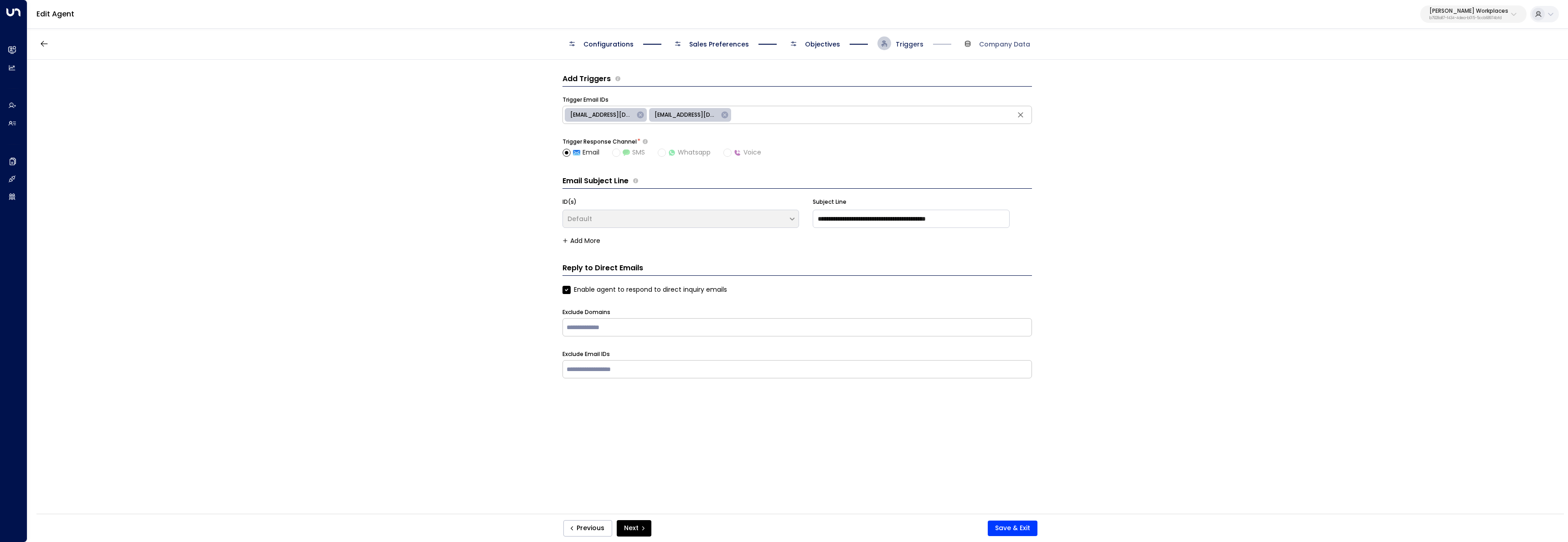
scroll to position [0, 0]
click at [639, 368] on input "text" at bounding box center [797, 369] width 465 height 13
paste input "**********"
type input "**********"
click at [1012, 533] on button "Save & Exit" at bounding box center [1013, 528] width 50 height 15
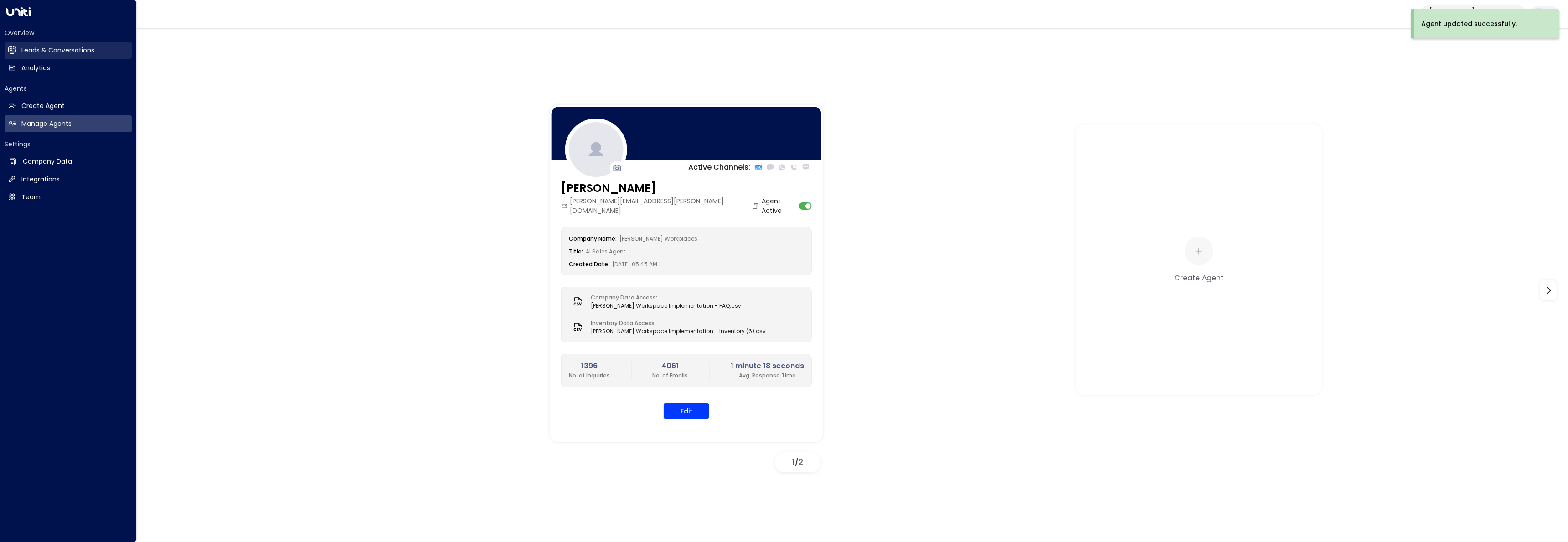
click at [24, 54] on h2 "Leads & Conversations" at bounding box center [58, 51] width 73 height 10
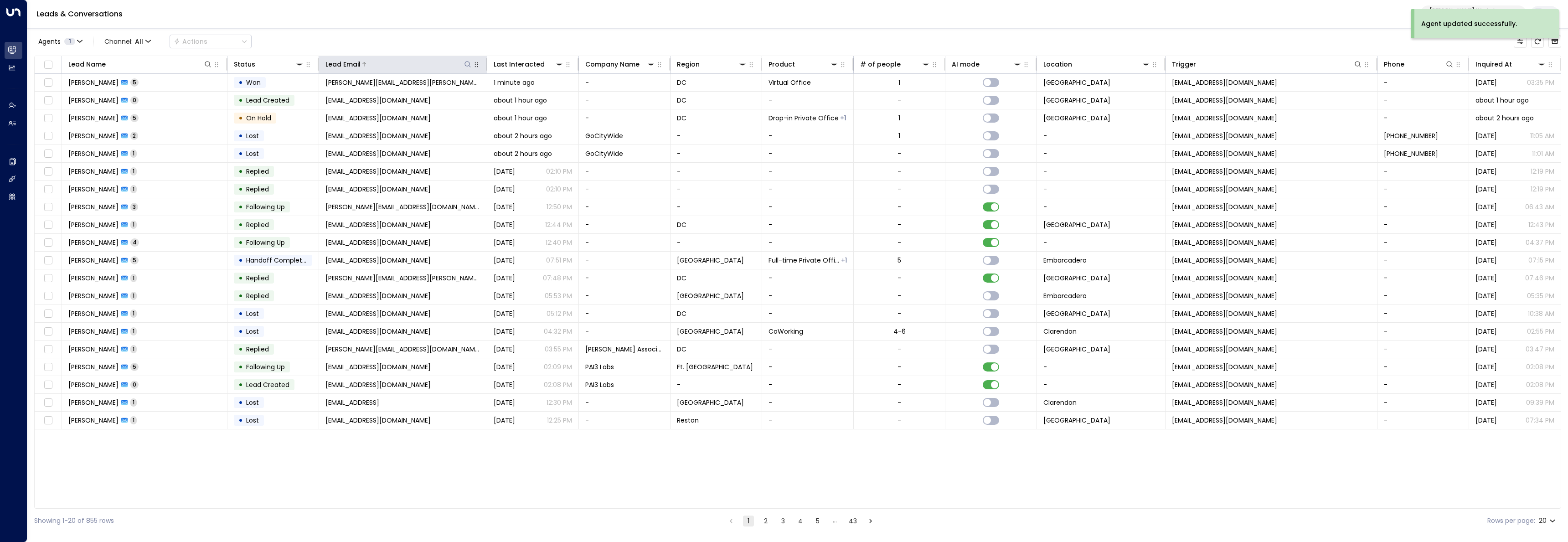
click at [467, 65] on icon at bounding box center [467, 65] width 7 height 7
type input "**********"
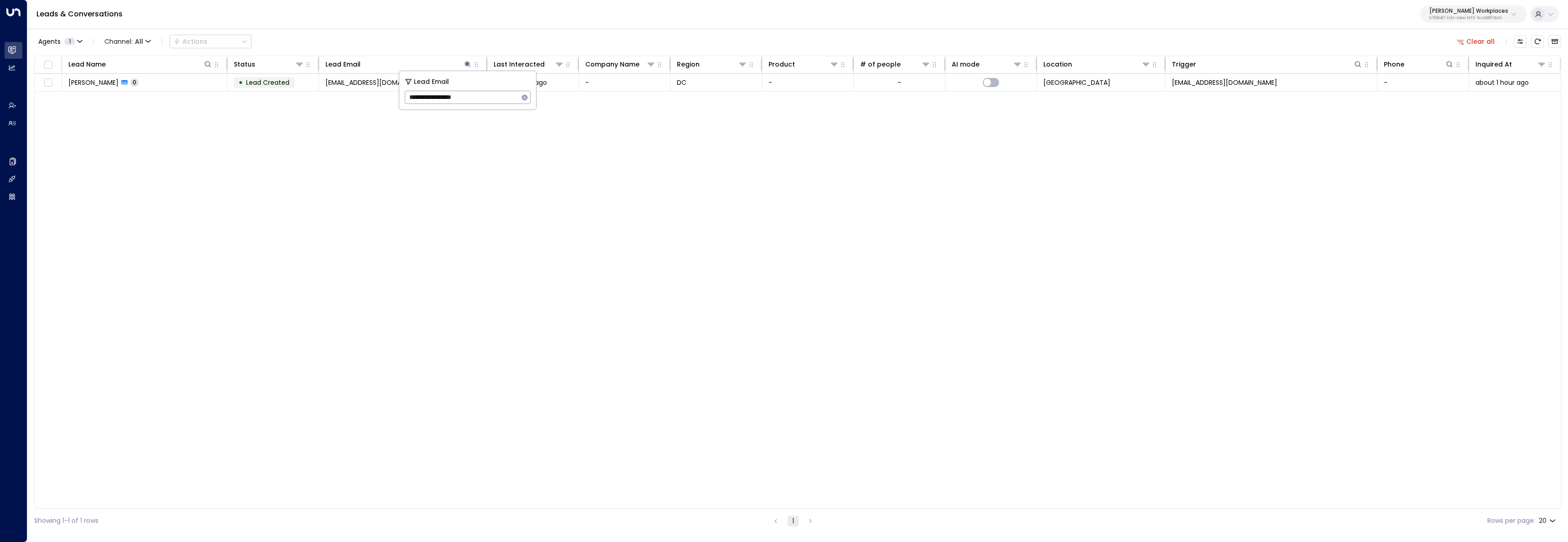
click at [284, 152] on div "Lead Name Status Lead Email Last Interacted Company Name Region Product # of pe…" at bounding box center [797, 282] width 1527 height 453
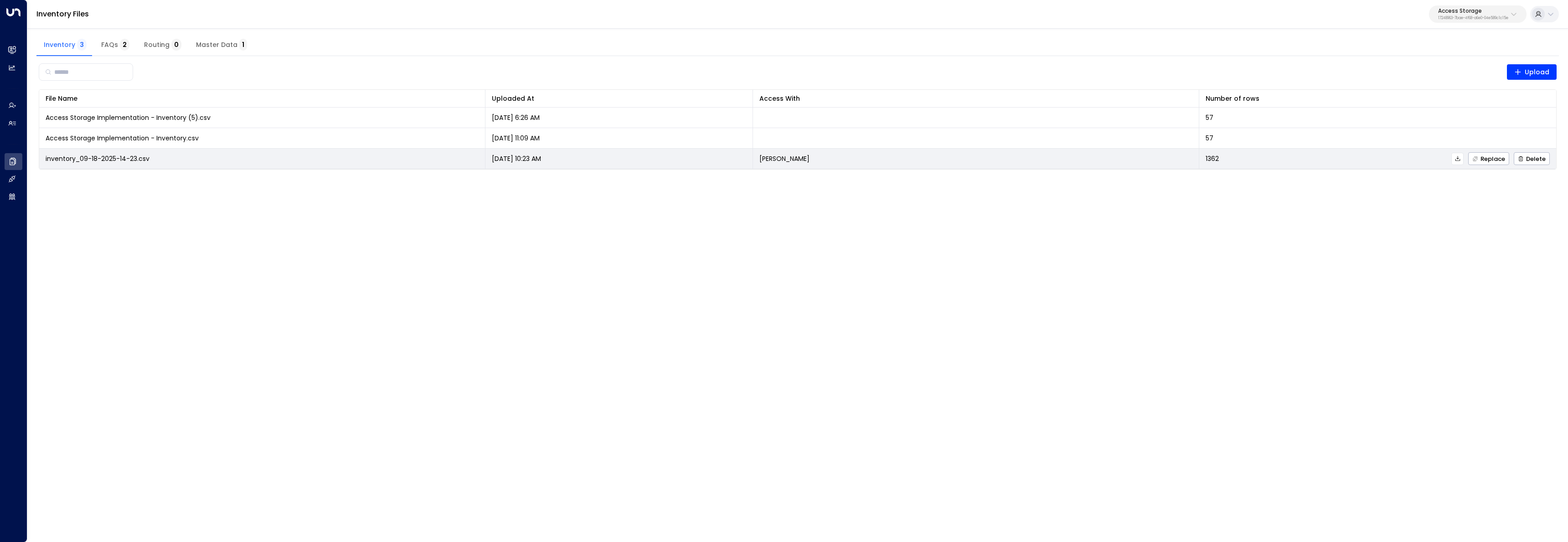
click at [1459, 159] on icon at bounding box center [1458, 158] width 6 height 6
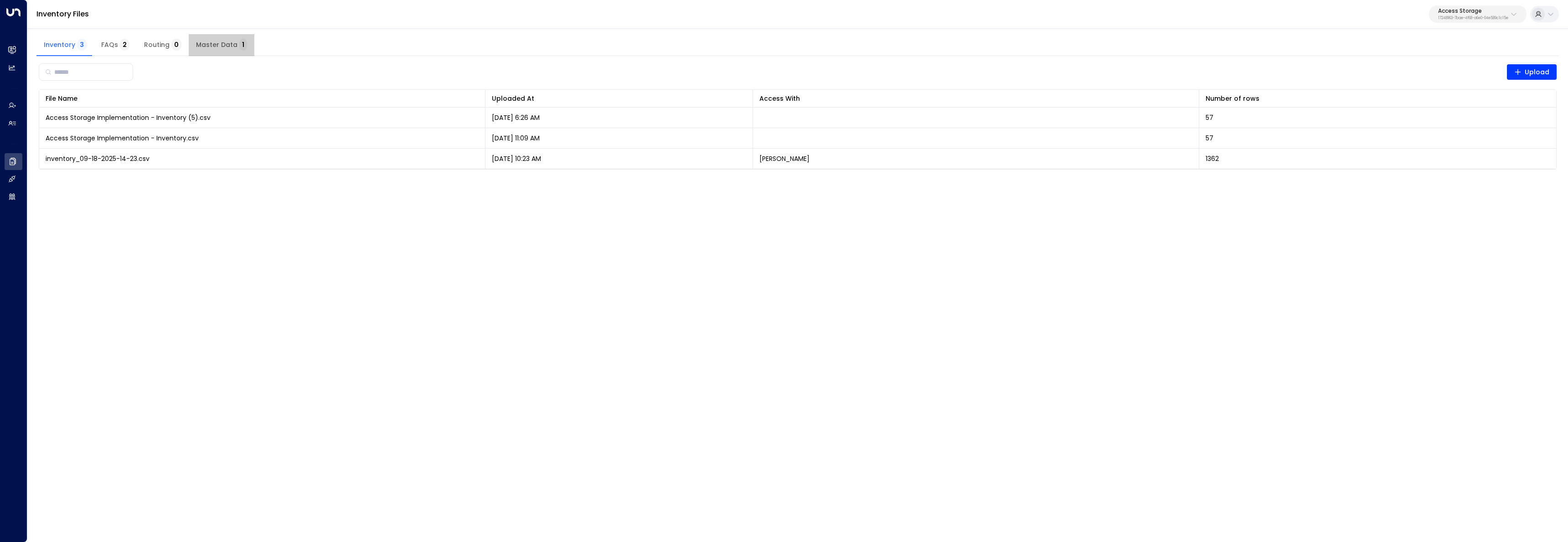
click at [228, 44] on span "Master Data 1" at bounding box center [222, 44] width 51 height 8
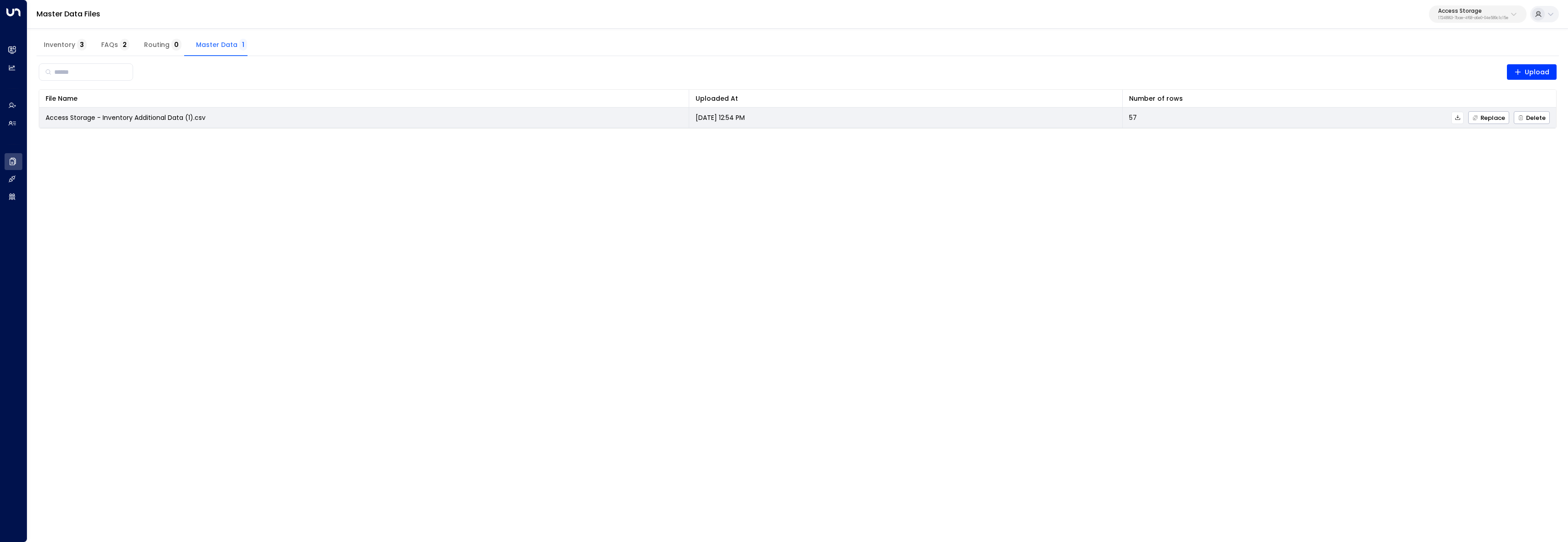
click at [1462, 118] on button at bounding box center [1457, 118] width 12 height 12
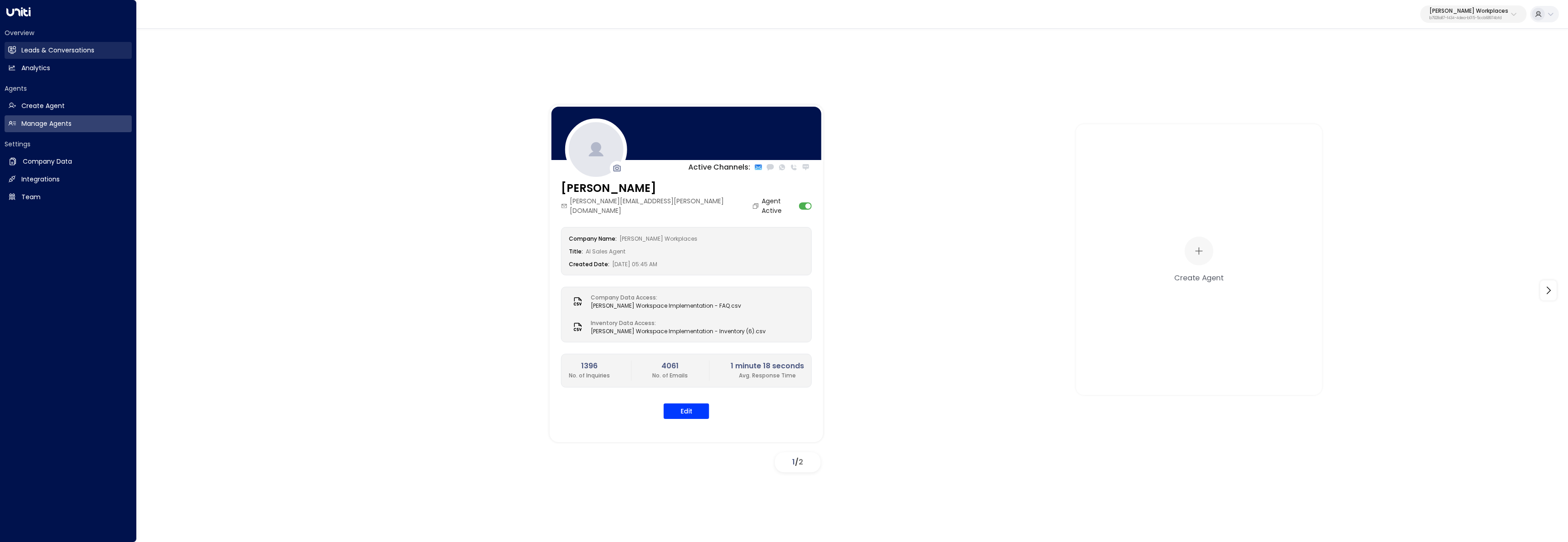
click at [25, 46] on h2 "Leads & Conversations" at bounding box center [58, 51] width 73 height 10
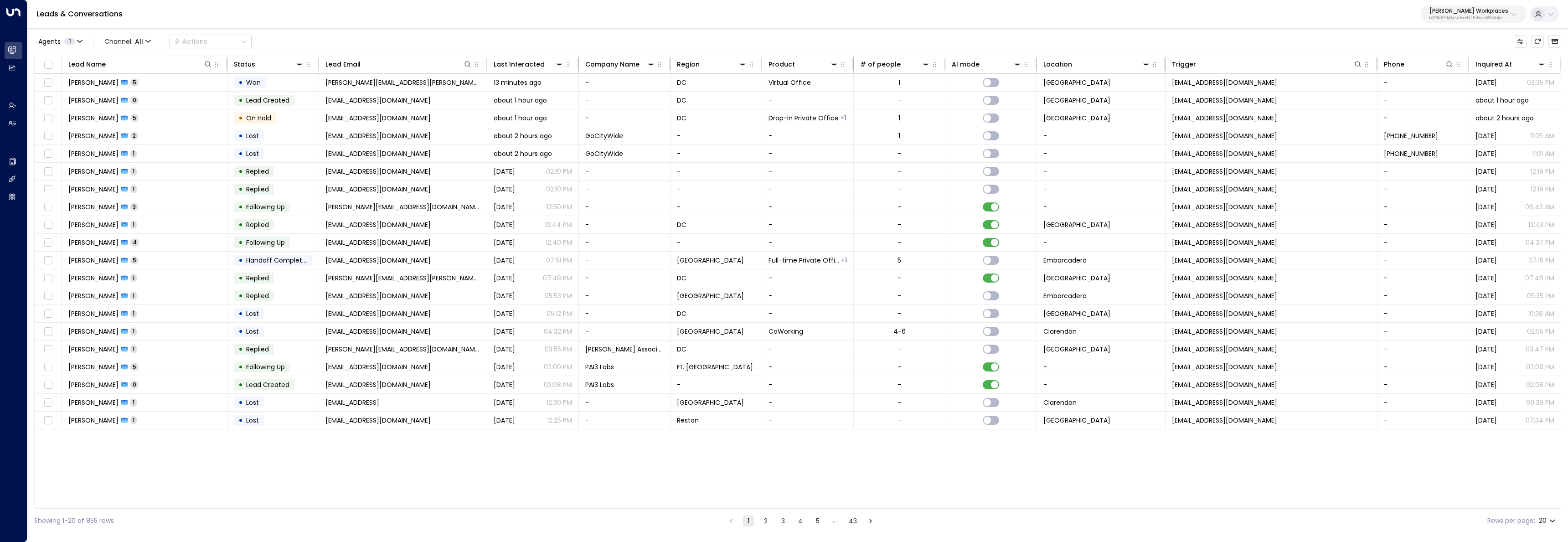
click at [1451, 21] on button "Carr Workplaces b7928a87-f434-4dea-b015-5ccb68974bfd" at bounding box center [1473, 14] width 106 height 17
type input "********"
click at [1475, 74] on span "ID: 34e1cd17-0f68-49af-bd32-3c48ce8611d1" at bounding box center [1490, 77] width 122 height 8
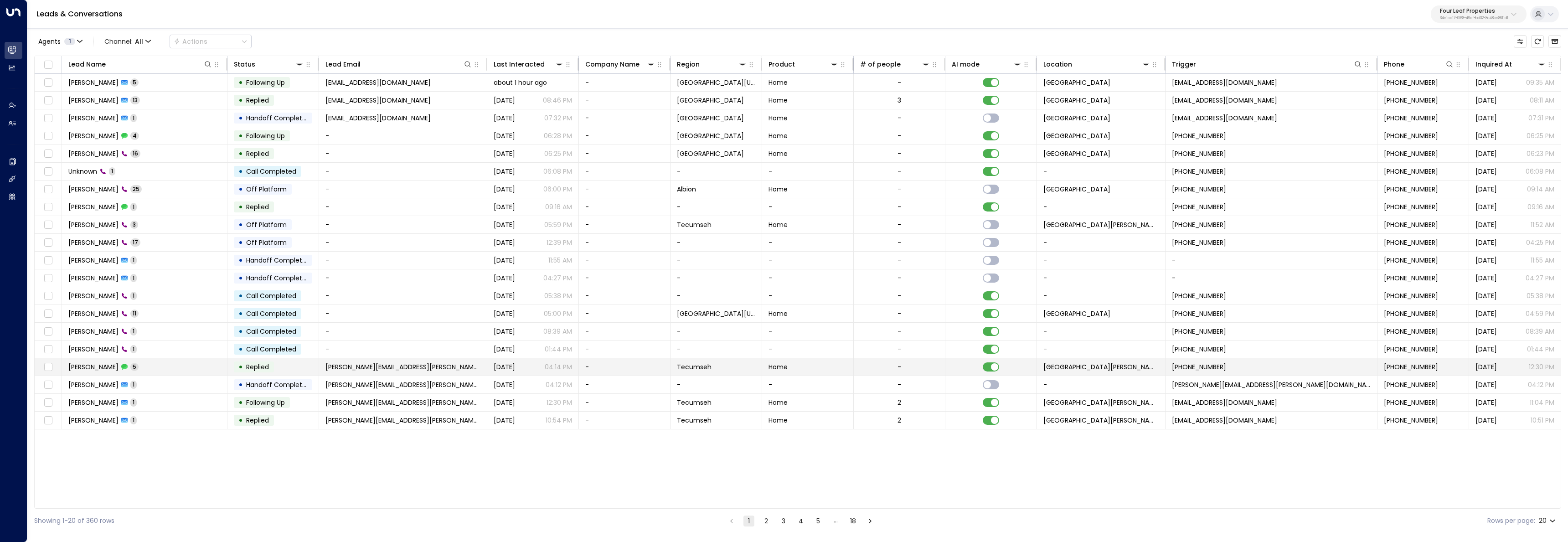
click at [189, 368] on td "Sandra Carpenter 5" at bounding box center [145, 367] width 166 height 17
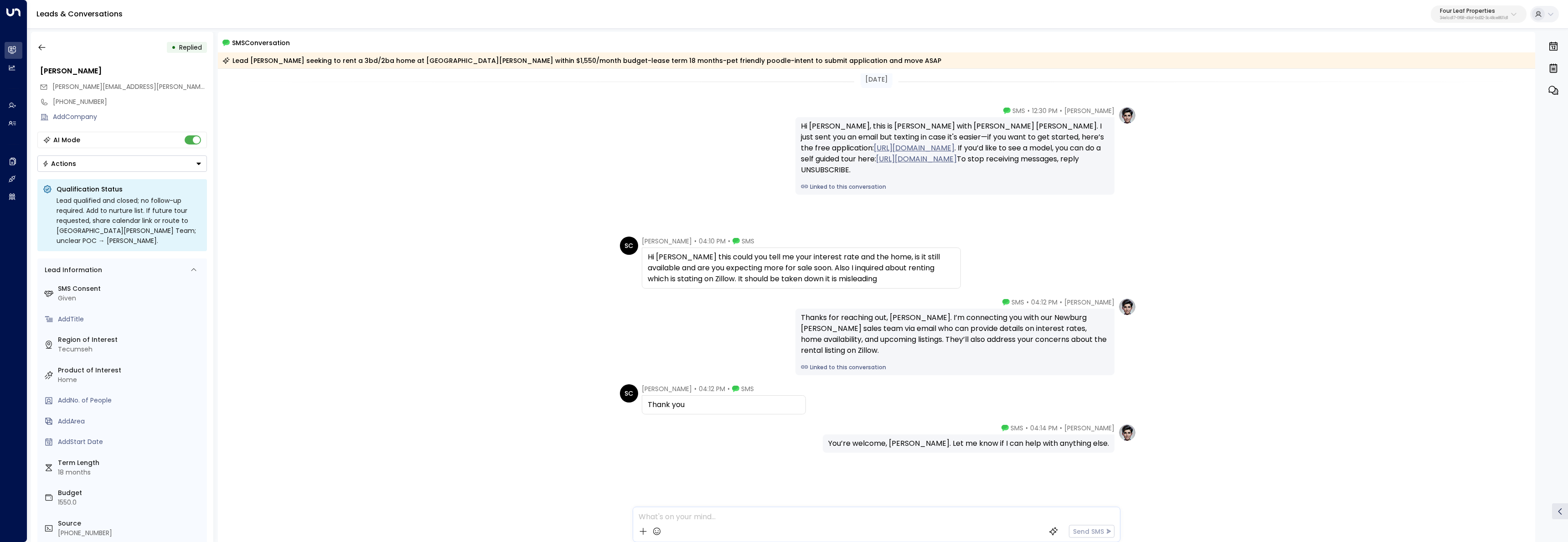
scroll to position [5, 0]
click at [44, 51] on icon "button" at bounding box center [41, 47] width 9 height 9
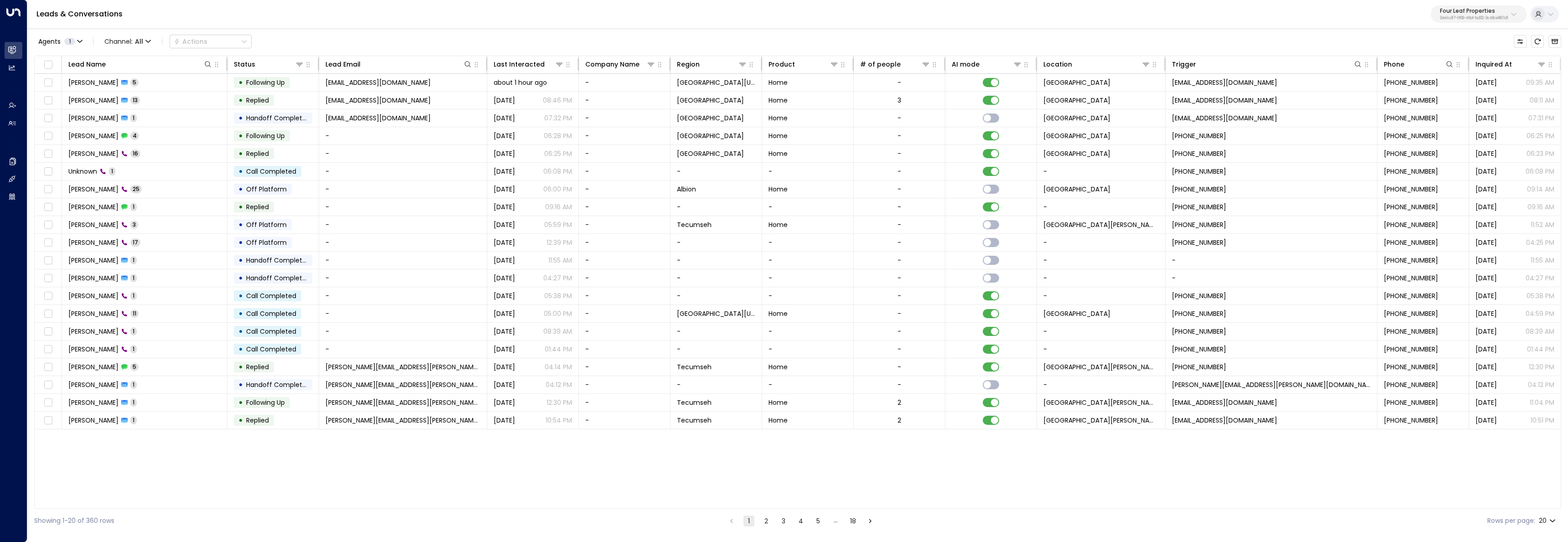
click at [769, 523] on button "2" at bounding box center [766, 521] width 11 height 11
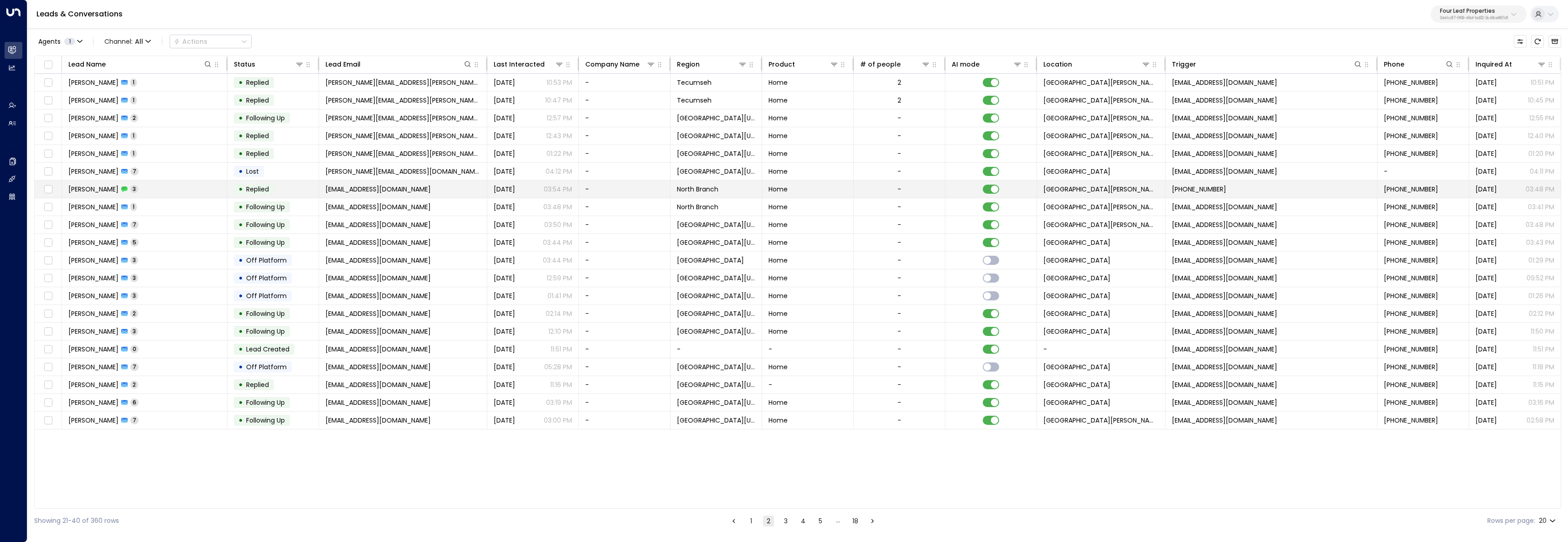
click at [150, 197] on td "Brian Guigar 3" at bounding box center [145, 189] width 166 height 17
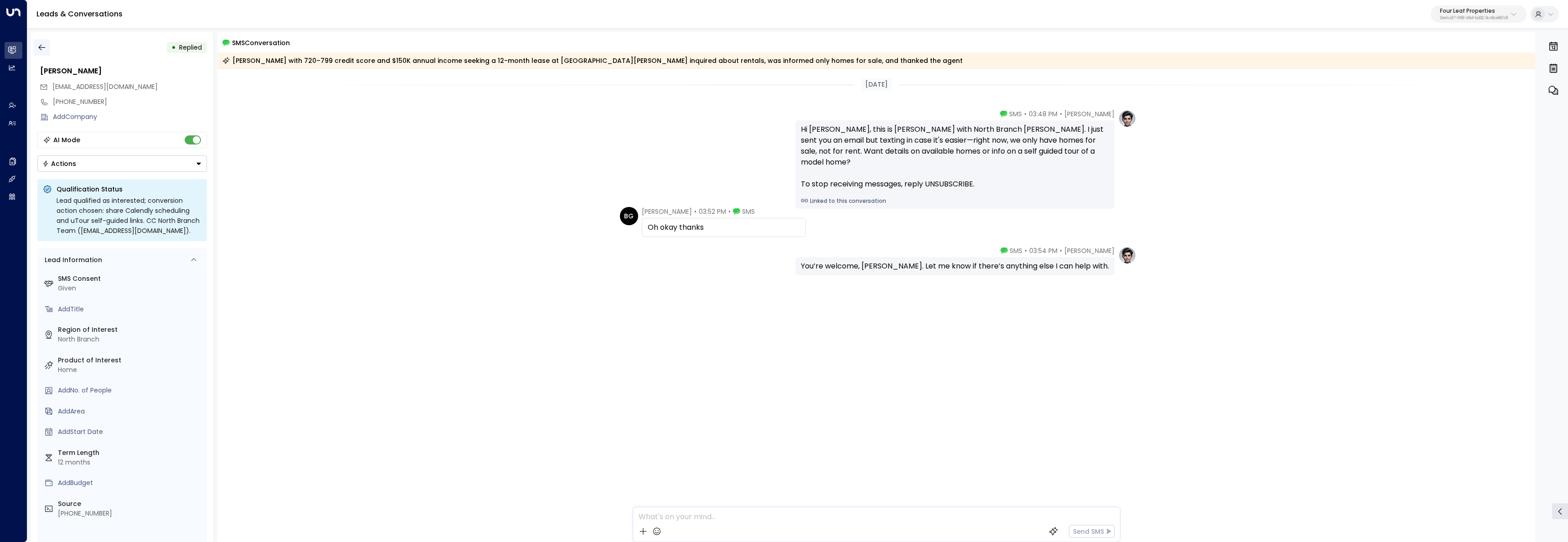
click at [42, 52] on icon "button" at bounding box center [41, 47] width 9 height 9
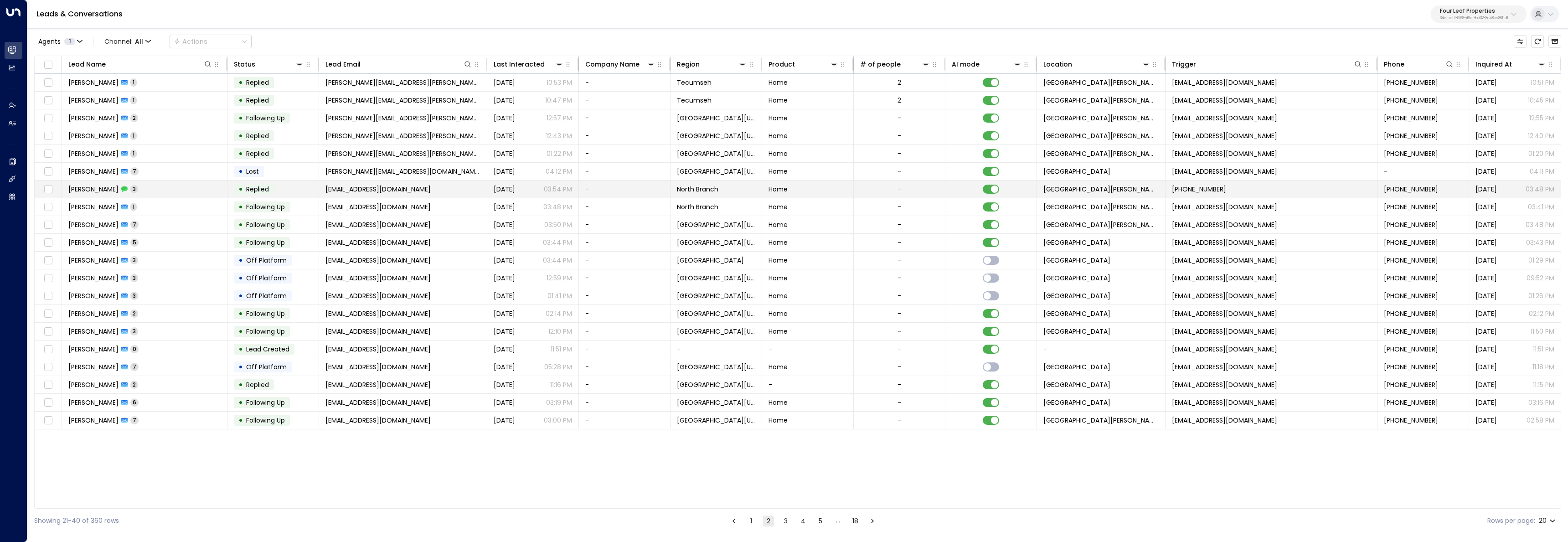
click at [152, 188] on td "Brian Guigar 3" at bounding box center [145, 189] width 166 height 17
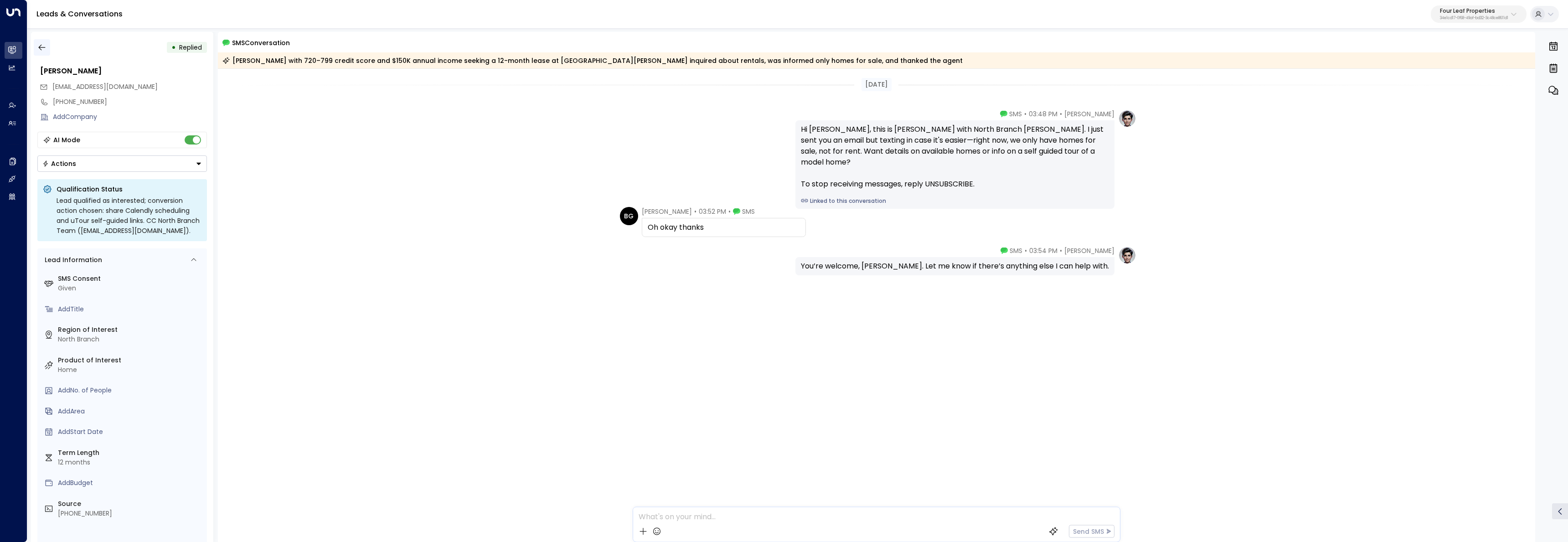
click at [43, 44] on icon "button" at bounding box center [41, 47] width 9 height 9
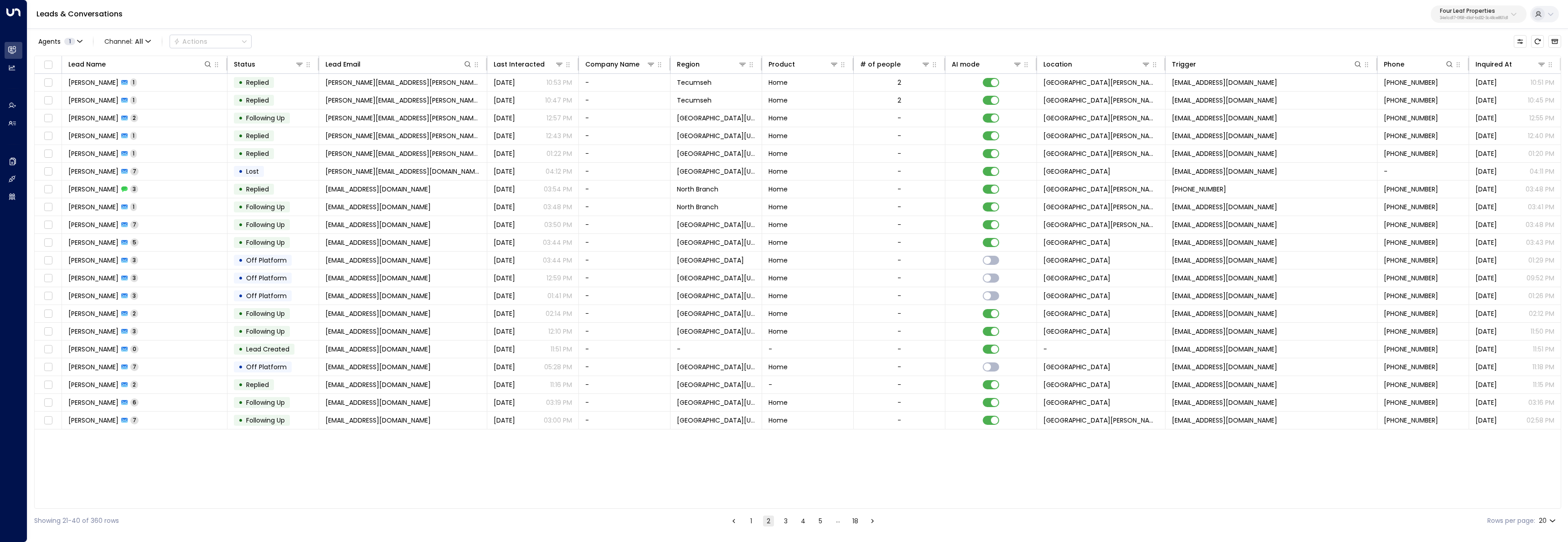
click at [749, 520] on button "1" at bounding box center [751, 521] width 11 height 11
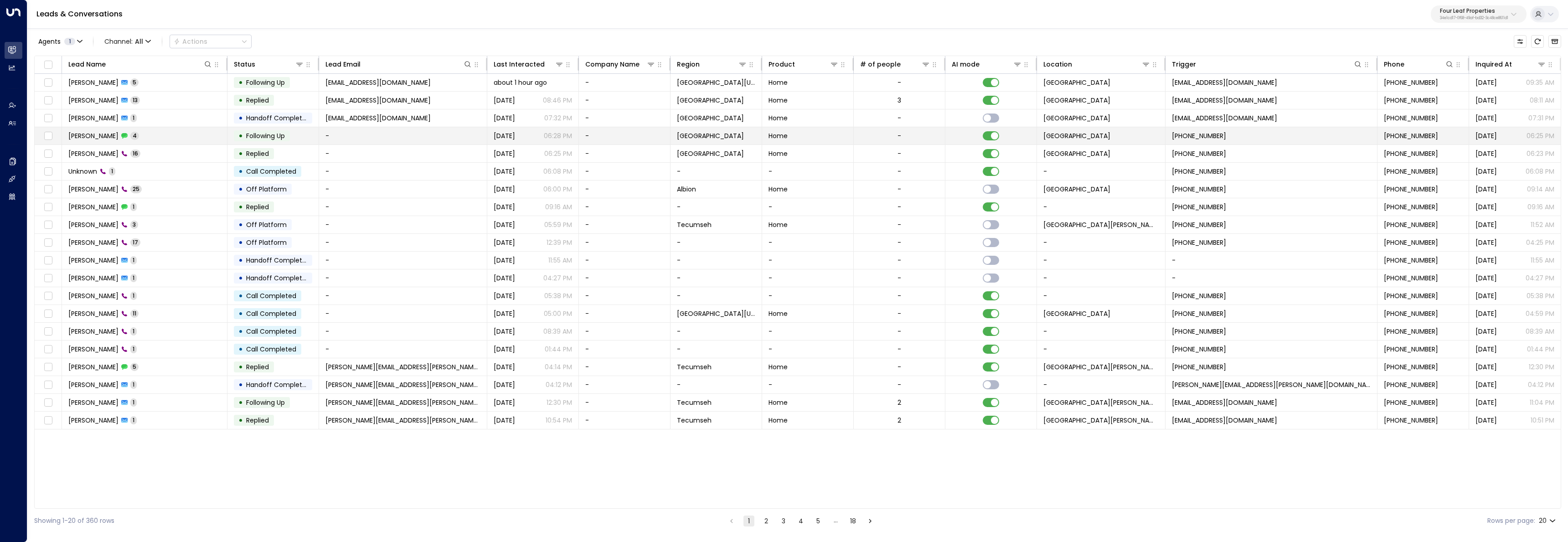
click at [181, 137] on td "Jacob Sloan 4" at bounding box center [145, 136] width 166 height 17
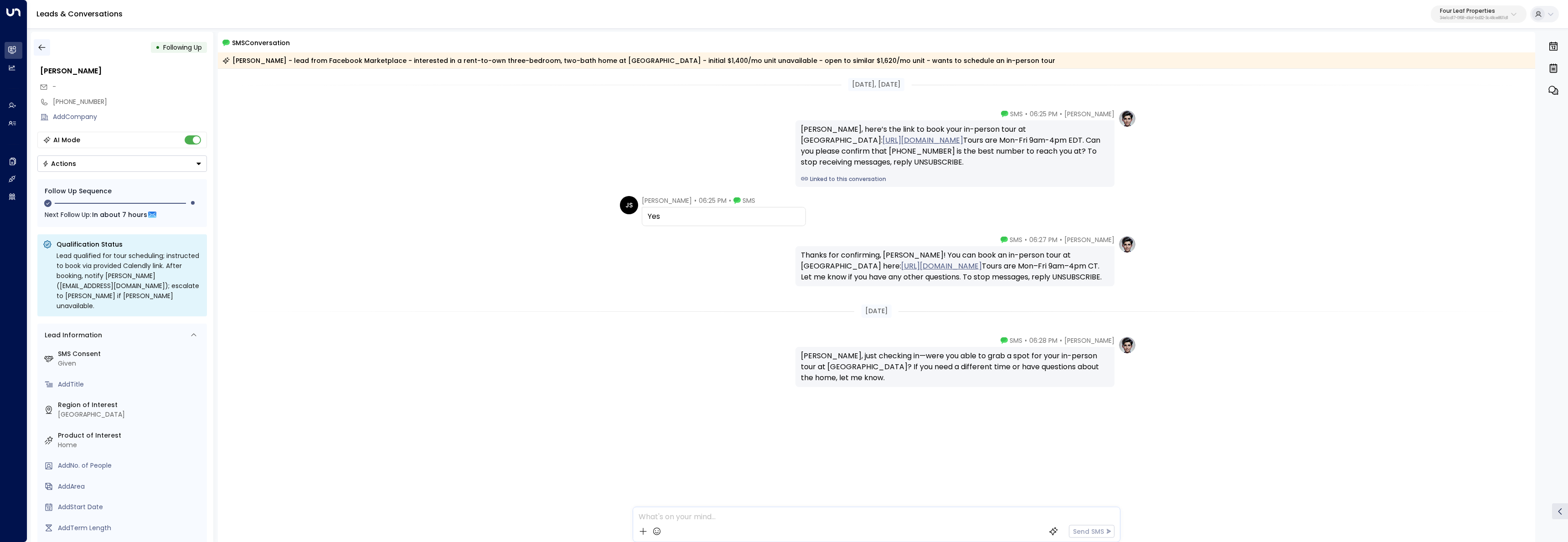
click at [48, 46] on button "button" at bounding box center [41, 47] width 16 height 16
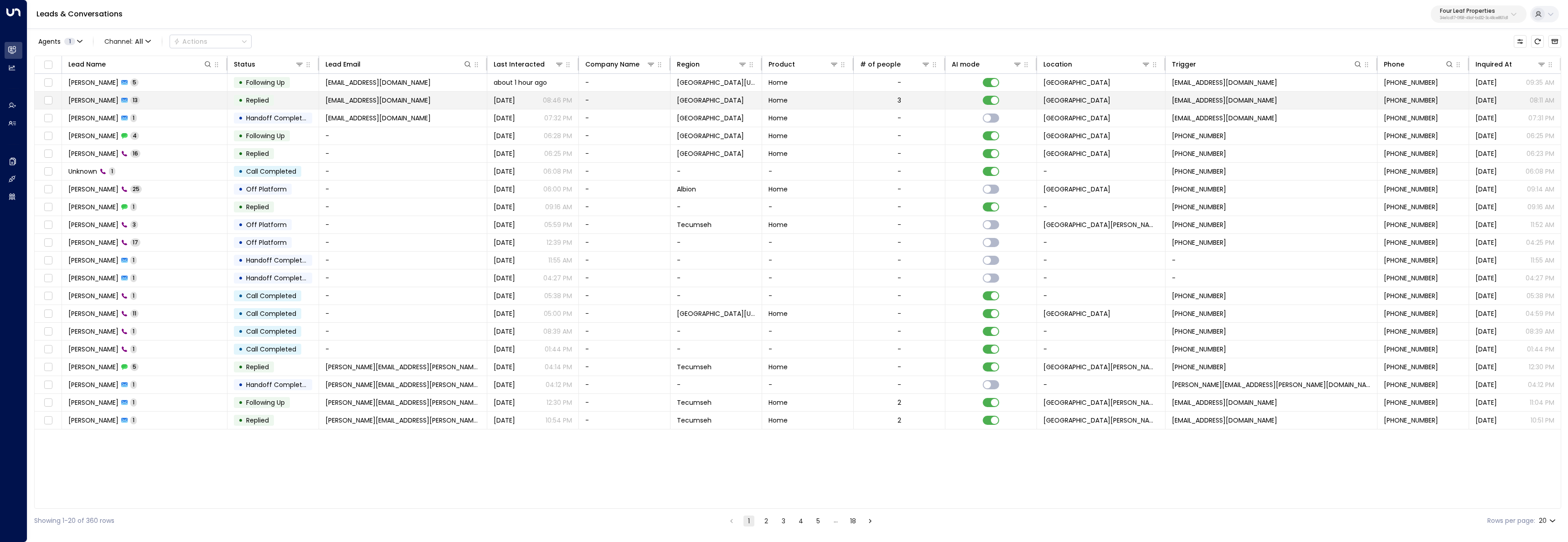
click at [135, 99] on span "13" at bounding box center [135, 100] width 10 height 8
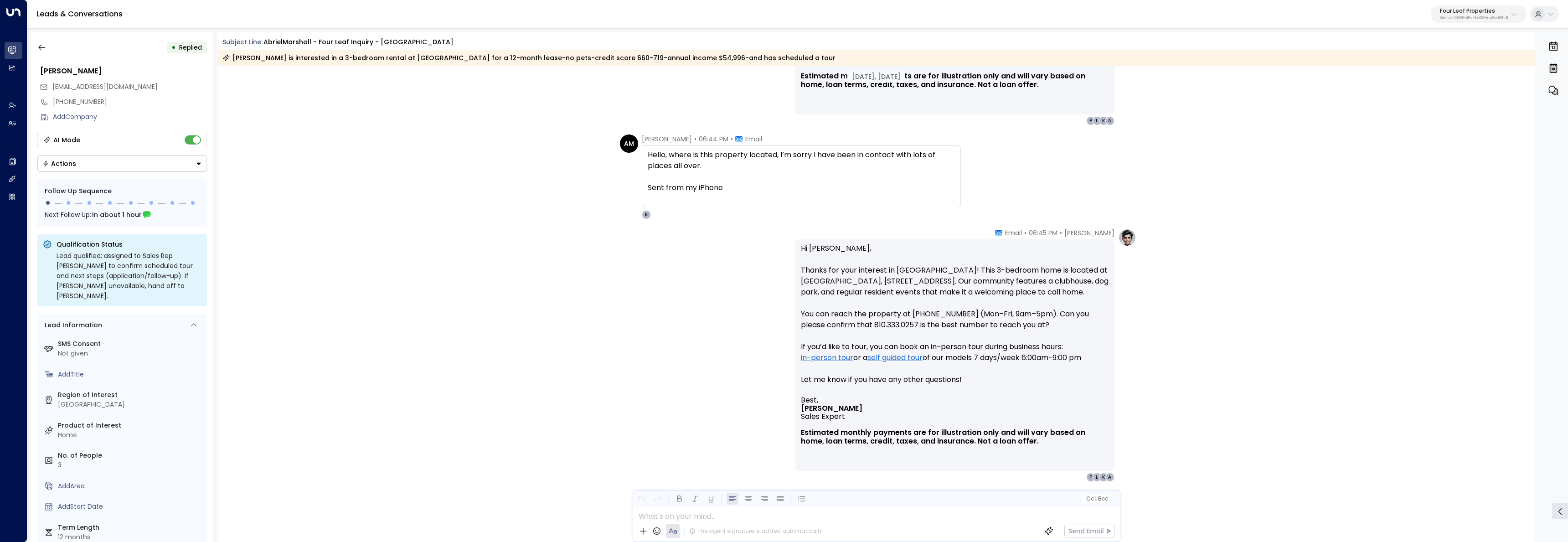
scroll to position [2843, 0]
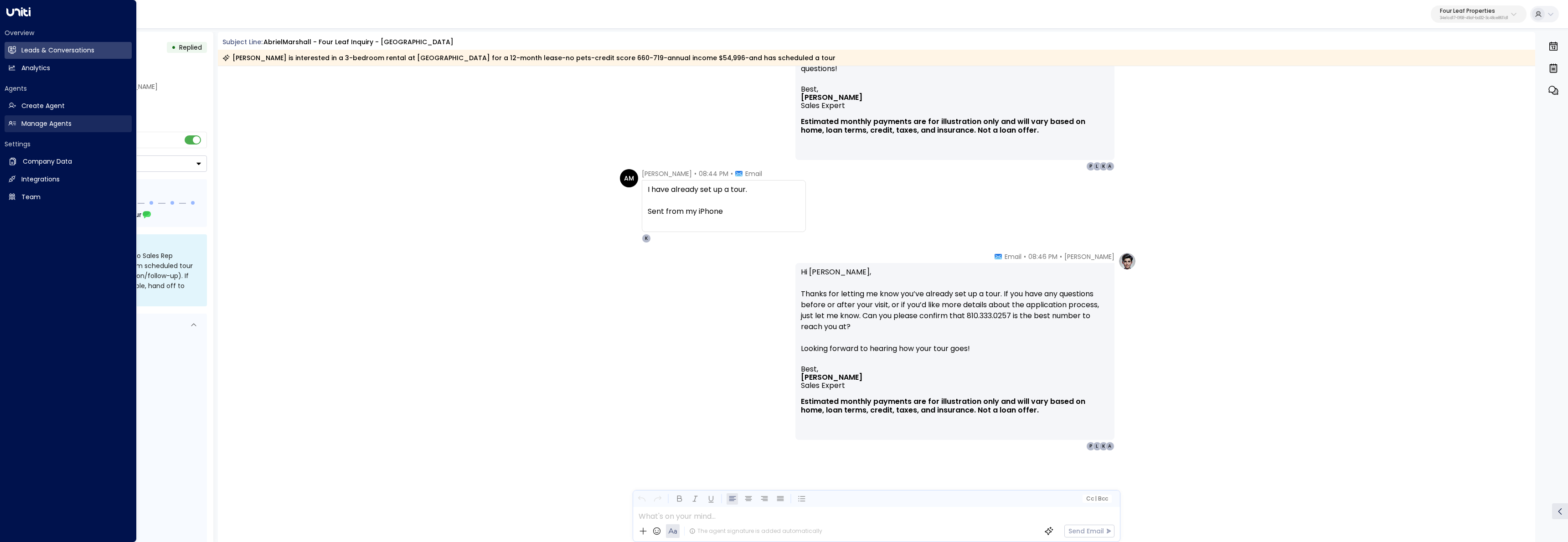
click at [32, 121] on h2 "Manage Agents" at bounding box center [46, 124] width 50 height 10
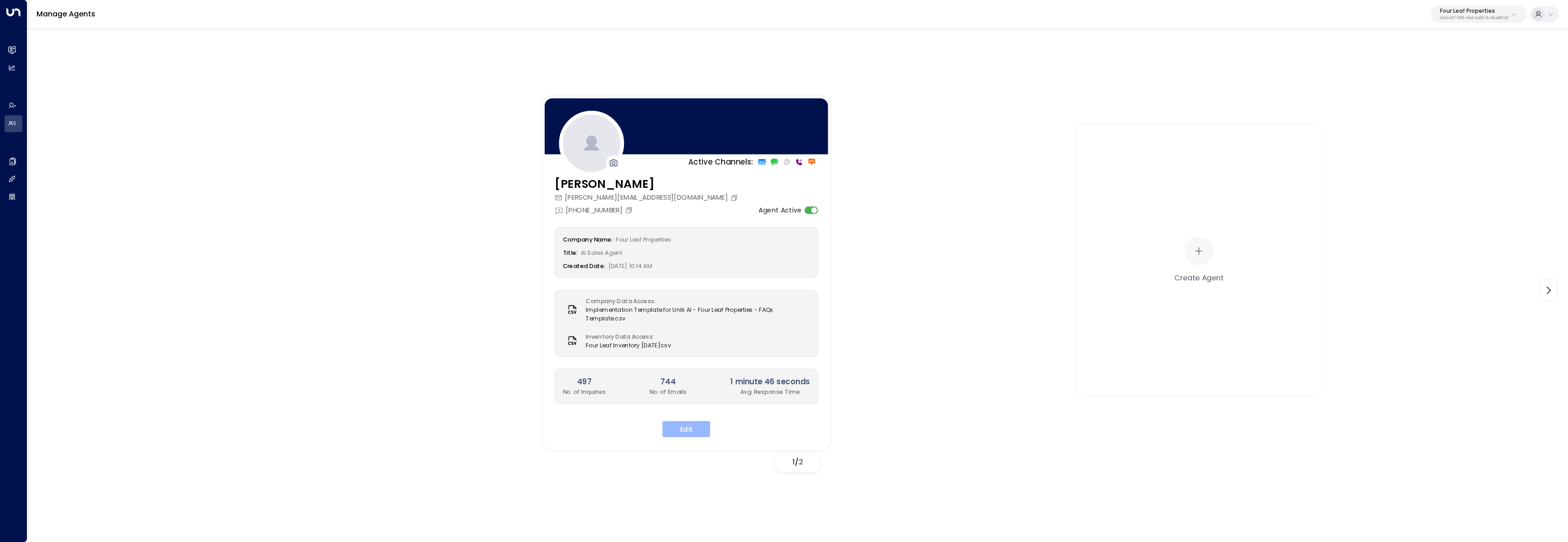
click at [688, 432] on button "Edit" at bounding box center [686, 429] width 48 height 16
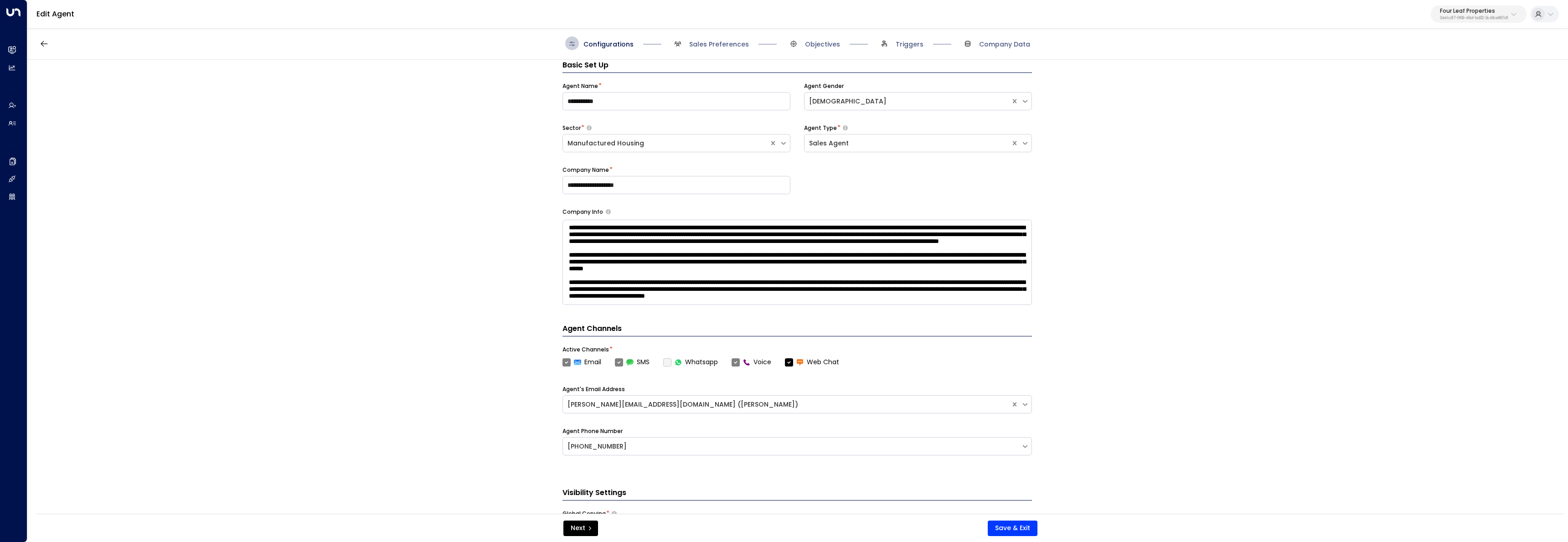
scroll to position [57, 0]
click at [714, 44] on span "Sales Preferences" at bounding box center [719, 44] width 60 height 9
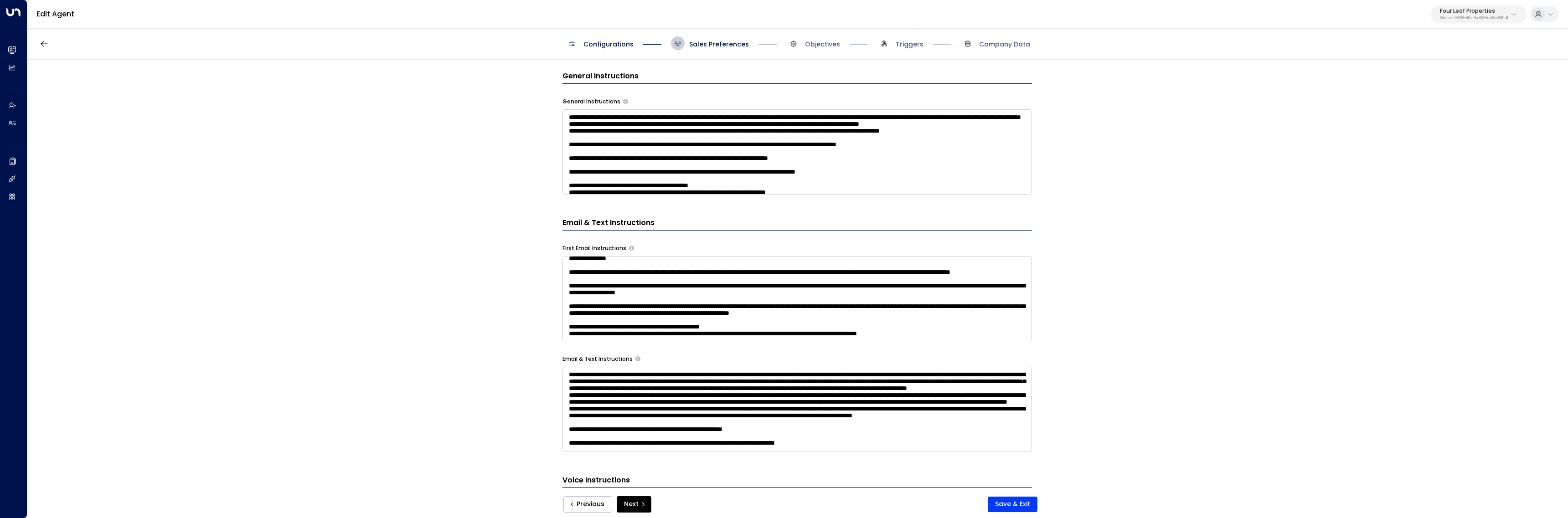
scroll to position [171, 0]
click at [679, 292] on textarea at bounding box center [797, 299] width 469 height 85
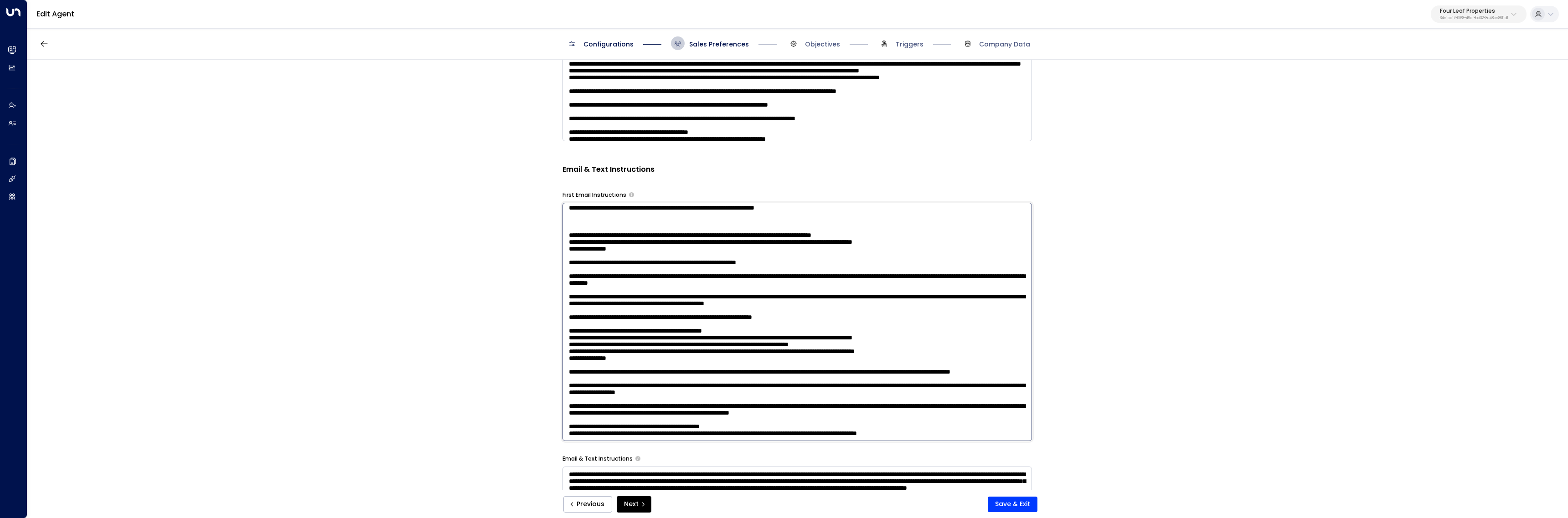
scroll to position [411, 0]
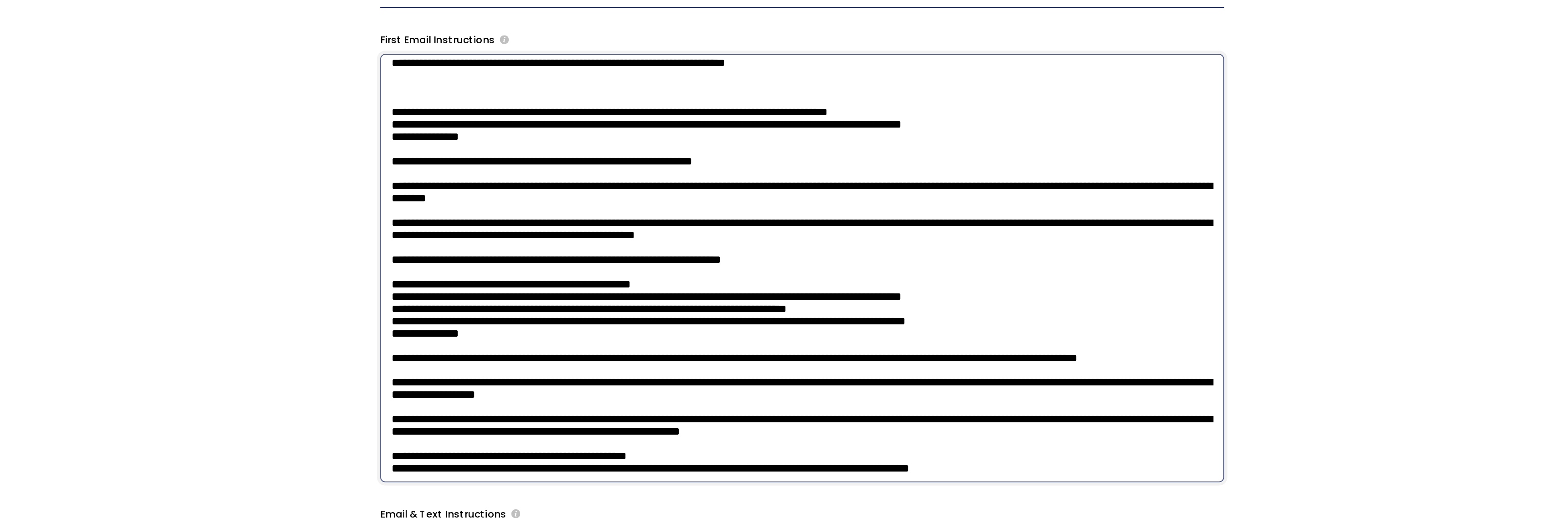
click at [883, 282] on textarea at bounding box center [797, 316] width 469 height 239
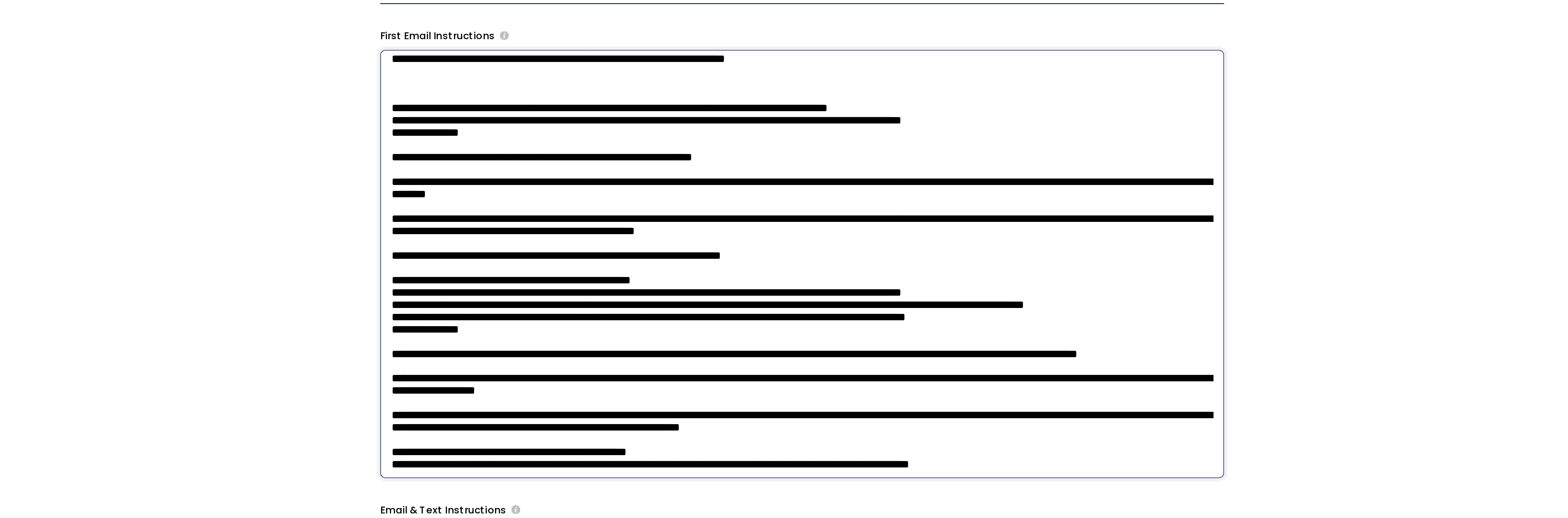
scroll to position [121, 0]
drag, startPoint x: 694, startPoint y: 390, endPoint x: 814, endPoint y: 393, distance: 120.0
click at [814, 393] on textarea at bounding box center [797, 314] width 469 height 239
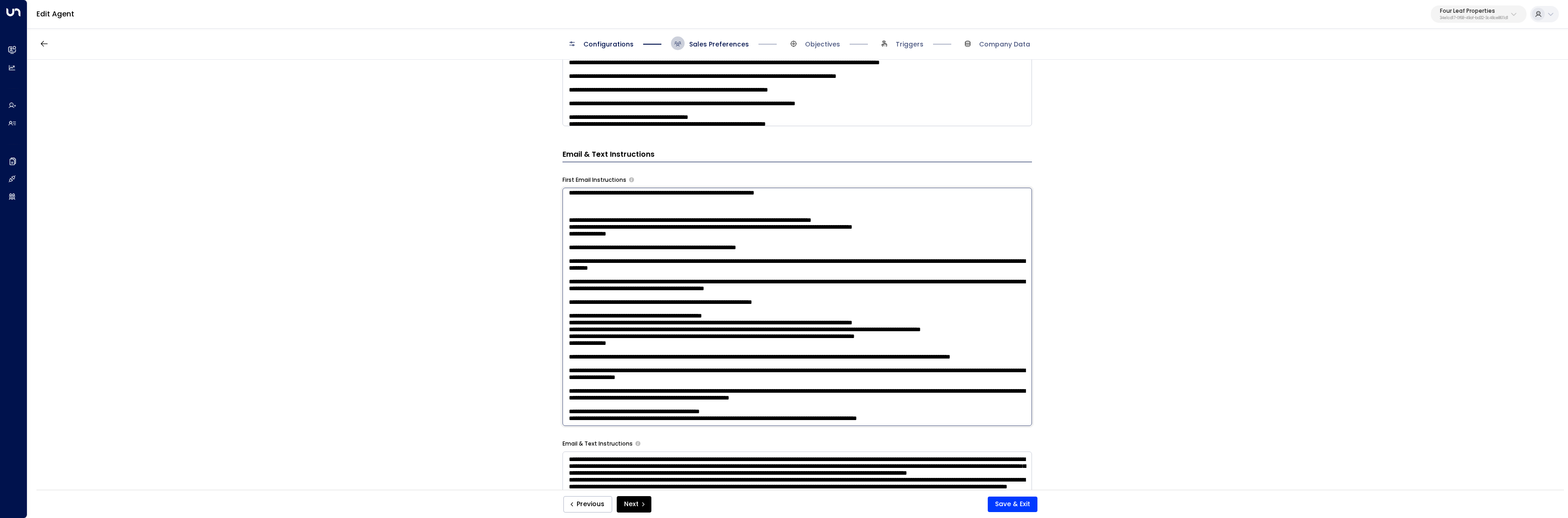
scroll to position [440, 0]
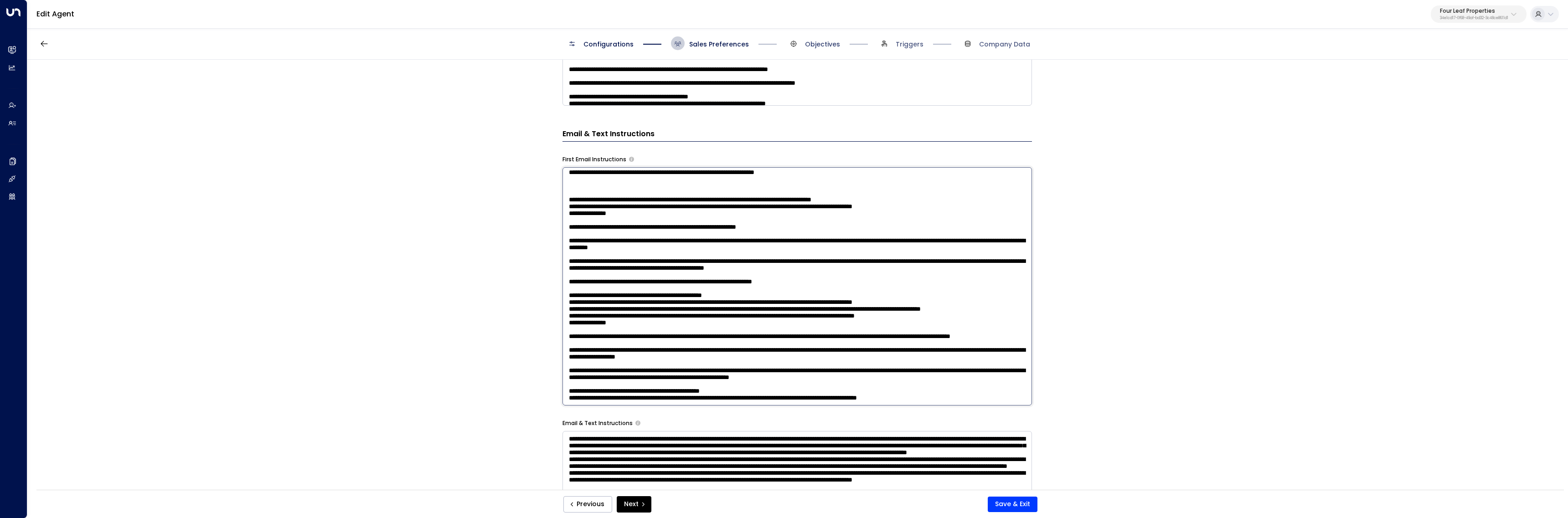
type textarea "**********"
click at [829, 48] on span "Objectives" at bounding box center [822, 44] width 35 height 9
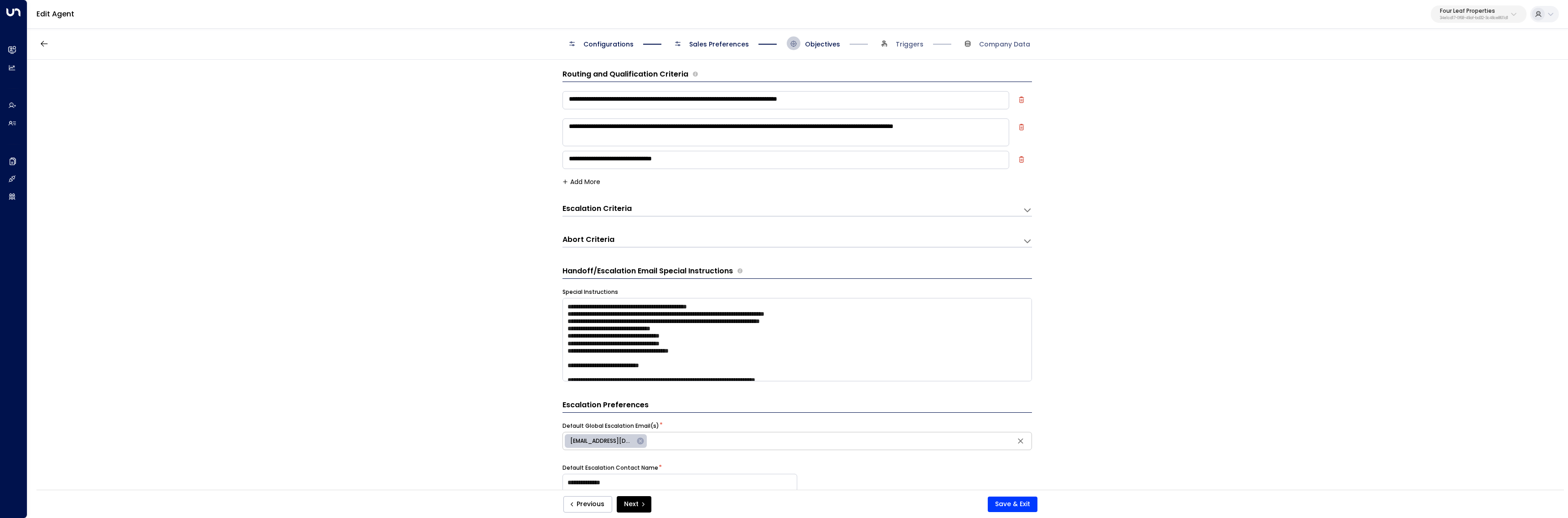
scroll to position [0, 0]
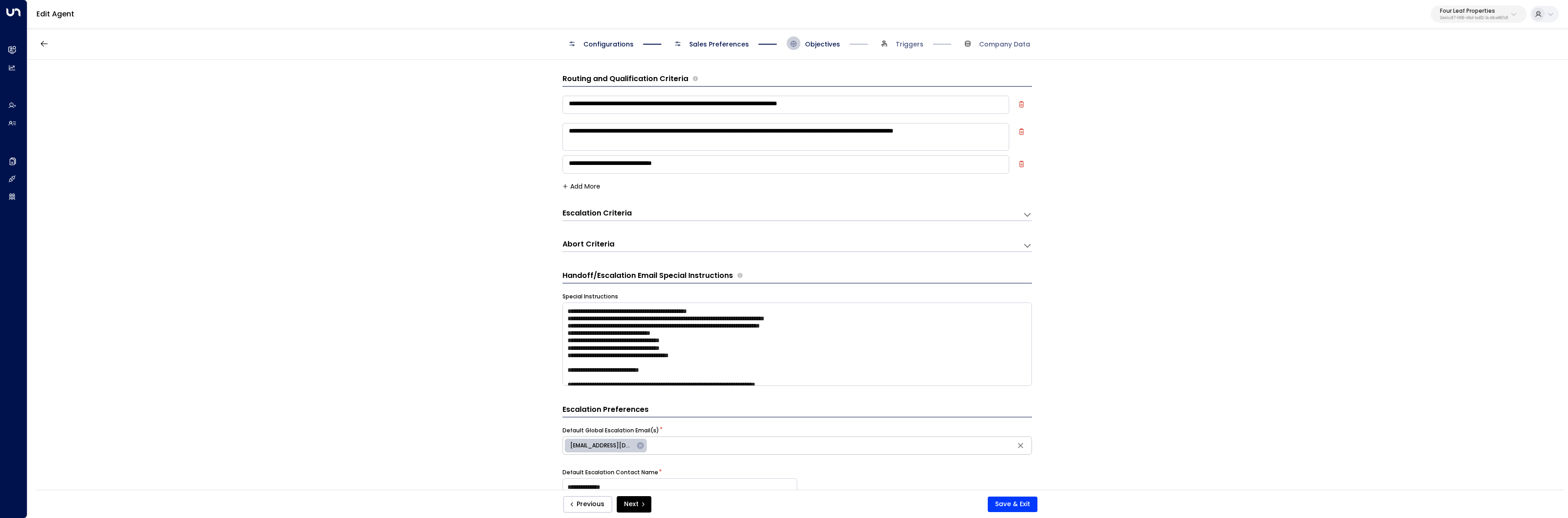
click at [628, 47] on span "Configurations" at bounding box center [609, 44] width 50 height 9
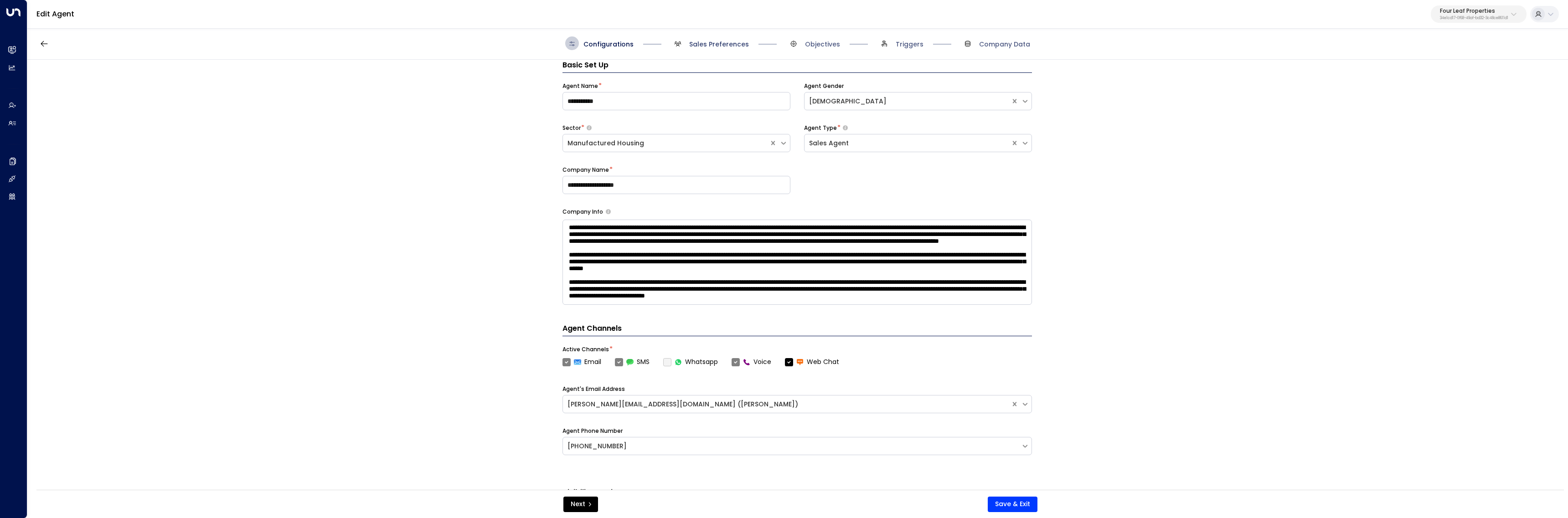
click at [707, 41] on span "Sales Preferences" at bounding box center [719, 44] width 60 height 9
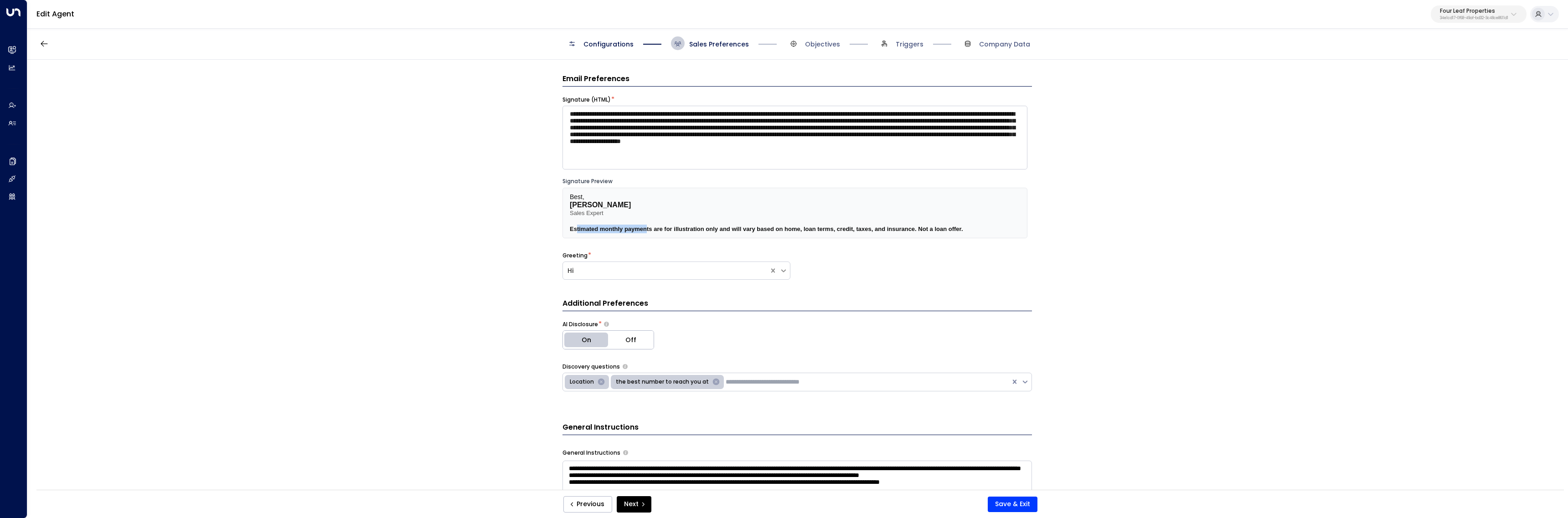
drag, startPoint x: 575, startPoint y: 228, endPoint x: 646, endPoint y: 230, distance: 71.0
click at [646, 230] on span "Estimated monthly payments are for illustration only and will vary based on hom…" at bounding box center [766, 229] width 393 height 7
drag, startPoint x: 571, startPoint y: 197, endPoint x: 590, endPoint y: 194, distance: 19.2
click at [590, 194] on p "Best," at bounding box center [795, 197] width 450 height 8
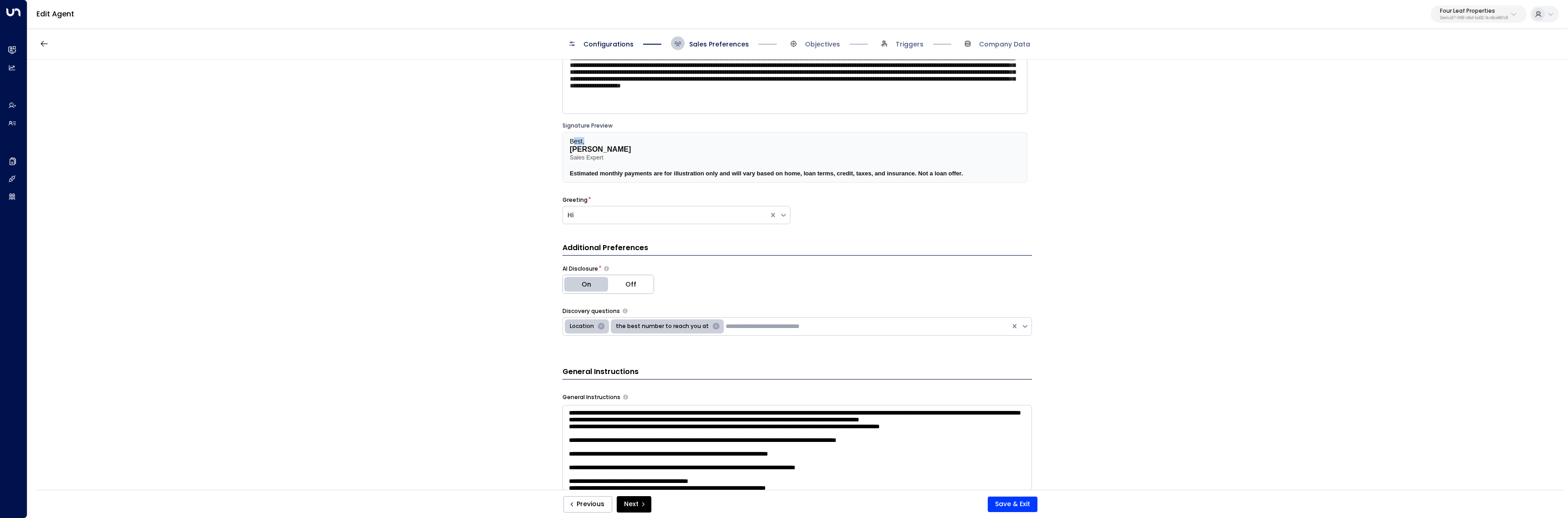
scroll to position [55, 0]
click at [570, 175] on span "Estimated monthly payments are for illustration only and will vary based on hom…" at bounding box center [766, 173] width 393 height 7
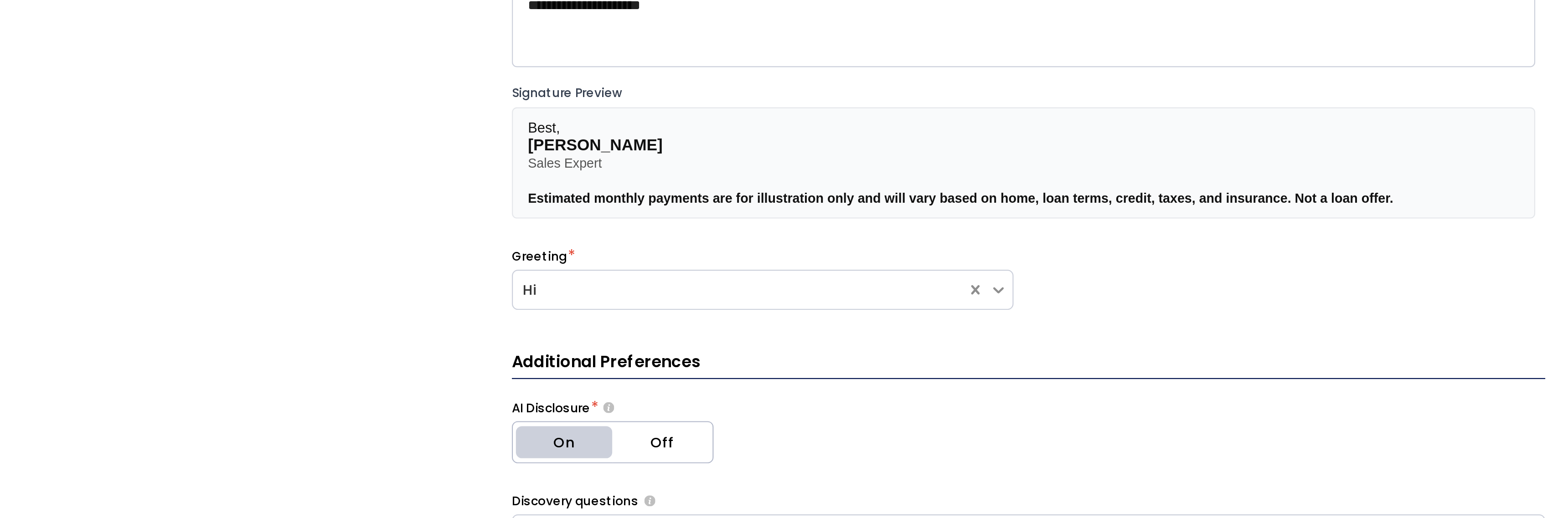
click at [571, 141] on span "Best," at bounding box center [577, 142] width 15 height 7
click at [573, 171] on span "Estimated monthly payments are for illustration only and will vary based on hom…" at bounding box center [766, 173] width 393 height 7
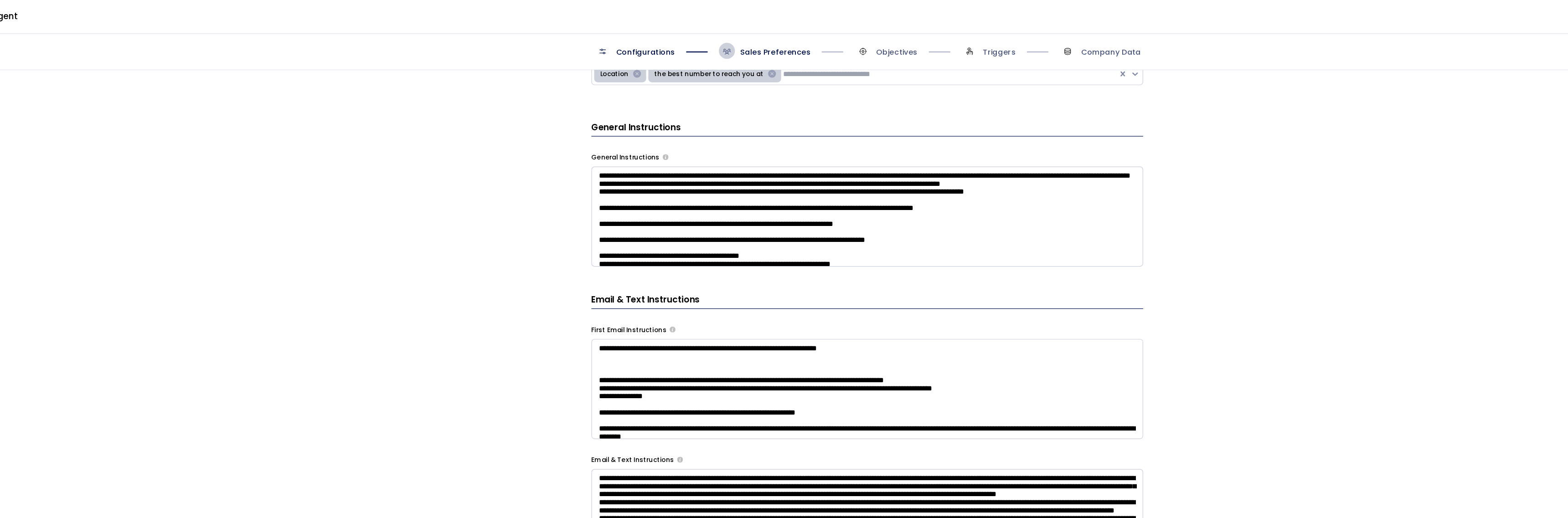
scroll to position [320, 0]
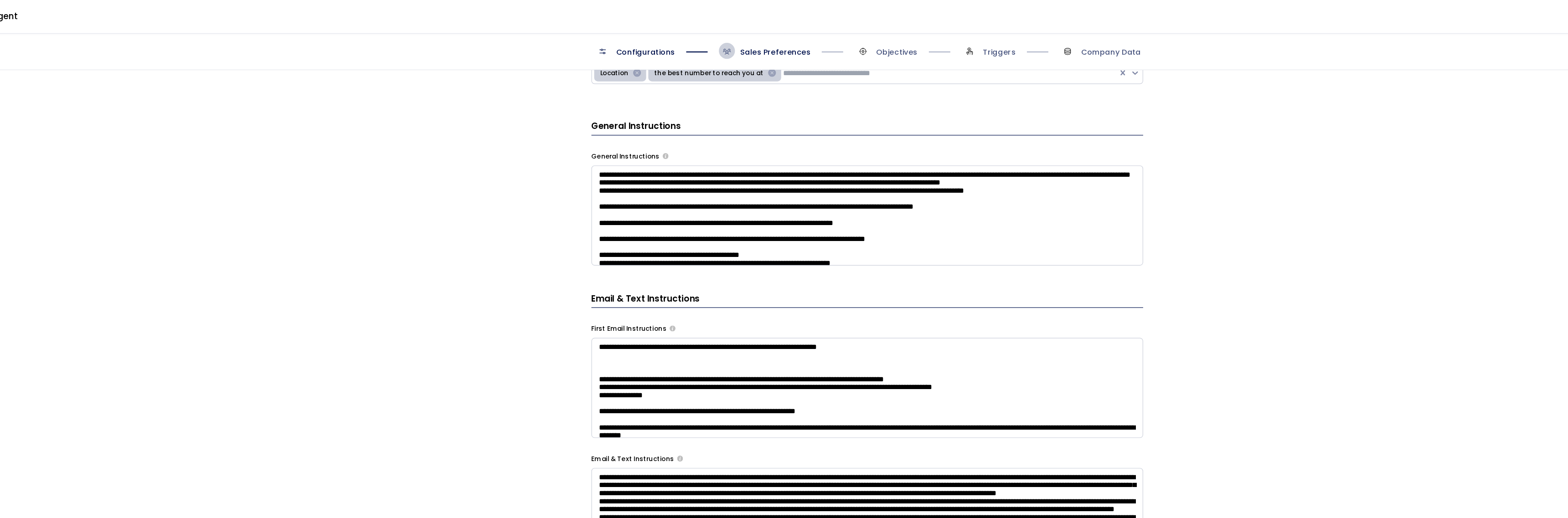
click at [591, 34] on div "Configurations Sales Preferences Objectives Triggers Company Data" at bounding box center [797, 43] width 1541 height 32
click at [596, 41] on span "Configurations" at bounding box center [609, 44] width 50 height 9
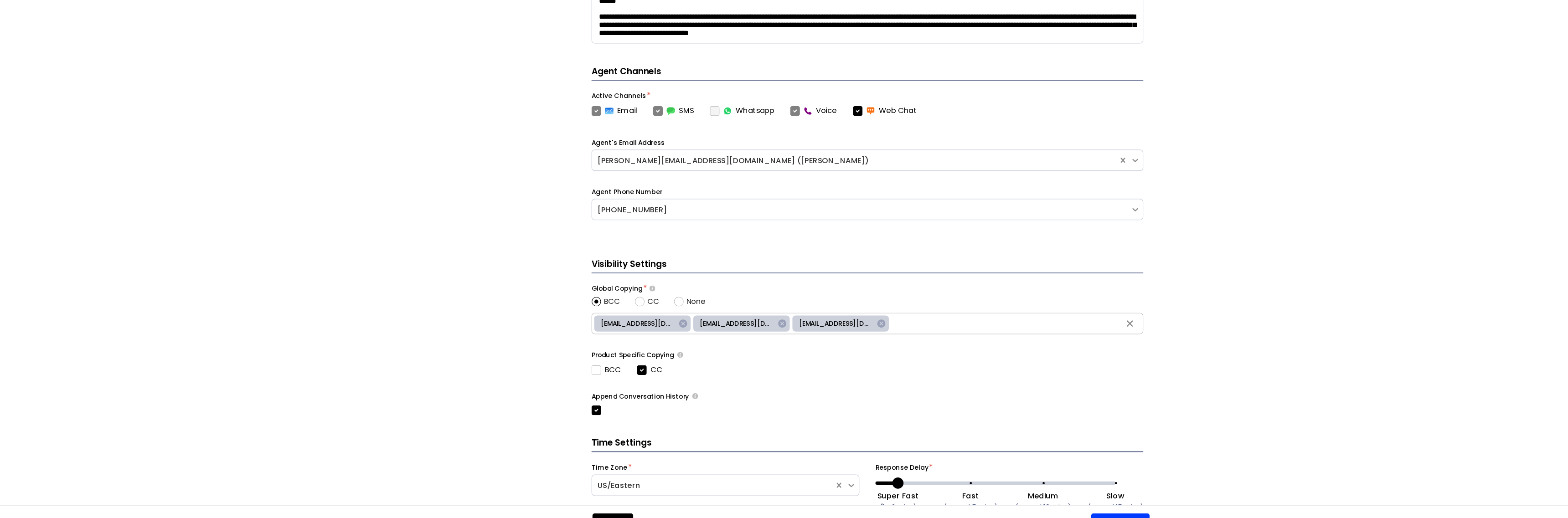
scroll to position [240, 0]
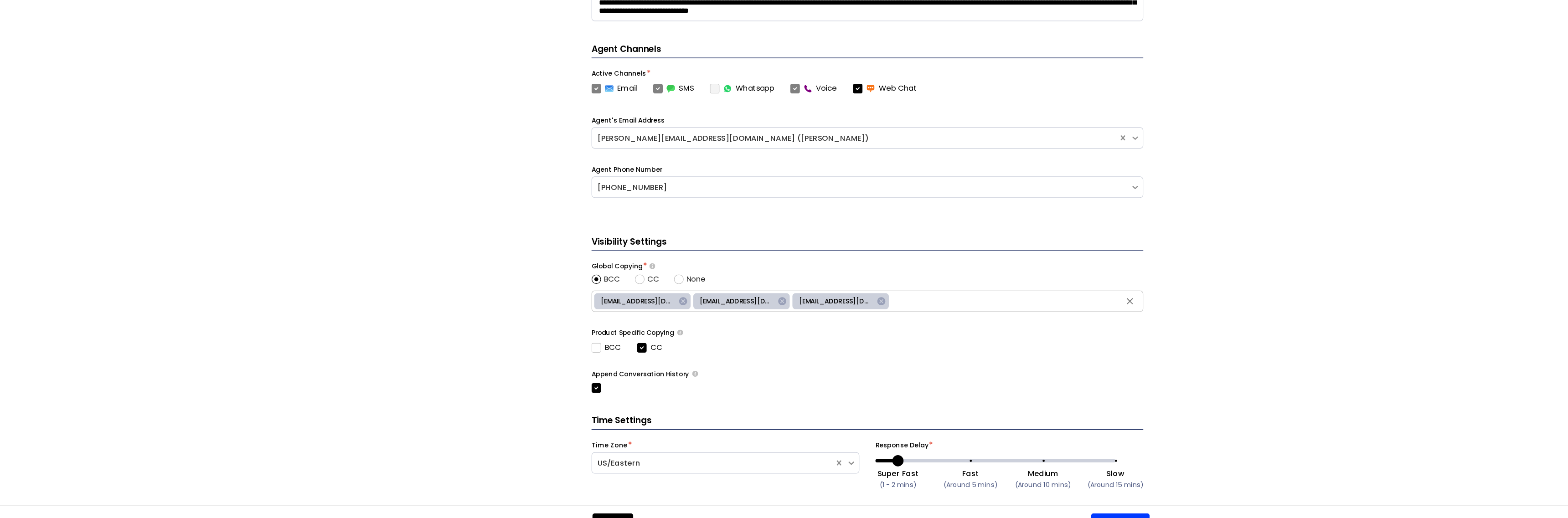
click at [808, 315] on icon at bounding box center [808, 316] width 8 height 8
click at [897, 360] on div "Visibility Settings Global Copying * BCC CC None pstaerkel@fourleafprop.com lla…" at bounding box center [797, 327] width 469 height 134
click at [789, 321] on input "text" at bounding box center [881, 316] width 296 height 13
click at [755, 343] on div "Product Specific Copying" at bounding box center [797, 343] width 469 height 8
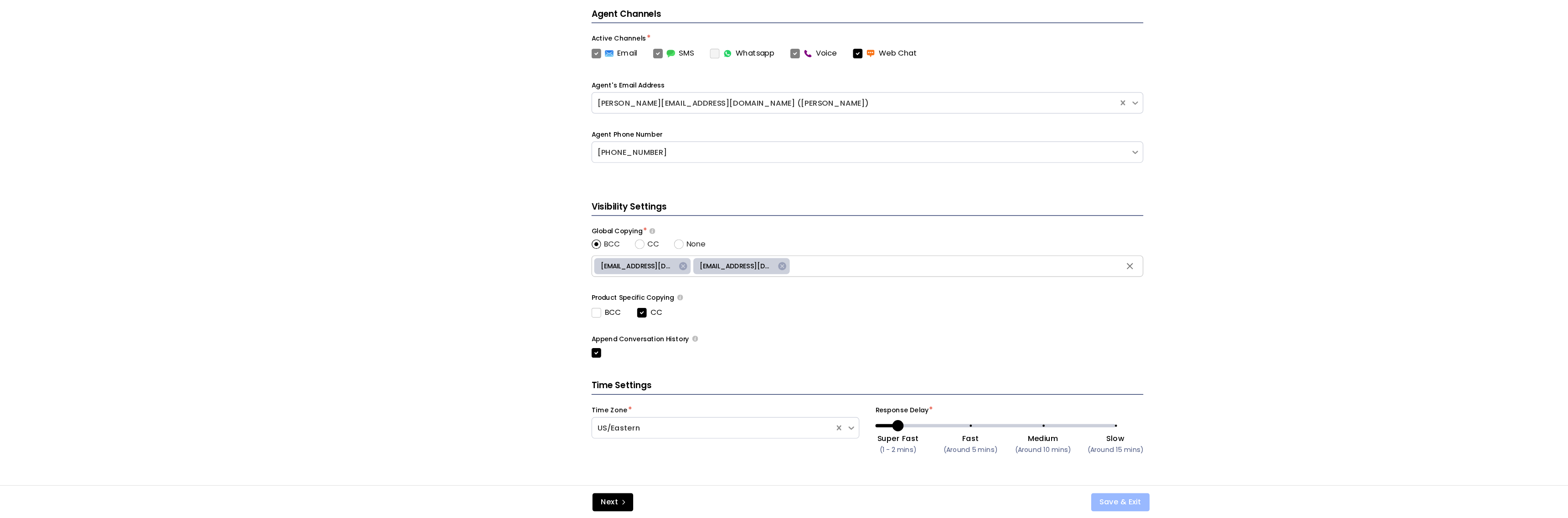
click at [1014, 505] on button "Save & Exit" at bounding box center [1013, 504] width 50 height 15
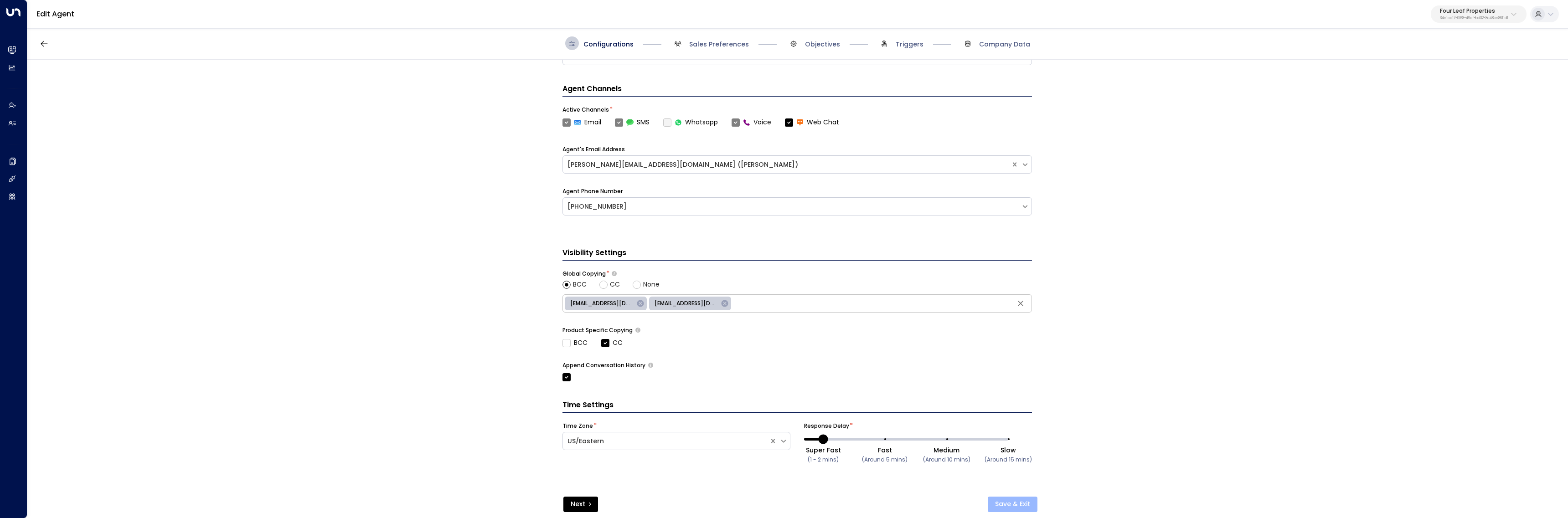
click at [1004, 500] on button "Save & Exit" at bounding box center [1013, 504] width 50 height 15
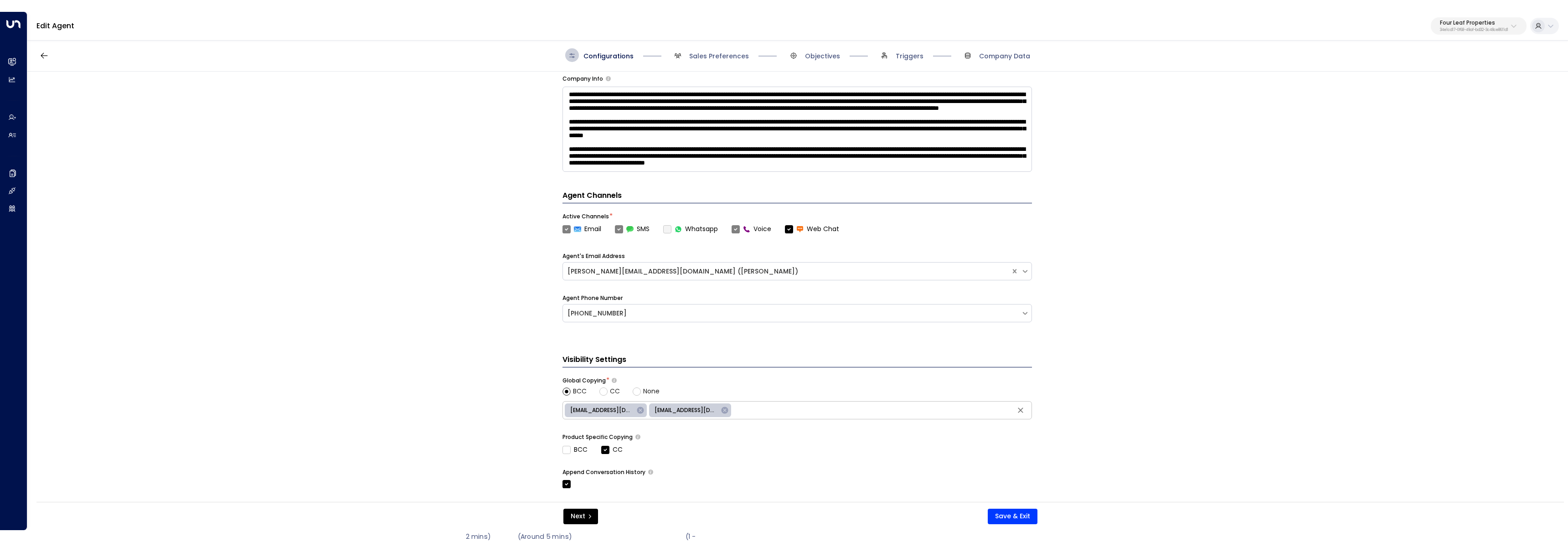
scroll to position [128, 0]
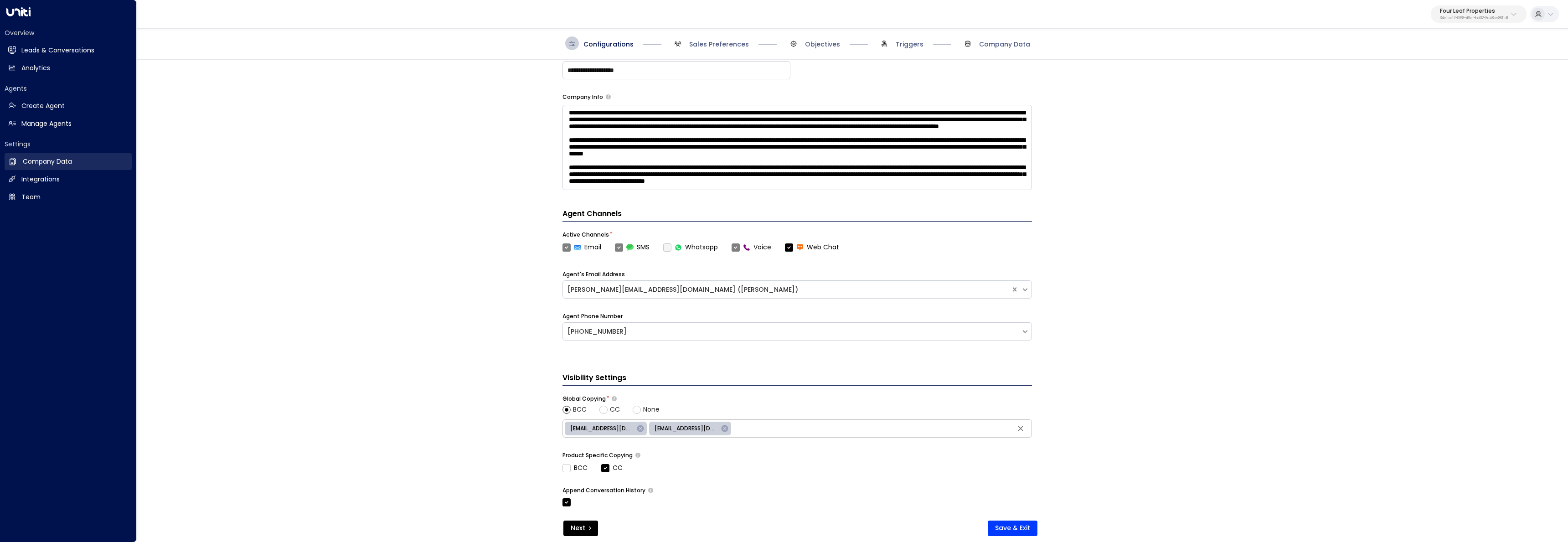
click at [28, 164] on h2 "Company Data" at bounding box center [47, 162] width 49 height 10
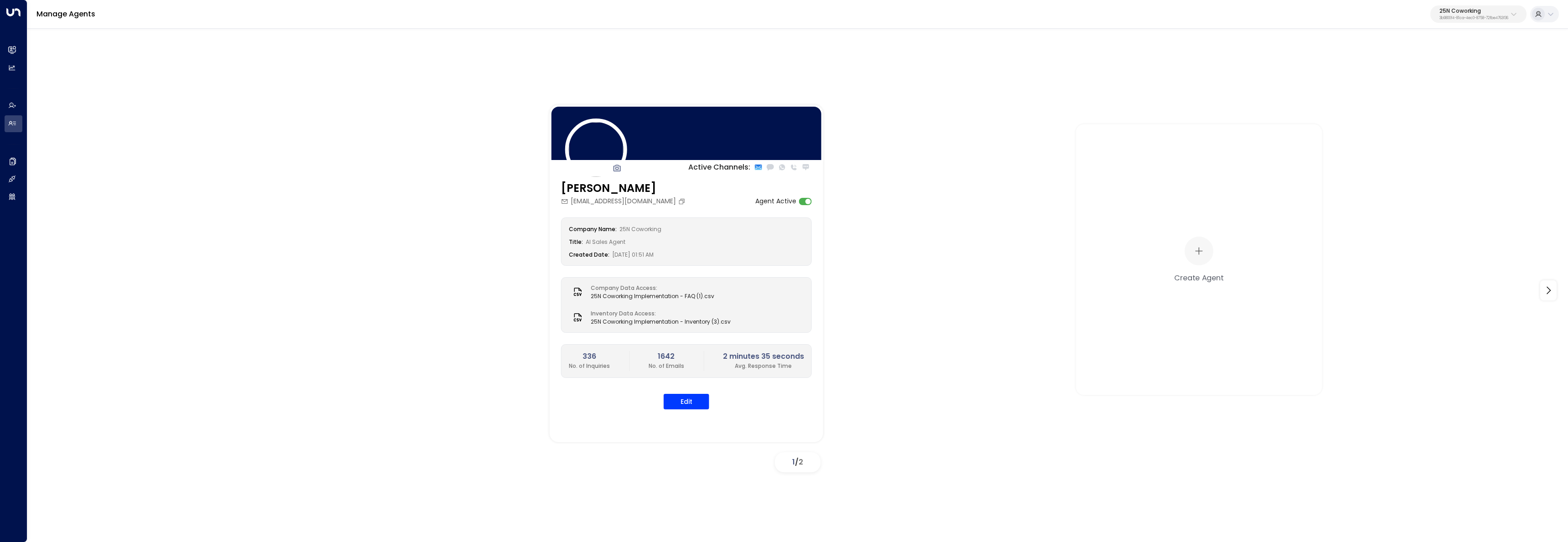
click at [1475, 9] on button "25N Coworking 3b9800f4-81ca-4ec0-8758-72fbe4763f36" at bounding box center [1479, 14] width 96 height 17
type input "*"
type input "****"
click at [1479, 69] on div "Werkstatt360 ID: 80f6e12c-f1f0-4b66-8e5f-9336bf14f24c" at bounding box center [1446, 72] width 117 height 19
